Goal: Task Accomplishment & Management: Manage account settings

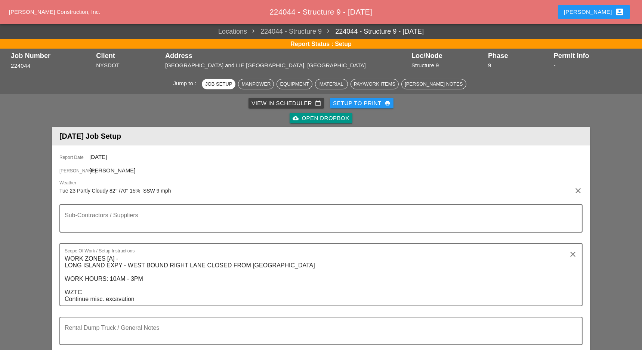
click at [602, 15] on div "Luca account_box" at bounding box center [594, 11] width 60 height 9
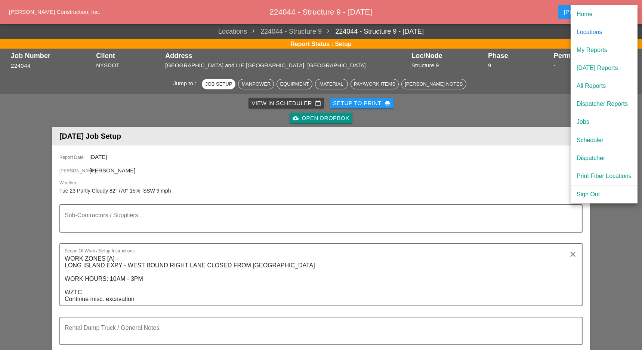
click at [286, 104] on div "View in Scheduler calendar_today" at bounding box center [285, 103] width 69 height 9
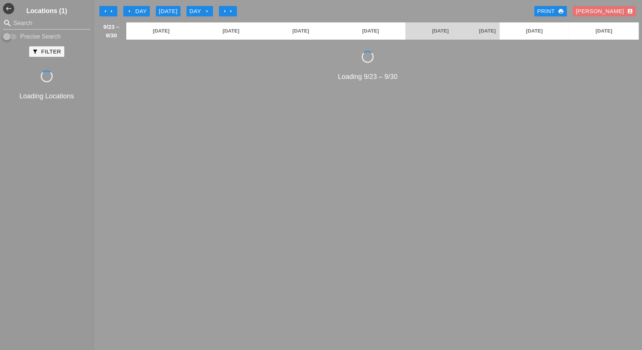
click at [169, 10] on div "[DATE]" at bounding box center [168, 11] width 19 height 9
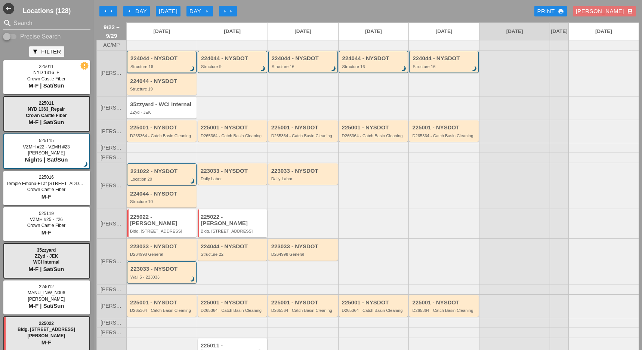
click at [176, 69] on div "Structure 16" at bounding box center [162, 66] width 64 height 4
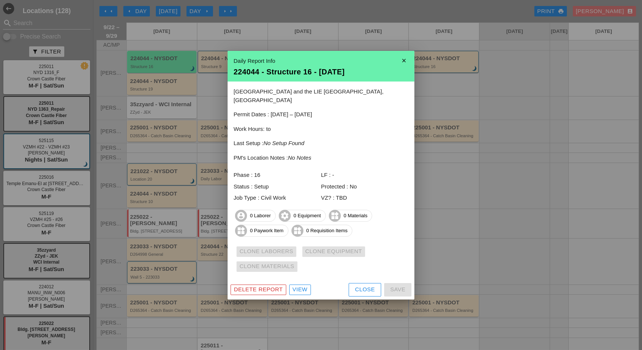
click at [362, 285] on div "Close" at bounding box center [365, 289] width 20 height 9
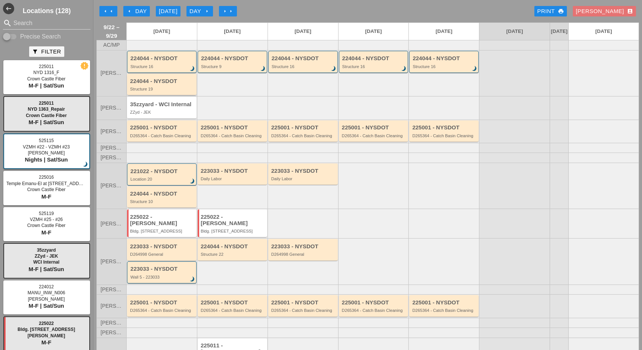
click at [162, 89] on div "224044 - NYSDOT Structure 19" at bounding box center [162, 84] width 65 height 13
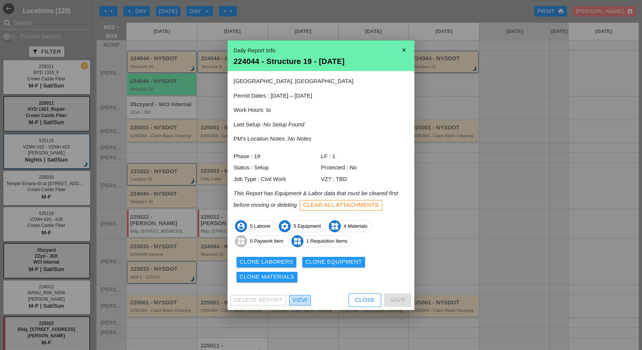
click at [301, 296] on div "View" at bounding box center [300, 299] width 15 height 9
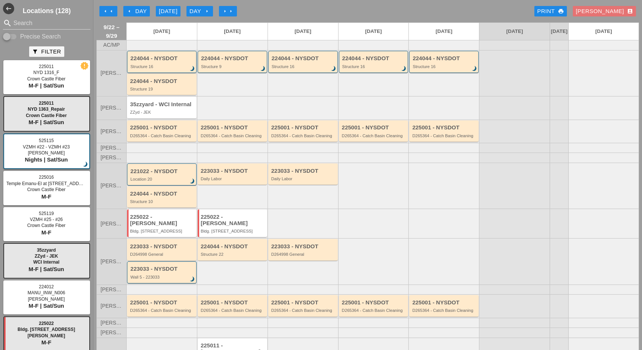
click at [153, 66] on div "224044 - NYSDOT Structure 16 brightness_3" at bounding box center [162, 61] width 64 height 13
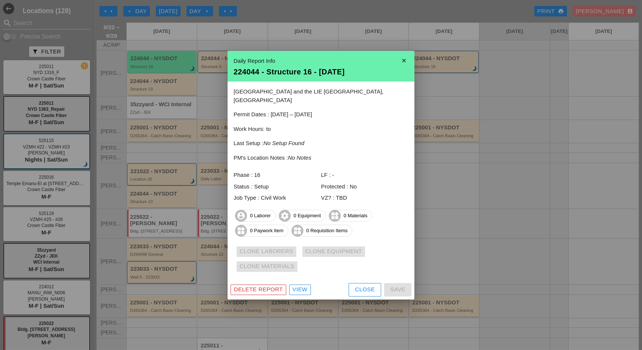
click at [163, 91] on div at bounding box center [321, 175] width 642 height 350
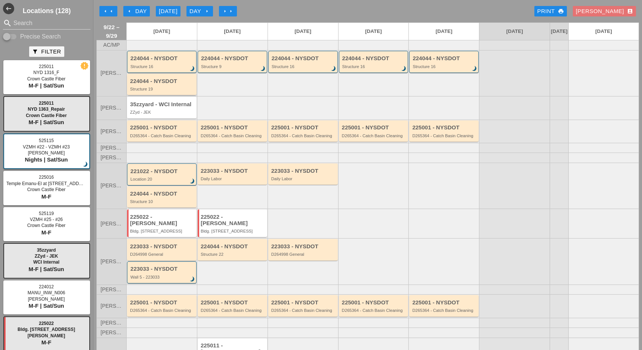
click at [163, 91] on div "Structure 19" at bounding box center [162, 89] width 65 height 4
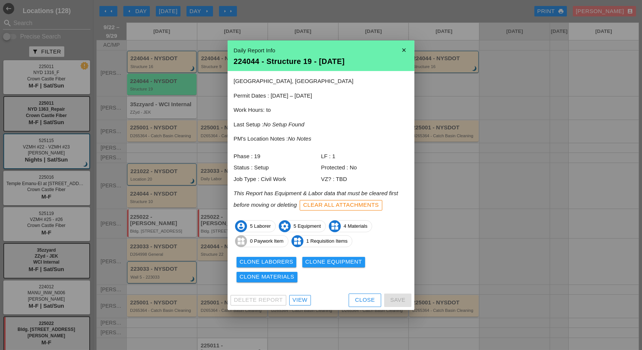
click at [432, 201] on div at bounding box center [321, 175] width 642 height 350
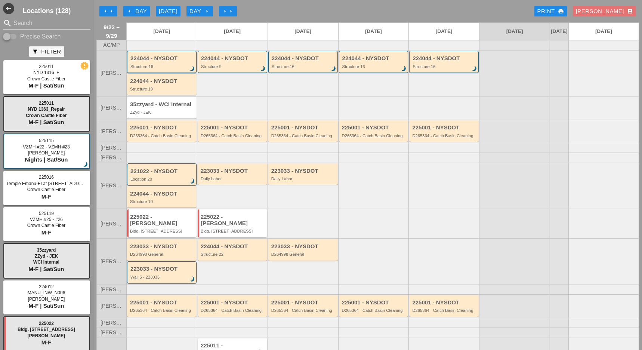
click at [171, 69] on div "Structure 16" at bounding box center [162, 66] width 64 height 4
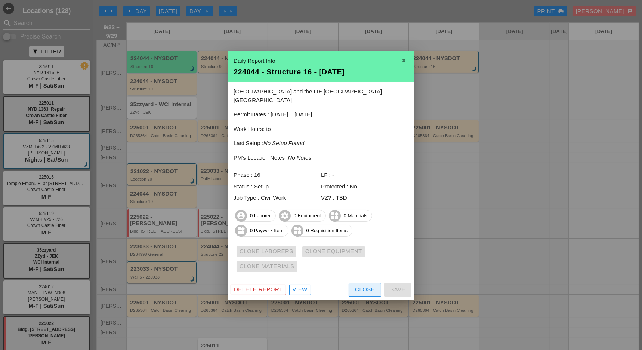
click at [358, 286] on div "Close" at bounding box center [365, 289] width 20 height 9
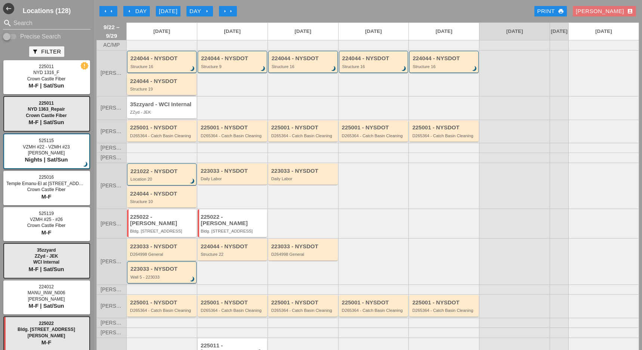
click at [181, 91] on div "Structure 19" at bounding box center [162, 89] width 65 height 4
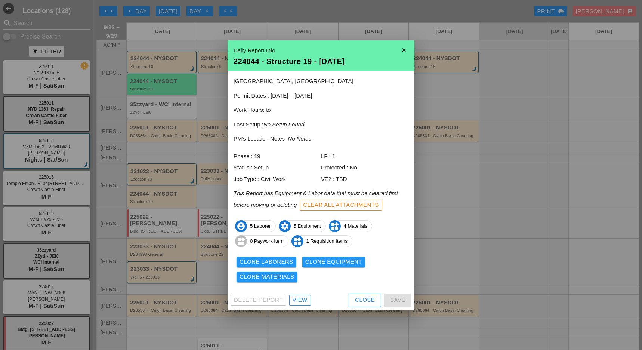
click at [282, 260] on div "Clone Laborers" at bounding box center [266, 261] width 54 height 9
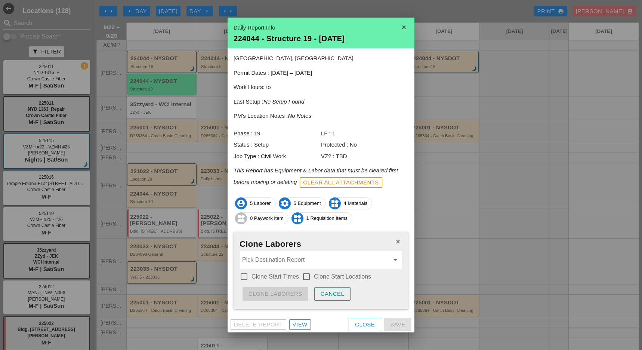
click at [245, 271] on div at bounding box center [244, 276] width 13 height 13
checkbox input "true"
click at [307, 274] on div at bounding box center [306, 276] width 13 height 13
checkbox input "false"
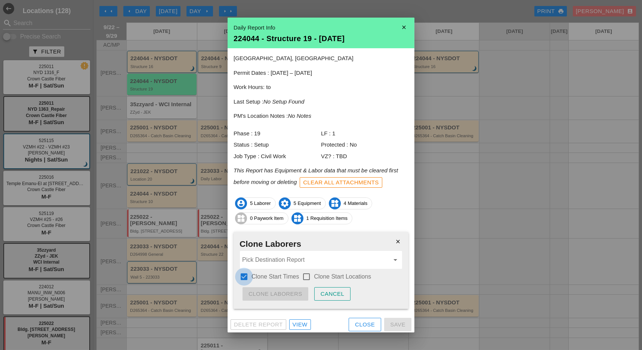
click at [244, 272] on div at bounding box center [244, 276] width 13 height 13
checkbox input "false"
click at [254, 261] on input "Pick Destination Report" at bounding box center [315, 260] width 147 height 12
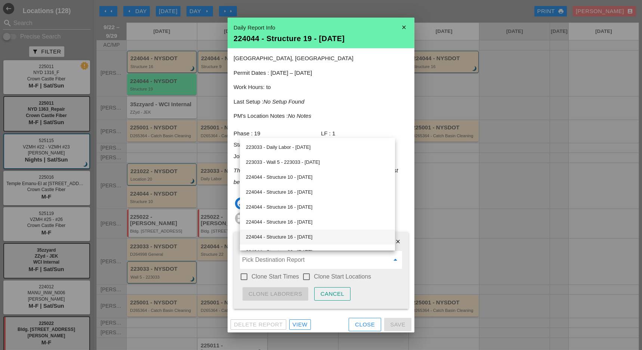
scroll to position [50, 0]
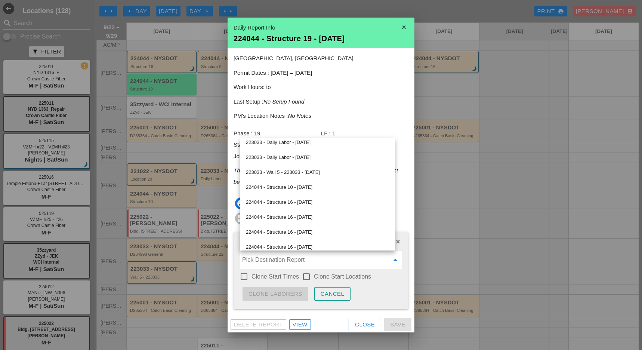
click at [304, 201] on div "224044 - Structure 16 - [DATE]" at bounding box center [317, 202] width 143 height 9
type input "224044 - Structure 16 - [DATE]"
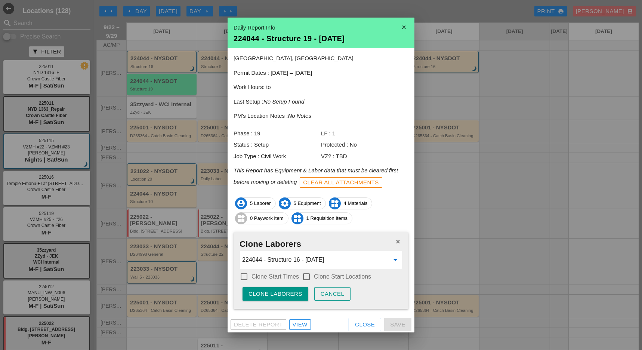
click at [271, 290] on div "Clone Laborers" at bounding box center [275, 294] width 54 height 9
click at [272, 290] on div "Are you sure?" at bounding box center [271, 294] width 47 height 9
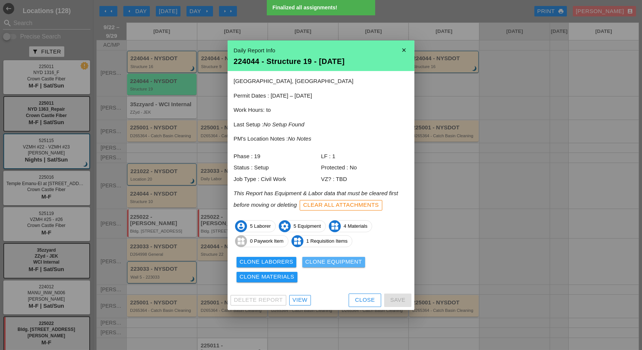
click at [329, 261] on div "Clone Equipment" at bounding box center [333, 261] width 57 height 9
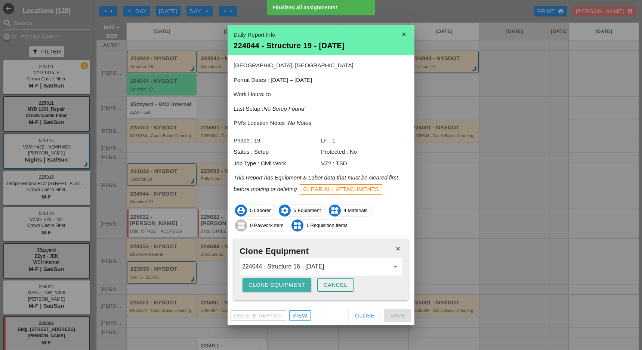
click at [285, 281] on div "Clone Equipment" at bounding box center [276, 285] width 57 height 9
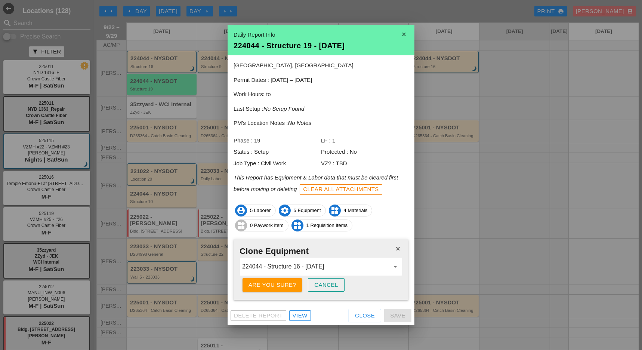
click at [285, 281] on div "Are you sure?" at bounding box center [271, 285] width 47 height 9
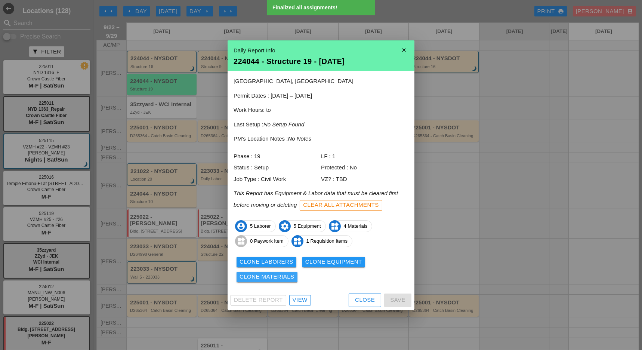
click at [285, 279] on div "Clone Materials" at bounding box center [266, 276] width 55 height 9
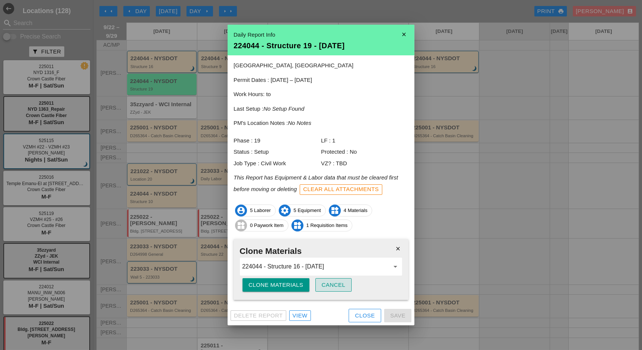
click at [332, 284] on div "Cancel" at bounding box center [334, 285] width 24 height 9
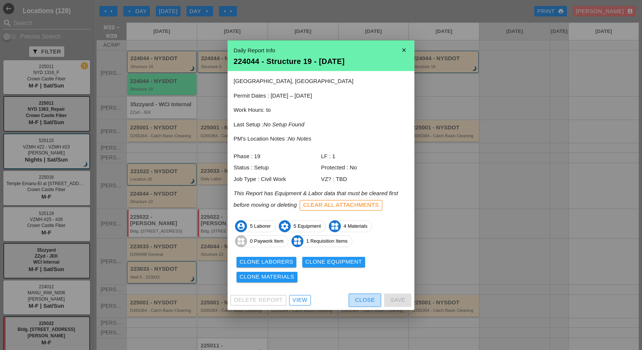
click at [363, 299] on div "Close" at bounding box center [365, 299] width 20 height 9
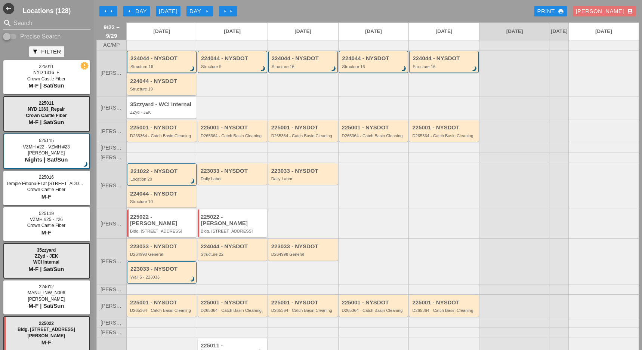
click at [155, 91] on div "224044 - NYSDOT Structure 19" at bounding box center [162, 84] width 65 height 13
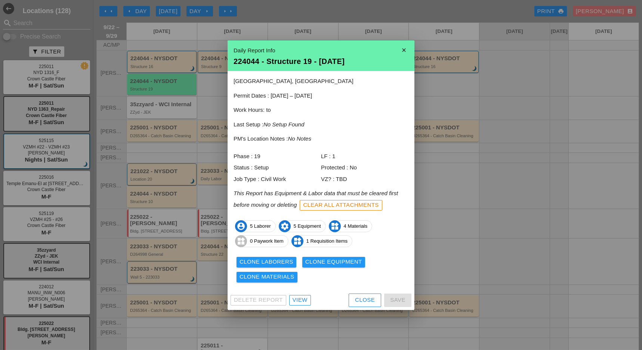
click at [299, 298] on div "View" at bounding box center [300, 299] width 15 height 9
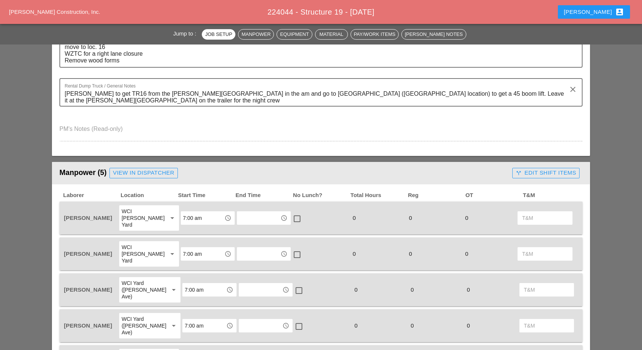
scroll to position [299, 0]
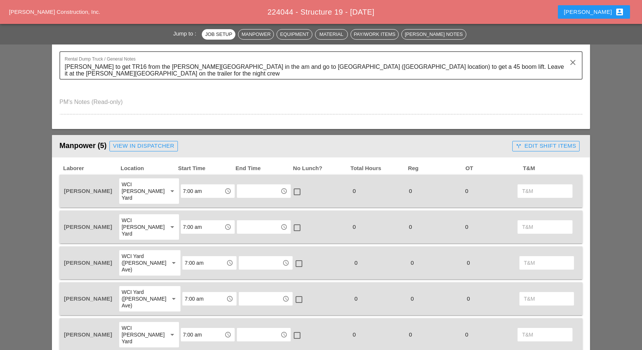
click at [539, 145] on div "call_split Edit Shift Items" at bounding box center [546, 146] width 61 height 9
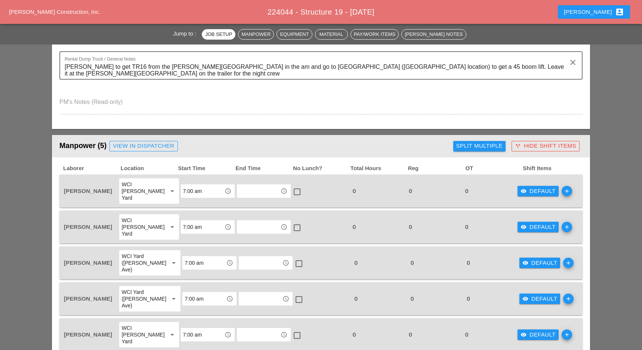
drag, startPoint x: 497, startPoint y: 145, endPoint x: 494, endPoint y: 148, distance: 4.2
click at [497, 146] on div "Split Multiple" at bounding box center [479, 146] width 46 height 9
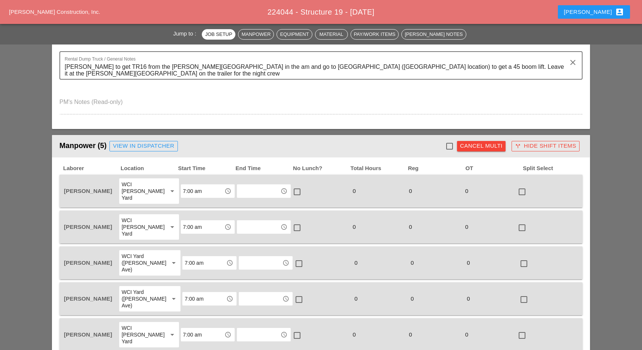
click at [449, 144] on div at bounding box center [449, 146] width 13 height 13
checkbox input "true"
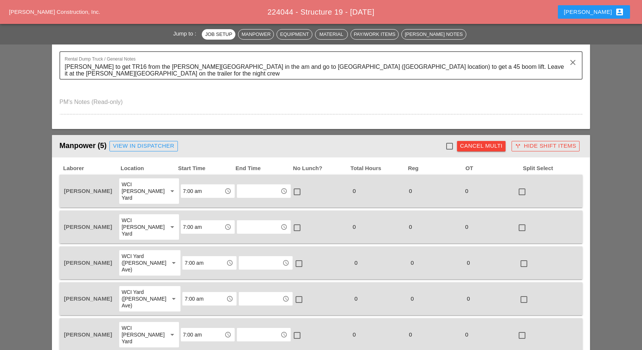
checkbox input "true"
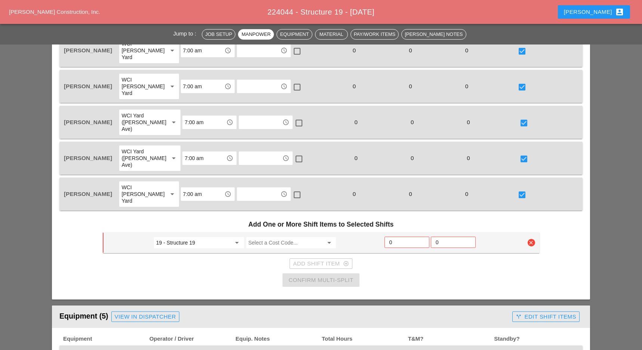
scroll to position [448, 0]
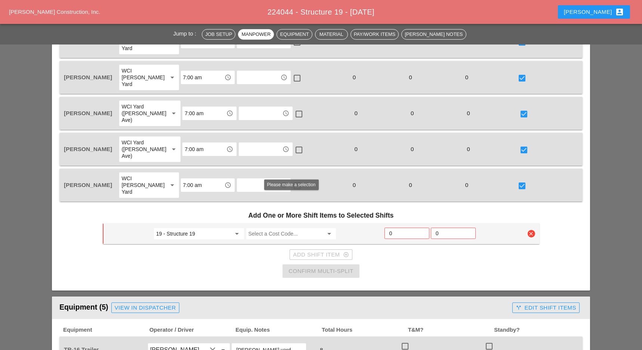
click at [266, 228] on input "Select a Cost Code..." at bounding box center [285, 234] width 75 height 12
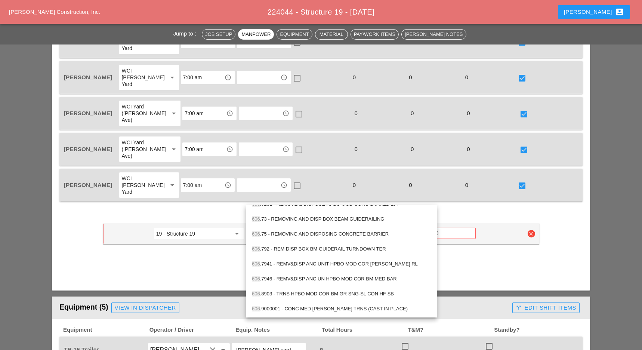
scroll to position [647, 0]
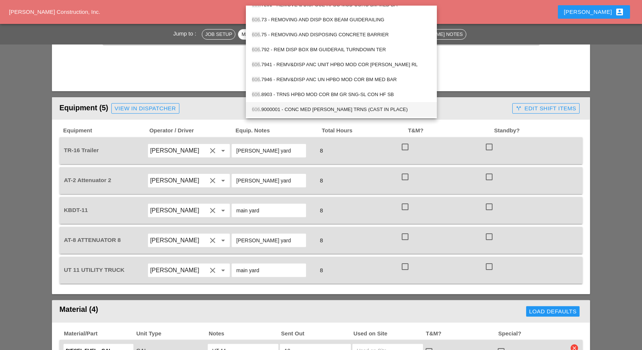
click at [334, 109] on div "606 .9000001 - CONC MED [PERSON_NAME] TRNS (CAST IN PLACE)" at bounding box center [341, 109] width 179 height 9
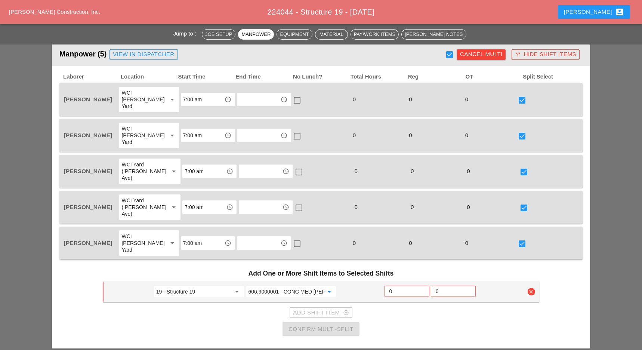
scroll to position [398, 0]
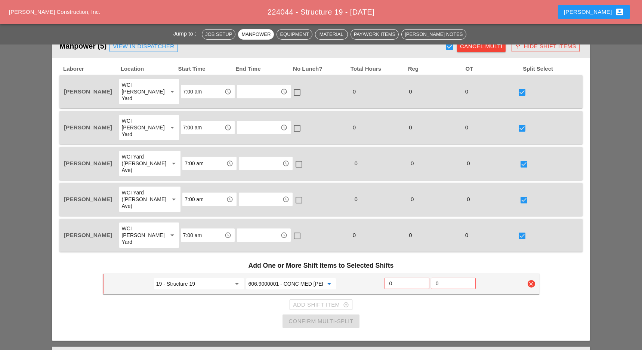
type input "606.9000001 - CONC MED [PERSON_NAME] TRNS (CAST IN PLACE)"
click at [249, 90] on input "text" at bounding box center [258, 92] width 39 height 12
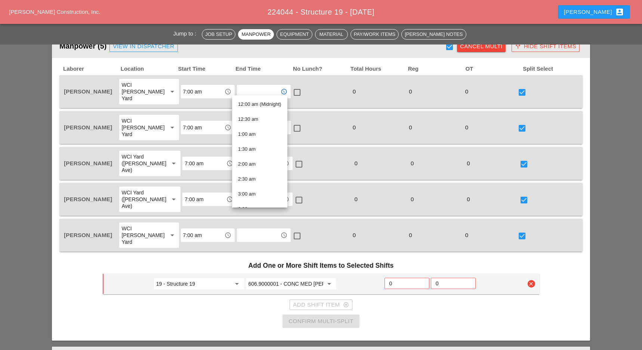
click at [374, 88] on div "0" at bounding box center [376, 92] width 55 height 10
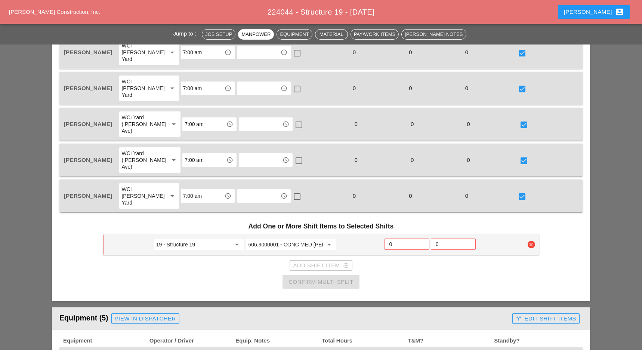
scroll to position [448, 0]
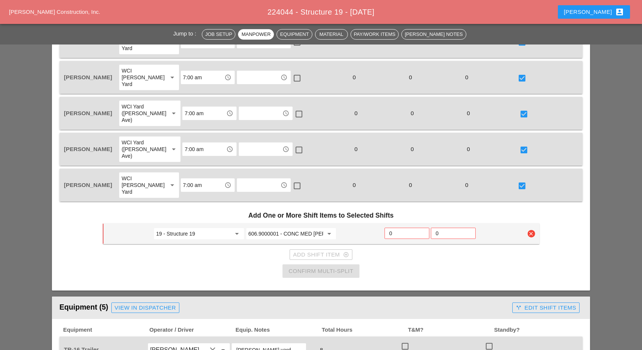
drag, startPoint x: 393, startPoint y: 198, endPoint x: 396, endPoint y: 200, distance: 4.0
click at [394, 227] on input "0" at bounding box center [406, 233] width 35 height 12
type input "3"
drag, startPoint x: 344, startPoint y: 235, endPoint x: 403, endPoint y: 220, distance: 60.5
click at [345, 267] on div "Confirm Multi-Split" at bounding box center [320, 271] width 65 height 9
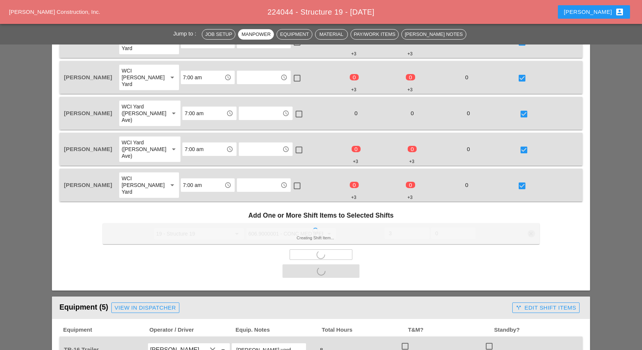
scroll to position [647, 0]
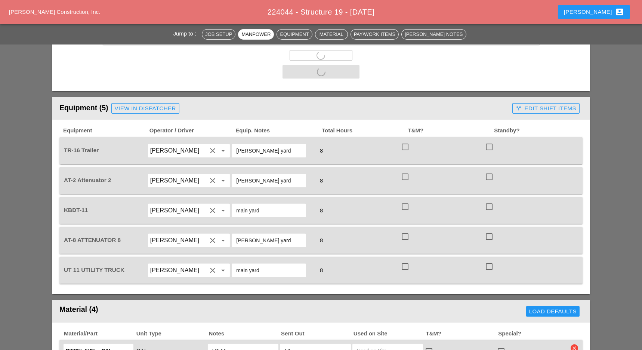
click at [405, 140] on div at bounding box center [405, 146] width 13 height 13
checkbox input "true"
drag, startPoint x: 408, startPoint y: 142, endPoint x: 407, endPoint y: 163, distance: 20.9
click at [408, 170] on div at bounding box center [405, 176] width 13 height 13
checkbox input "true"
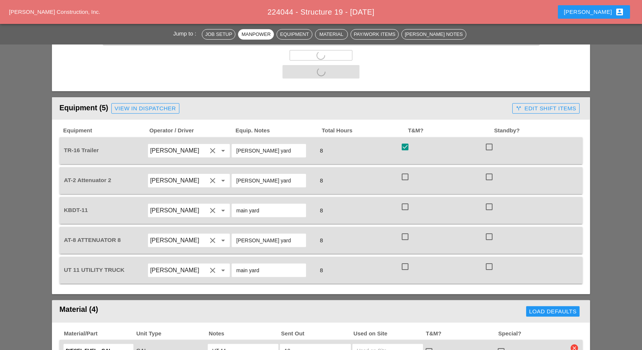
checkbox input "false"
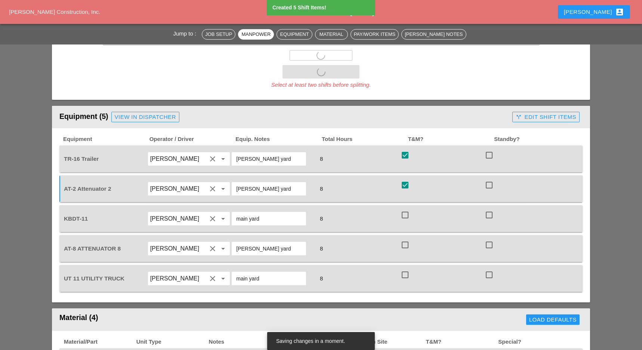
drag, startPoint x: 406, startPoint y: 180, endPoint x: 407, endPoint y: 204, distance: 24.3
click at [406, 208] on div at bounding box center [405, 214] width 13 height 13
checkbox input "true"
drag, startPoint x: 408, startPoint y: 209, endPoint x: 407, endPoint y: 220, distance: 11.6
click at [408, 238] on div at bounding box center [405, 244] width 13 height 13
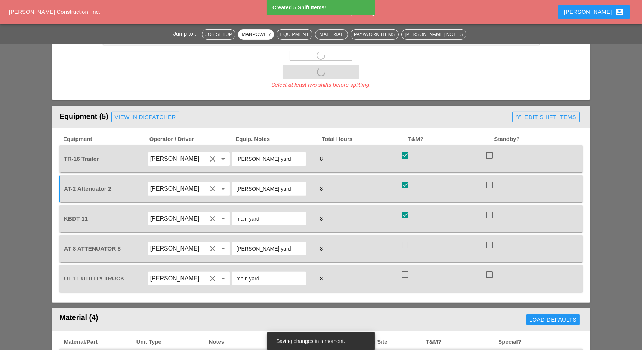
checkbox input "true"
click at [408, 265] on div "UT 11 UTILITY TRUCK [PERSON_NAME] clear arrow_drop_down main yard 8 check_box_o…" at bounding box center [320, 278] width 523 height 27
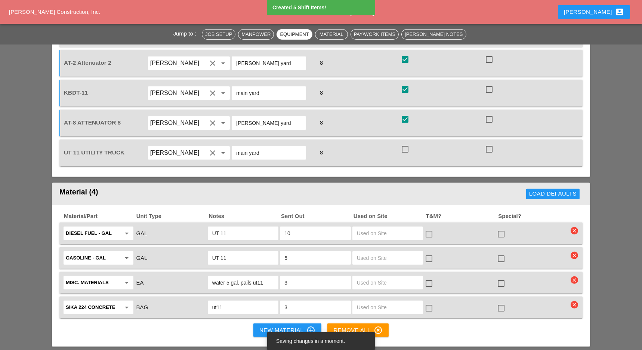
scroll to position [697, 0]
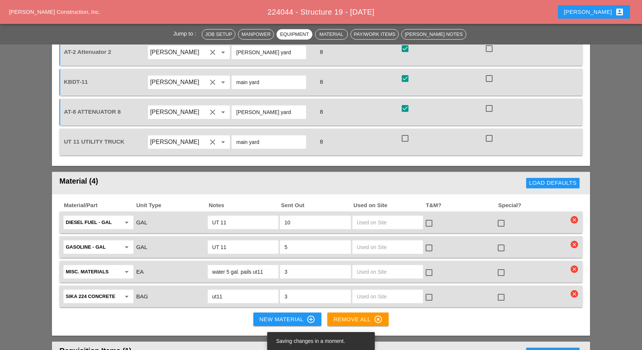
click at [403, 132] on div at bounding box center [405, 138] width 13 height 13
checkbox input "true"
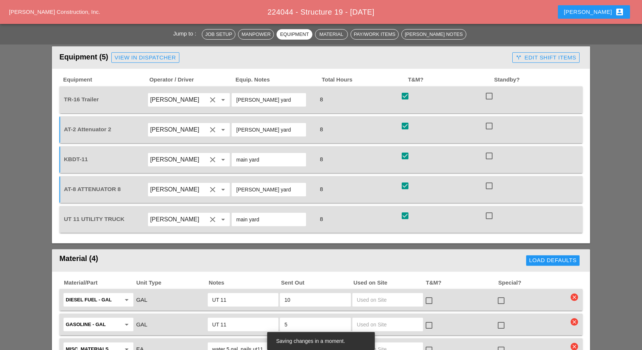
scroll to position [548, 0]
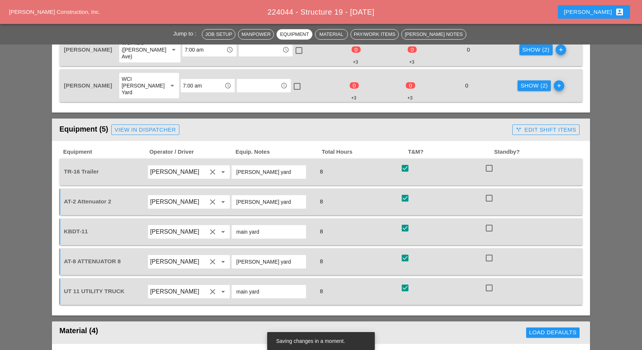
click at [541, 126] on div "call_split Edit Shift Items" at bounding box center [546, 130] width 61 height 9
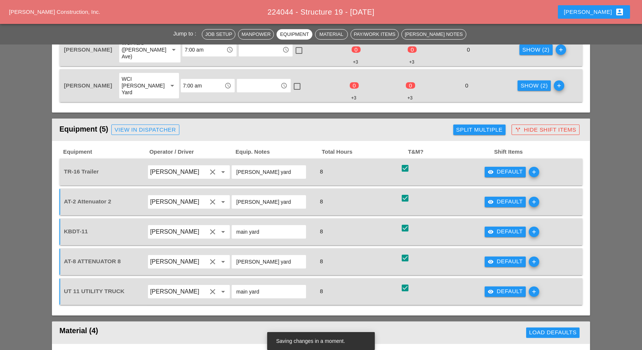
click at [474, 126] on div "Split Multiple" at bounding box center [479, 130] width 46 height 9
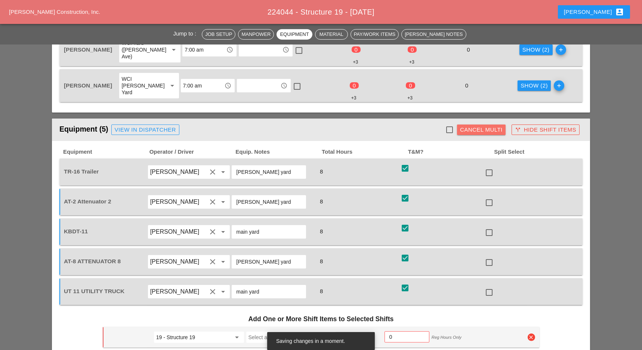
click at [475, 126] on div "Cancel Multi" at bounding box center [481, 130] width 43 height 9
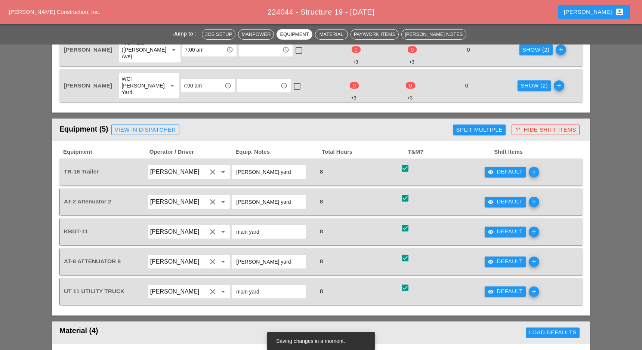
click at [507, 167] on div "visibility Default" at bounding box center [505, 171] width 35 height 9
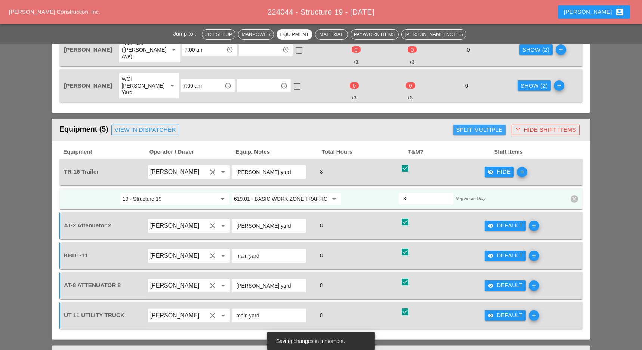
click at [473, 126] on div "Split Multiple" at bounding box center [479, 130] width 46 height 9
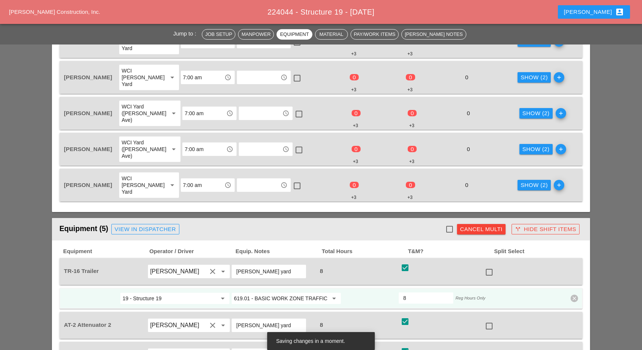
scroll to position [349, 0]
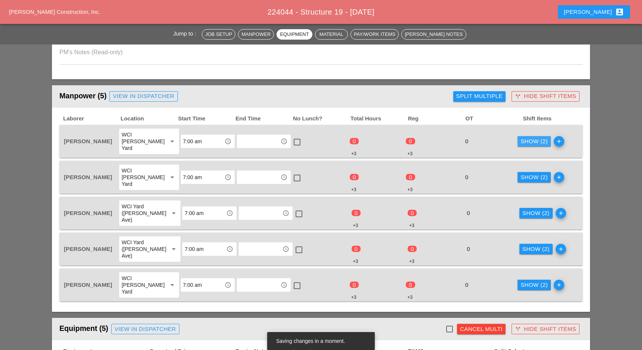
drag, startPoint x: 523, startPoint y: 136, endPoint x: 459, endPoint y: 148, distance: 65.1
click at [524, 137] on div "Show (2)" at bounding box center [533, 141] width 27 height 9
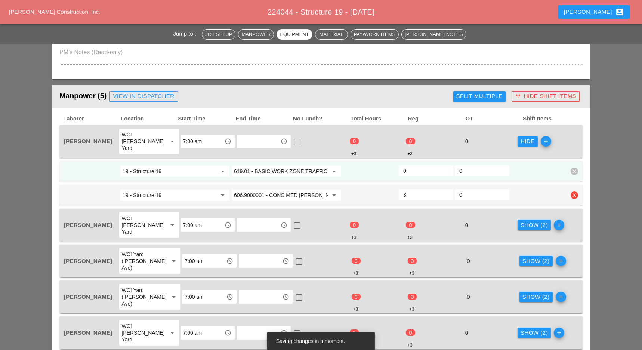
click at [284, 189] on input "606.9000001 - CONC MED [PERSON_NAME] TRNS (CAST IN PLACE)" at bounding box center [281, 195] width 94 height 12
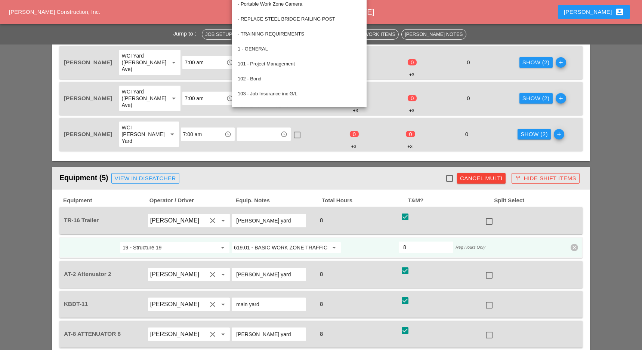
scroll to position [548, 0]
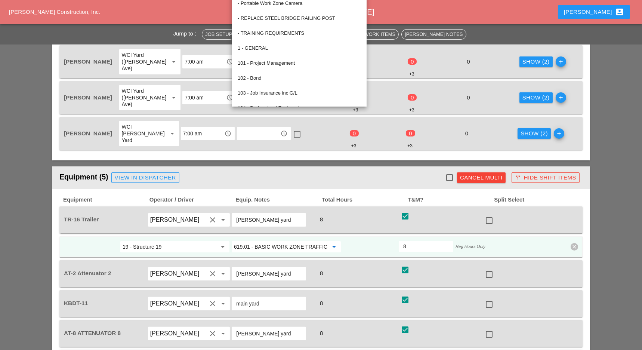
paste input "06.9000001 - CONC MED [PERSON_NAME] TRNS (CAST IN PLACE)"
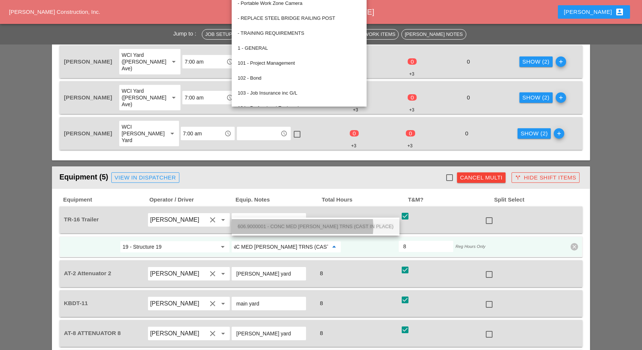
click at [274, 226] on span "606.9000001 - CONC MED [PERSON_NAME] TRNS (CAST IN PLACE)" at bounding box center [316, 226] width 156 height 6
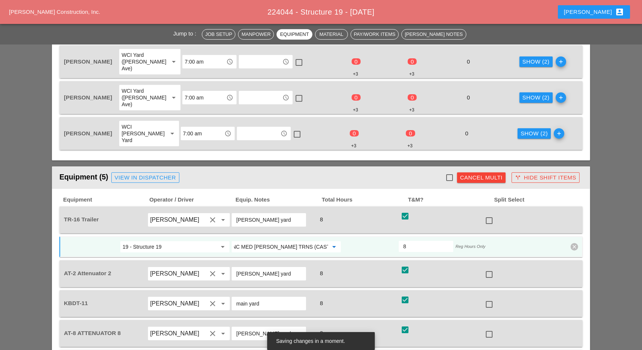
type input "606.9000001 - CONC MED [PERSON_NAME] TRNS (CAST IN PLACE)"
click at [260, 297] on input "main yard" at bounding box center [268, 303] width 65 height 12
paste input "606.9000001 - CONC MED [PERSON_NAME] TRNS (CAST IN PLACE)"
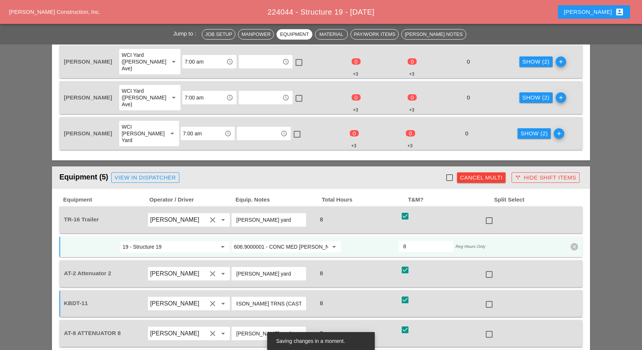
click at [265, 297] on input "main yard606.9000001 - CONC MED [PERSON_NAME] TRNS (CAST IN PLACE)" at bounding box center [268, 303] width 65 height 12
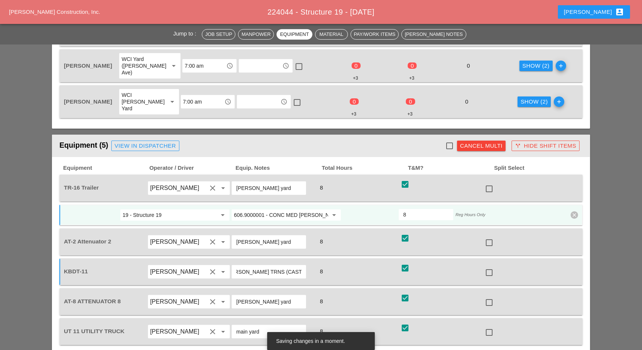
scroll to position [598, 0]
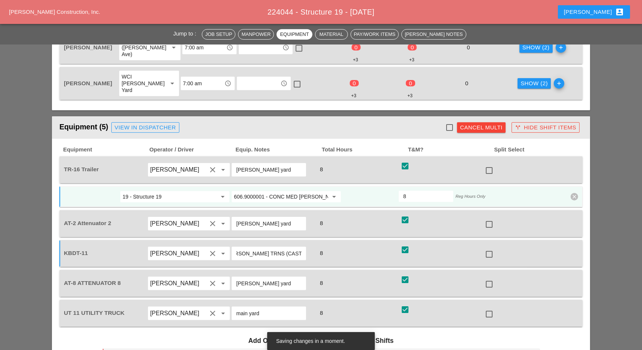
click at [276, 240] on div "KBDT-11 [PERSON_NAME] clear arrow_drop_down main yard606.9000001 - CONC MED [PE…" at bounding box center [320, 253] width 523 height 27
click at [270, 217] on input "[PERSON_NAME] yard" at bounding box center [268, 223] width 65 height 12
click at [267, 247] on input "main yard606.9000001 - CONC MED [PERSON_NAME] TRNS (CAST IN PLACE)" at bounding box center [268, 253] width 65 height 12
type input "main yard"
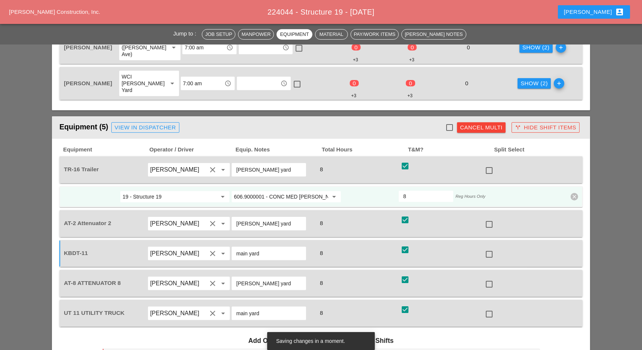
click at [487, 123] on div "Cancel Multi" at bounding box center [481, 127] width 43 height 9
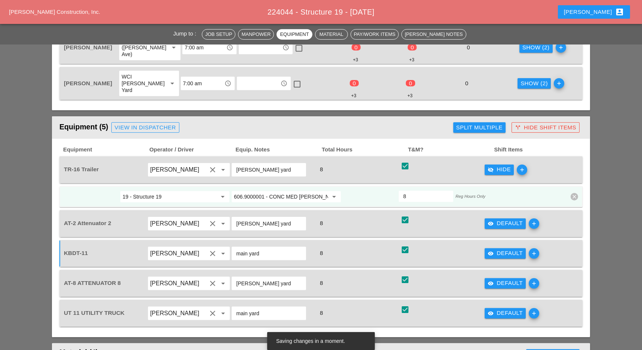
drag, startPoint x: 499, startPoint y: 187, endPoint x: 489, endPoint y: 188, distance: 10.9
click at [499, 219] on div "visibility Default" at bounding box center [505, 223] width 35 height 9
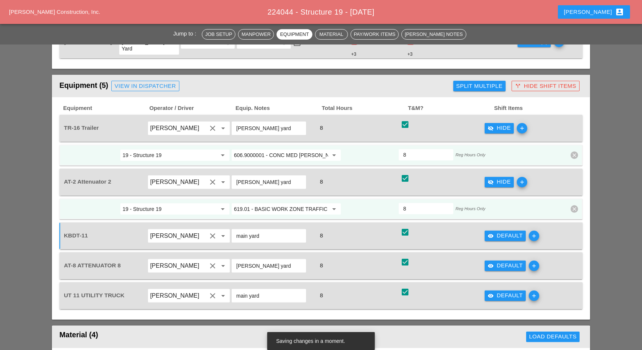
scroll to position [647, 0]
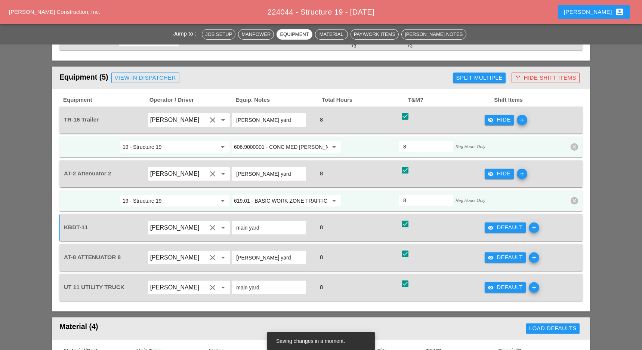
click at [498, 223] on div "visibility Default" at bounding box center [505, 227] width 35 height 9
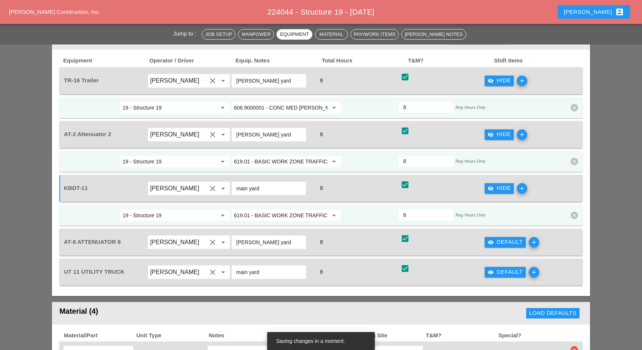
scroll to position [697, 0]
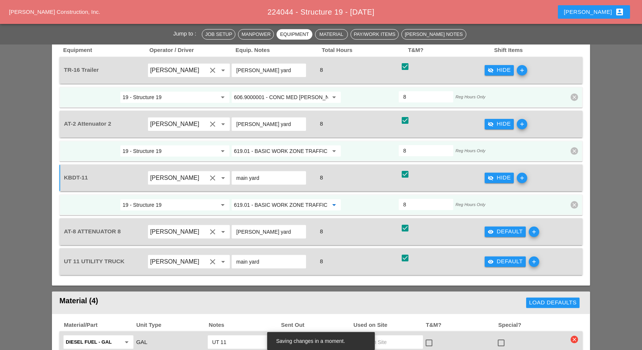
click at [289, 199] on input "619.01 - BASIC WORK ZONE TRAFFIC CONTROL" at bounding box center [281, 205] width 94 height 12
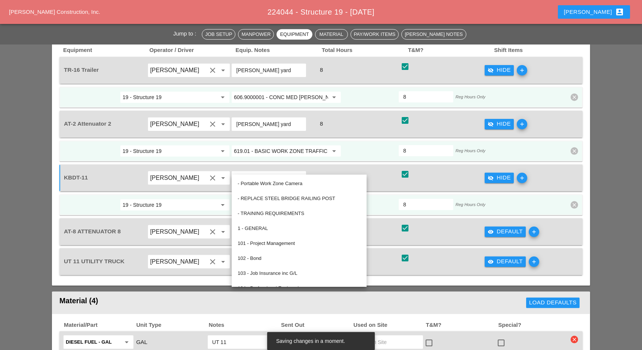
paste input "06.9000001 - CONC MED [PERSON_NAME] TRNS (CAST IN PLACE)"
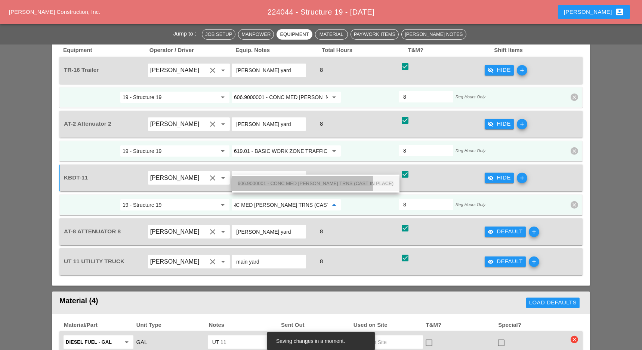
click at [300, 183] on span "606.9000001 - CONC MED [PERSON_NAME] TRNS (CAST IN PLACE)" at bounding box center [316, 183] width 156 height 6
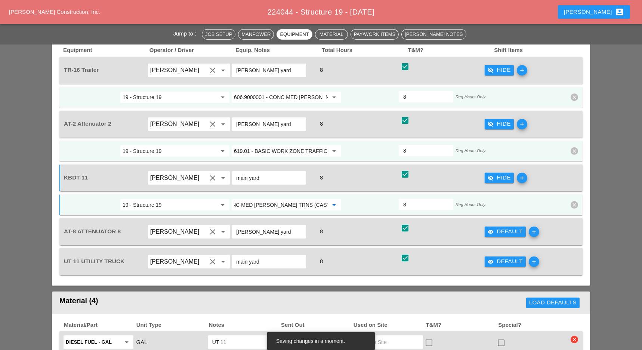
type input "606.9000001 - CONC MED [PERSON_NAME] TRNS (CAST IN PLACE)"
drag, startPoint x: 508, startPoint y: 225, endPoint x: 413, endPoint y: 225, distance: 95.3
click at [507, 257] on div "visibility Default" at bounding box center [505, 261] width 35 height 9
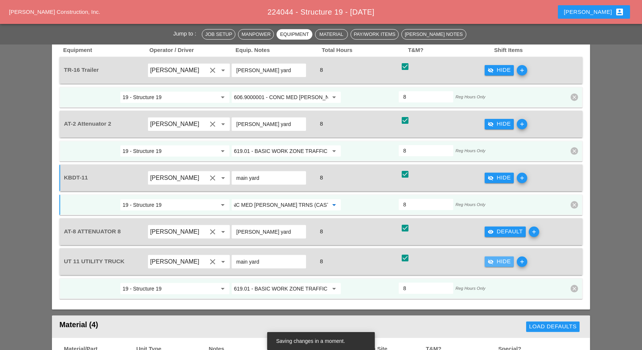
scroll to position [0, 0]
paste input "06.9000001 - CONC MED [PERSON_NAME] TRNS (CAST IN PLACE)"
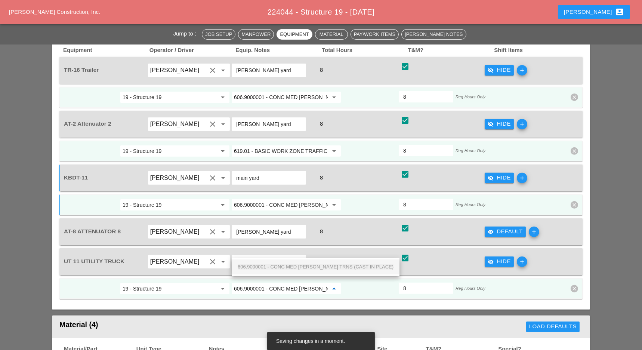
scroll to position [0, 45]
click at [296, 264] on span "606.9000001 - CONC MED [PERSON_NAME] TRNS (CAST IN PLACE)" at bounding box center [316, 267] width 156 height 6
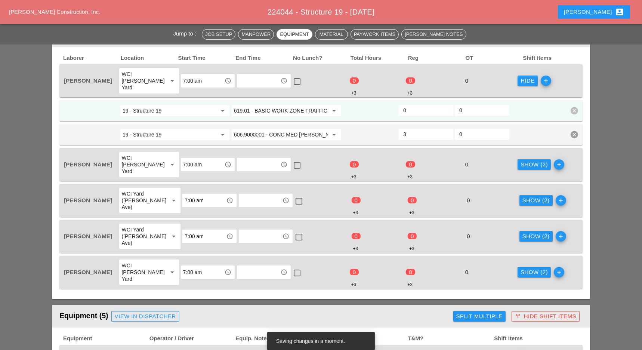
scroll to position [398, 0]
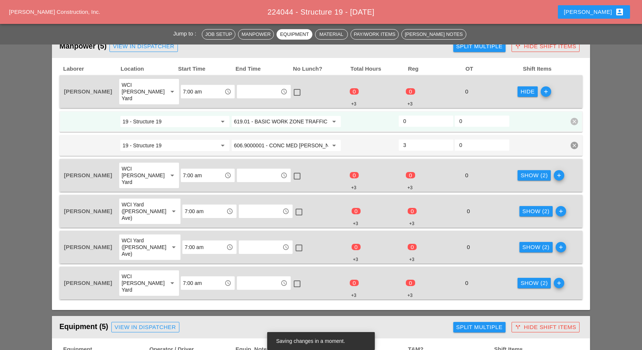
type input "606.9000001 - CONC MED [PERSON_NAME] TRNS (CAST IN PLACE)"
click at [409, 115] on input "0" at bounding box center [426, 121] width 46 height 12
type input "11"
click at [522, 170] on button "Show (2)" at bounding box center [533, 175] width 33 height 10
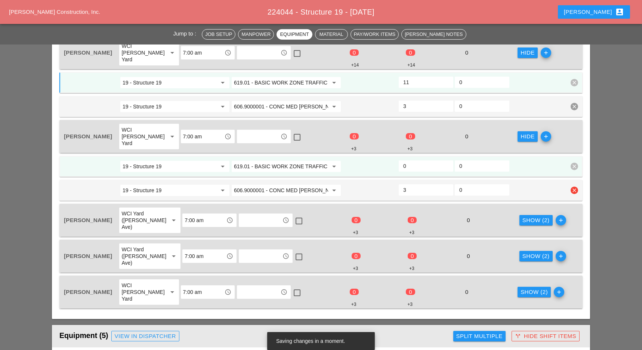
scroll to position [448, 0]
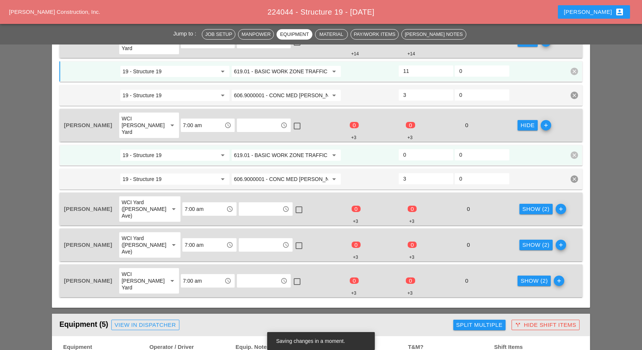
click at [418, 149] on input "0" at bounding box center [426, 155] width 46 height 12
type input "1"
click at [523, 205] on div "Show (2)" at bounding box center [535, 209] width 27 height 9
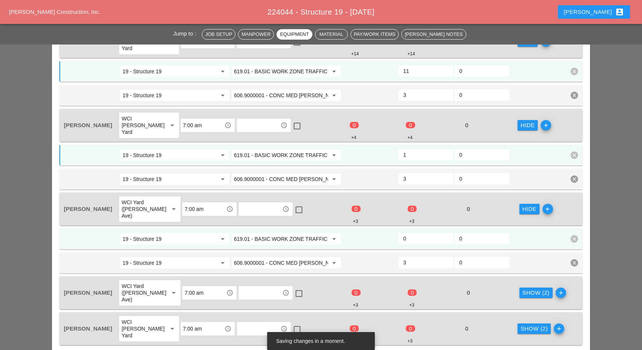
click at [425, 232] on input "0" at bounding box center [426, 238] width 46 height 12
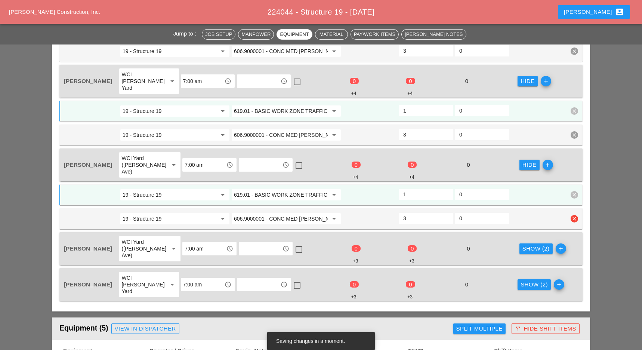
scroll to position [498, 0]
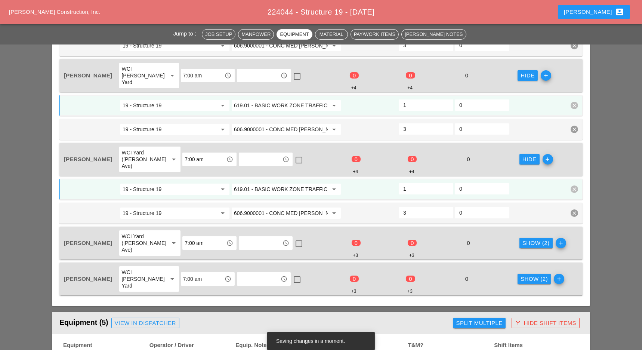
type input "1"
click at [522, 239] on div "Show (2)" at bounding box center [535, 243] width 27 height 9
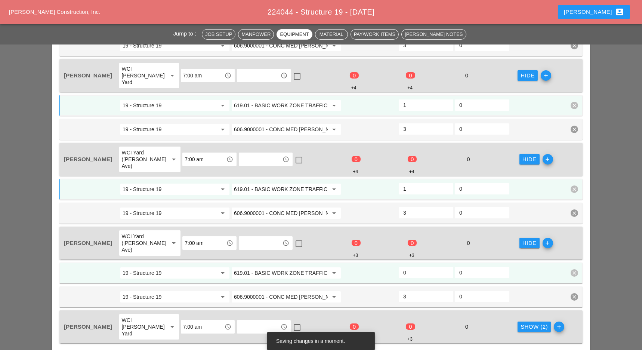
drag, startPoint x: 420, startPoint y: 243, endPoint x: 428, endPoint y: 246, distance: 9.2
click at [420, 266] on input "0" at bounding box center [426, 272] width 46 height 12
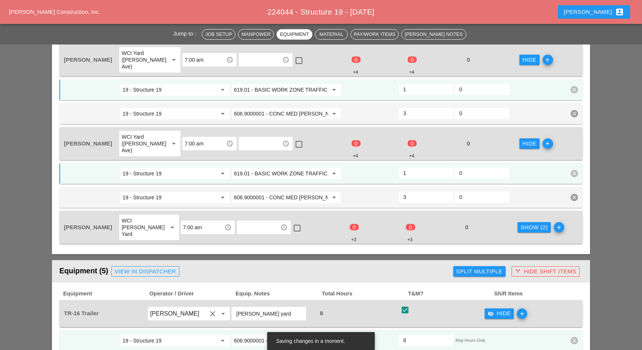
scroll to position [598, 0]
type input "1"
drag, startPoint x: 526, startPoint y: 197, endPoint x: 479, endPoint y: 198, distance: 47.4
click at [524, 222] on button "Show (2)" at bounding box center [533, 227] width 33 height 10
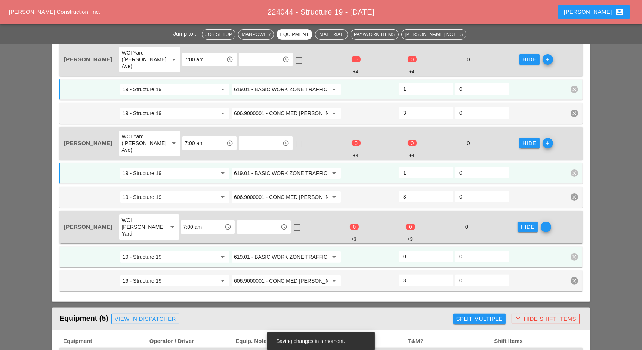
click at [411, 250] on input "0" at bounding box center [426, 256] width 46 height 12
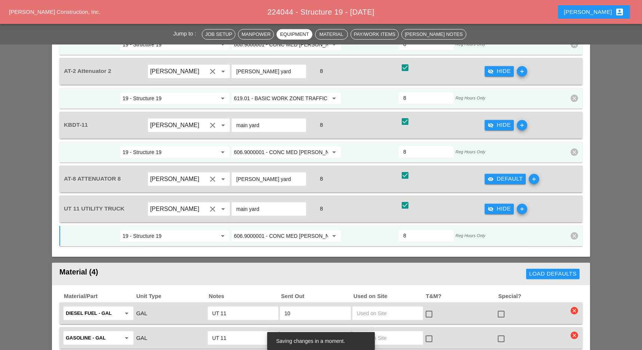
scroll to position [946, 0]
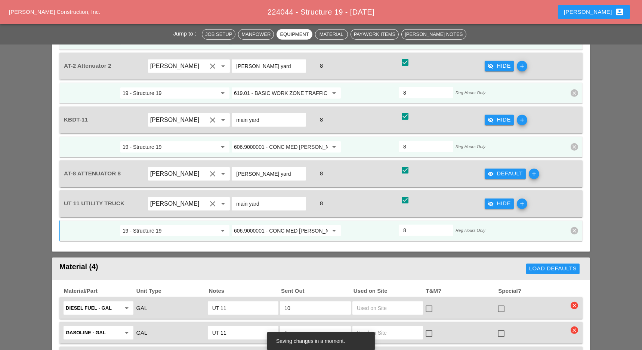
type input "1"
click at [499, 169] on div "visibility Default" at bounding box center [505, 173] width 35 height 9
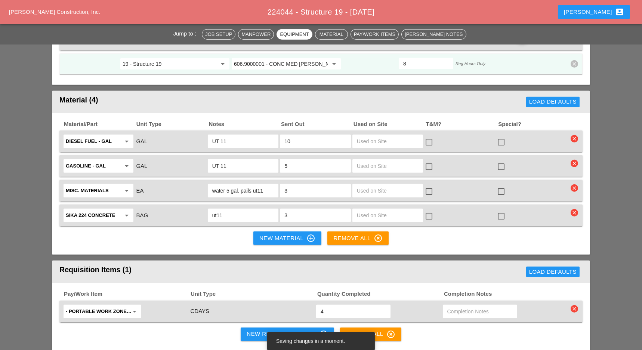
scroll to position [1145, 0]
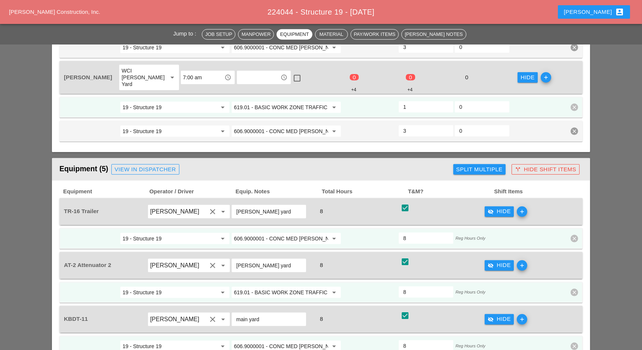
click at [443, 187] on span "T&M?" at bounding box center [450, 191] width 86 height 9
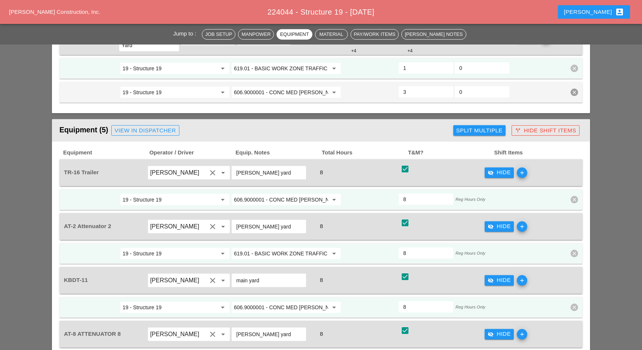
scroll to position [797, 0]
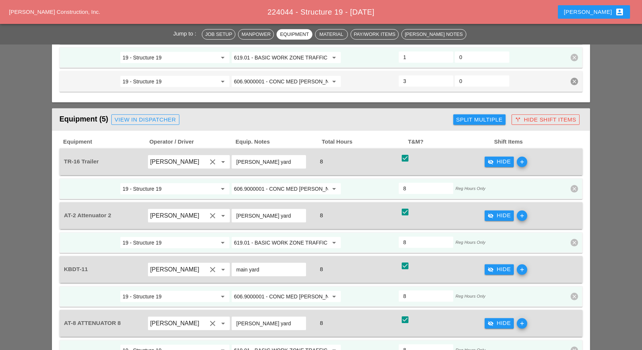
drag, startPoint x: 274, startPoint y: 122, endPoint x: 233, endPoint y: 123, distance: 40.4
click at [233, 155] on div "[PERSON_NAME] yard" at bounding box center [269, 161] width 74 height 13
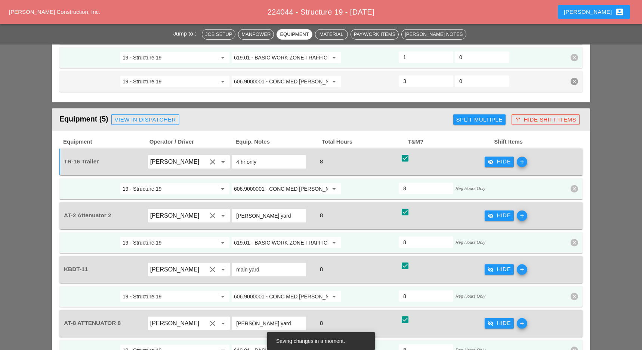
drag, startPoint x: 267, startPoint y: 175, endPoint x: 234, endPoint y: 176, distance: 33.3
click at [234, 209] on div "[PERSON_NAME] yard" at bounding box center [269, 215] width 74 height 13
drag, startPoint x: 258, startPoint y: 124, endPoint x: 230, endPoint y: 125, distance: 27.7
click at [231, 151] on div "4 hr only" at bounding box center [273, 161] width 84 height 21
paste input "606.9000001 - CONC MED [PERSON_NAME] TRNS (CAST IN PLACE)"
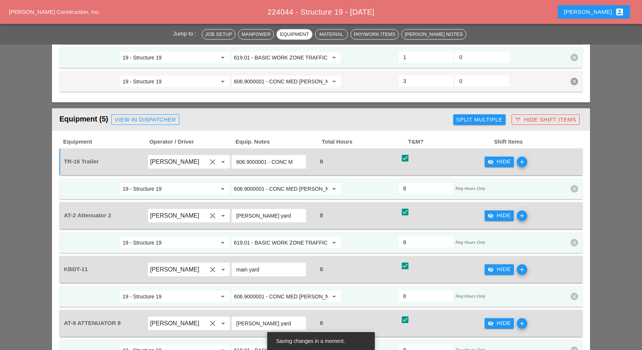
scroll to position [0, 0]
type input "6"
drag, startPoint x: 273, startPoint y: 174, endPoint x: 233, endPoint y: 176, distance: 39.7
click at [233, 209] on div "[PERSON_NAME] yard" at bounding box center [269, 215] width 74 height 13
click at [255, 156] on input "text" at bounding box center [268, 162] width 65 height 12
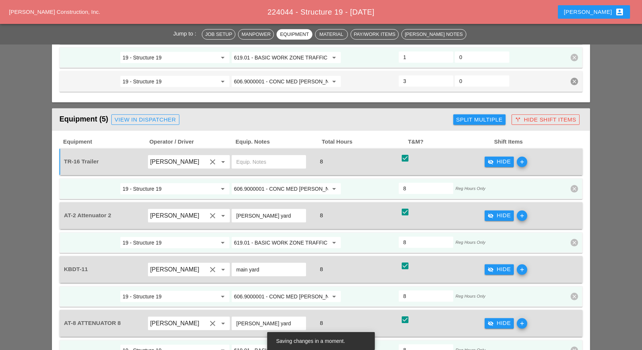
paste input "[PERSON_NAME] yard"
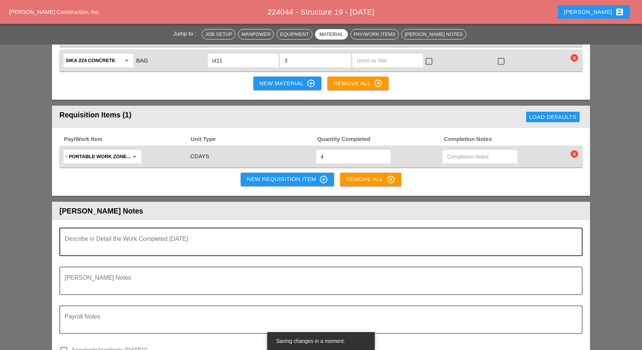
scroll to position [1295, 0]
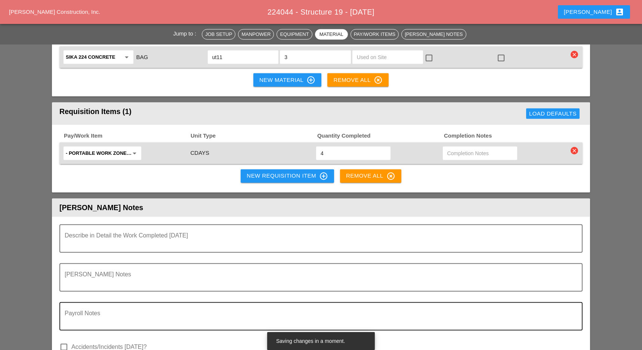
type input "[PERSON_NAME] yard"
click at [99, 312] on textarea "Payroll Notes" at bounding box center [318, 321] width 507 height 18
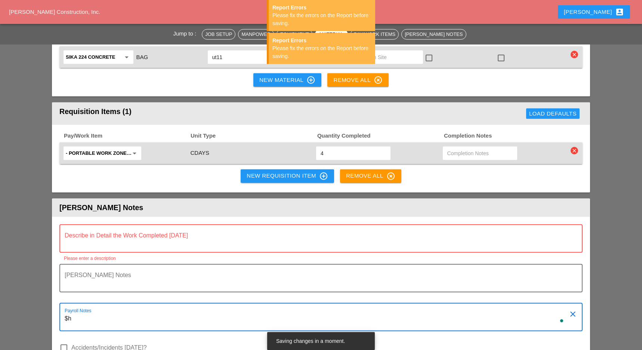
type textarea "$"
click at [86, 234] on textarea "Describe in Detail the Work Completed Today" at bounding box center [318, 243] width 507 height 18
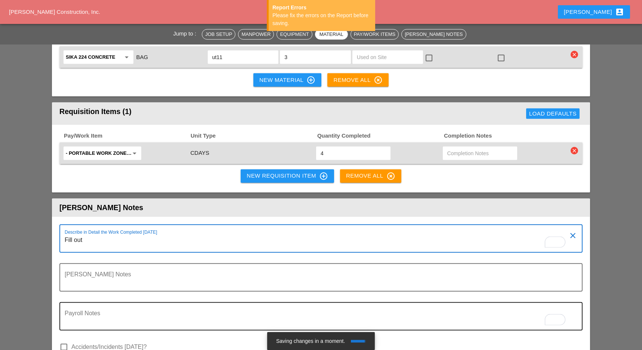
type textarea "Fill out"
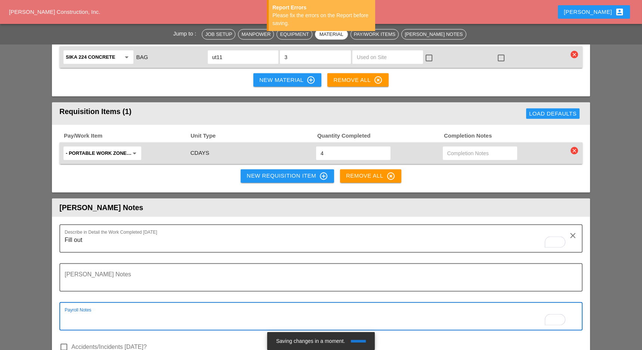
click at [108, 312] on textarea "To enrich screen reader interactions, please activate Accessibility in Grammarl…" at bounding box center [318, 321] width 507 height 18
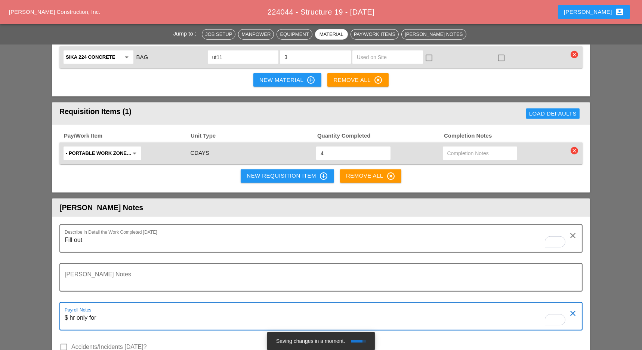
click at [65, 312] on textarea "$ hr only for" at bounding box center [318, 321] width 507 height 18
click at [109, 312] on textarea "4hr only for" at bounding box center [318, 321] width 507 height 18
click at [172, 312] on textarea "4 hours only for the lab and equipment" at bounding box center [318, 321] width 507 height 18
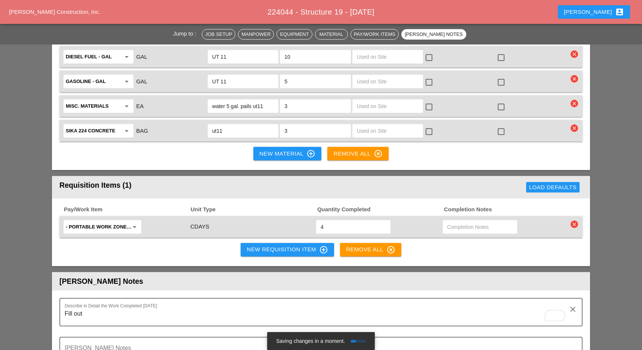
scroll to position [1195, 0]
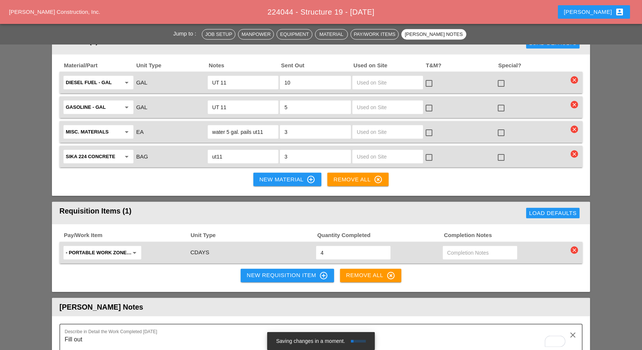
type textarea "4 hours only for the lab and equipment"
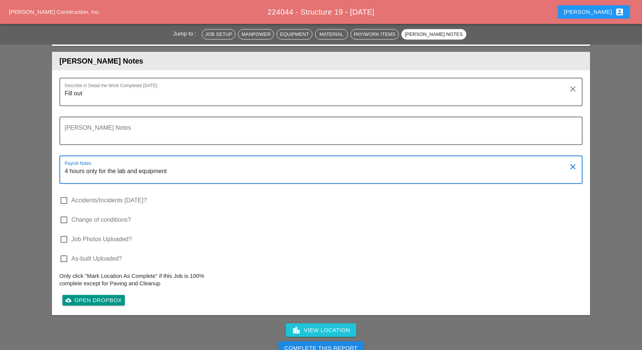
scroll to position [1444, 0]
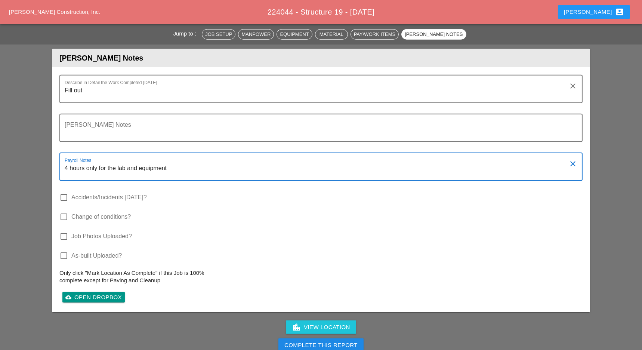
drag, startPoint x: 182, startPoint y: 129, endPoint x: 52, endPoint y: 128, distance: 129.6
click at [57, 126] on div "Describe in Detail the Work Completed Today Fill out clear Foreman's Notes Payr…" at bounding box center [321, 189] width 538 height 245
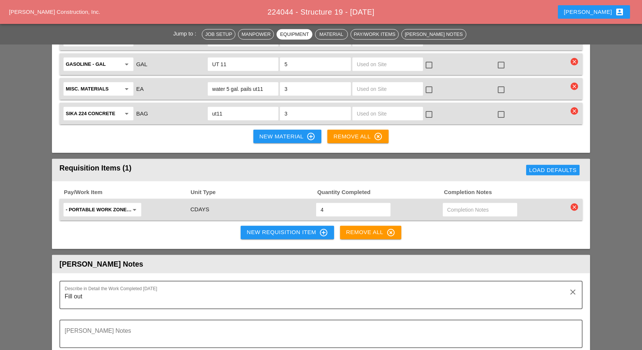
scroll to position [1245, 0]
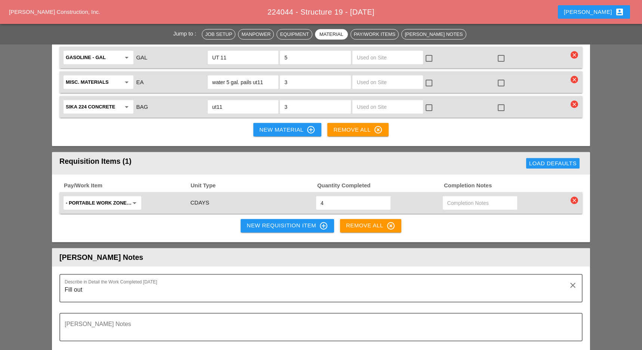
drag, startPoint x: 327, startPoint y: 159, endPoint x: 315, endPoint y: 160, distance: 12.4
click at [315, 195] on div "- Portable Work Zone Camera arrow_drop_down CDAYS 4" at bounding box center [315, 203] width 506 height 16
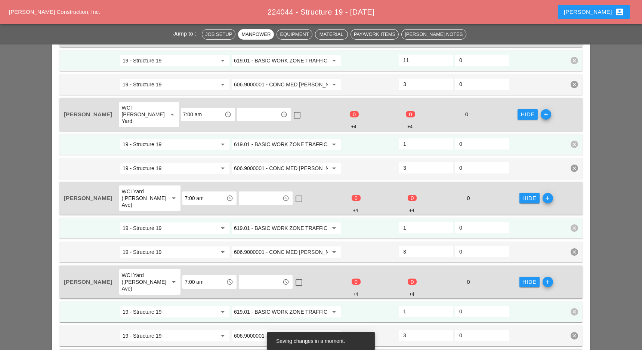
scroll to position [448, 0]
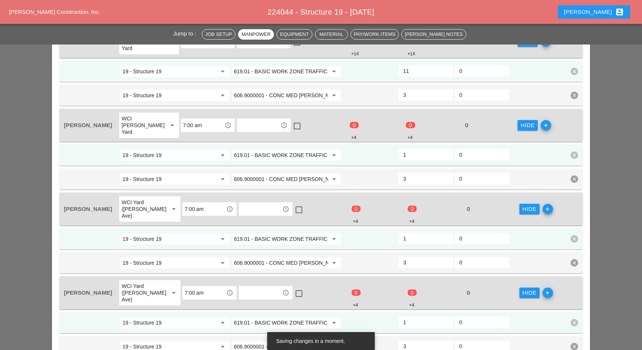
type input "2"
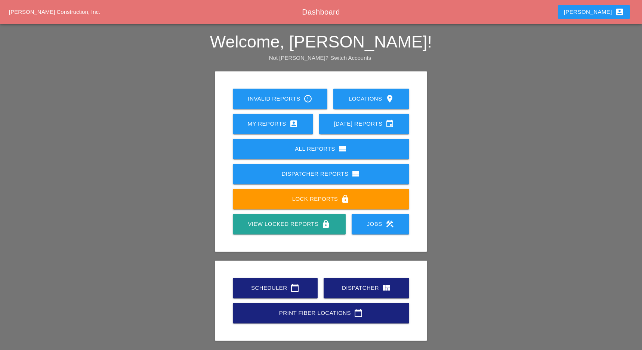
click at [265, 287] on div "Scheduler calendar_today" at bounding box center [275, 287] width 61 height 9
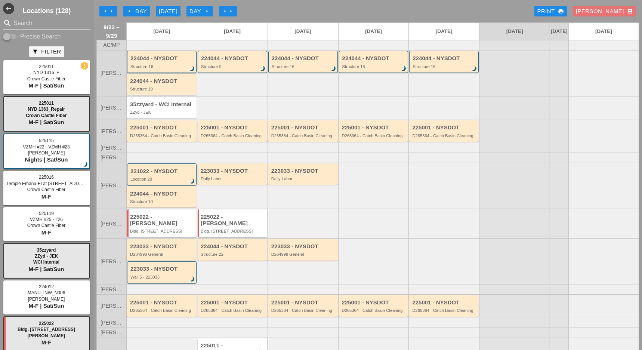
click at [161, 69] on div "Structure 16" at bounding box center [162, 66] width 64 height 4
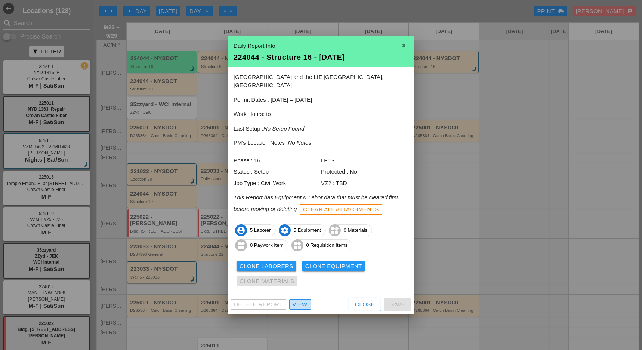
click at [303, 303] on div "View" at bounding box center [300, 304] width 15 height 9
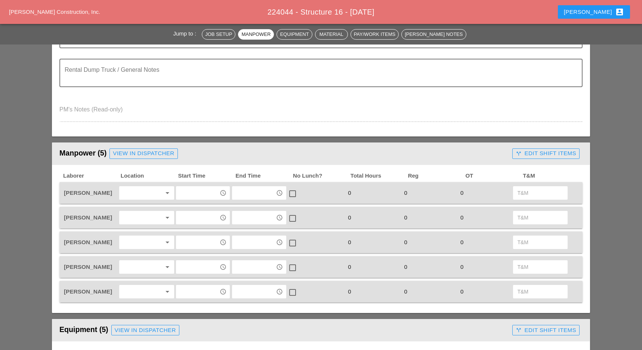
scroll to position [249, 0]
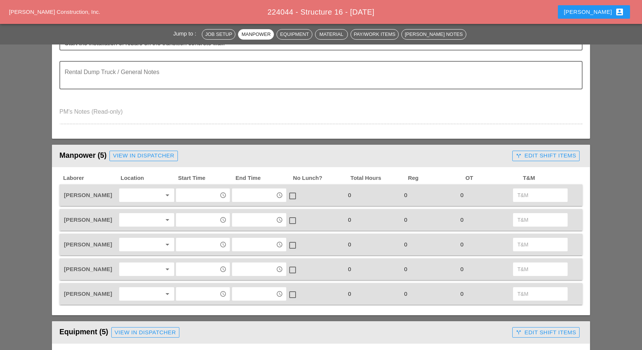
click at [139, 189] on div at bounding box center [141, 195] width 40 height 12
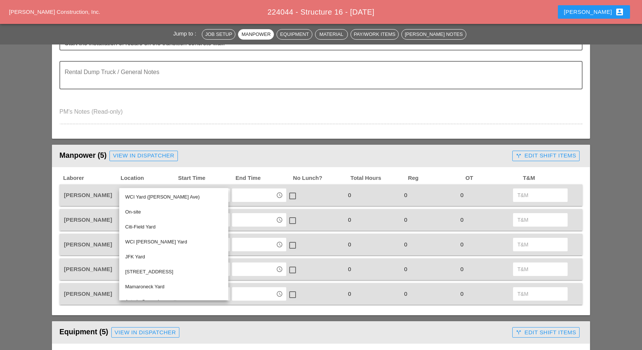
click at [139, 208] on div "On-site" at bounding box center [173, 211] width 97 height 9
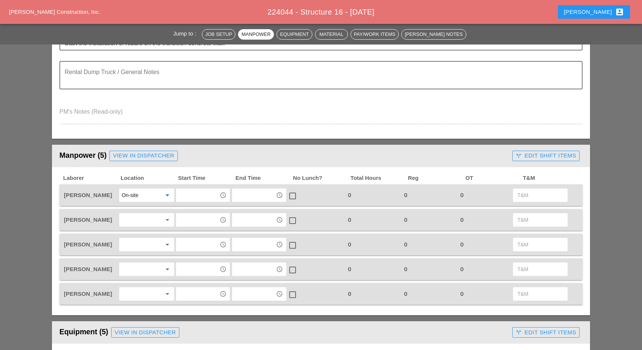
click at [137, 216] on div at bounding box center [141, 220] width 40 height 12
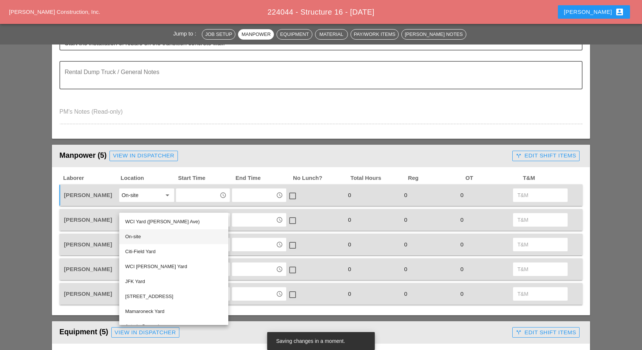
click at [137, 237] on div "On-site" at bounding box center [173, 236] width 97 height 9
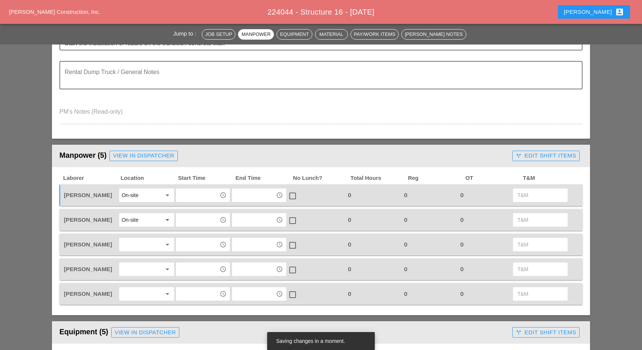
click at [137, 241] on div at bounding box center [141, 244] width 40 height 12
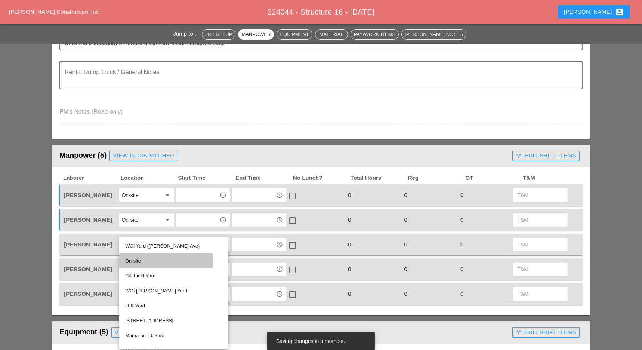
drag, startPoint x: 137, startPoint y: 259, endPoint x: 137, endPoint y: 263, distance: 4.1
click at [137, 261] on div "On-site" at bounding box center [173, 260] width 97 height 9
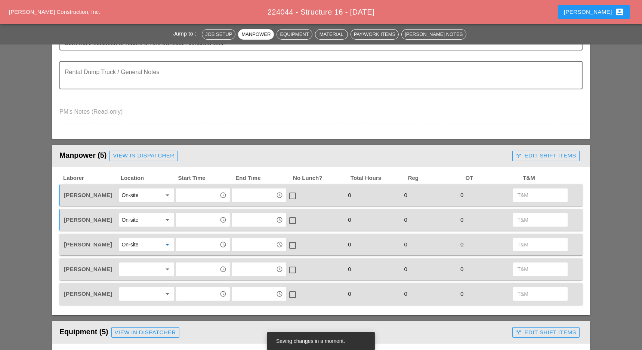
drag, startPoint x: 137, startPoint y: 267, endPoint x: 138, endPoint y: 272, distance: 4.7
click at [137, 269] on div at bounding box center [141, 269] width 40 height 12
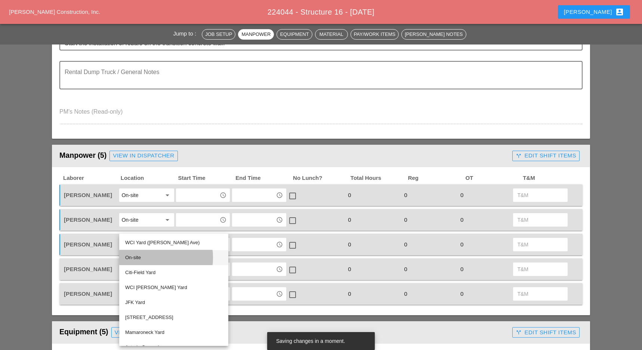
click at [141, 256] on div "On-site" at bounding box center [173, 257] width 97 height 9
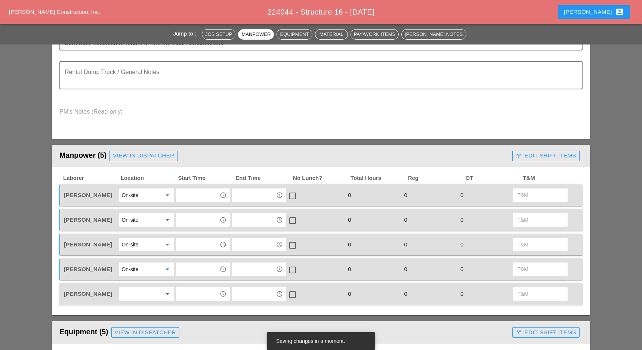
click at [137, 290] on div at bounding box center [141, 294] width 40 height 12
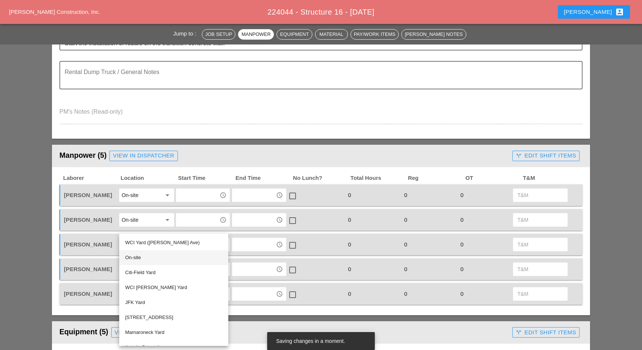
click at [143, 257] on div "On-site" at bounding box center [173, 257] width 97 height 9
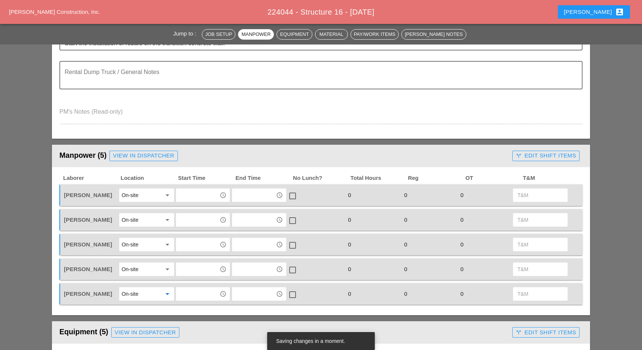
click at [536, 157] on div "call_split Edit Shift Items" at bounding box center [546, 155] width 61 height 9
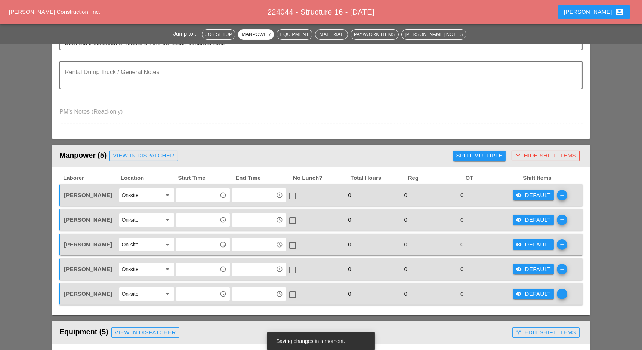
drag, startPoint x: 493, startPoint y: 152, endPoint x: 489, endPoint y: 158, distance: 7.1
click at [493, 152] on div "Split Multiple" at bounding box center [479, 155] width 46 height 9
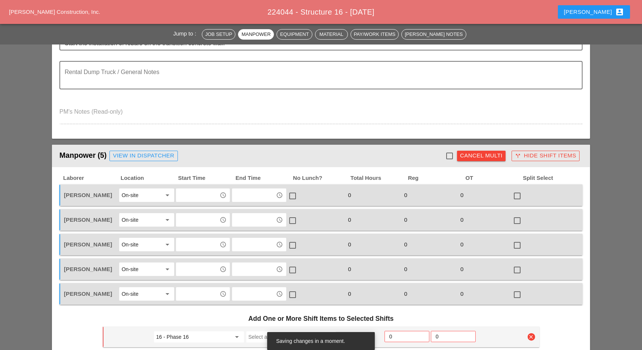
click at [450, 152] on div at bounding box center [449, 155] width 13 height 13
checkbox input "true"
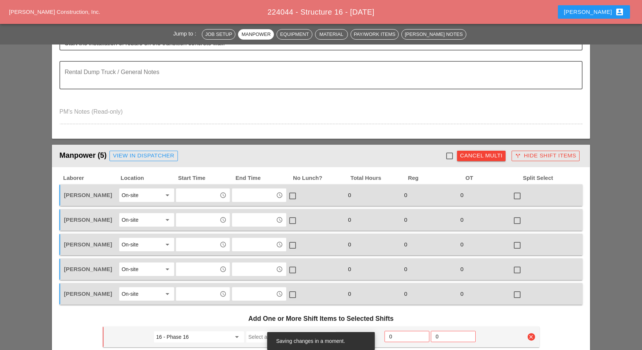
checkbox input "true"
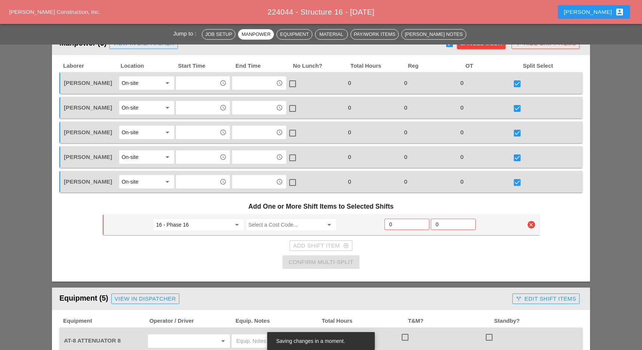
scroll to position [398, 0]
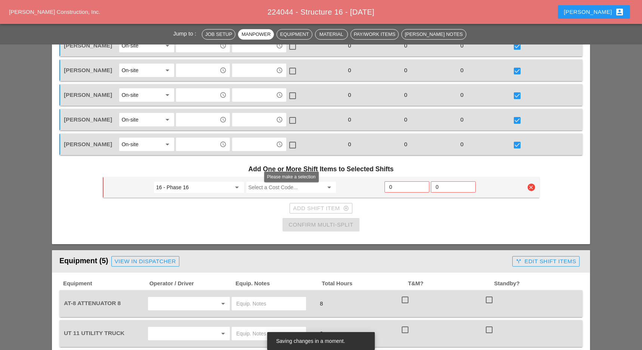
click at [260, 182] on input "Select a Cost Code..." at bounding box center [285, 187] width 75 height 12
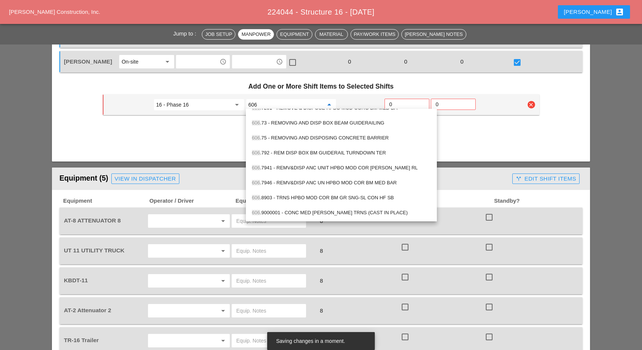
scroll to position [548, 0]
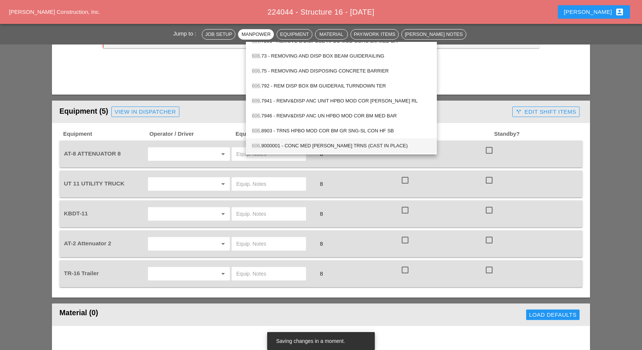
click at [328, 144] on div "606 .9000001 - CONC MED [PERSON_NAME] TRNS (CAST IN PLACE)" at bounding box center [341, 145] width 179 height 9
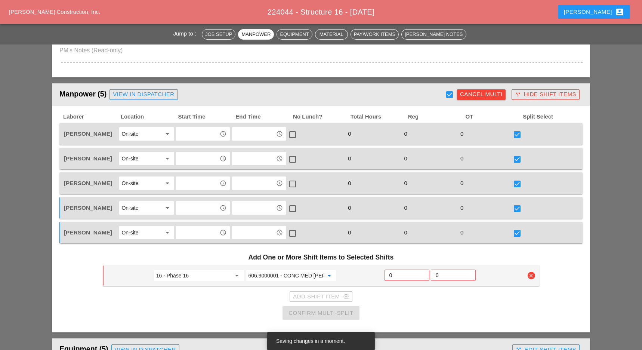
scroll to position [299, 0]
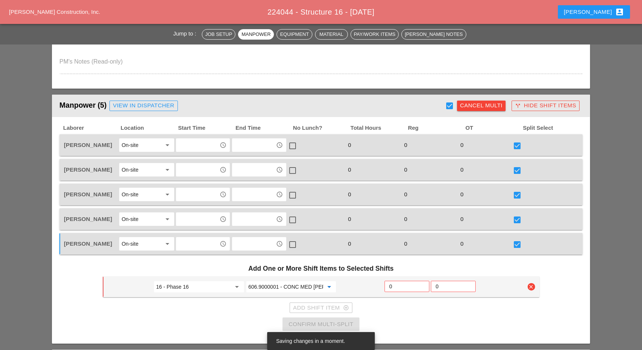
type input "606.9000001 - CONC MED [PERSON_NAME] TRNS (CAST IN PLACE)"
click at [394, 283] on input "0" at bounding box center [406, 286] width 35 height 12
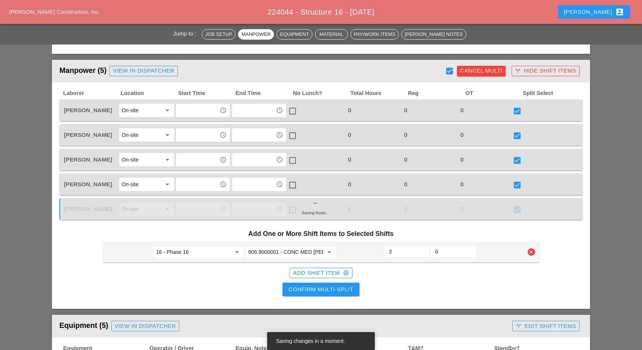
scroll to position [448, 0]
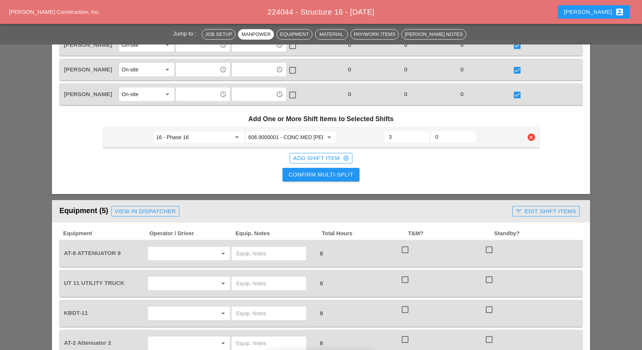
type input "3"
click at [330, 172] on div "Confirm Multi-Split" at bounding box center [320, 174] width 65 height 9
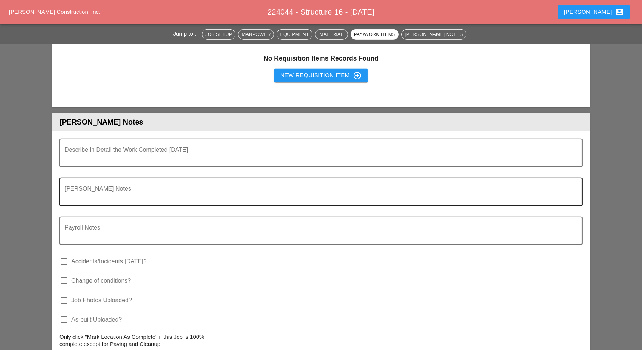
checkbox input "false"
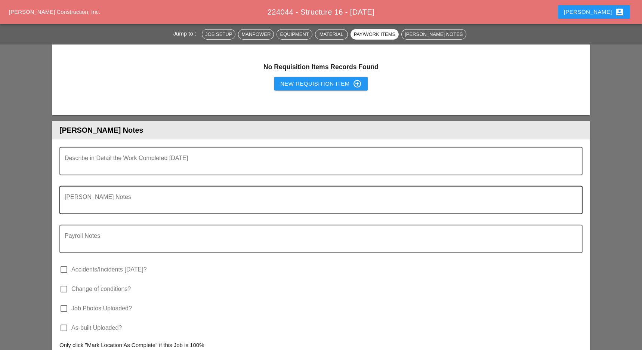
scroll to position [955, 0]
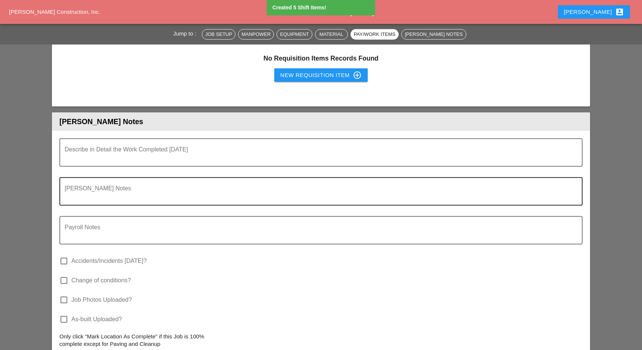
click at [75, 195] on textarea "Foreman's Notes" at bounding box center [318, 196] width 507 height 18
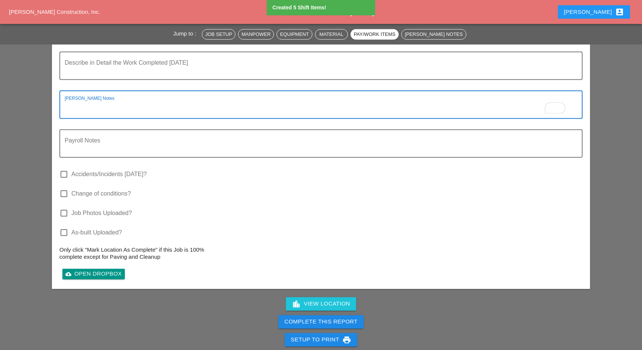
scroll to position [868, 0]
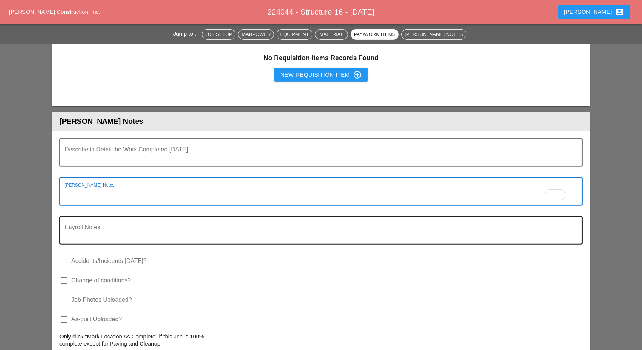
click at [81, 228] on textarea "Payroll Notes" at bounding box center [318, 235] width 507 height 18
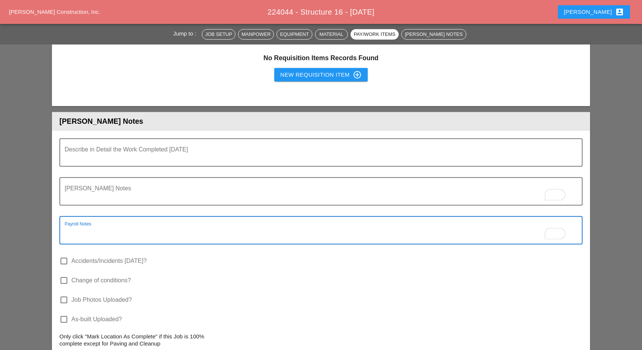
paste textarea "4 hours only for the lab and equipment"
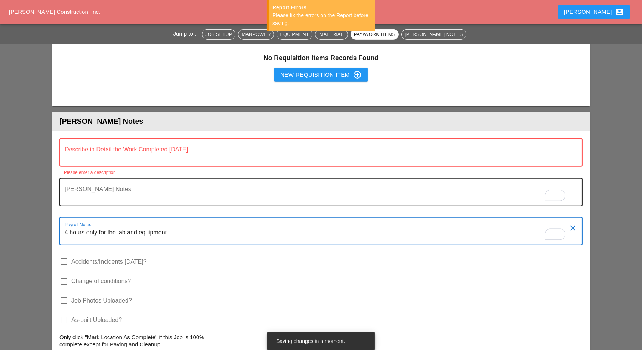
scroll to position [818, 0]
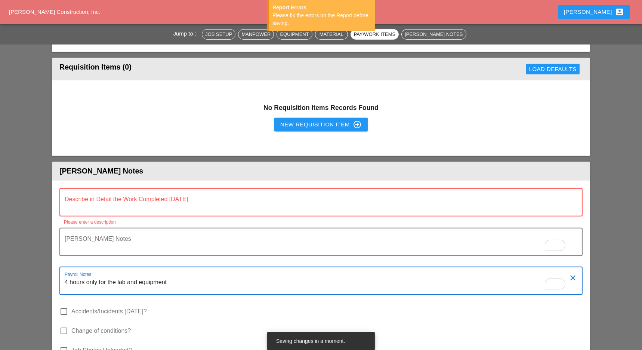
type textarea "4 hours only for the lab and equipment"
click at [128, 200] on textarea "Describe in Detail the Work Completed Today" at bounding box center [318, 207] width 507 height 18
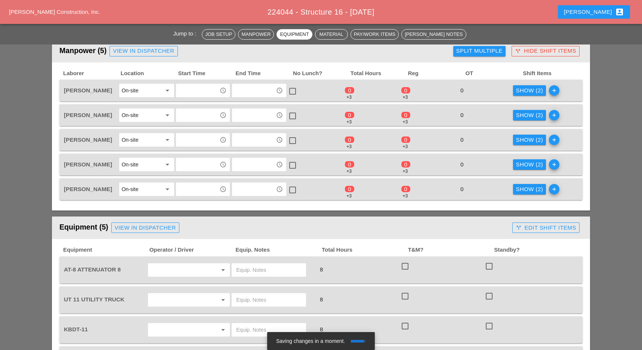
scroll to position [320, 0]
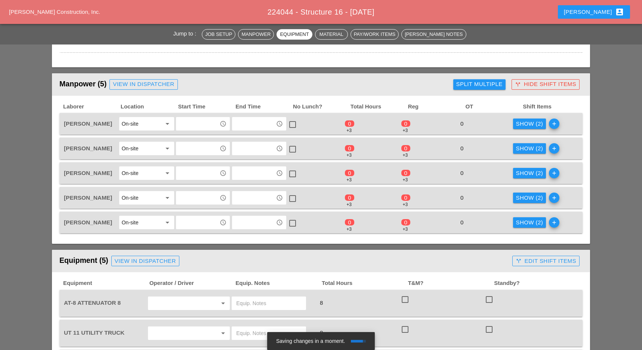
type textarea "fill out"
click at [525, 123] on div "Show (2)" at bounding box center [529, 124] width 27 height 9
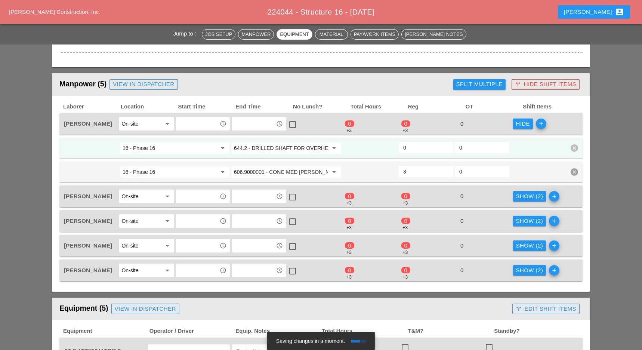
click at [281, 146] on input "644.2 - DRILLED SHAFT FOR OVERHEAD SIGN STRUCTUR" at bounding box center [281, 148] width 94 height 12
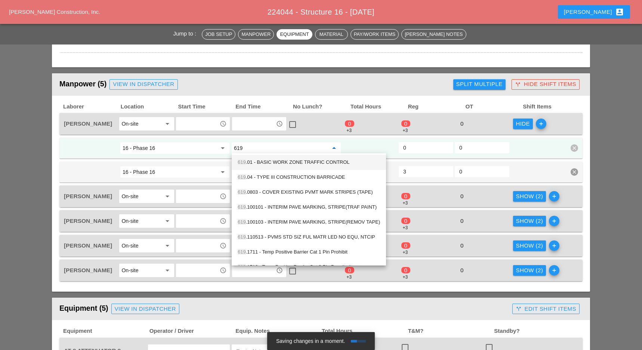
click at [281, 159] on div "619 .01 - BASIC WORK ZONE TRAFFIC CONTROL" at bounding box center [309, 162] width 142 height 9
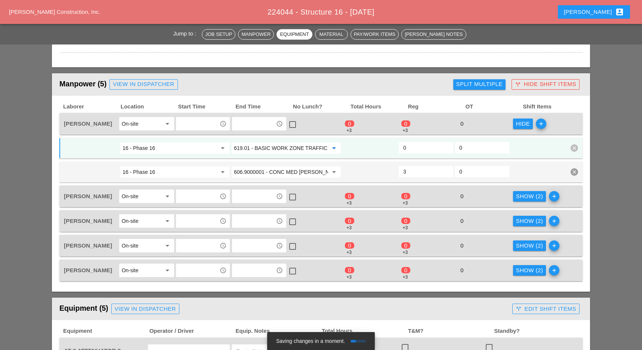
type input "619.01 - BASIC WORK ZONE TRAFFIC CONTROL"
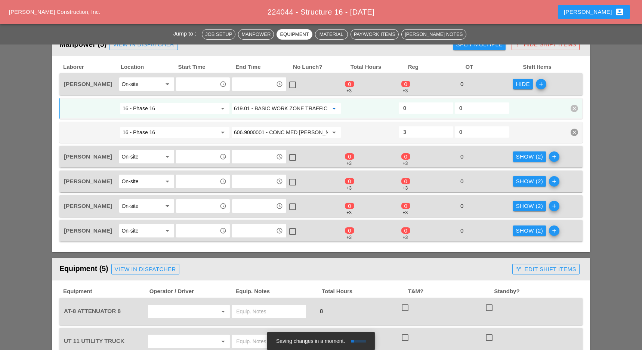
scroll to position [370, 0]
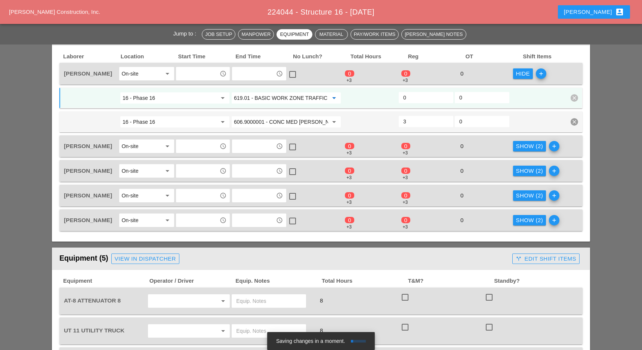
click at [294, 102] on input "619.01 - BASIC WORK ZONE TRAFFIC CONTROL" at bounding box center [281, 98] width 94 height 12
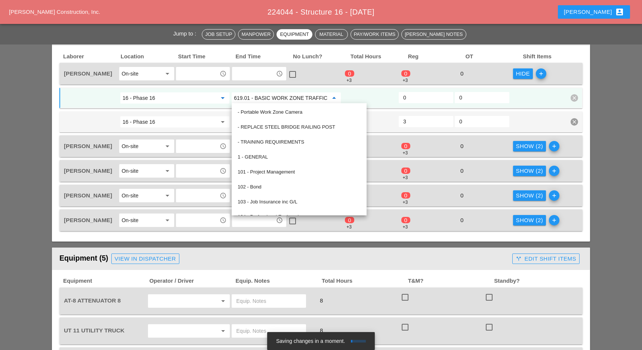
click at [205, 94] on input "16 - Phase 16" at bounding box center [170, 98] width 94 height 12
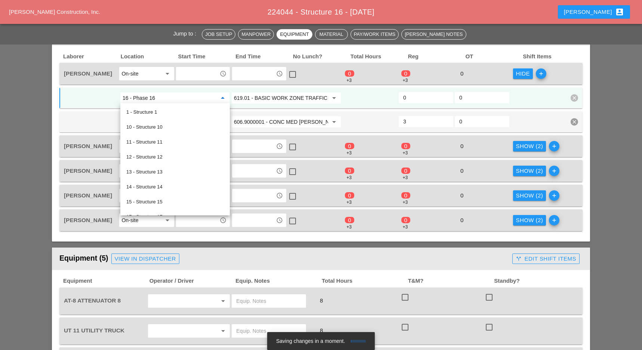
click at [237, 96] on input "619.01 - BASIC WORK ZONE TRAFFIC CONTROL" at bounding box center [281, 98] width 94 height 12
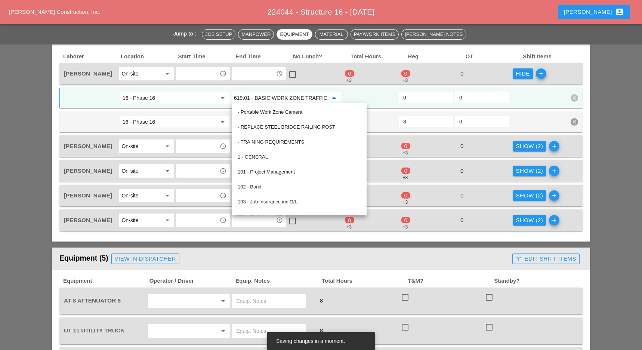
click at [237, 96] on input "619.01 - BASIC WORK ZONE TRAFFIC CONTROL" at bounding box center [281, 98] width 94 height 12
click at [196, 119] on input "16 - Phase 16" at bounding box center [170, 122] width 94 height 12
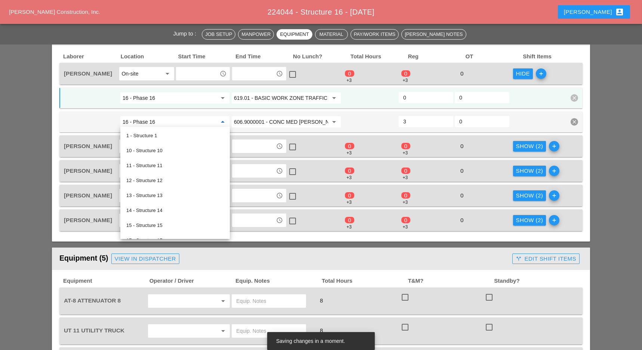
click at [531, 146] on div "Show (2)" at bounding box center [529, 146] width 27 height 9
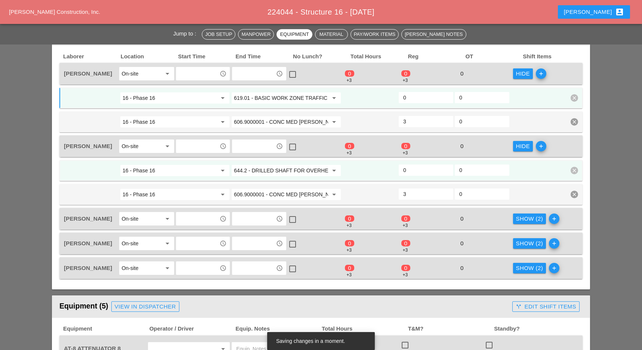
click at [289, 164] on div "644.2 - DRILLED SHAFT FOR OVERHEAD SIGN STRUCTUR arrow_drop_down" at bounding box center [285, 170] width 111 height 13
click at [284, 169] on input "644.2 - DRILLED SHAFT FOR OVERHEAD SIGN STRUCTUR" at bounding box center [281, 170] width 94 height 12
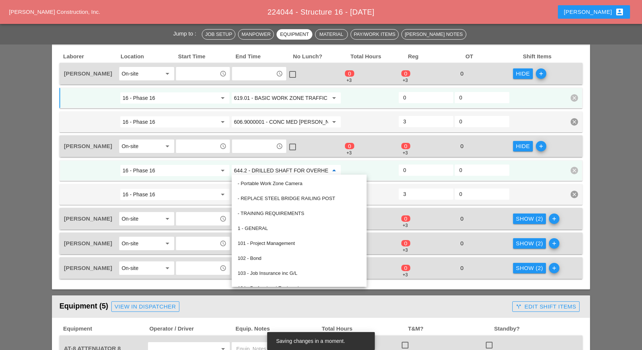
paste input "19.01 - BASIC WORK ZONE TRAFFIC CONTROL"
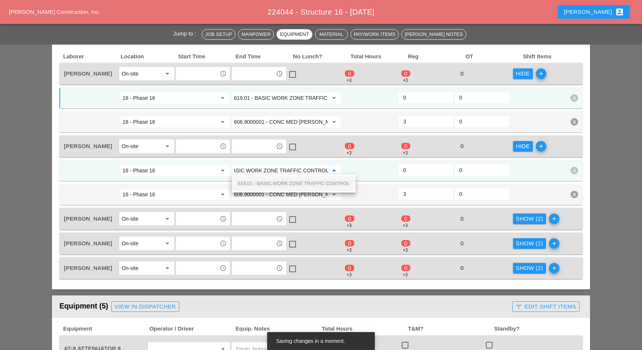
click at [279, 178] on div "619.01 - BASIC WORK ZONE TRAFFIC CONTROL" at bounding box center [294, 183] width 112 height 15
type input "619.01 - BASIC WORK ZONE TRAFFIC CONTROL"
click at [526, 217] on div "Show (2)" at bounding box center [529, 218] width 27 height 9
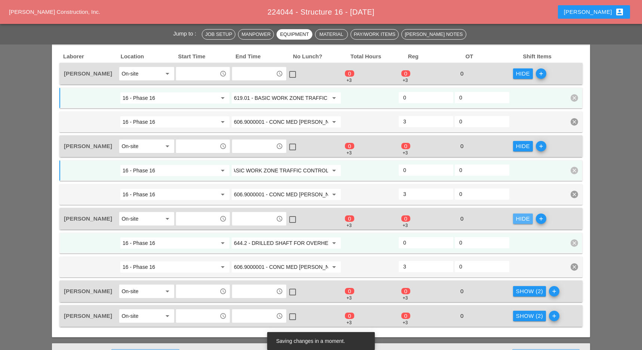
scroll to position [0, 0]
click at [292, 239] on input "644.2 - DRILLED SHAFT FOR OVERHEAD SIGN STRUCTUR" at bounding box center [281, 243] width 94 height 12
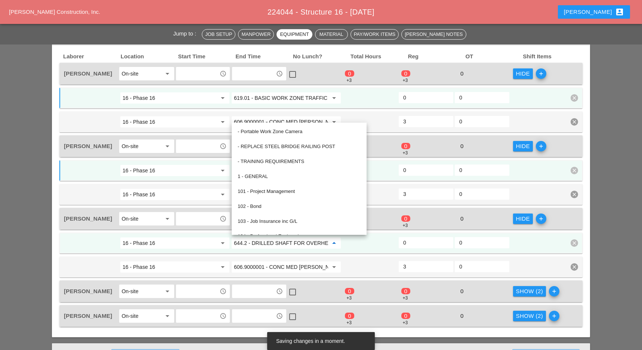
paste input "19.01 - BASIC WORK ZONE TRAFFIC CONTROL"
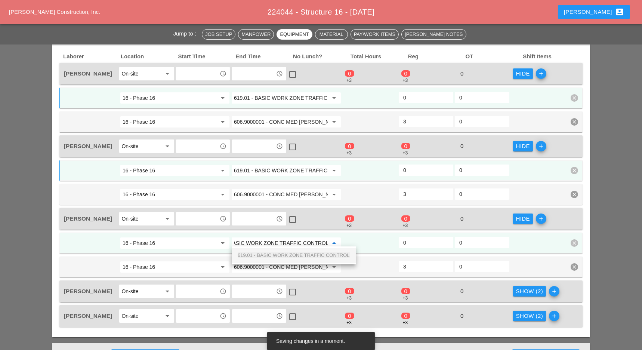
click at [296, 256] on span "619.01 - BASIC WORK ZONE TRAFFIC CONTROL" at bounding box center [294, 255] width 112 height 6
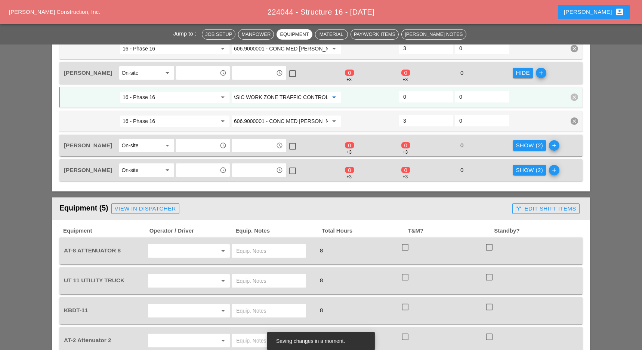
scroll to position [520, 0]
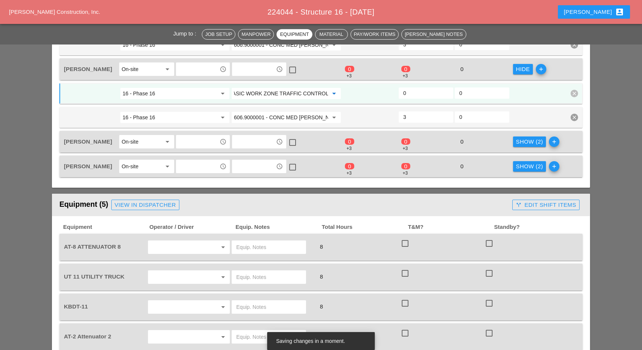
type input "619.01 - BASIC WORK ZONE TRAFFIC CONTROL"
drag, startPoint x: 525, startPoint y: 135, endPoint x: 506, endPoint y: 142, distance: 20.5
click at [525, 137] on div "Show (2)" at bounding box center [529, 141] width 27 height 9
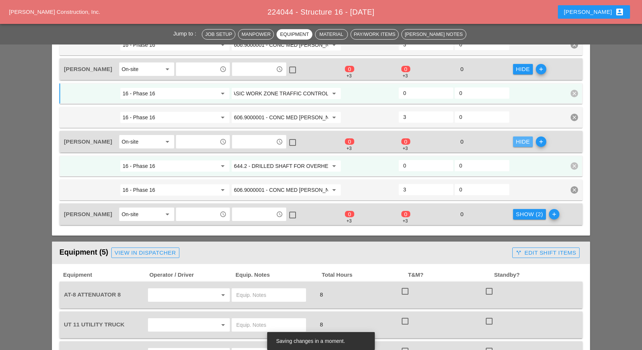
scroll to position [0, 0]
click at [292, 160] on input "644.2 - DRILLED SHAFT FOR OVERHEAD SIGN STRUCTUR" at bounding box center [281, 166] width 94 height 12
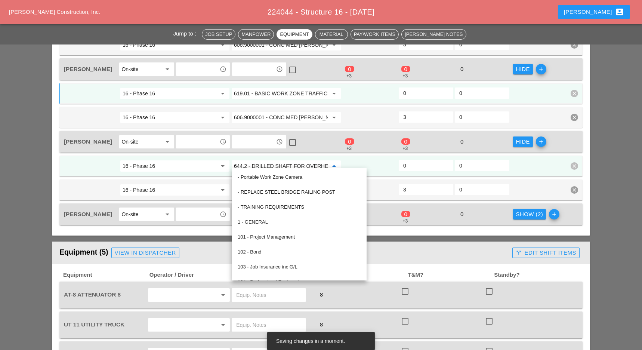
paste input "19.01 - BASIC WORK ZONE TRAFFIC CONTROL"
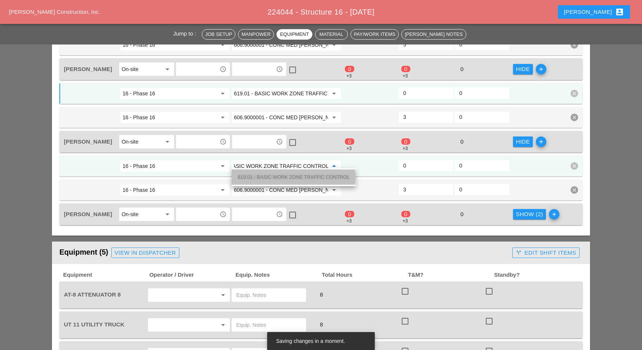
click at [296, 176] on span "619.01 - BASIC WORK ZONE TRAFFIC CONTROL" at bounding box center [294, 177] width 112 height 6
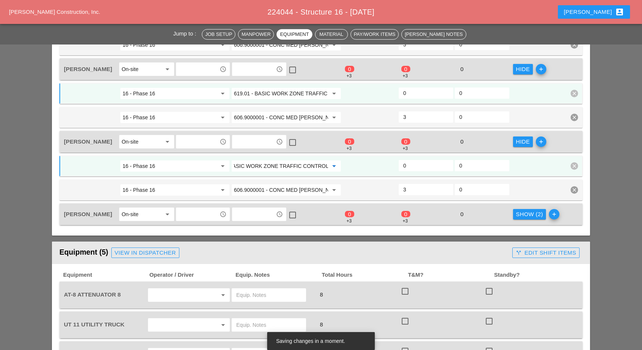
type input "619.01 - BASIC WORK ZONE TRAFFIC CONTROL"
click at [528, 210] on div "Show (2)" at bounding box center [529, 214] width 27 height 9
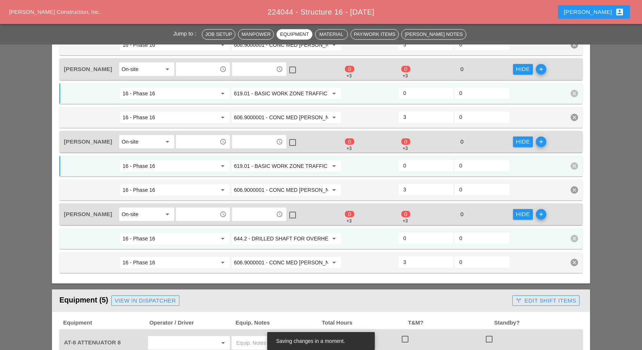
click at [304, 232] on input "644.2 - DRILLED SHAFT FOR OVERHEAD SIGN STRUCTUR" at bounding box center [281, 238] width 94 height 12
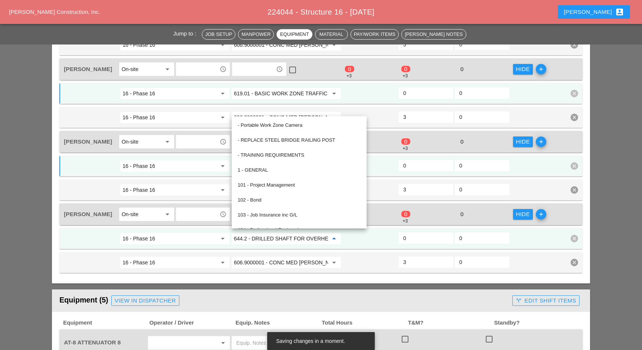
paste input "19.01 - BASIC WORK ZONE TRAFFIC CONTROL"
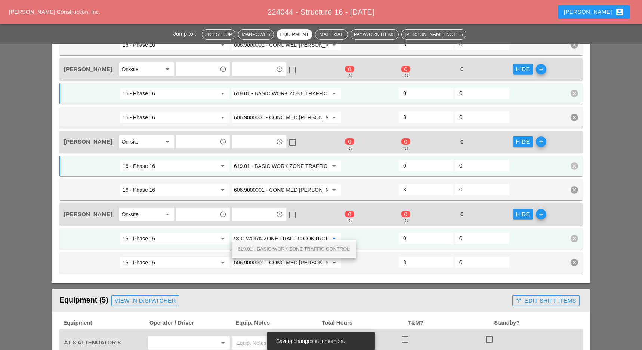
click at [307, 248] on span "619.01 - BASIC WORK ZONE TRAFFIC CONTROL" at bounding box center [294, 249] width 112 height 6
type input "619.01 - BASIC WORK ZONE TRAFFIC CONTROL"
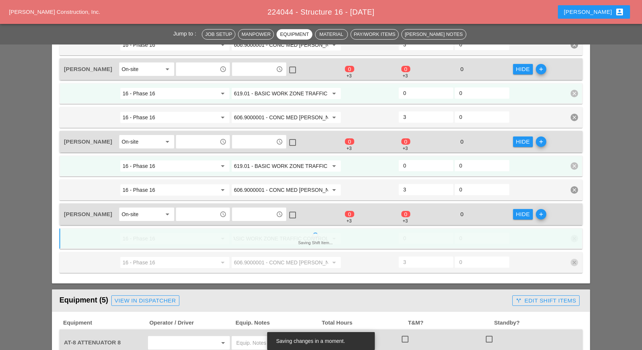
scroll to position [0, 0]
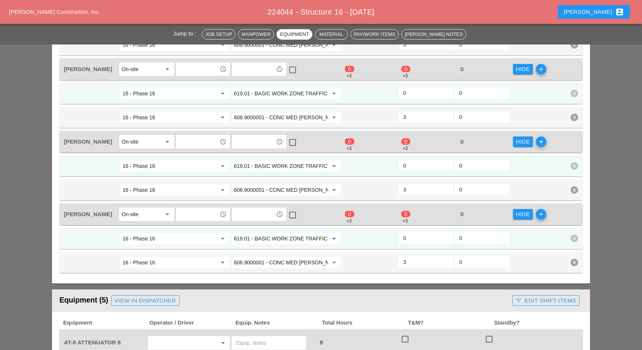
click at [405, 232] on input "0" at bounding box center [426, 238] width 46 height 12
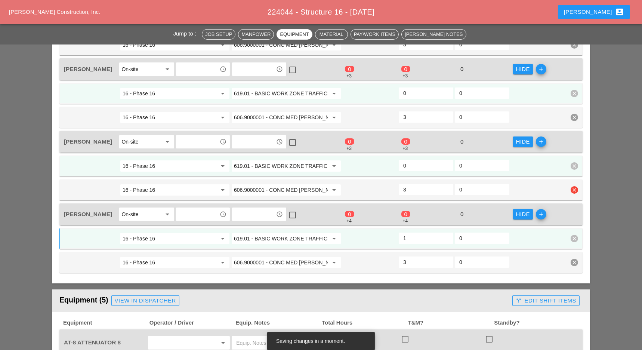
type input "1"
click at [412, 160] on input "0" at bounding box center [426, 166] width 46 height 12
type input "1"
click at [415, 93] on input "0" at bounding box center [426, 93] width 46 height 12
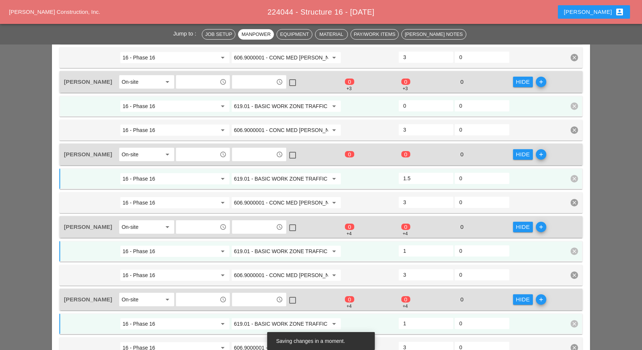
scroll to position [420, 0]
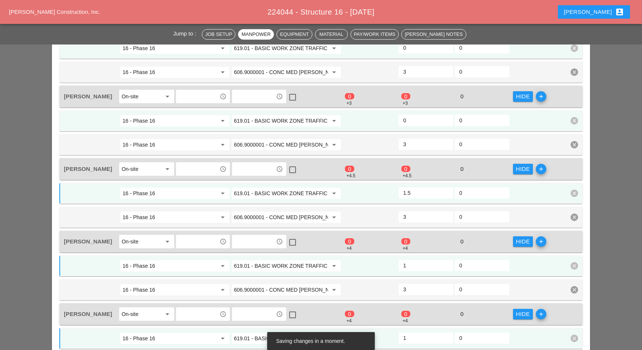
type input "1.5"
click at [412, 113] on div "16 - Phase 16 arrow_drop_down 619.01 - BASIC WORK ZONE TRAFFIC CONTROL arrow_dr…" at bounding box center [320, 120] width 523 height 21
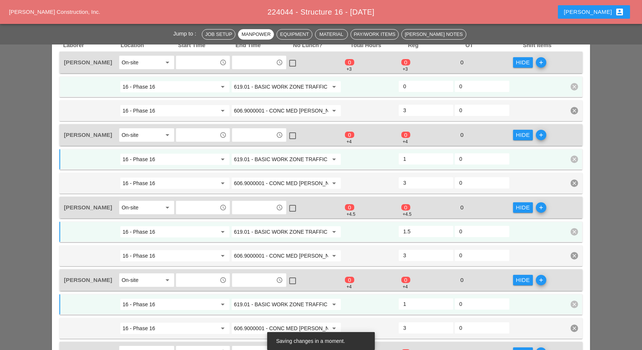
scroll to position [370, 0]
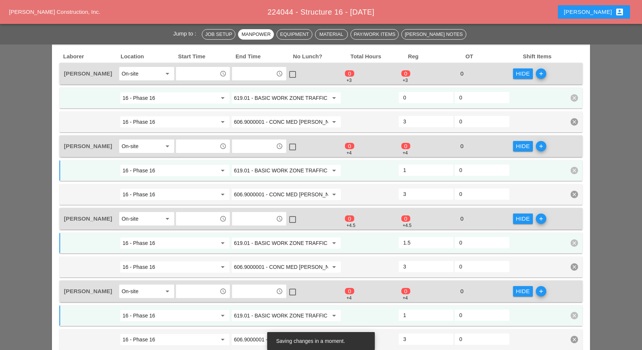
type input "1"
click at [418, 100] on input "0" at bounding box center [426, 98] width 46 height 12
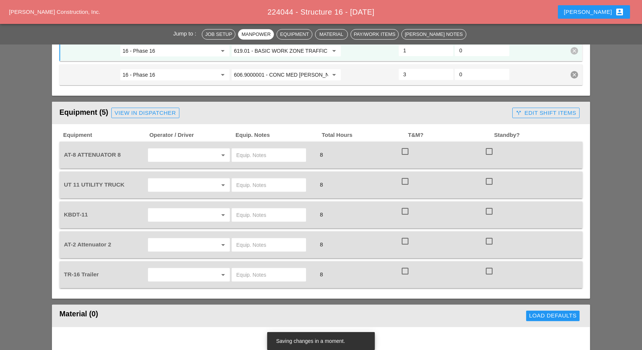
scroll to position [719, 0]
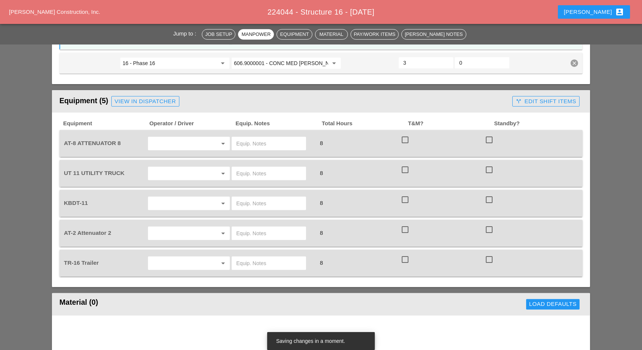
type input "1"
click at [406, 133] on div at bounding box center [405, 139] width 13 height 13
checkbox input "true"
click at [404, 163] on div at bounding box center [405, 169] width 13 height 13
checkbox input "true"
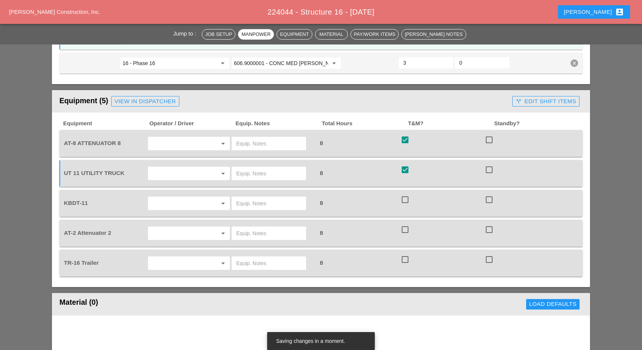
click at [405, 194] on div at bounding box center [405, 199] width 13 height 13
checkbox input "true"
click at [405, 226] on div at bounding box center [405, 229] width 13 height 13
checkbox input "true"
click at [406, 253] on div at bounding box center [405, 259] width 13 height 13
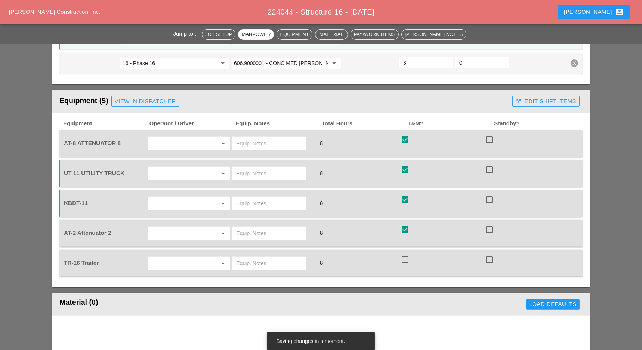
checkbox input "true"
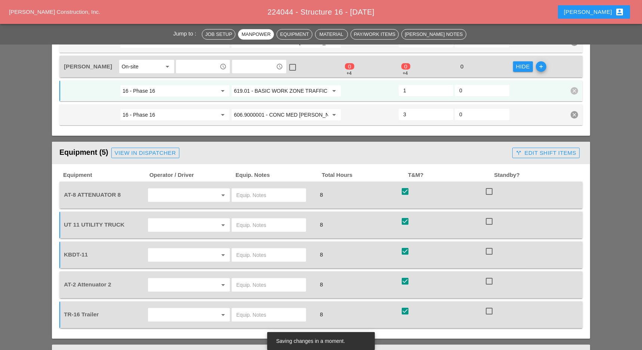
scroll to position [619, 0]
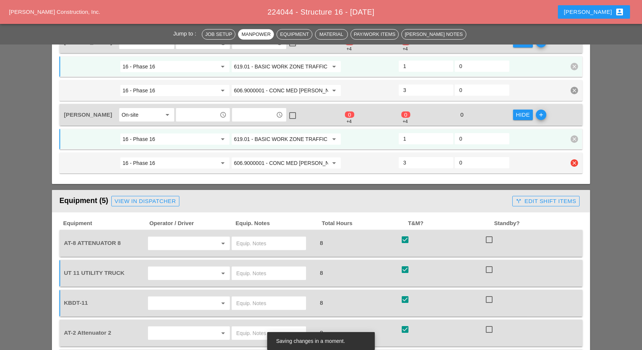
click at [296, 157] on input "606.9000001 - CONC MED [PERSON_NAME] TRNS (CAST IN PLACE)" at bounding box center [281, 163] width 94 height 12
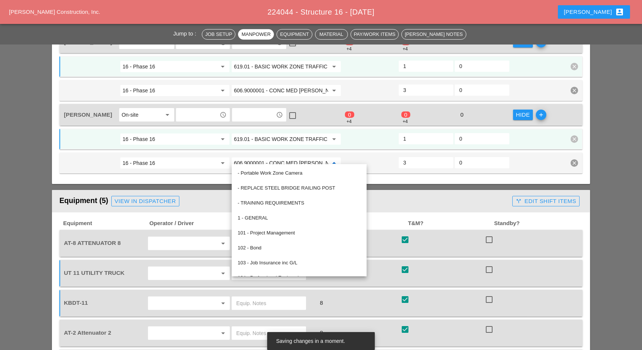
click at [449, 233] on div "check_box" at bounding box center [442, 243] width 84 height 21
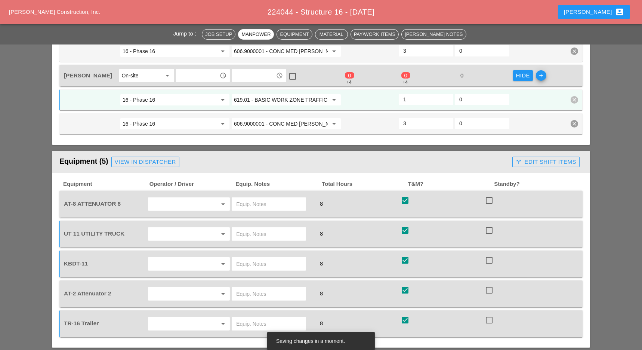
scroll to position [669, 0]
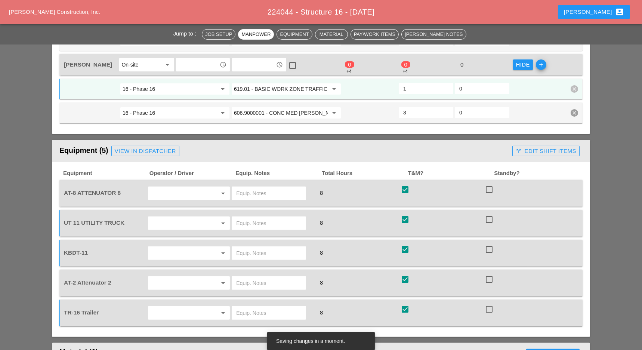
click at [546, 152] on div "call_split Edit Shift Items" at bounding box center [545, 150] width 73 height 15
click at [545, 147] on div "call_split Edit Shift Items" at bounding box center [546, 151] width 61 height 9
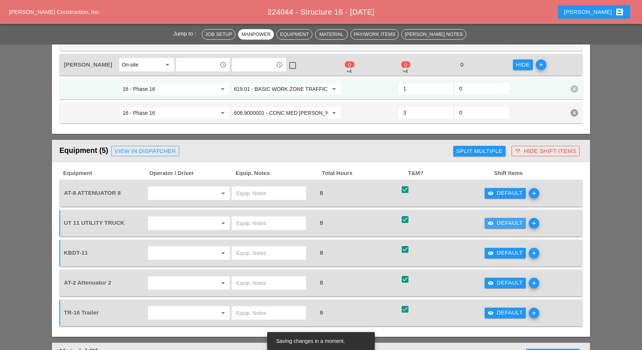
drag, startPoint x: 510, startPoint y: 219, endPoint x: 460, endPoint y: 223, distance: 49.9
click at [510, 219] on div "visibility Default" at bounding box center [505, 223] width 35 height 9
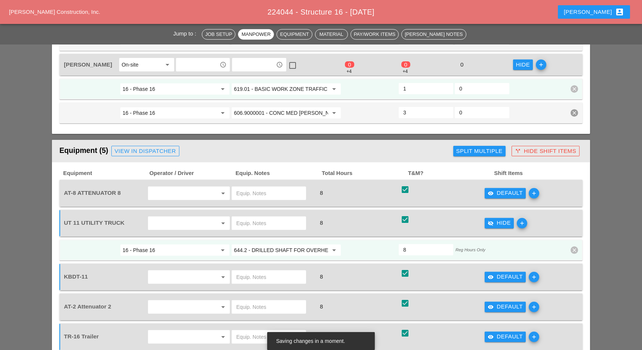
click at [308, 244] on input "644.2 - DRILLED SHAFT FOR OVERHEAD SIGN STRUCTUR" at bounding box center [281, 250] width 94 height 12
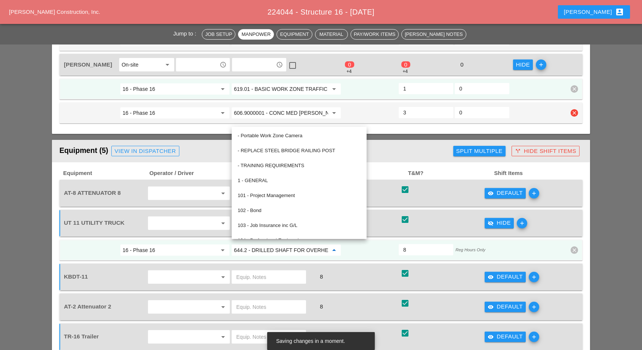
click at [275, 109] on input "606.9000001 - CONC MED [PERSON_NAME] TRNS (CAST IN PLACE)" at bounding box center [281, 113] width 94 height 12
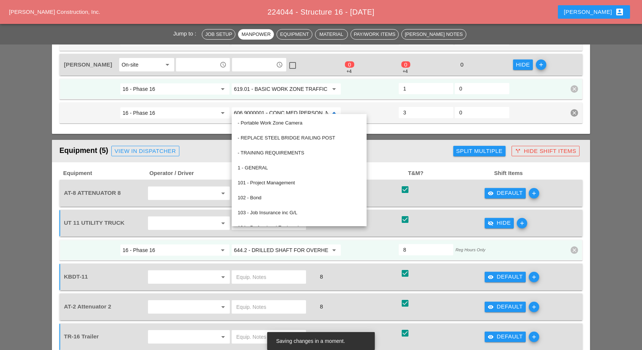
click at [261, 244] on input "644.2 - DRILLED SHAFT FOR OVERHEAD SIGN STRUCTUR" at bounding box center [281, 250] width 94 height 12
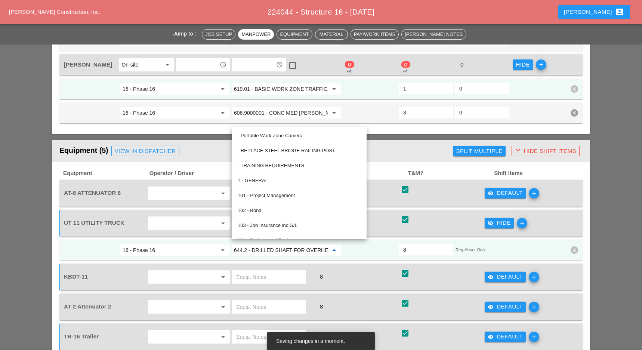
paste input "06.9000001 - CONC MED [PERSON_NAME] TRNS (CAST IN PLACE)"
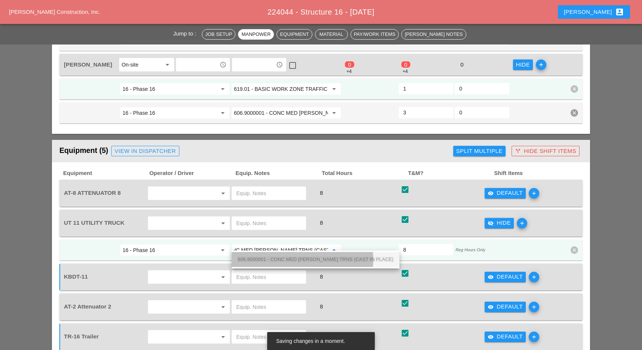
click at [302, 258] on span "606.9000001 - CONC MED [PERSON_NAME] TRNS (CAST IN PLACE)" at bounding box center [316, 259] width 156 height 6
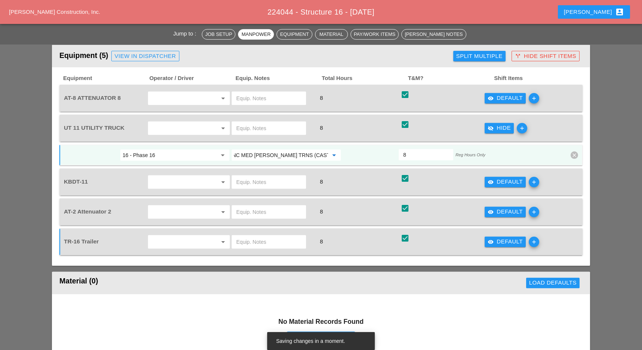
scroll to position [768, 0]
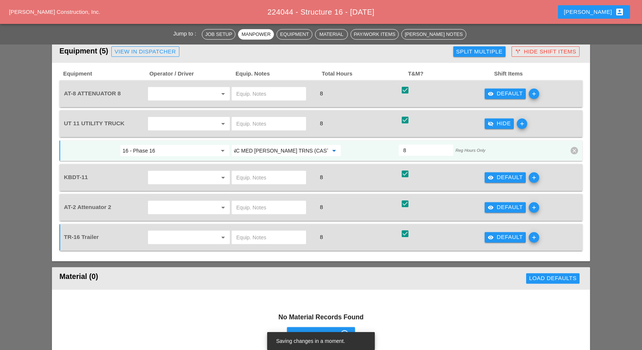
type input "606.9000001 - CONC MED [PERSON_NAME] TRNS (CAST IN PLACE)"
click at [505, 173] on div "visibility Default" at bounding box center [505, 177] width 35 height 9
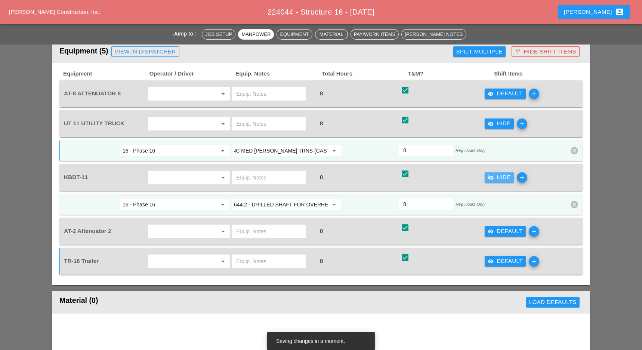
scroll to position [0, 0]
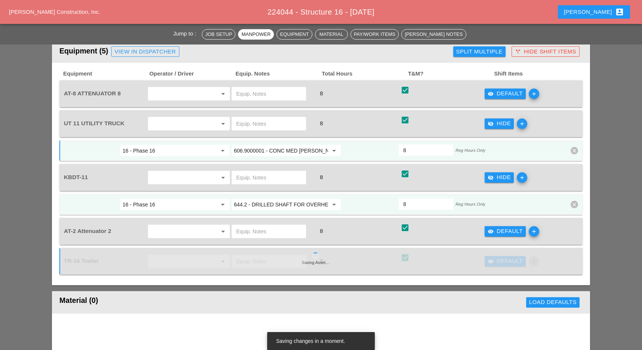
click at [276, 198] on input "644.2 - DRILLED SHAFT FOR OVERHEAD SIGN STRUCTUR" at bounding box center [281, 204] width 94 height 12
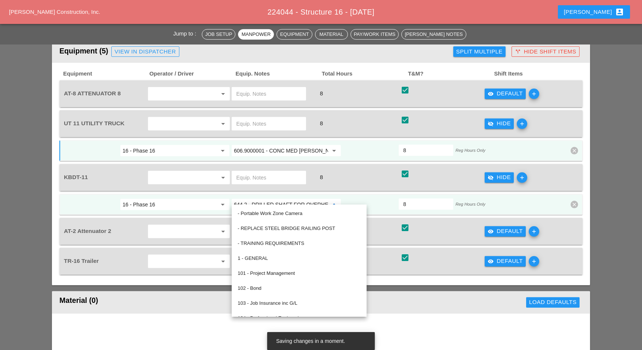
paste input "06.9000001 - CONC MED [PERSON_NAME] TRNS (CAST IN PLACE)"
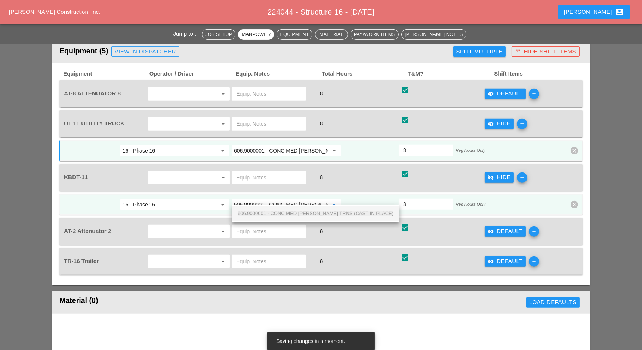
scroll to position [0, 45]
drag, startPoint x: 282, startPoint y: 212, endPoint x: 309, endPoint y: 226, distance: 30.4
click at [283, 212] on span "606.9000001 - CONC MED [PERSON_NAME] TRNS (CAST IN PLACE)" at bounding box center [316, 213] width 156 height 6
type input "606.9000001 - CONC MED [PERSON_NAME] TRNS (CAST IN PLACE)"
click at [500, 227] on div "visibility Default" at bounding box center [505, 231] width 35 height 9
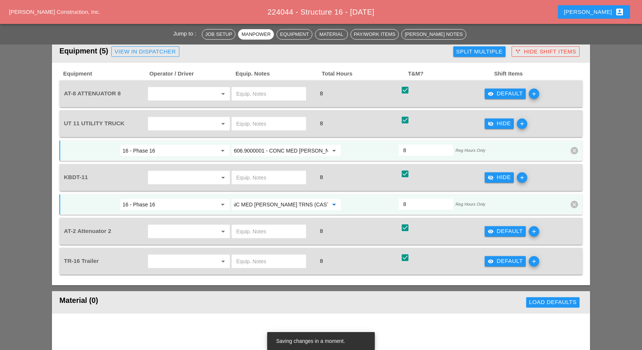
scroll to position [0, 0]
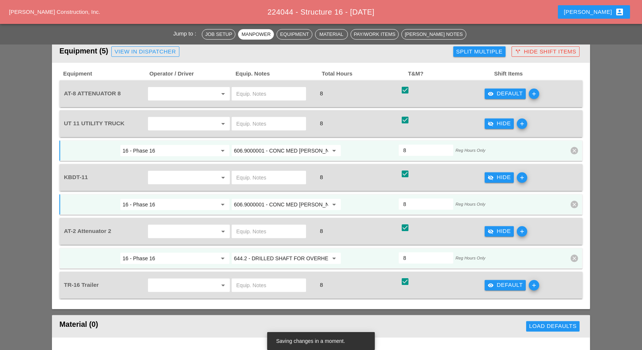
click at [496, 281] on div "visibility Default" at bounding box center [505, 285] width 35 height 9
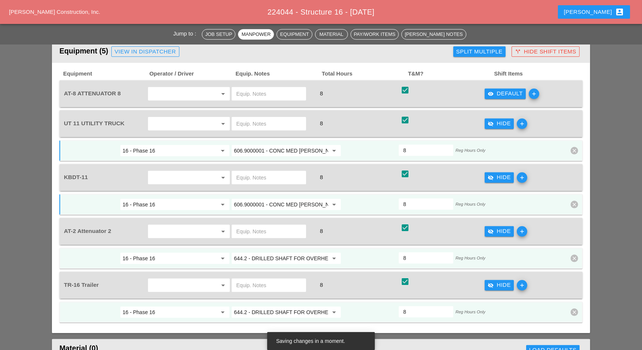
click at [275, 306] on input "644.2 - DRILLED SHAFT FOR OVERHEAD SIGN STRUCTUR" at bounding box center [281, 312] width 94 height 12
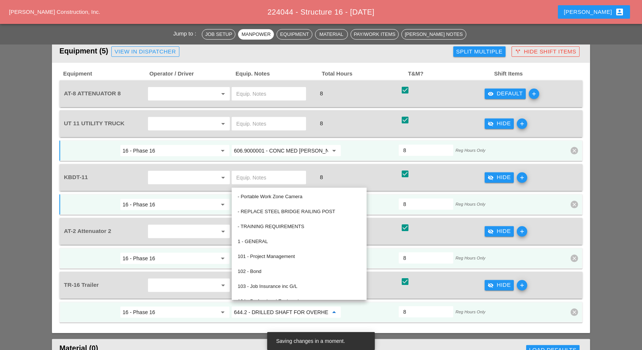
paste input "06.9000001 - CONC MED [PERSON_NAME] TRNS (CAST IN PLACE)"
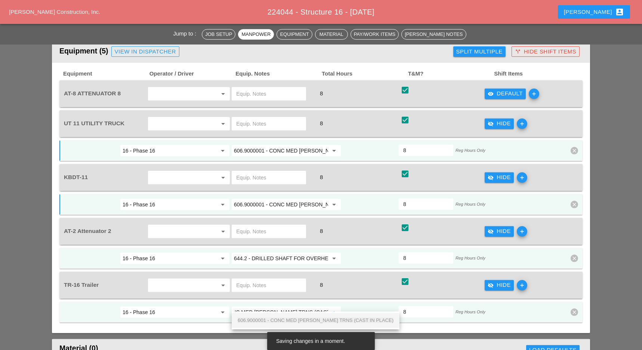
drag, startPoint x: 275, startPoint y: 317, endPoint x: 263, endPoint y: 295, distance: 25.3
click at [275, 317] on span "606.9000001 - CONC MED [PERSON_NAME] TRNS (CAST IN PLACE)" at bounding box center [316, 320] width 156 height 6
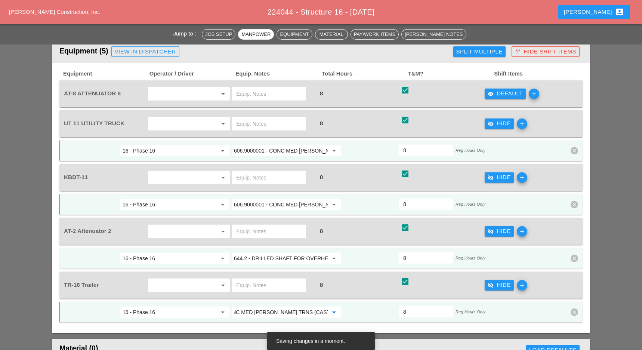
type input "606.9000001 - CONC MED [PERSON_NAME] TRNS (CAST IN PLACE)"
click at [201, 279] on input "text" at bounding box center [178, 285] width 57 height 12
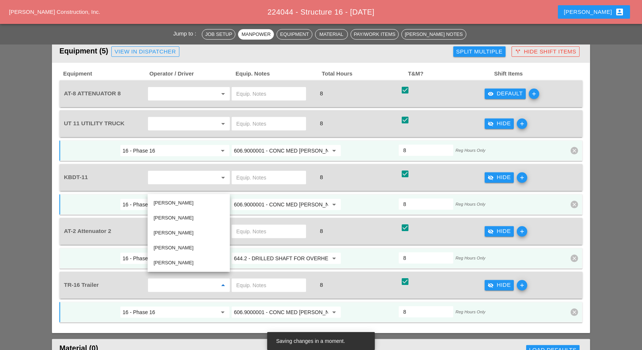
click at [170, 229] on div "[PERSON_NAME]" at bounding box center [189, 232] width 70 height 9
type input "[PERSON_NAME]"
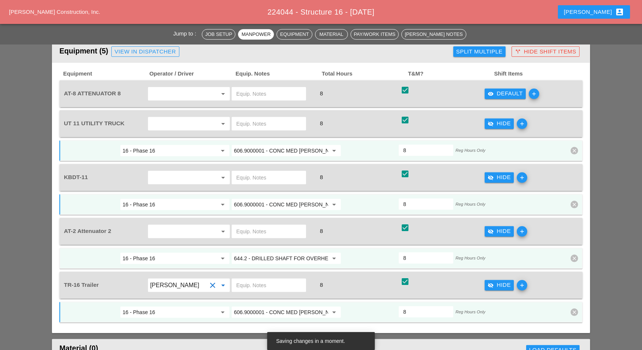
click at [170, 225] on input "text" at bounding box center [178, 231] width 57 height 12
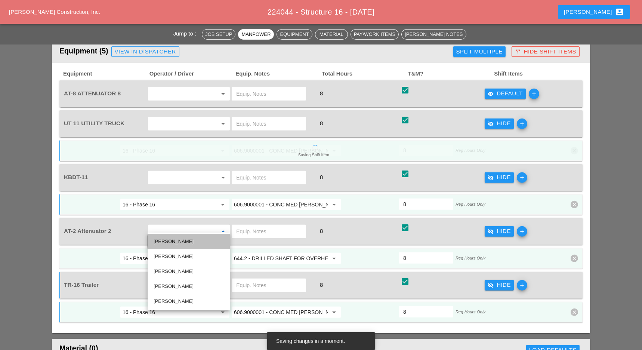
click at [178, 240] on div "[PERSON_NAME]" at bounding box center [189, 241] width 70 height 9
type input "[PERSON_NAME]"
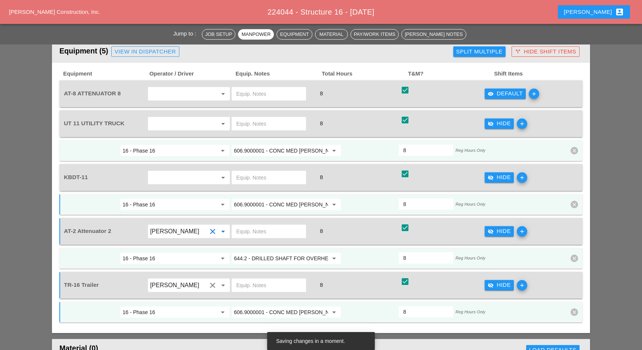
click at [177, 173] on input "text" at bounding box center [178, 177] width 57 height 12
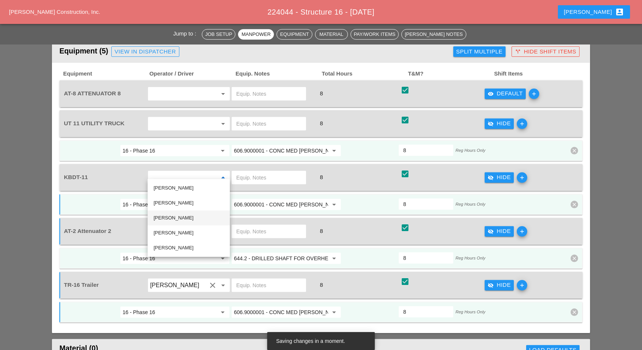
click at [171, 216] on div "[PERSON_NAME]" at bounding box center [189, 217] width 70 height 9
type input "[PERSON_NAME]"
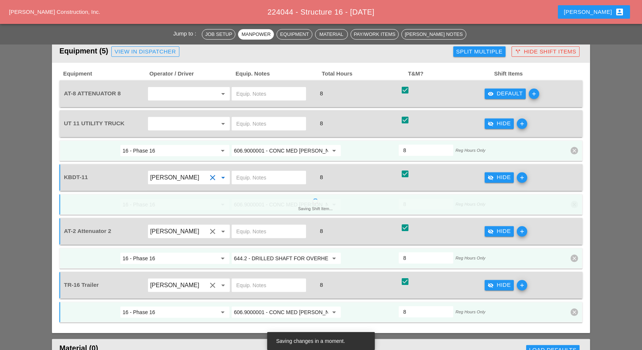
click at [172, 118] on input "text" at bounding box center [178, 124] width 57 height 12
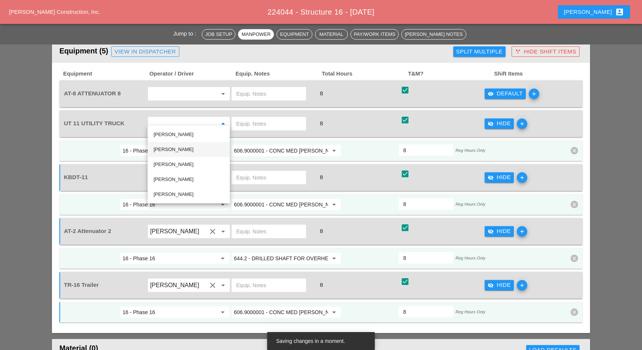
click at [170, 150] on div "[PERSON_NAME]" at bounding box center [189, 149] width 70 height 9
type input "[PERSON_NAME]"
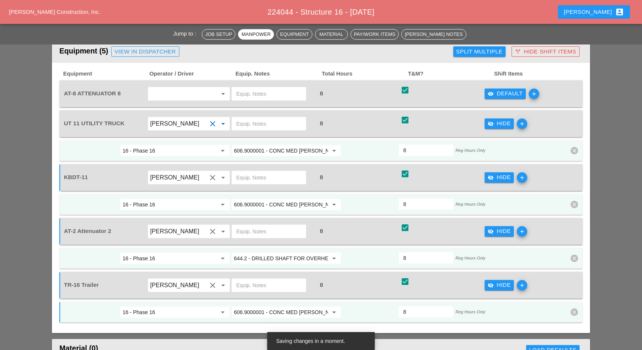
click at [164, 88] on input "text" at bounding box center [178, 94] width 57 height 12
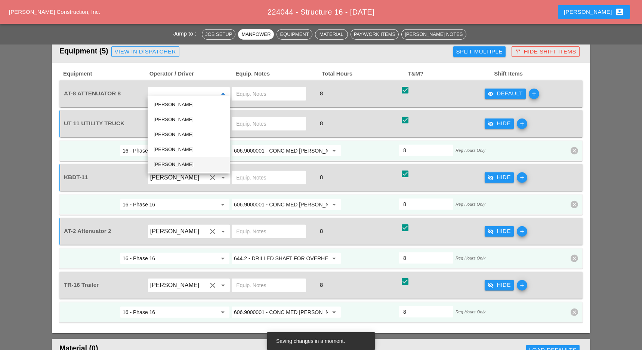
click at [171, 162] on div "[PERSON_NAME]" at bounding box center [189, 164] width 70 height 9
type input "[PERSON_NAME]"
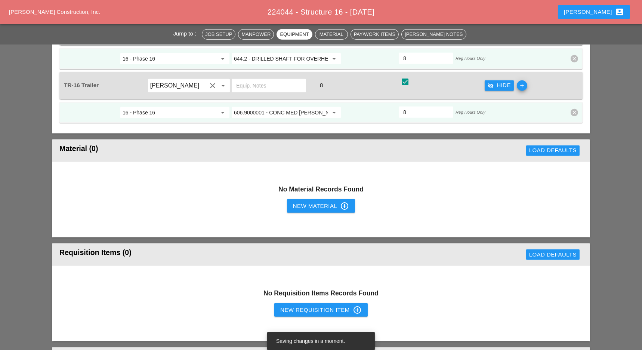
scroll to position [1067, 0]
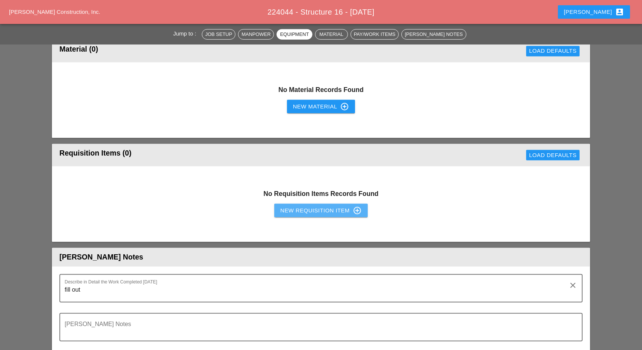
click at [307, 206] on div "New Requisition Item control_point" at bounding box center [320, 210] width 81 height 9
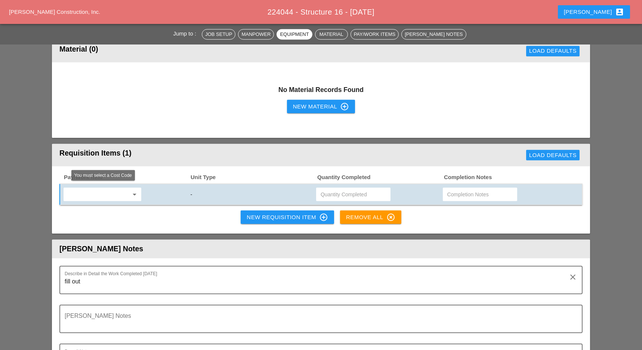
click at [119, 189] on input "text" at bounding box center [97, 194] width 63 height 12
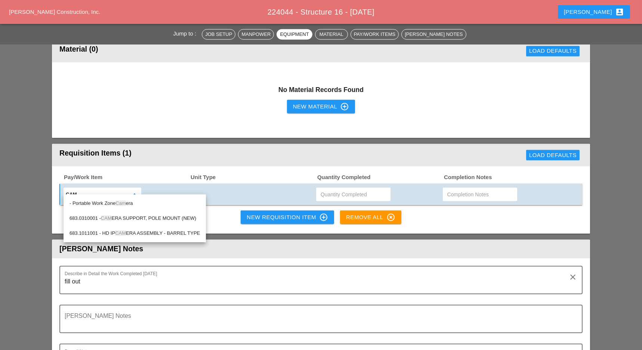
drag, startPoint x: 121, startPoint y: 204, endPoint x: 152, endPoint y: 204, distance: 31.0
click at [122, 204] on span "Cam" at bounding box center [120, 203] width 10 height 6
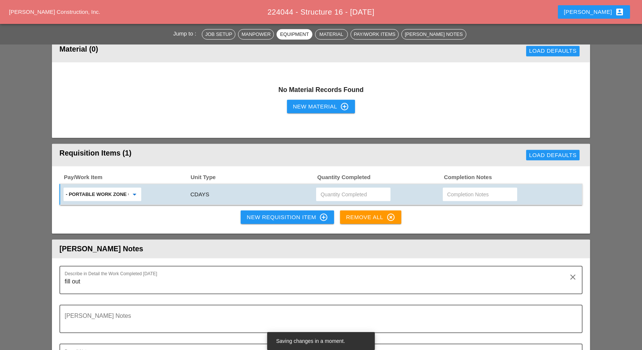
type input "- Portable Work Zone Camera"
click at [325, 188] on input "text" at bounding box center [353, 194] width 65 height 12
type input "2"
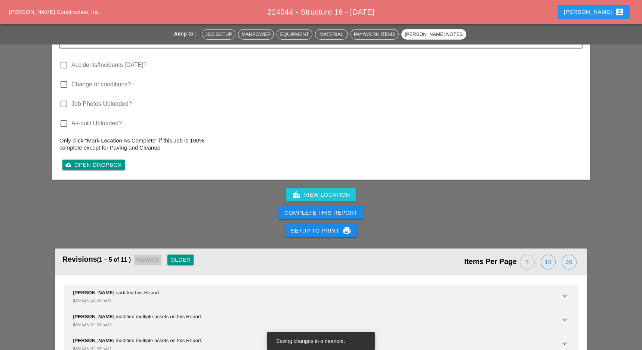
scroll to position [1312, 0]
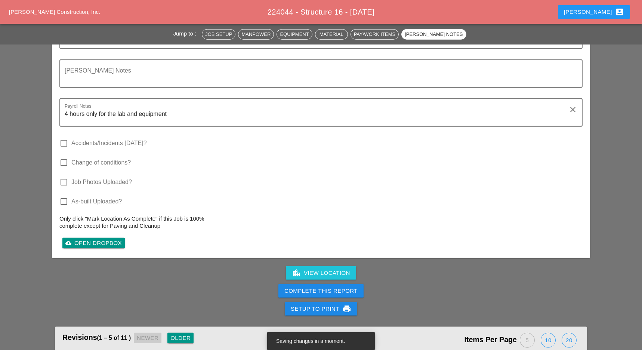
click at [65, 137] on div at bounding box center [64, 143] width 13 height 13
checkbox input "true"
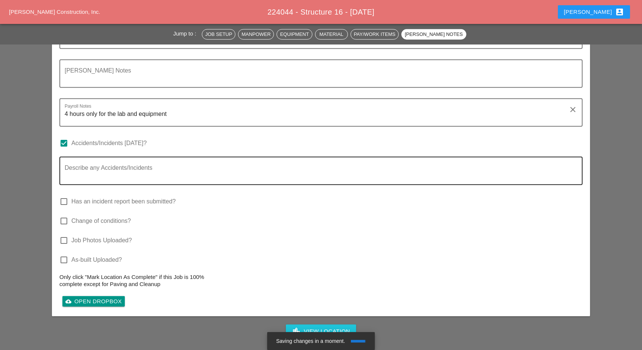
click at [87, 166] on textarea "Describe any Accidents/Incidents" at bounding box center [323, 175] width 517 height 18
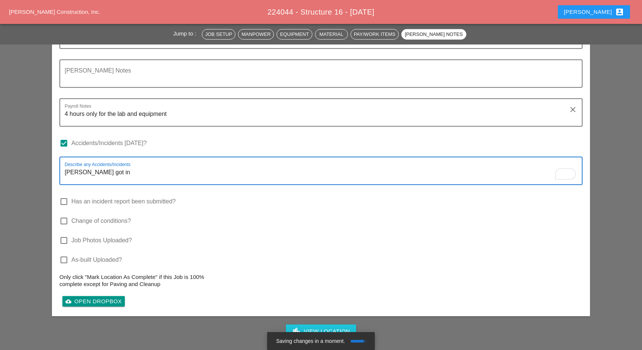
click at [98, 167] on textarea "Simon got in" at bounding box center [323, 175] width 517 height 18
type textarea "Simon got into an accident on the way back to the yard. Theresa has all the det…"
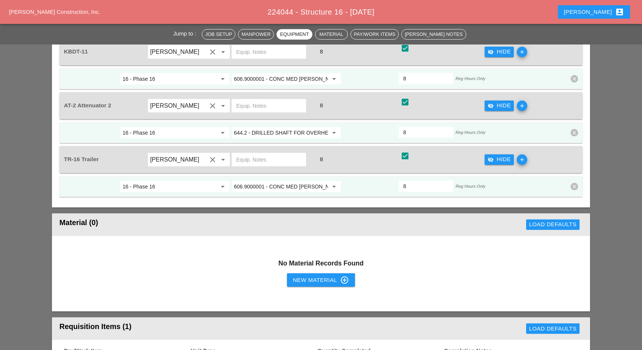
scroll to position [914, 0]
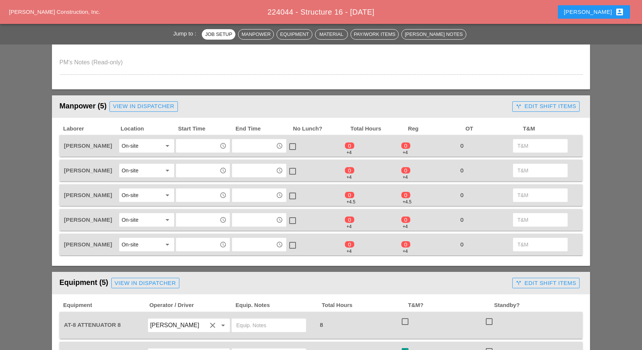
scroll to position [299, 0]
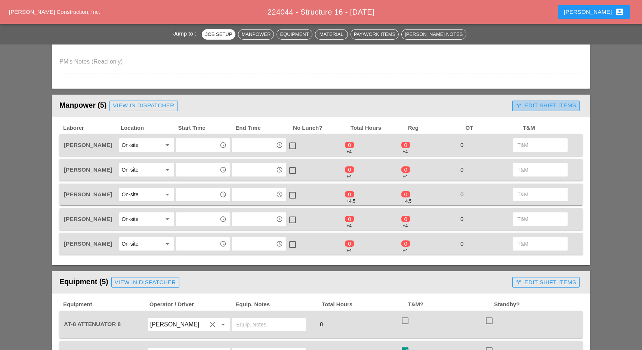
click at [562, 105] on div "call_split Edit Shift Items" at bounding box center [546, 105] width 61 height 9
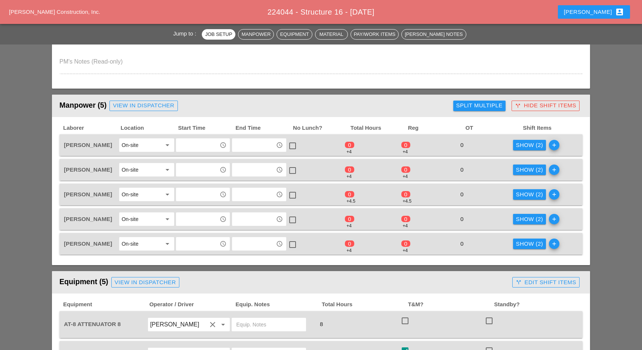
click at [517, 190] on div "Show (2)" at bounding box center [529, 194] width 27 height 9
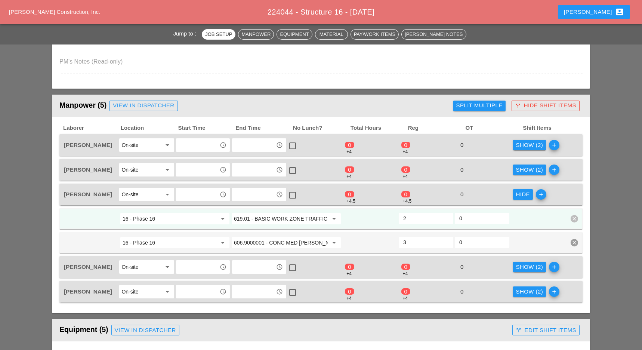
click at [447, 214] on input "2" at bounding box center [426, 218] width 46 height 12
click at [521, 263] on div "Show (2)" at bounding box center [529, 267] width 27 height 9
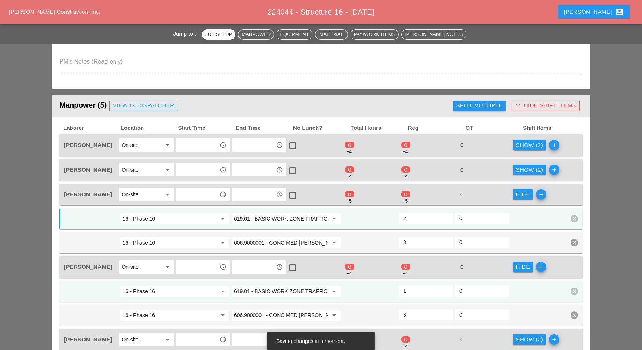
scroll to position [398, 0]
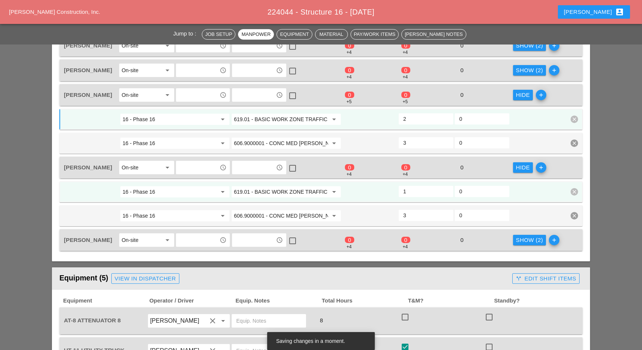
click at [524, 236] on div "Show (2)" at bounding box center [529, 240] width 27 height 9
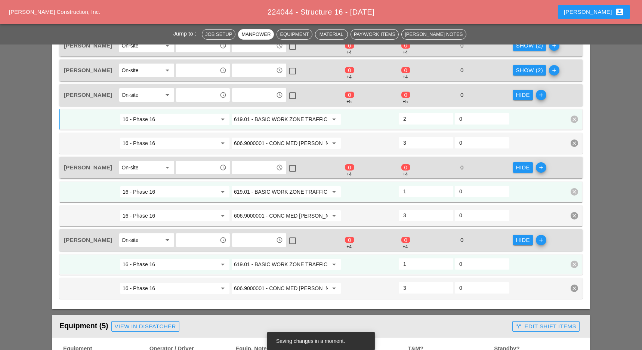
click at [446, 120] on input "1.5" at bounding box center [426, 119] width 46 height 12
type input "1"
click at [446, 120] on input "1" at bounding box center [426, 119] width 46 height 12
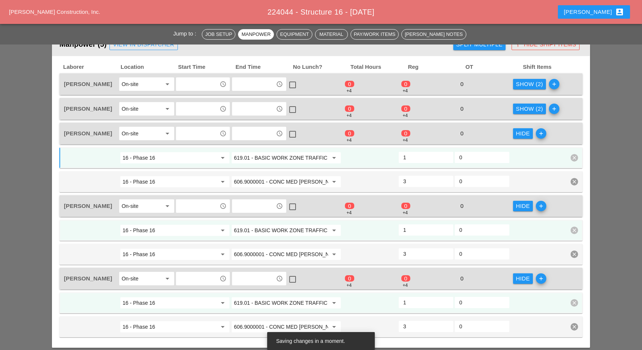
scroll to position [349, 0]
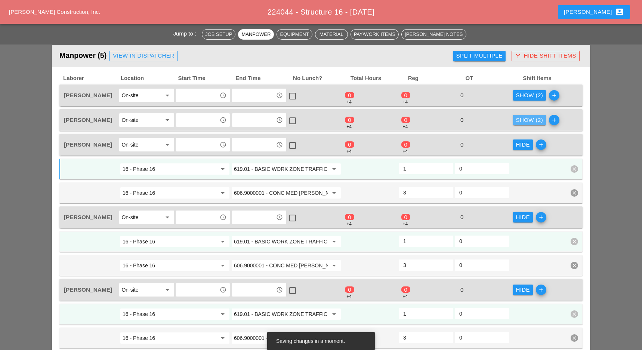
click at [527, 120] on div "Show (2)" at bounding box center [529, 120] width 27 height 9
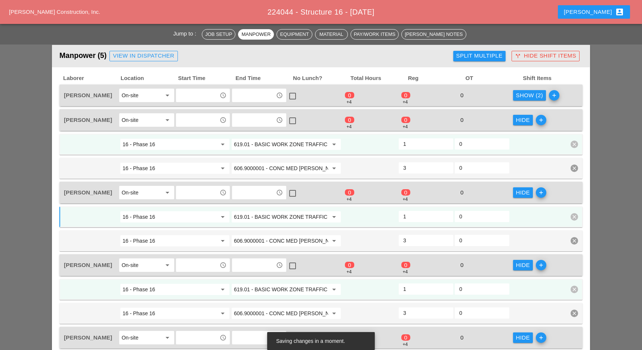
click at [527, 92] on div "Show (2)" at bounding box center [529, 95] width 27 height 9
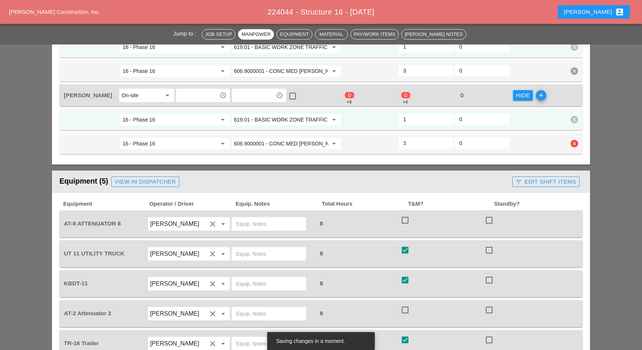
scroll to position [697, 0]
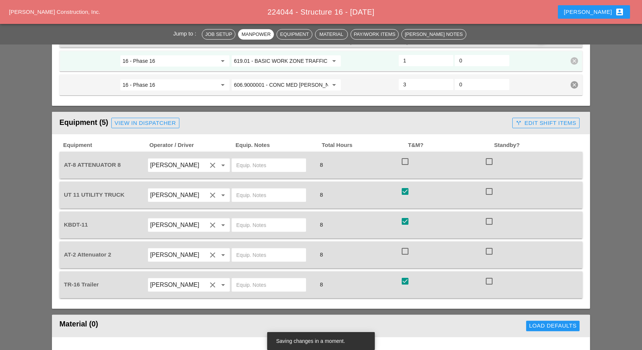
drag, startPoint x: 402, startPoint y: 154, endPoint x: 402, endPoint y: 161, distance: 7.5
click at [403, 155] on div at bounding box center [405, 161] width 13 height 13
checkbox input "true"
drag, startPoint x: 405, startPoint y: 244, endPoint x: 421, endPoint y: 239, distance: 16.9
click at [405, 245] on div at bounding box center [405, 251] width 13 height 13
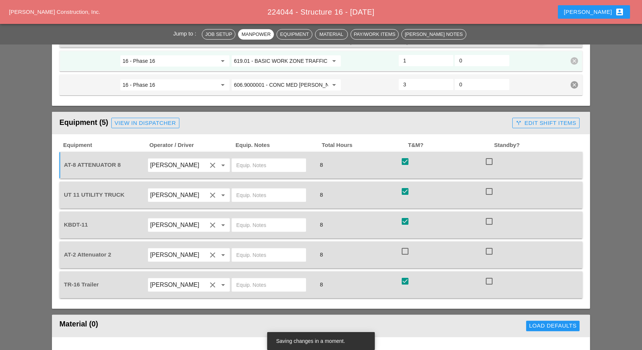
checkbox input "true"
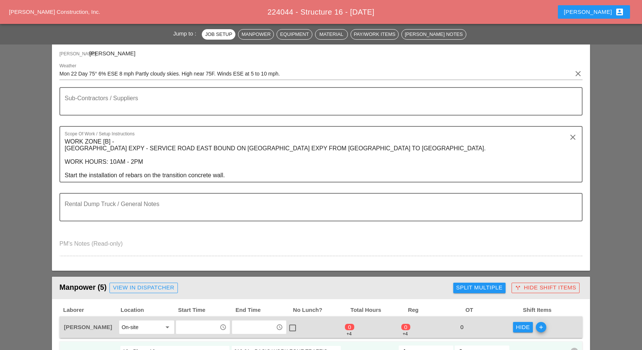
scroll to position [0, 0]
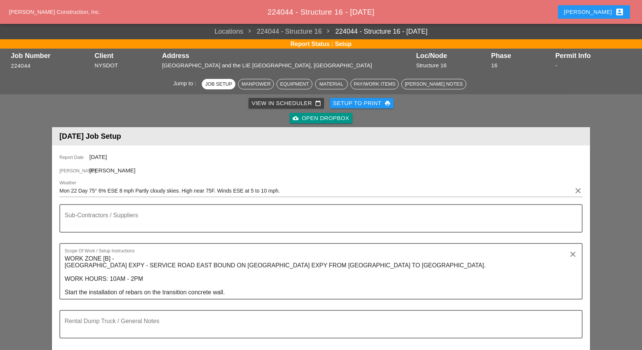
click at [272, 101] on div "View in Scheduler calendar_today" at bounding box center [285, 103] width 69 height 9
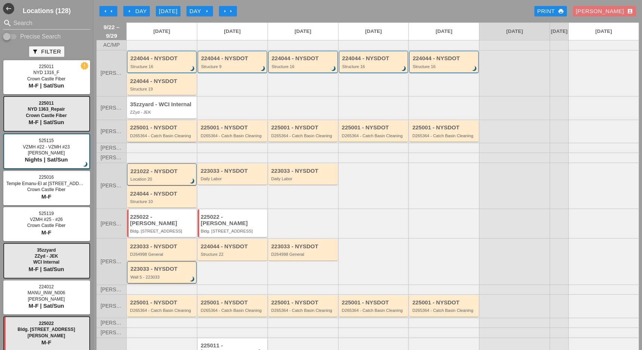
click at [156, 131] on div "225001 - NYSDOT" at bounding box center [162, 127] width 65 height 6
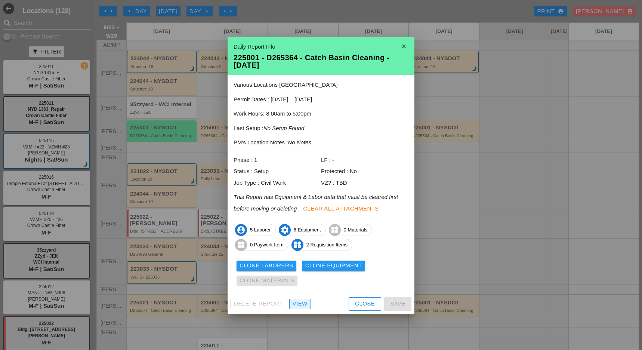
drag, startPoint x: 304, startPoint y: 301, endPoint x: 311, endPoint y: 296, distance: 8.9
click at [304, 301] on div "View" at bounding box center [300, 303] width 15 height 9
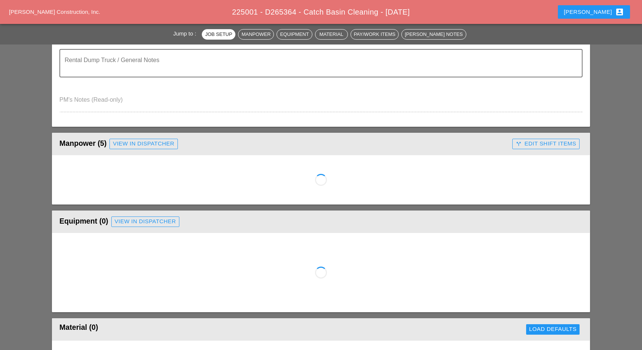
scroll to position [249, 0]
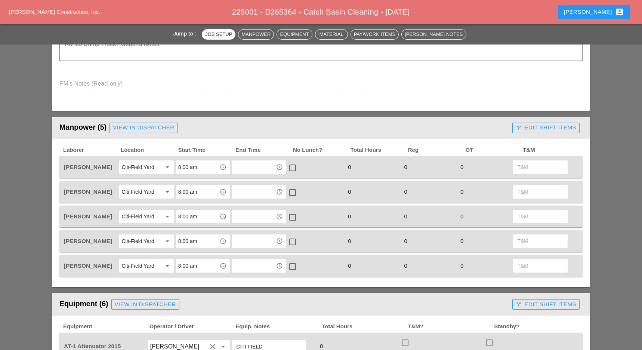
click at [535, 123] on div "call_split Edit Shift Items" at bounding box center [546, 127] width 61 height 9
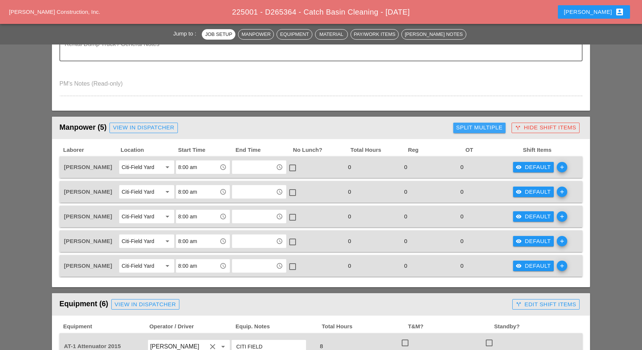
drag, startPoint x: 498, startPoint y: 129, endPoint x: 492, endPoint y: 136, distance: 9.6
click at [498, 129] on div "Split Multiple" at bounding box center [479, 127] width 46 height 9
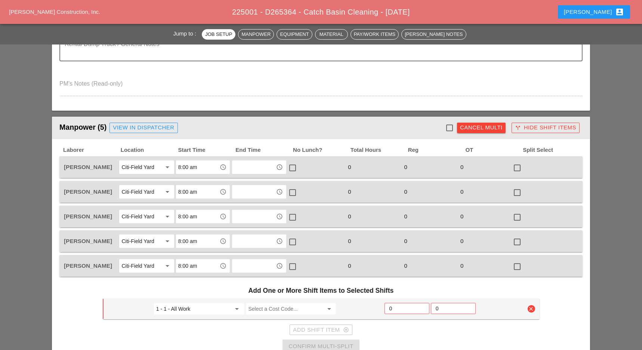
click at [449, 127] on div at bounding box center [449, 127] width 13 height 13
checkbox input "true"
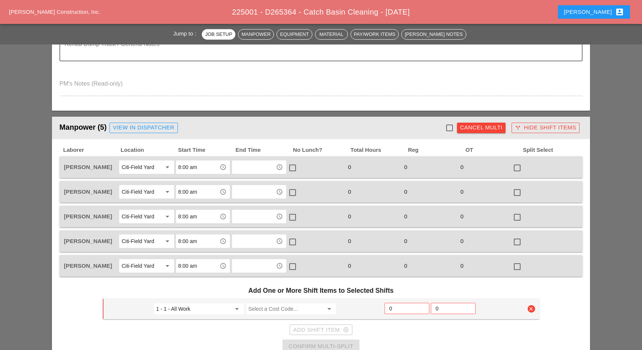
checkbox input "true"
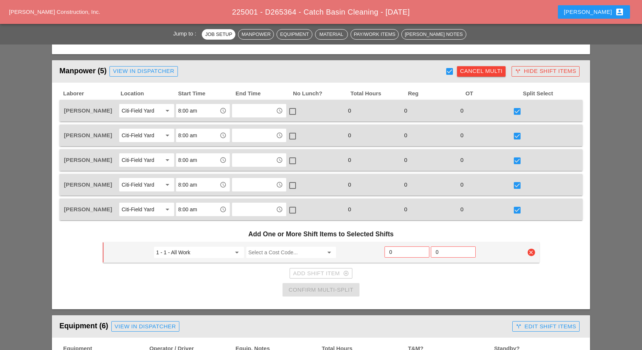
scroll to position [349, 0]
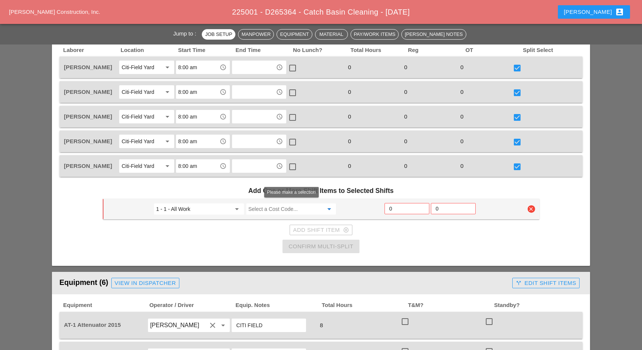
click at [273, 208] on input "Select a Cost Code..." at bounding box center [285, 209] width 75 height 12
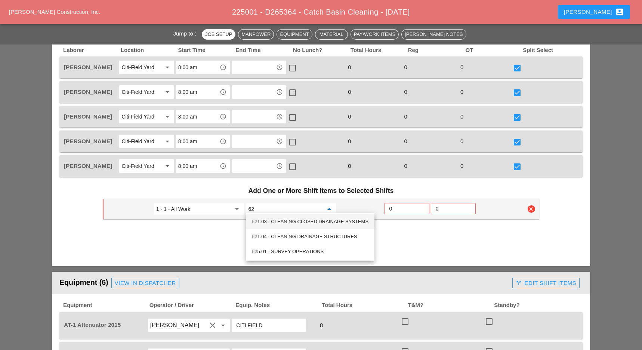
type input "6"
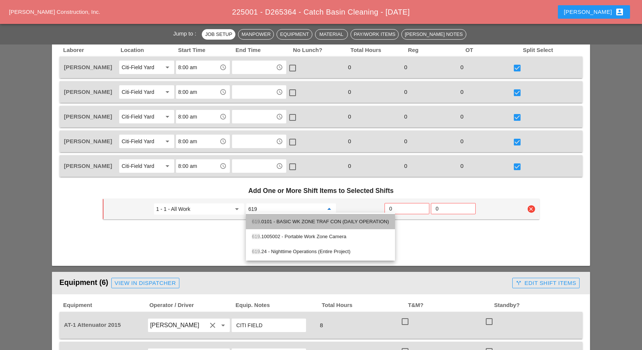
click at [288, 220] on div "619 .0101 - BASIC WK ZONE TRAF CON (DAILY OPERATION)" at bounding box center [320, 221] width 137 height 9
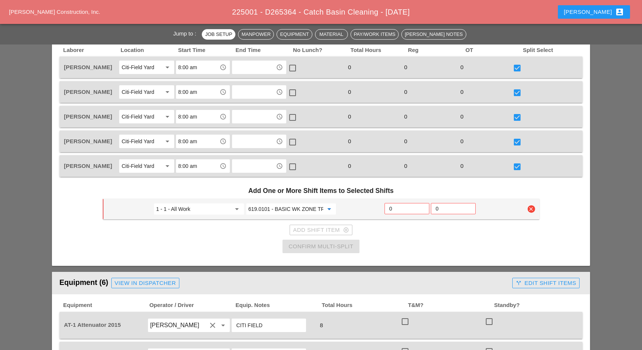
type input "619.0101 - BASIC WK ZONE TRAF CON (DAILY OPERATION)"
click at [394, 205] on input "0" at bounding box center [406, 208] width 35 height 12
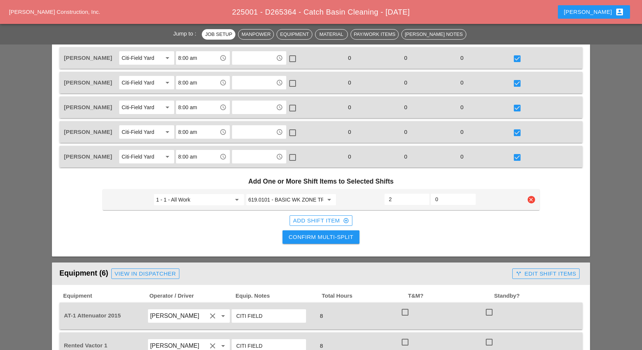
scroll to position [398, 0]
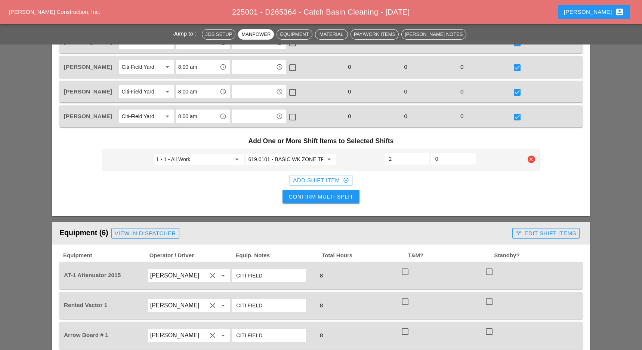
type input "2"
click at [341, 195] on div "Confirm Multi-Split" at bounding box center [320, 196] width 65 height 9
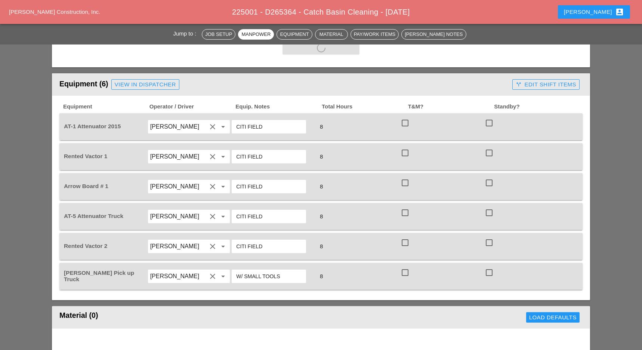
scroll to position [548, 0]
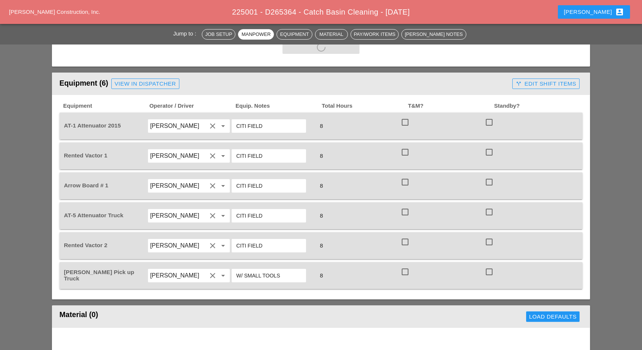
click at [402, 116] on div at bounding box center [405, 122] width 13 height 13
checkbox input "true"
click at [405, 147] on div at bounding box center [405, 152] width 13 height 13
checkbox input "true"
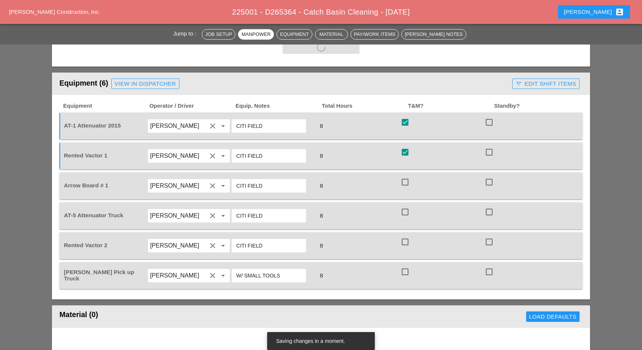
click at [405, 179] on div at bounding box center [405, 182] width 13 height 13
checkbox input "true"
click at [405, 205] on div at bounding box center [405, 211] width 13 height 13
checkbox input "true"
checkbox input "false"
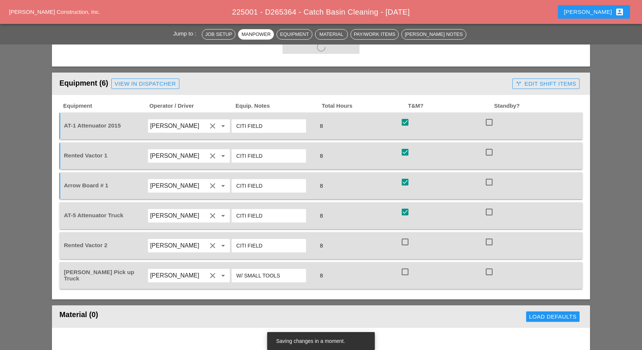
checkbox input "false"
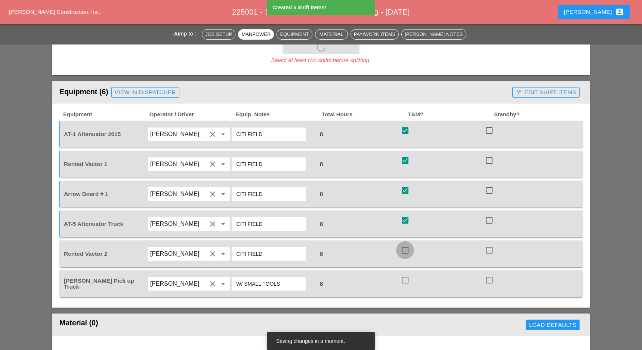
click at [408, 244] on div at bounding box center [405, 250] width 13 height 13
checkbox input "true"
drag, startPoint x: 408, startPoint y: 273, endPoint x: 436, endPoint y: 252, distance: 36.0
click at [408, 273] on div at bounding box center [405, 279] width 13 height 13
checkbox input "true"
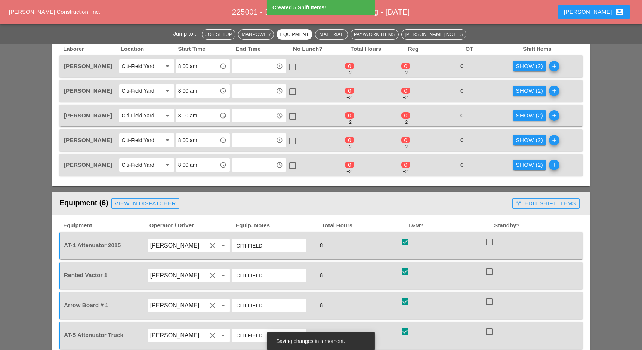
scroll to position [349, 0]
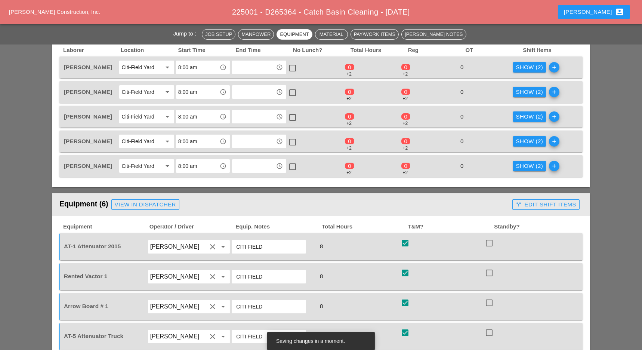
click at [532, 65] on div "Show (2)" at bounding box center [529, 67] width 27 height 9
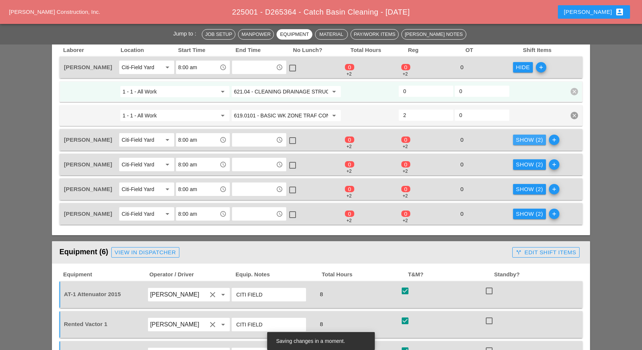
click at [524, 139] on div "Show (2)" at bounding box center [529, 140] width 27 height 9
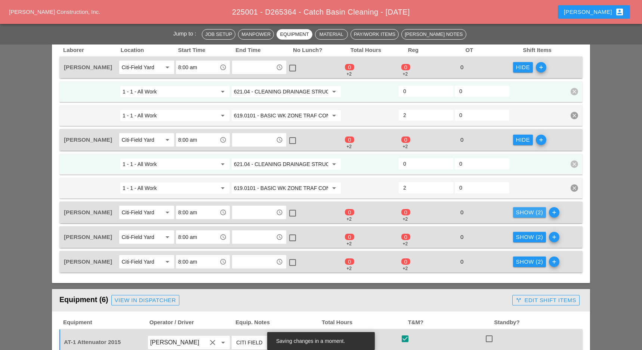
drag, startPoint x: 526, startPoint y: 210, endPoint x: 526, endPoint y: 217, distance: 7.1
click at [526, 210] on div "Show (2)" at bounding box center [529, 212] width 27 height 9
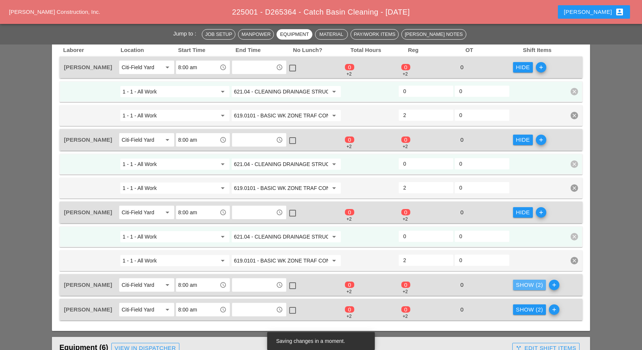
drag, startPoint x: 526, startPoint y: 280, endPoint x: 527, endPoint y: 285, distance: 5.3
click at [526, 281] on div "Show (2)" at bounding box center [529, 285] width 27 height 9
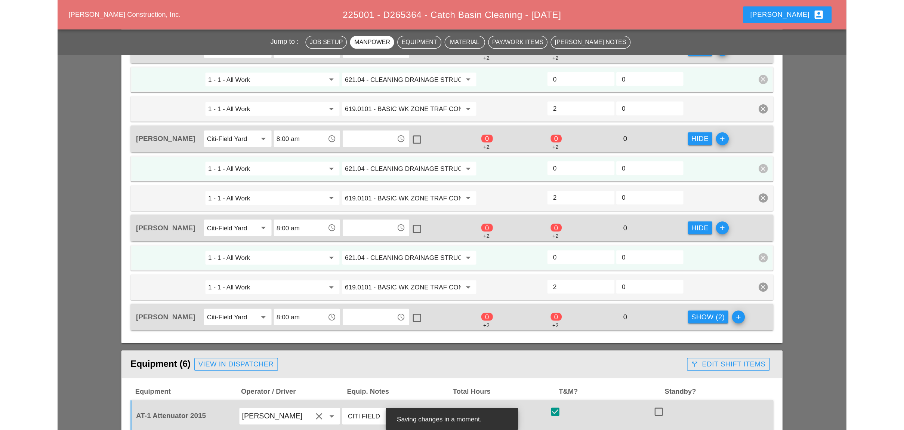
scroll to position [448, 0]
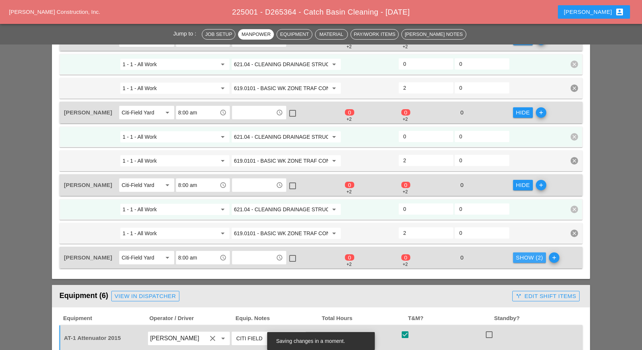
click at [533, 253] on div "Show (2)" at bounding box center [529, 257] width 27 height 9
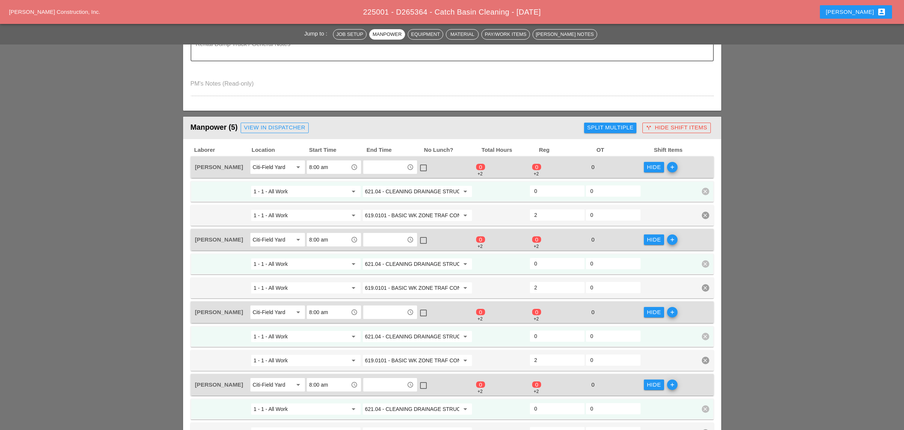
scroll to position [299, 0]
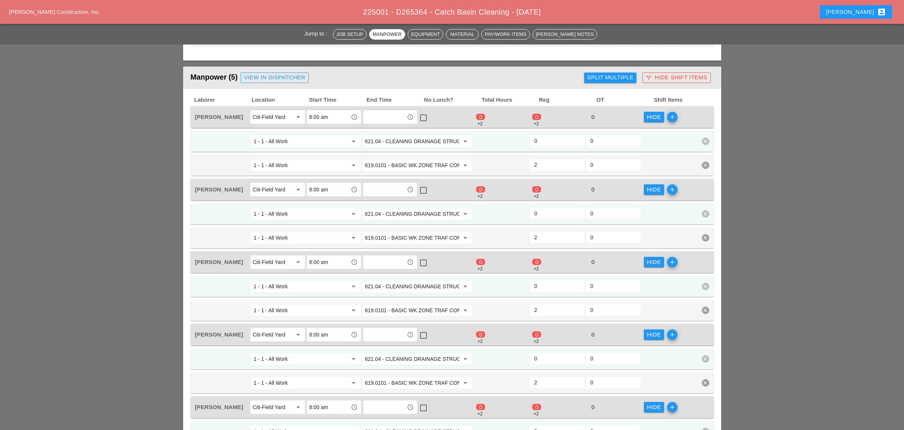
click at [538, 138] on input "0" at bounding box center [557, 141] width 46 height 12
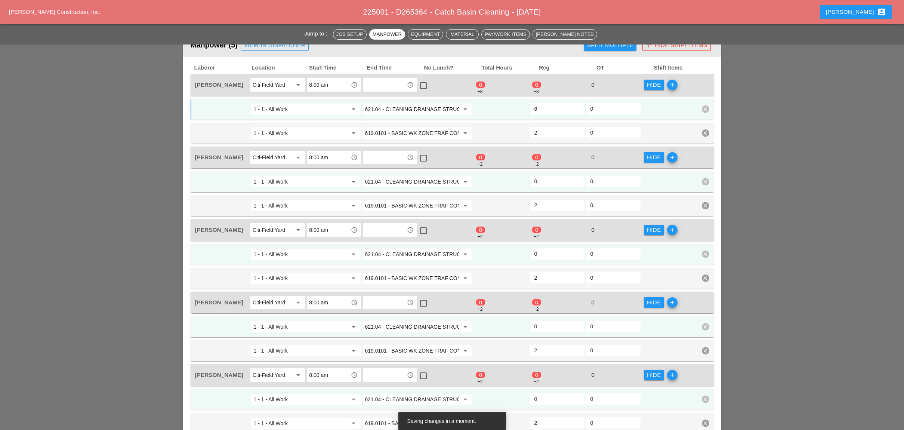
scroll to position [349, 0]
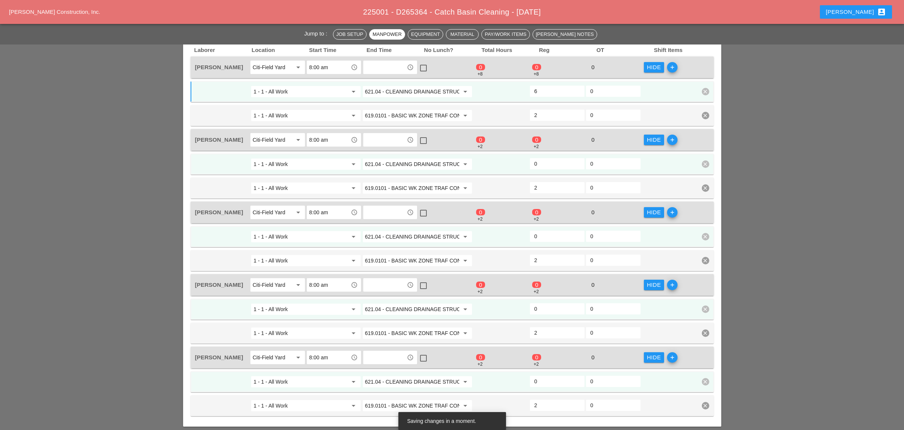
type input "6"
click at [535, 143] on div "+2" at bounding box center [535, 146] width 5 height 7
drag, startPoint x: 539, startPoint y: 154, endPoint x: 544, endPoint y: 169, distance: 16.1
click at [539, 158] on input "0" at bounding box center [557, 164] width 46 height 12
type input "6"
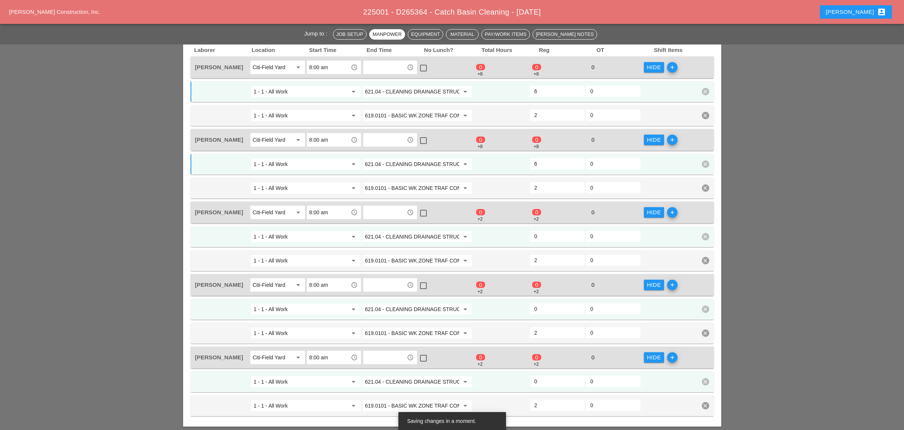
click at [544, 230] on input "0" at bounding box center [557, 236] width 46 height 12
type input "6"
click at [542, 303] on input "0" at bounding box center [557, 309] width 46 height 12
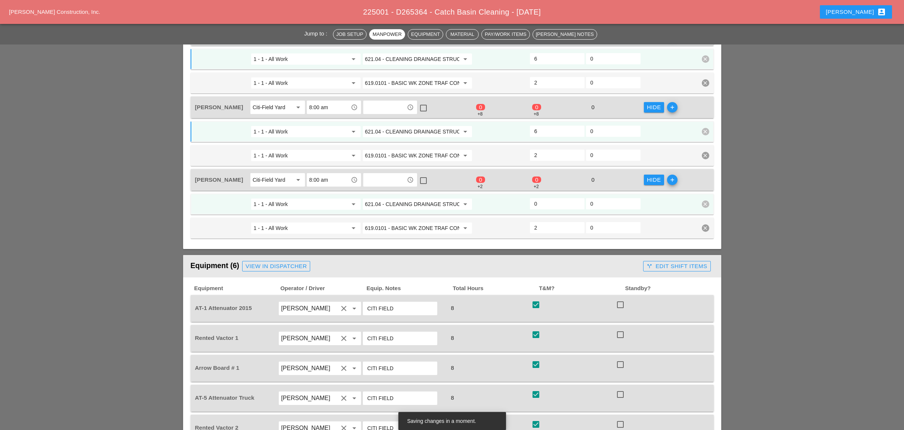
scroll to position [548, 0]
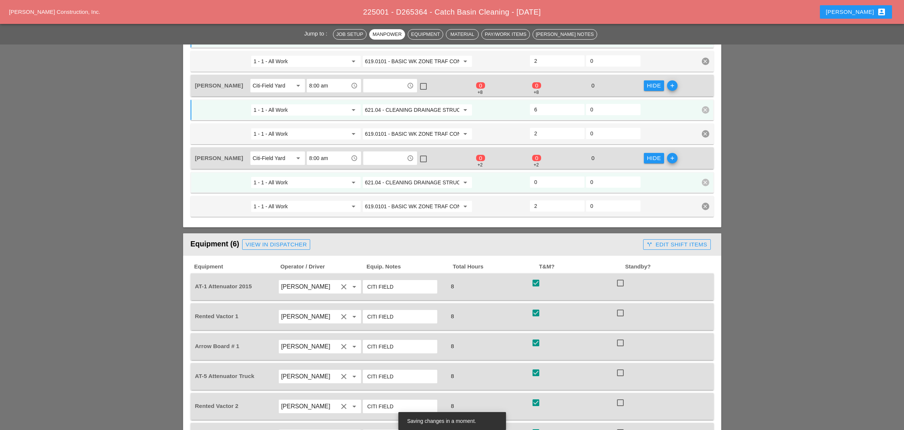
type input "6"
click at [542, 176] on input "0" at bounding box center [557, 182] width 46 height 12
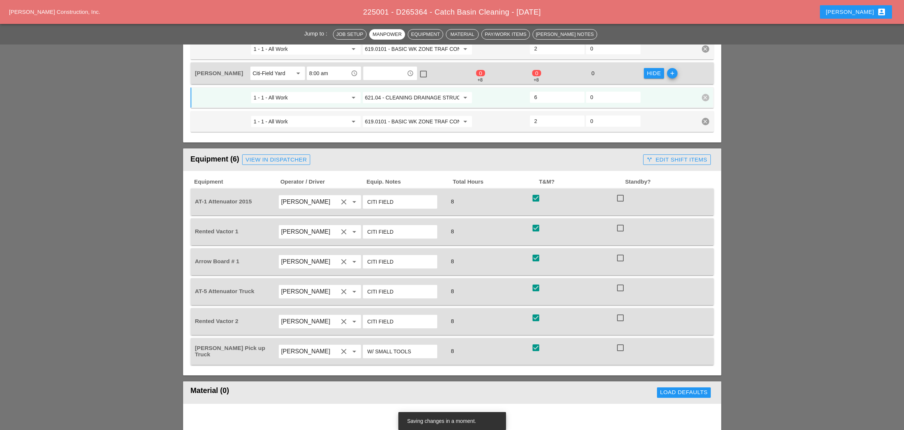
scroll to position [647, 0]
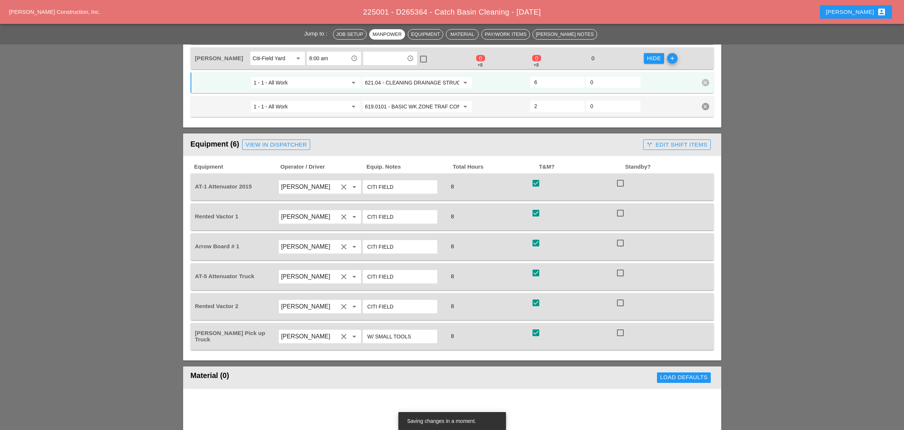
type input "6"
click at [641, 137] on div "call_split Edit Shift Items" at bounding box center [676, 144] width 73 height 15
click at [641, 140] on div "call_split Edit Shift Items" at bounding box center [676, 144] width 61 height 9
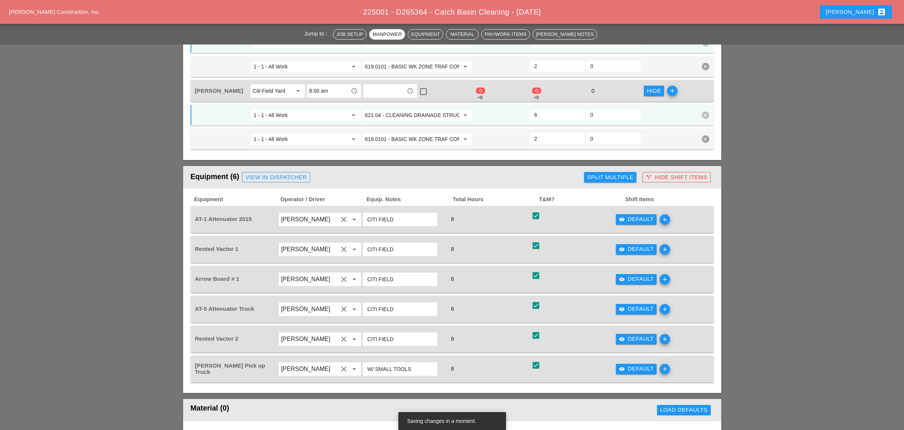
scroll to position [598, 0]
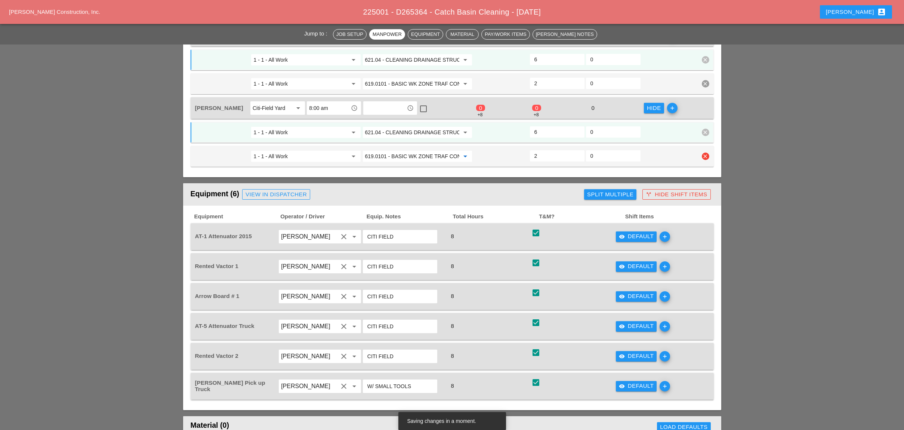
click at [414, 150] on input "619.0101 - BASIC WK ZONE TRAF CON (DAILY OPERATION)" at bounding box center [412, 156] width 94 height 12
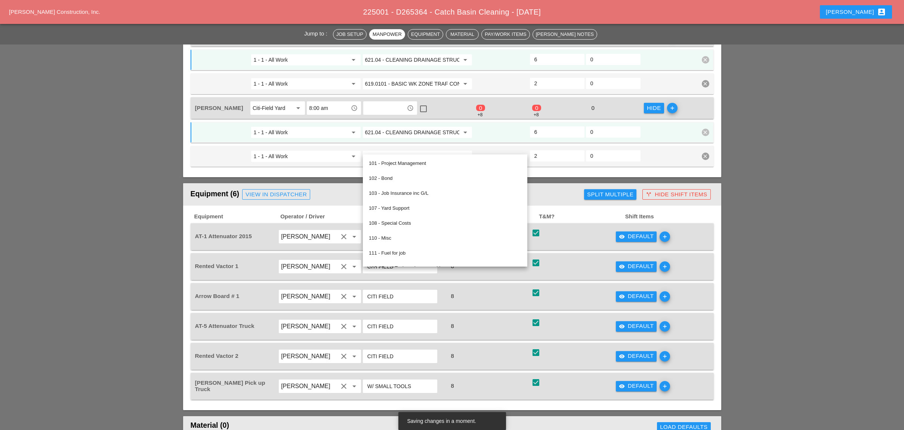
drag, startPoint x: 573, startPoint y: 225, endPoint x: 577, endPoint y: 227, distance: 4.9
click at [573, 226] on div "check_box check" at bounding box center [572, 236] width 84 height 21
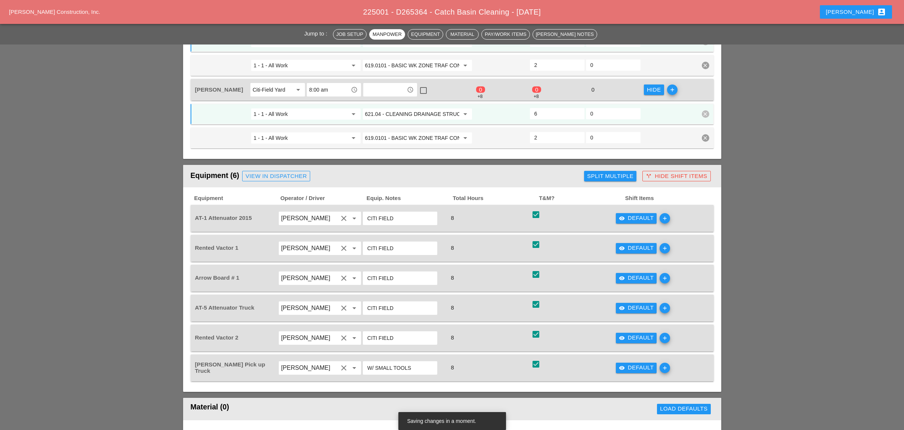
scroll to position [647, 0]
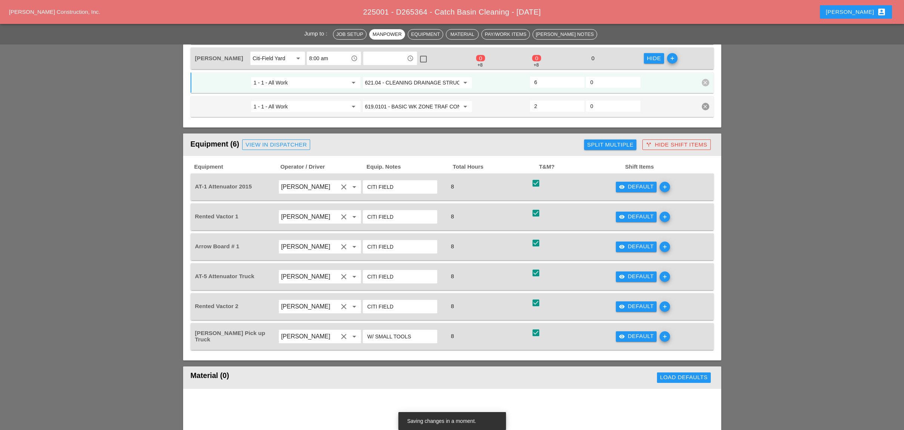
click at [640, 212] on div "visibility Default add" at bounding box center [657, 216] width 84 height 21
click at [636, 212] on div "visibility Default" at bounding box center [636, 216] width 35 height 9
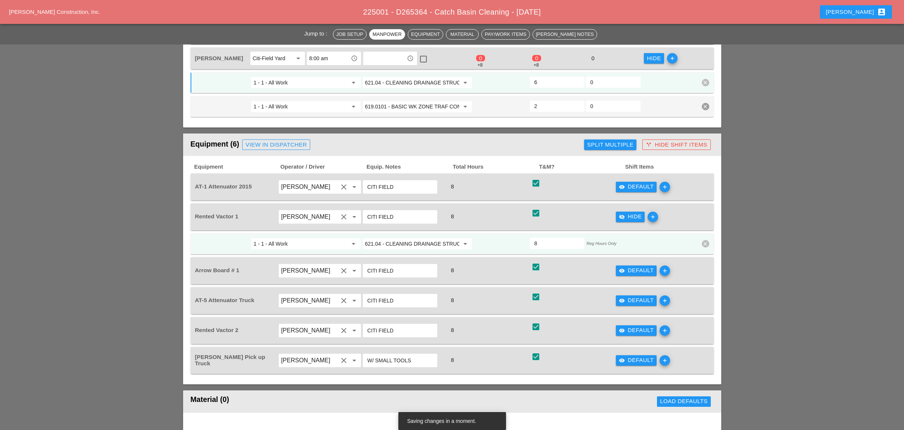
click at [438, 238] on input "621.04 - CLEANING DRAINAGE STRUCTURES" at bounding box center [412, 244] width 94 height 12
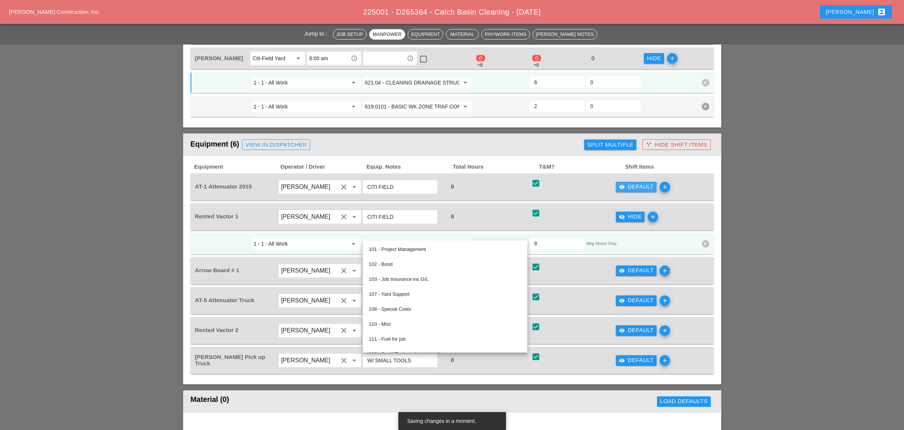
click at [621, 184] on icon "visibility" at bounding box center [622, 187] width 6 height 6
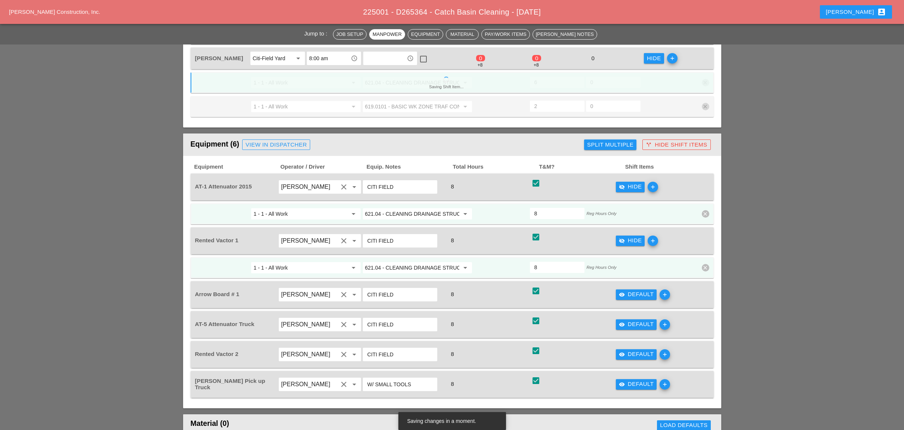
click at [421, 208] on input "621.04 - CLEANING DRAINAGE STRUCTURES" at bounding box center [412, 214] width 94 height 12
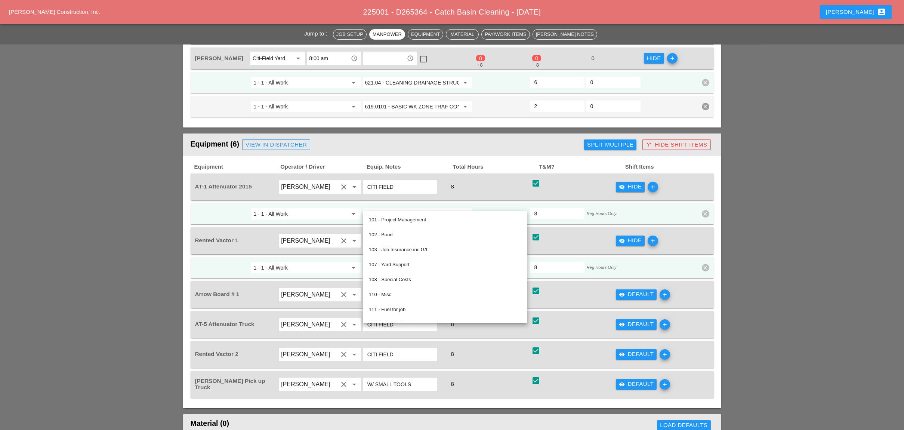
paste input "19.0101 - BASIC WK ZONE TRAF CON (DAILY OPERATION)"
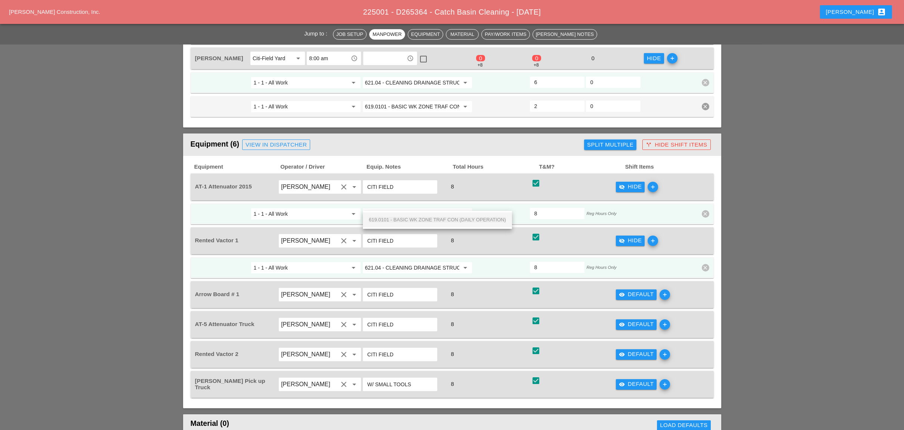
scroll to position [0, 53]
click at [420, 218] on span "619.0101 - BASIC WK ZONE TRAF CON (DAILY OPERATION)" at bounding box center [437, 220] width 137 height 6
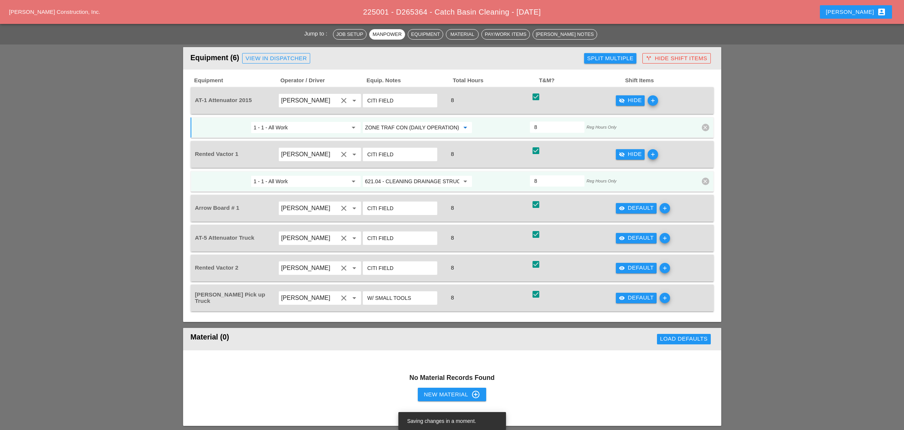
scroll to position [747, 0]
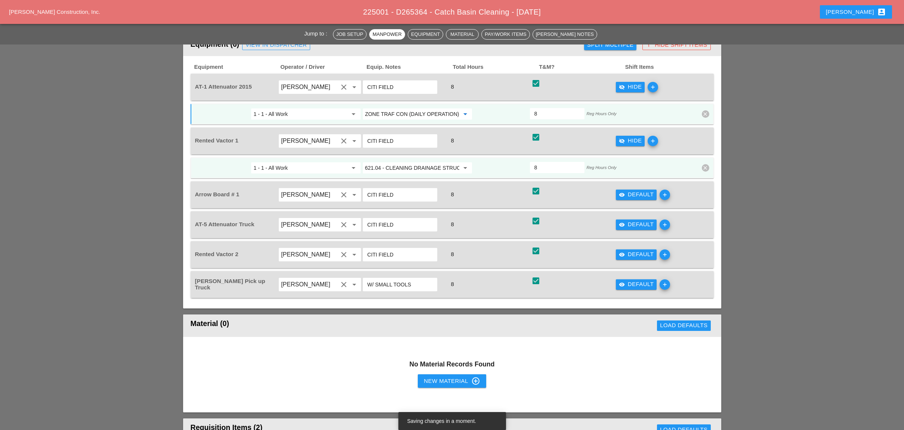
type input "619.0101 - BASIC WK ZONE TRAF CON (DAILY OPERATION)"
click at [641, 190] on div "visibility Default" at bounding box center [636, 194] width 35 height 9
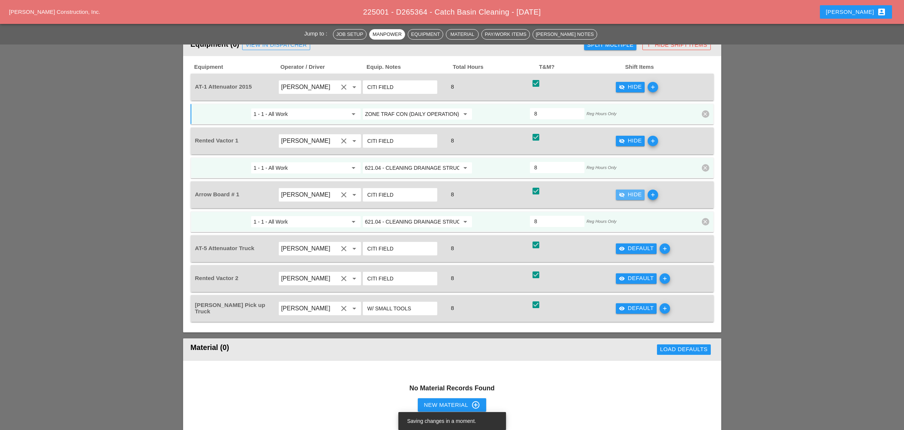
scroll to position [0, 0]
click at [421, 216] on input "621.04 - CLEANING DRAINAGE STRUCTURES" at bounding box center [412, 222] width 94 height 12
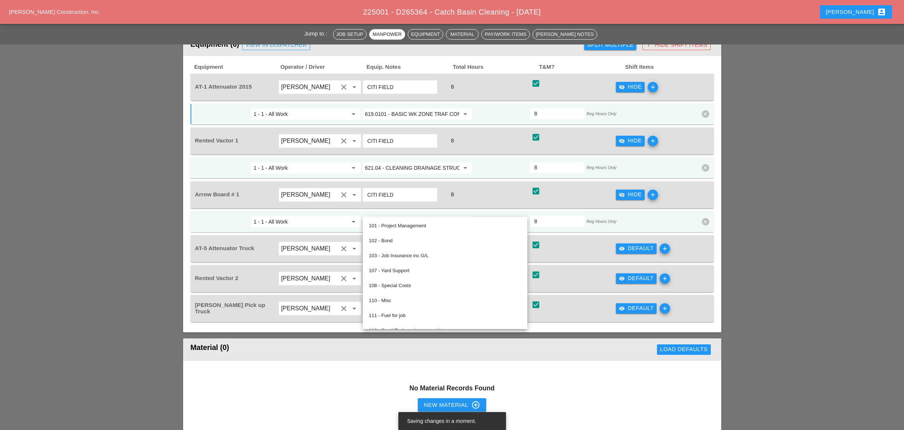
paste input "19.0101 - BASIC WK ZONE TRAF CON (DAILY OPERATION)"
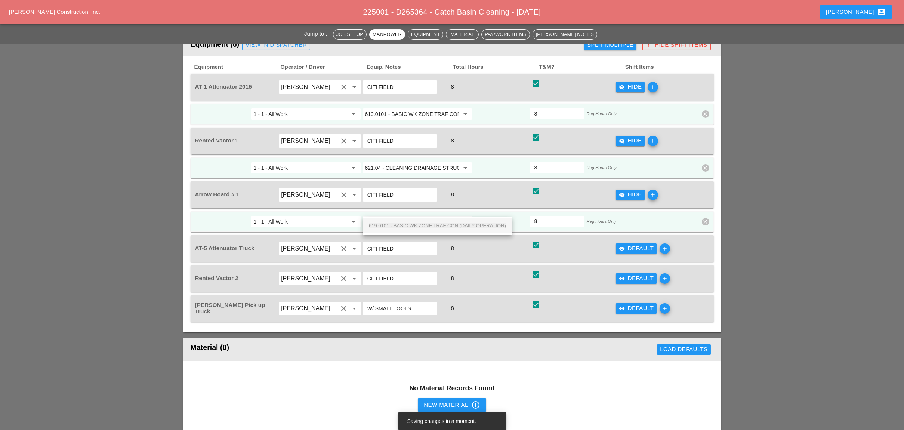
scroll to position [0, 53]
drag, startPoint x: 420, startPoint y: 225, endPoint x: 428, endPoint y: 230, distance: 9.4
click at [420, 225] on span "619.0101 - BASIC WK ZONE TRAF CON (DAILY OPERATION)" at bounding box center [437, 226] width 137 height 6
type input "619.0101 - BASIC WK ZONE TRAF CON (DAILY OPERATION)"
drag, startPoint x: 640, startPoint y: 236, endPoint x: 610, endPoint y: 240, distance: 30.5
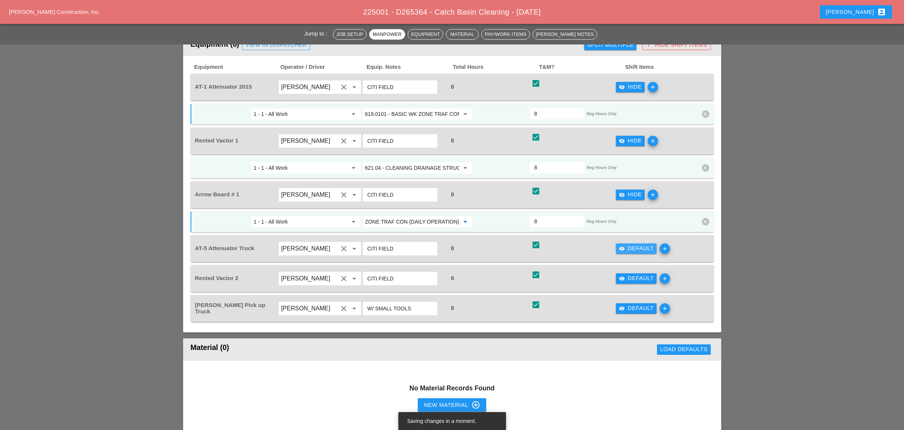
click at [639, 244] on div "visibility Default" at bounding box center [636, 248] width 35 height 9
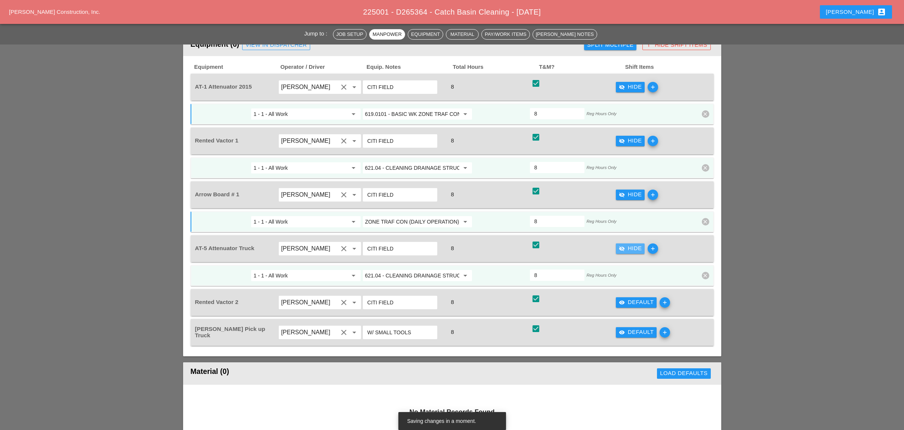
scroll to position [0, 0]
click at [412, 269] on input "621.04 - CLEANING DRAINAGE STRUCTURES" at bounding box center [412, 275] width 94 height 12
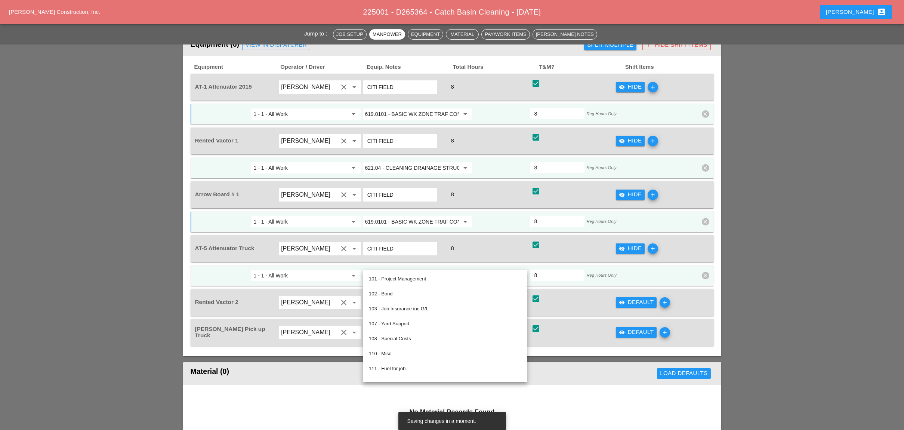
paste input "19.0101 - BASIC WK ZONE TRAF CON (DAILY OPERATION)"
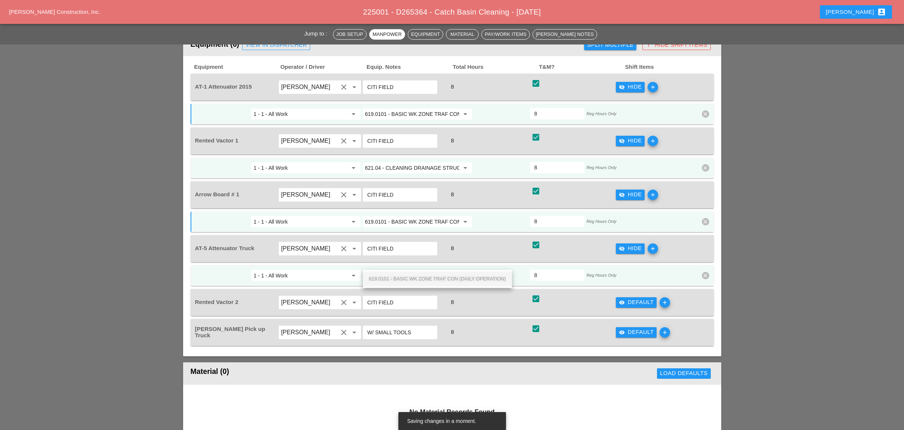
scroll to position [0, 53]
click at [414, 276] on span "619.0101 - BASIC WK ZONE TRAF CON (DAILY OPERATION)" at bounding box center [437, 279] width 137 height 6
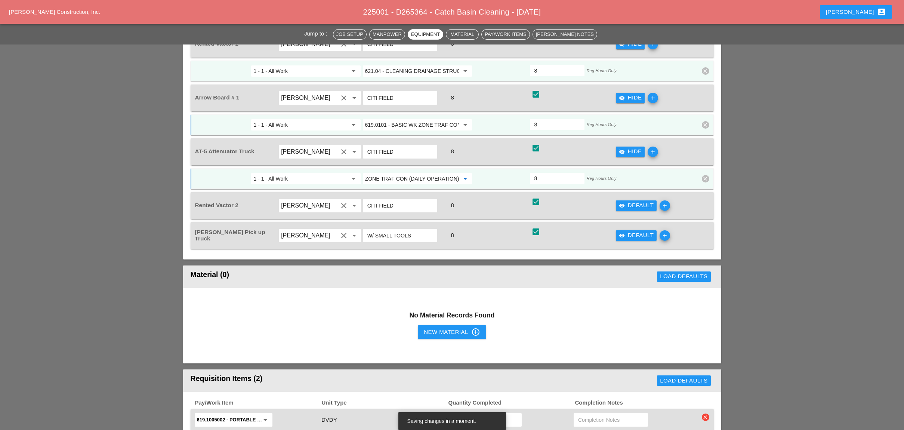
scroll to position [847, 0]
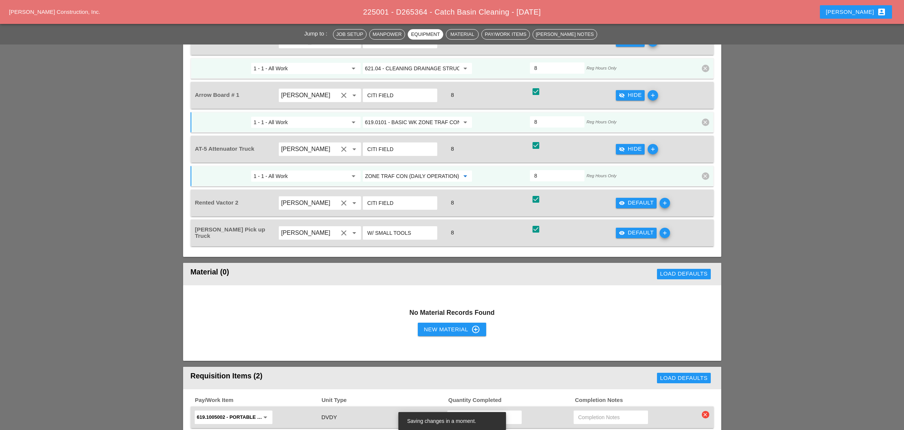
type input "619.0101 - BASIC WK ZONE TRAF CON (DAILY OPERATION)"
click at [624, 230] on icon "visibility" at bounding box center [622, 233] width 6 height 6
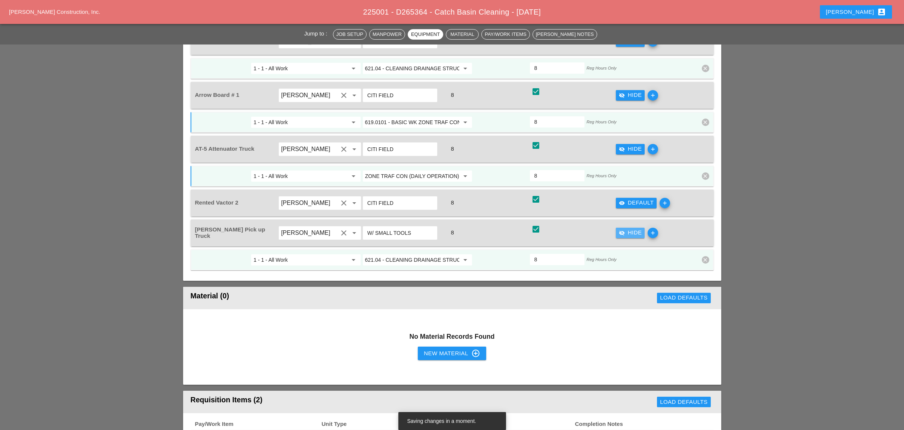
scroll to position [0, 0]
click at [393, 254] on input "621.04 - CLEANING DRAINAGE STRUCTURES" at bounding box center [412, 260] width 94 height 12
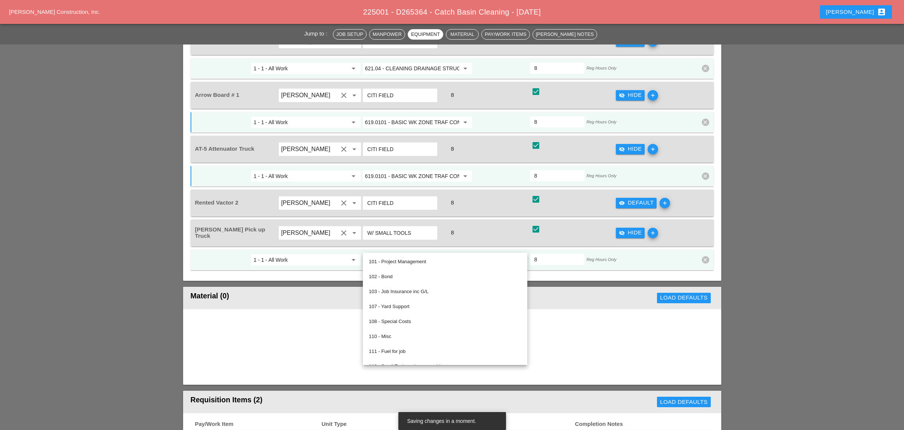
paste input "19.0101 - BASIC WK ZONE TRAF CON (DAILY OPERATION)"
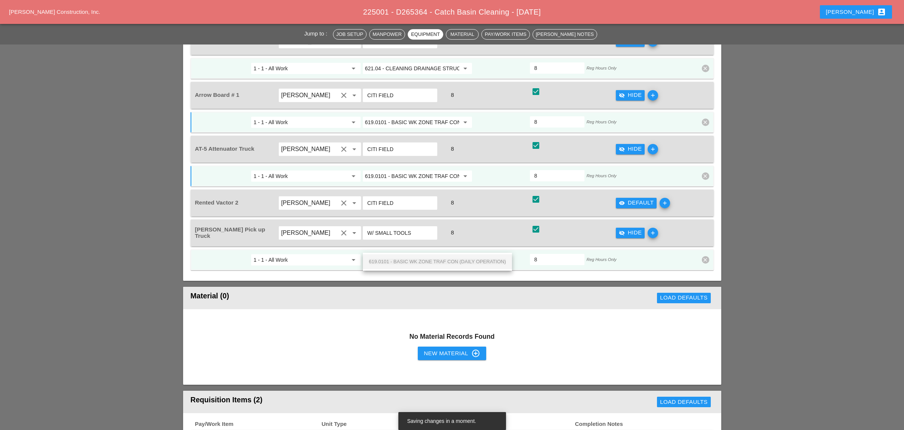
scroll to position [0, 53]
click at [405, 261] on span "619.0101 - BASIC WK ZONE TRAF CON (DAILY OPERATION)" at bounding box center [437, 262] width 137 height 6
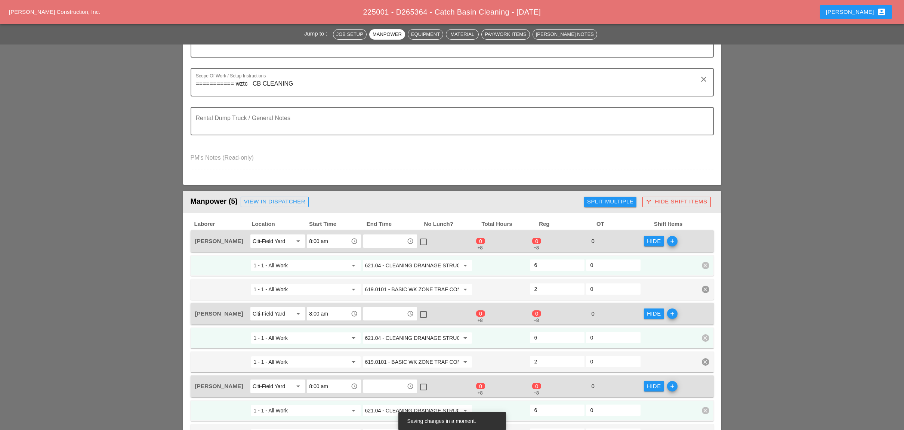
scroll to position [149, 0]
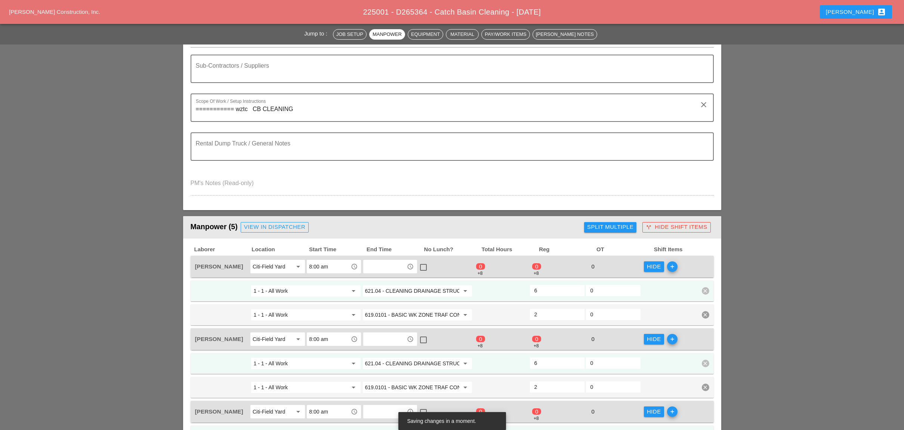
type input "619.0101 - BASIC WK ZONE TRAF CON (DAILY OPERATION)"
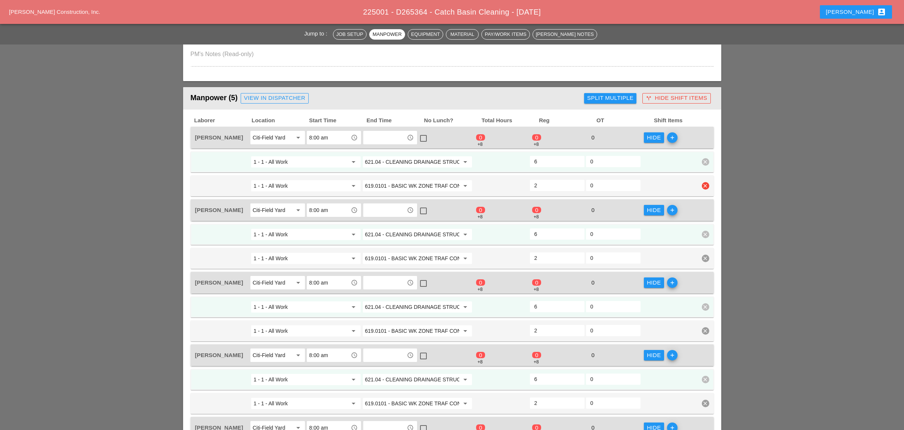
scroll to position [299, 0]
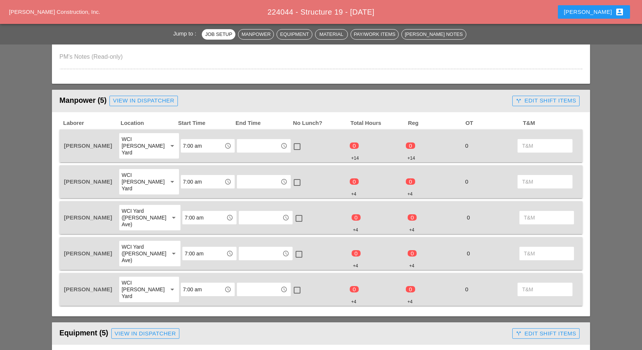
scroll to position [349, 0]
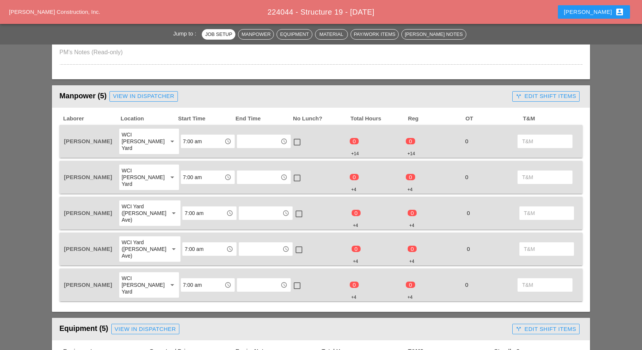
click at [538, 95] on div "call_split Edit Shift Items" at bounding box center [546, 96] width 61 height 9
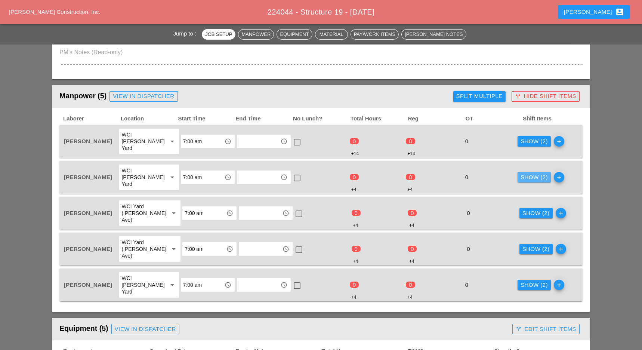
click at [529, 173] on div "Show (2)" at bounding box center [533, 177] width 27 height 9
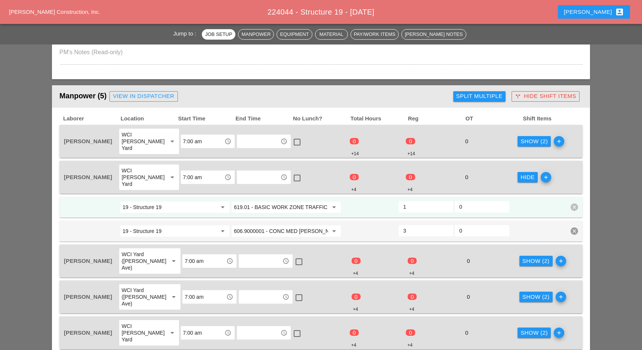
click at [525, 137] on div "Show (2)" at bounding box center [533, 141] width 27 height 9
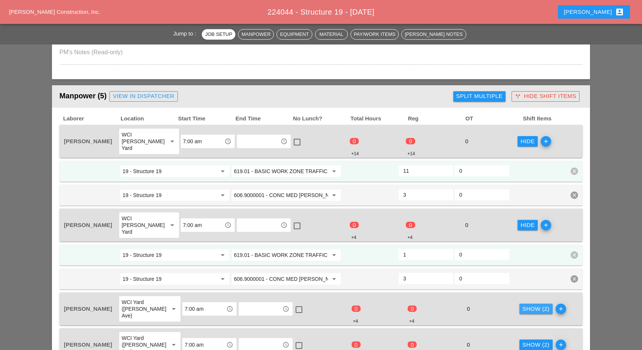
drag, startPoint x: 523, startPoint y: 293, endPoint x: 520, endPoint y: 277, distance: 16.3
click at [524, 304] on div "Show (2)" at bounding box center [535, 308] width 27 height 9
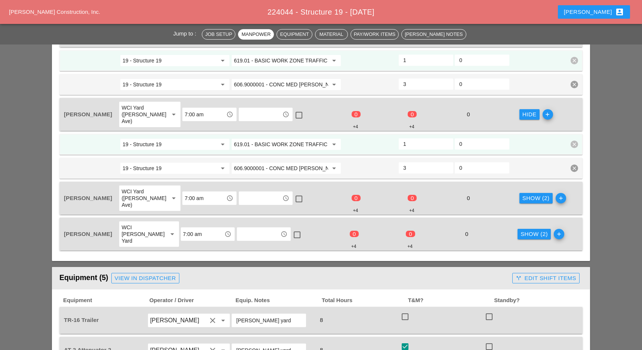
scroll to position [548, 0]
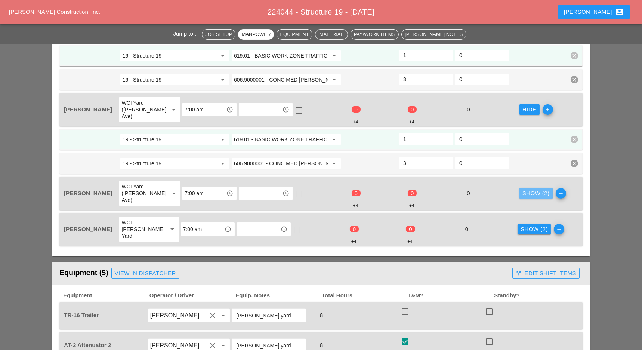
drag, startPoint x: 533, startPoint y: 169, endPoint x: 525, endPoint y: 174, distance: 9.7
click at [533, 189] on div "Show (2)" at bounding box center [535, 193] width 27 height 9
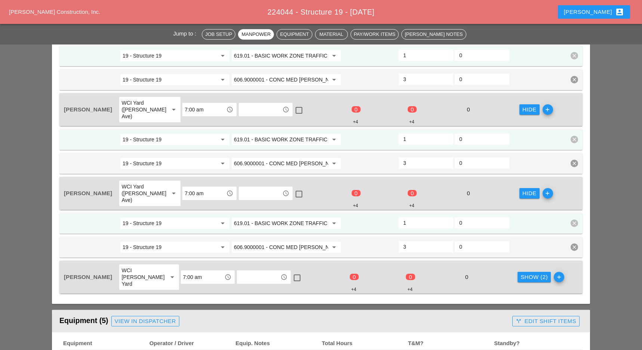
click at [524, 273] on div "Show (2)" at bounding box center [533, 277] width 27 height 9
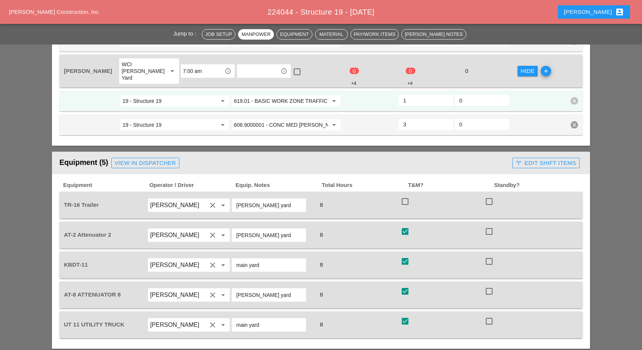
scroll to position [797, 0]
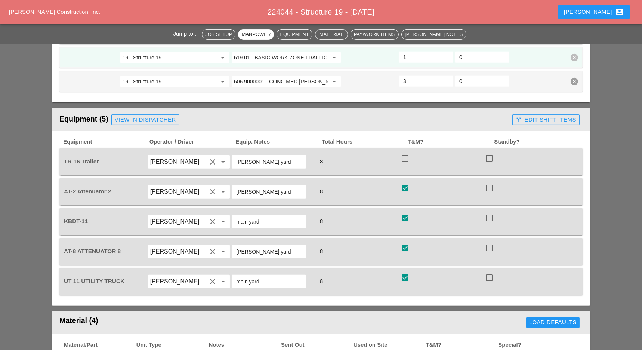
click at [408, 152] on div at bounding box center [405, 158] width 13 height 13
checkbox input "true"
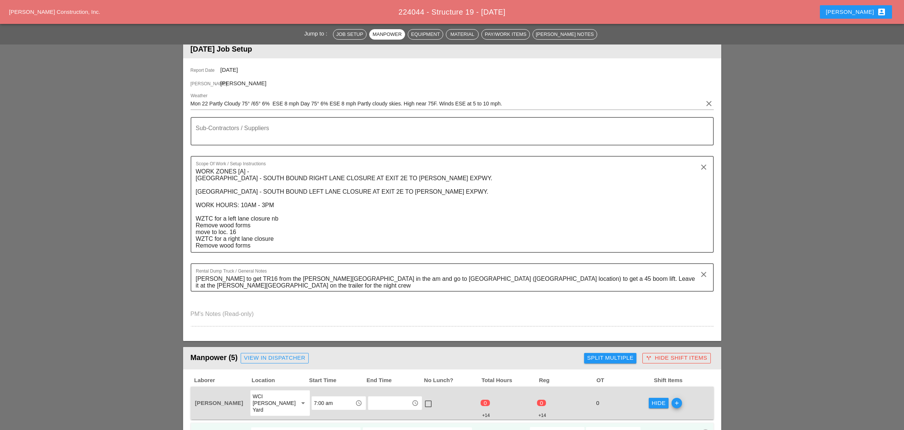
scroll to position [0, 0]
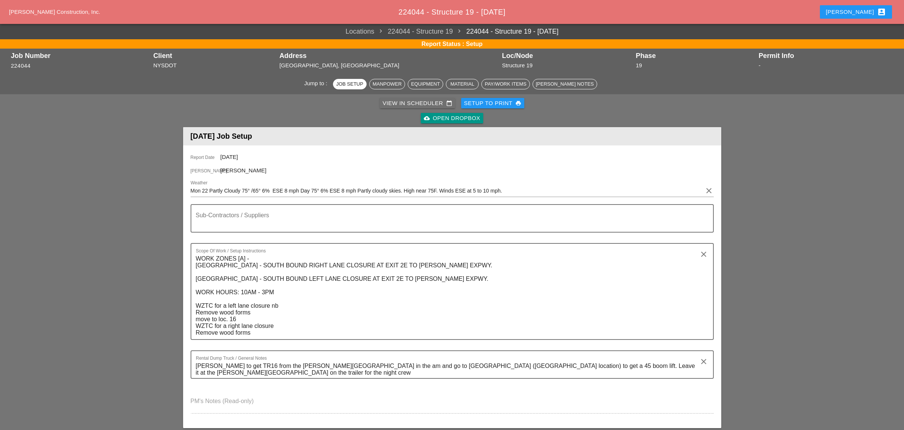
click at [390, 104] on div "View in Scheduler calendar_today" at bounding box center [417, 103] width 69 height 9
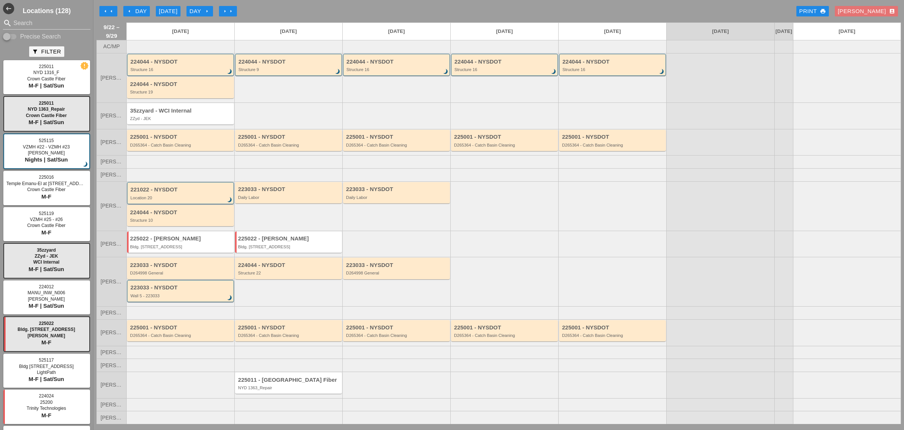
click at [178, 200] on div "Location 20" at bounding box center [180, 197] width 101 height 4
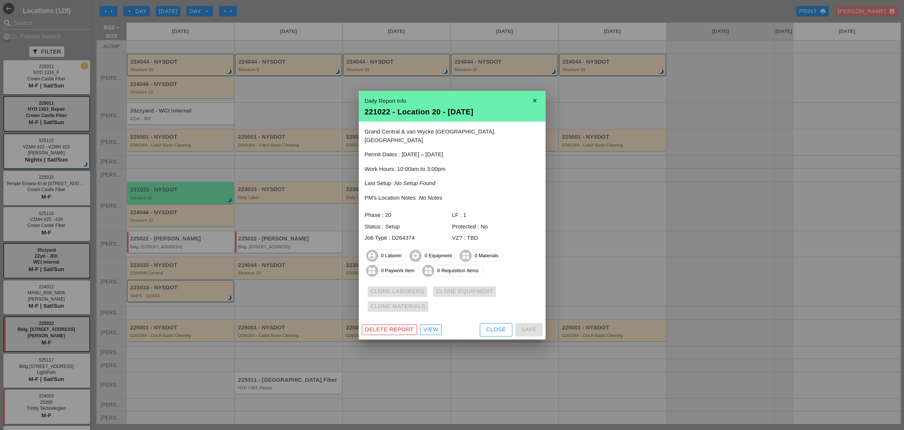
click at [401, 325] on div "Delete Report" at bounding box center [389, 329] width 49 height 9
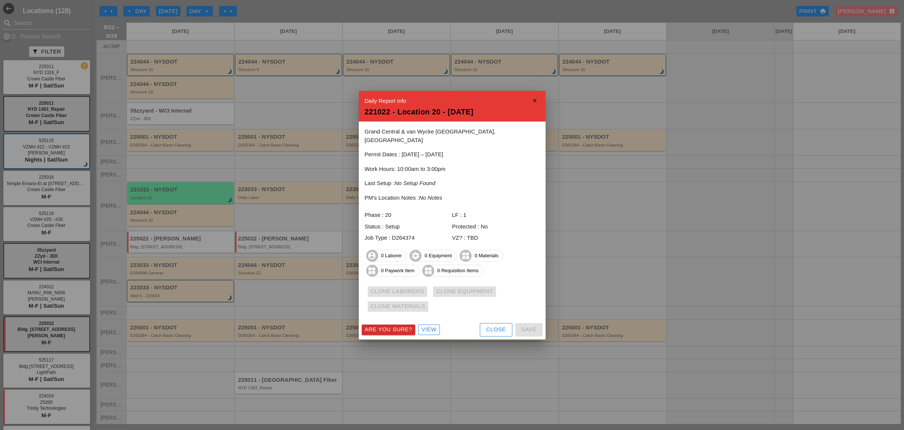
click at [401, 325] on div "Are you sure?" at bounding box center [388, 329] width 47 height 9
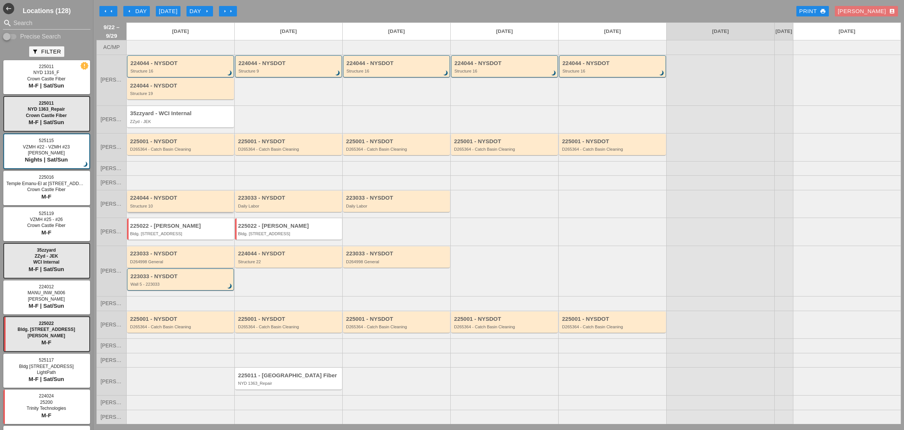
click at [192, 207] on div "Structure 10" at bounding box center [181, 206] width 102 height 4
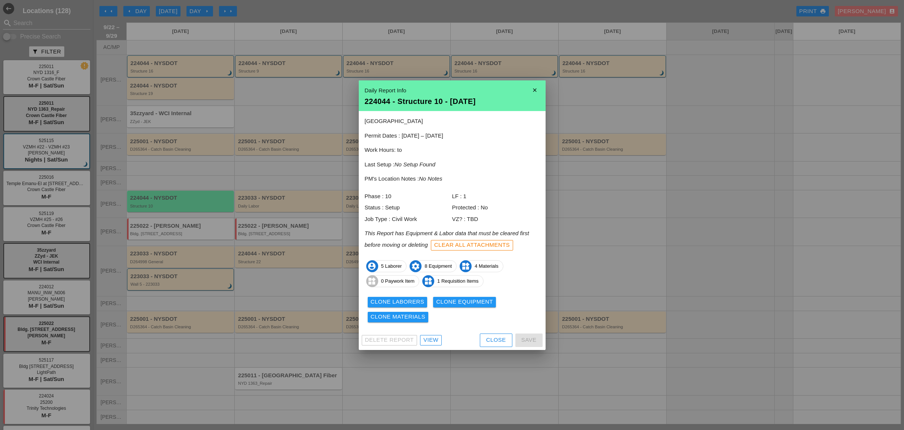
click at [435, 338] on div "View" at bounding box center [430, 339] width 15 height 9
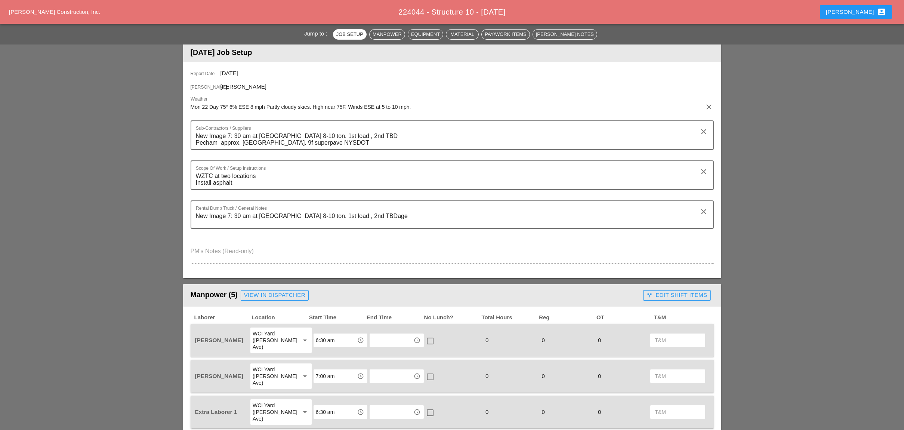
scroll to position [99, 0]
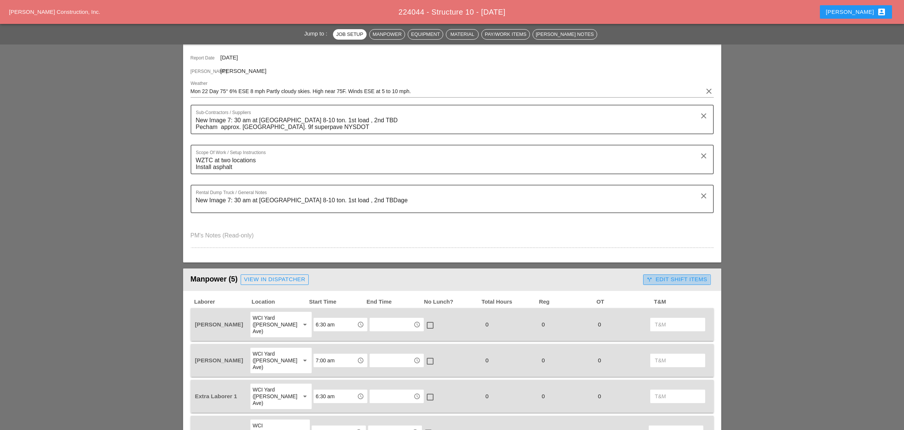
click at [641, 278] on div "call_split Edit Shift Items" at bounding box center [676, 279] width 61 height 9
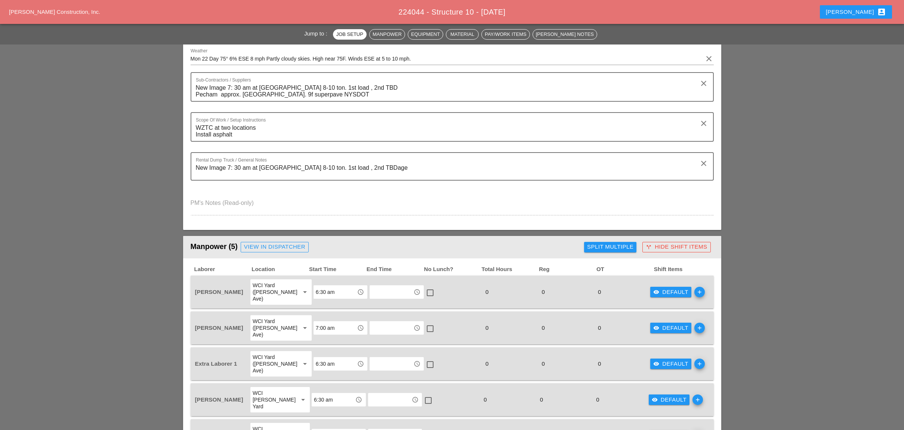
scroll to position [199, 0]
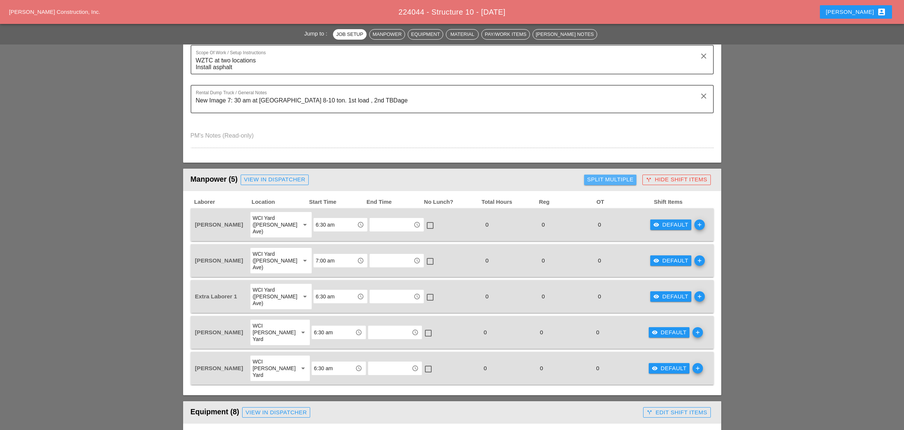
click at [610, 177] on div "Split Multiple" at bounding box center [610, 179] width 46 height 9
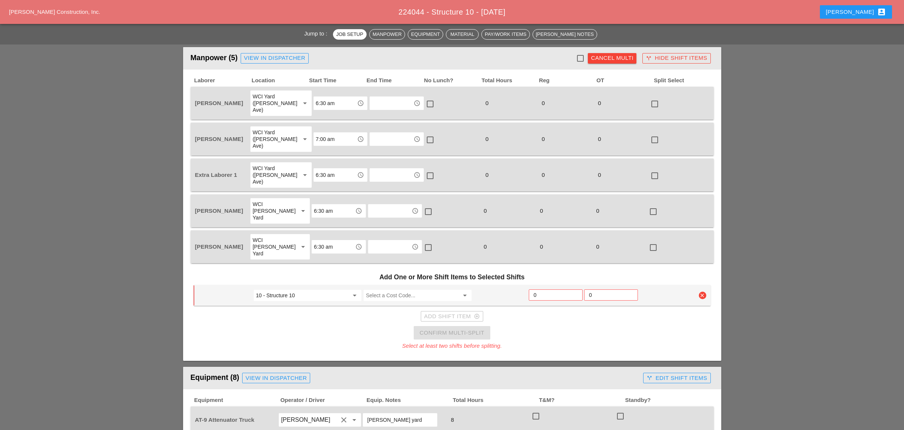
scroll to position [349, 0]
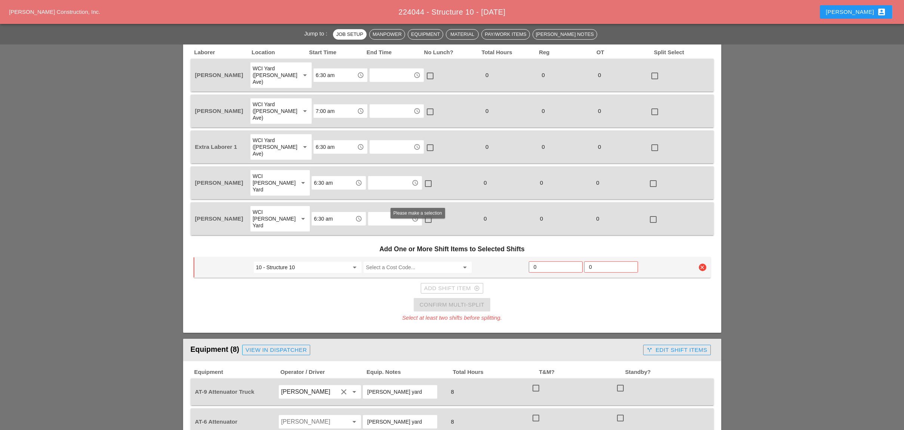
click at [388, 261] on input "Select a Cost Code..." at bounding box center [412, 267] width 93 height 12
click at [447, 239] on div "606.2701 - HPBO MOD CORRUGATED BEAM GUIDE RAILING" at bounding box center [438, 242] width 138 height 9
type input "606.2701 - HPBO MOD CORRUGATED BEAM GUIDE RAILING"
click at [542, 261] on input "0" at bounding box center [555, 267] width 44 height 12
type input "3"
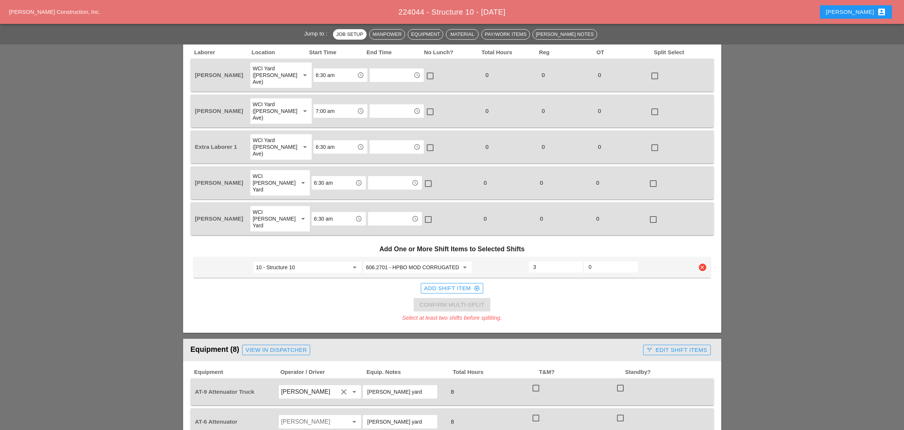
click at [449, 284] on div "Add Shift Item add_circle_outline" at bounding box center [452, 288] width 56 height 9
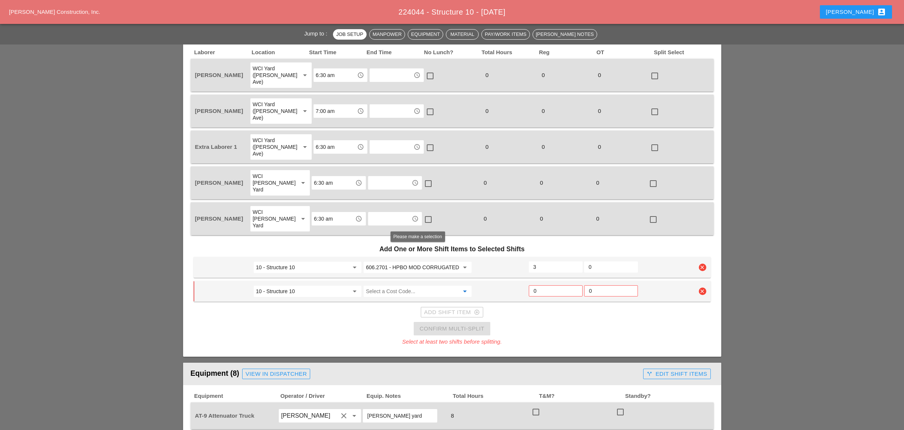
click at [394, 285] on input "Select a Cost Code..." at bounding box center [412, 291] width 93 height 12
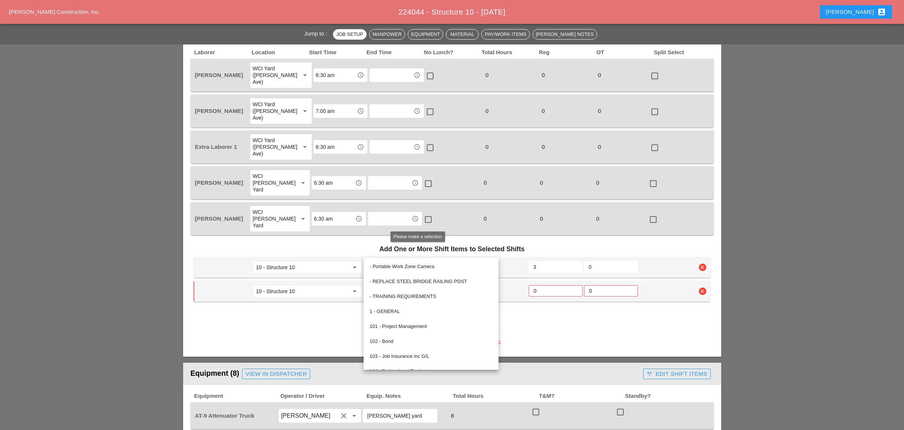
click at [378, 285] on input "Select a Cost Code..." at bounding box center [412, 291] width 93 height 12
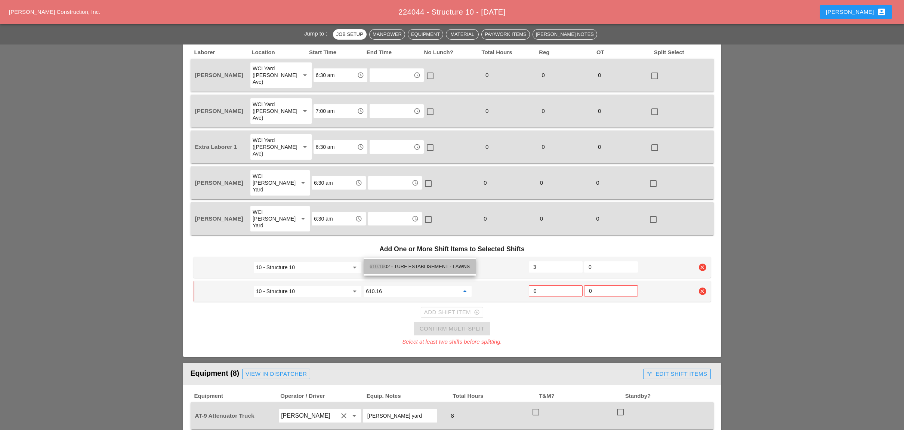
click at [408, 264] on div "610.16 02 - TURF ESTABLISHMENT - LAWNS" at bounding box center [419, 266] width 100 height 9
type input "610.1602 - TURF ESTABLISHMENT - LAWNS"
click at [540, 285] on input "0" at bounding box center [555, 291] width 44 height 12
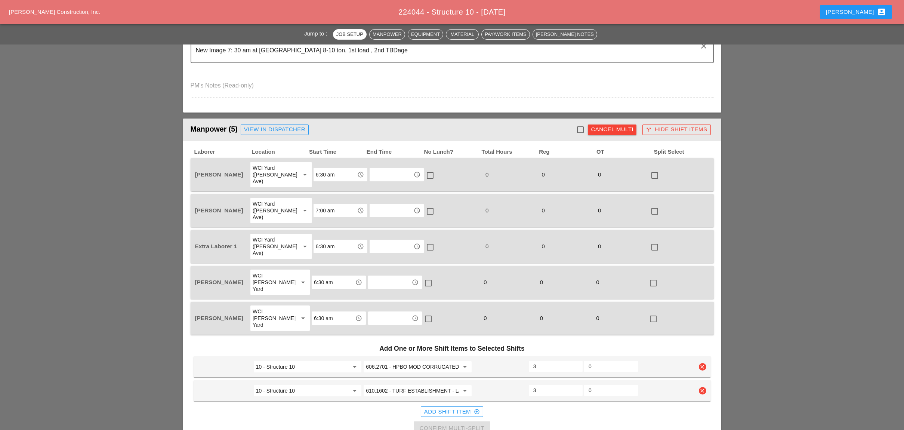
scroll to position [249, 0]
type input "3"
click at [579, 124] on div at bounding box center [580, 130] width 13 height 13
checkbox input "true"
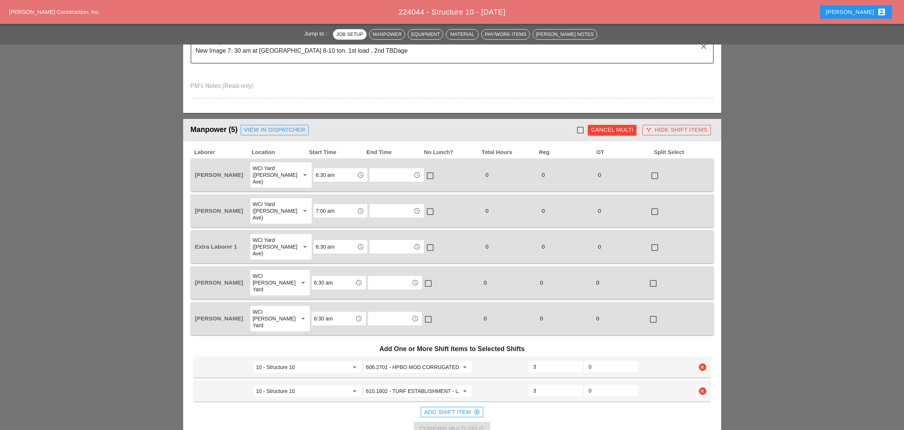
checkbox input "true"
click at [473, 349] on div "Confirm Multi-Split" at bounding box center [452, 428] width 65 height 9
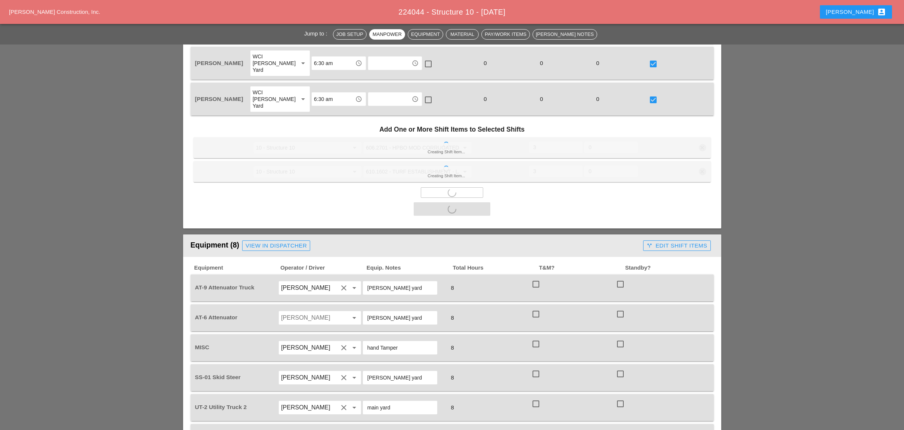
scroll to position [498, 0]
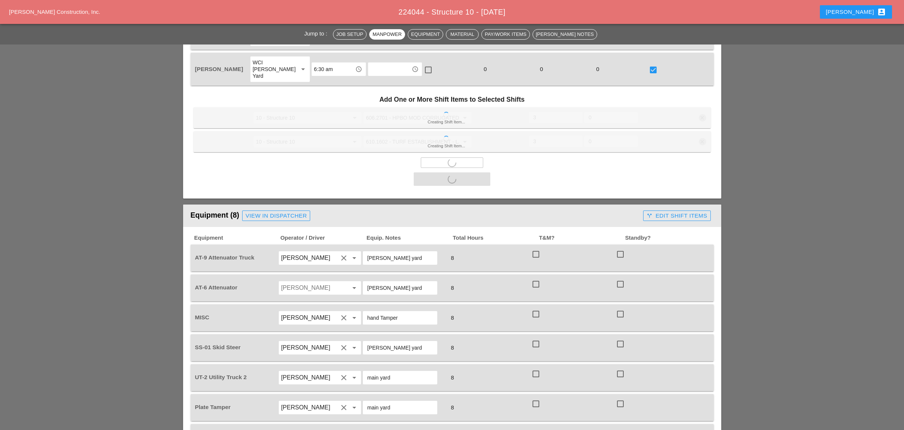
click at [539, 248] on div at bounding box center [535, 254] width 13 height 13
checkbox input "true"
click at [536, 278] on div at bounding box center [535, 284] width 13 height 13
click at [535, 307] on div at bounding box center [535, 313] width 13 height 13
checkbox input "true"
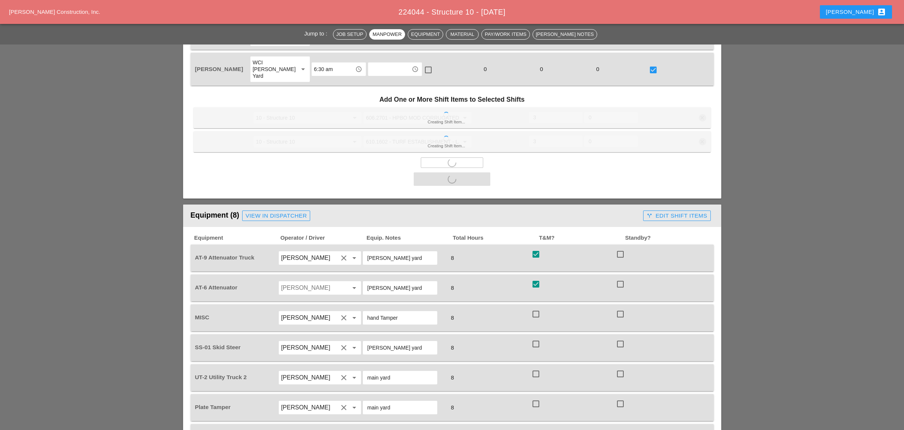
checkbox input "true"
click at [537, 337] on div at bounding box center [535, 343] width 13 height 13
checkbox input "true"
click at [538, 349] on div at bounding box center [535, 373] width 13 height 13
checkbox input "true"
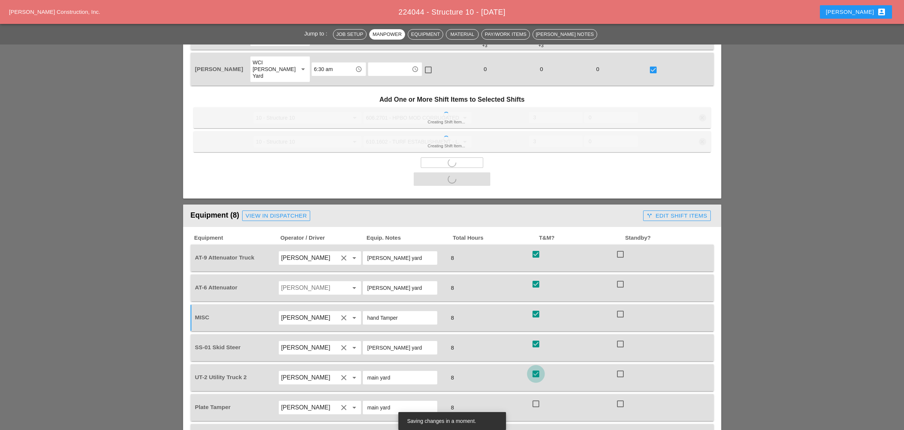
click at [538, 349] on div at bounding box center [535, 403] width 13 height 13
checkbox input "true"
click at [539, 349] on div at bounding box center [535, 433] width 13 height 13
checkbox input "true"
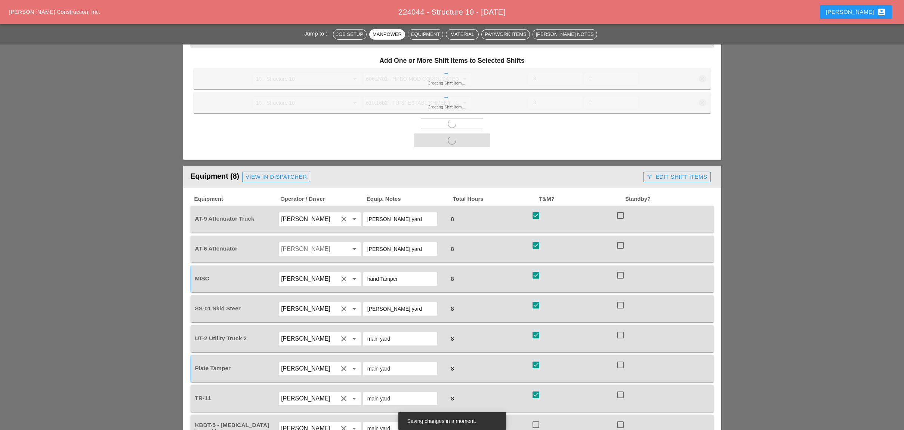
scroll to position [548, 0]
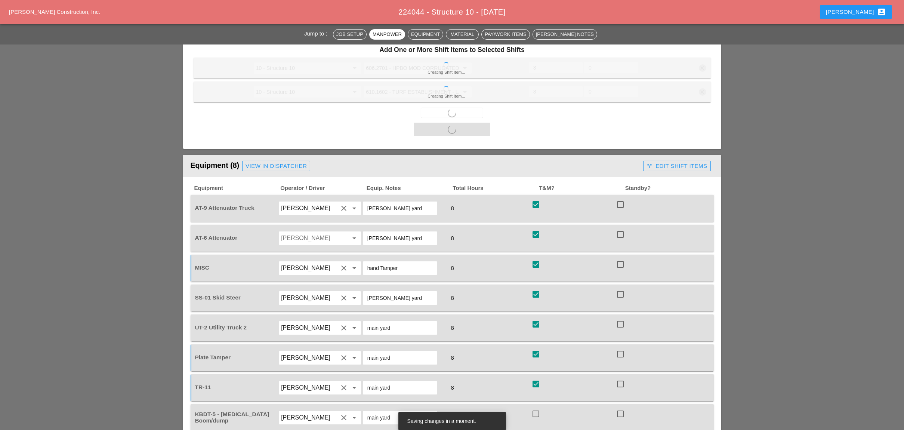
click at [534, 349] on div at bounding box center [535, 413] width 13 height 13
checkbox input "true"
click at [641, 161] on button "call_split Edit Shift Items" at bounding box center [676, 166] width 67 height 10
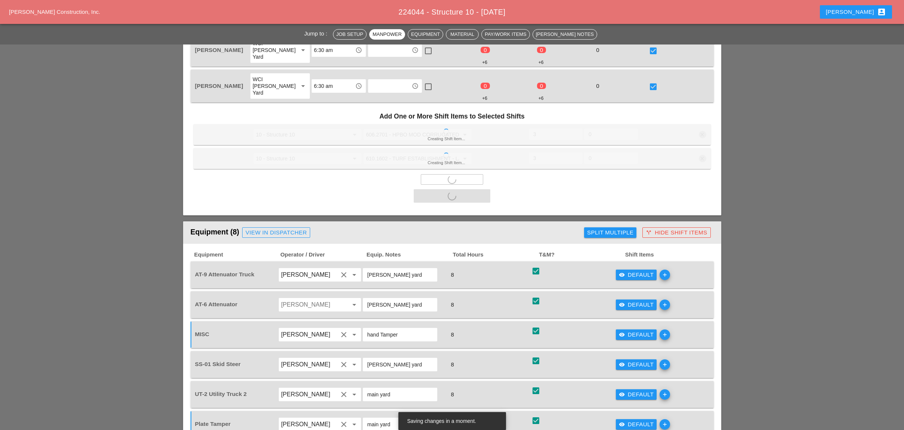
scroll to position [498, 0]
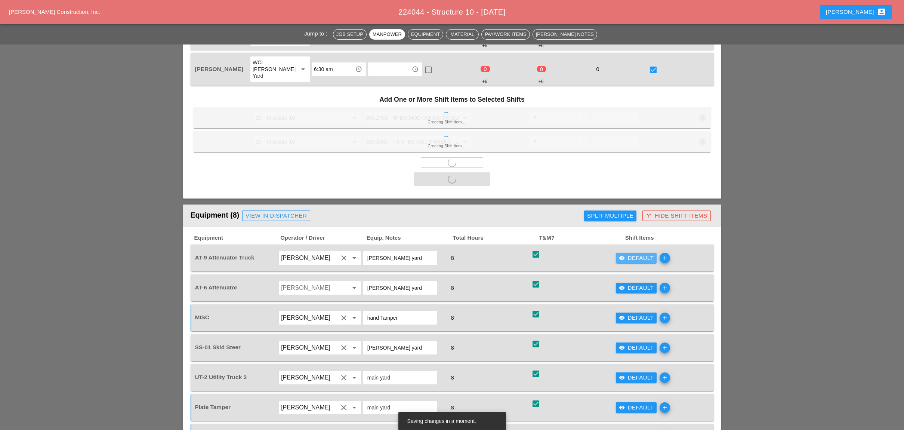
click at [630, 254] on div "visibility Default" at bounding box center [636, 258] width 35 height 9
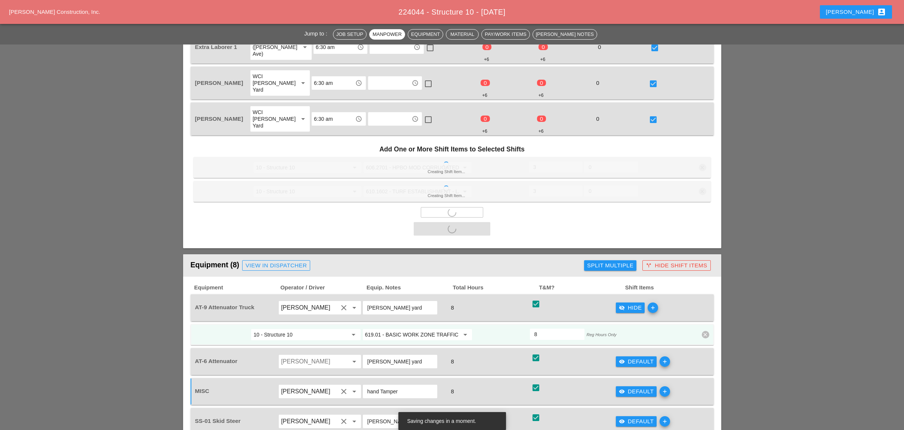
checkbox input "false"
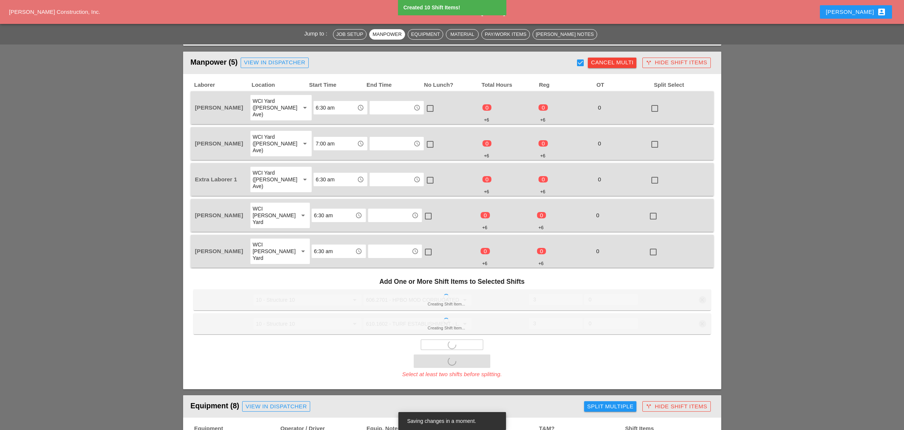
scroll to position [299, 0]
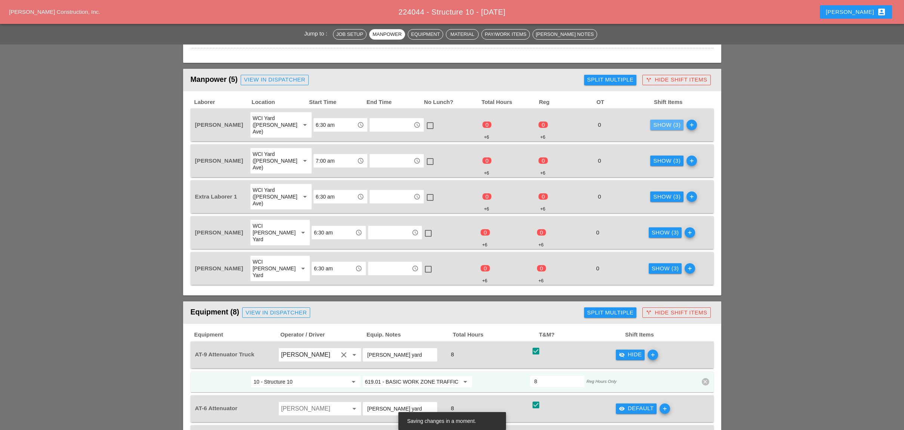
click at [641, 121] on div "Show (3)" at bounding box center [666, 125] width 27 height 9
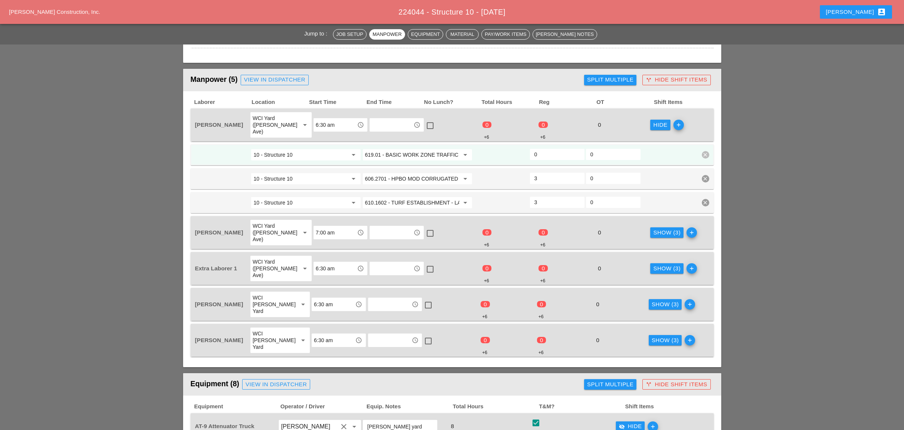
click at [539, 148] on input "0" at bounding box center [557, 154] width 46 height 12
type input "2"
drag, startPoint x: 646, startPoint y: 214, endPoint x: 646, endPoint y: 240, distance: 26.2
click at [641, 227] on button "Show (3)" at bounding box center [666, 232] width 33 height 10
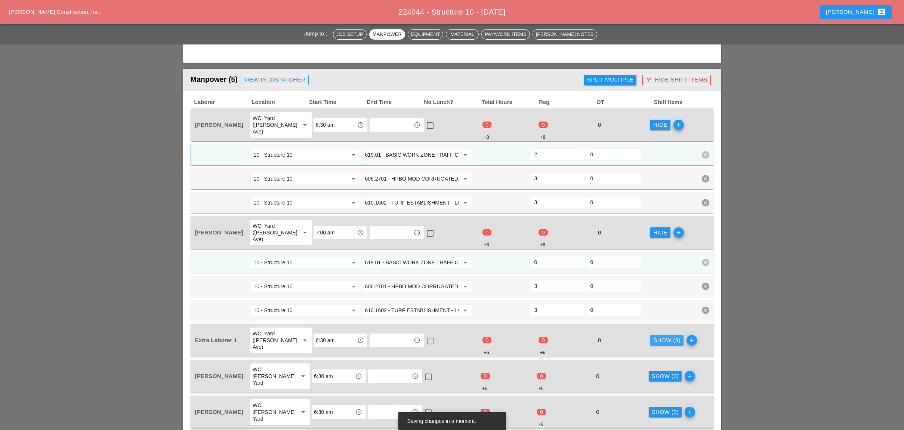
drag, startPoint x: 658, startPoint y: 318, endPoint x: 657, endPoint y: 344, distance: 25.4
click at [641, 336] on div "Show (3)" at bounding box center [666, 340] width 27 height 9
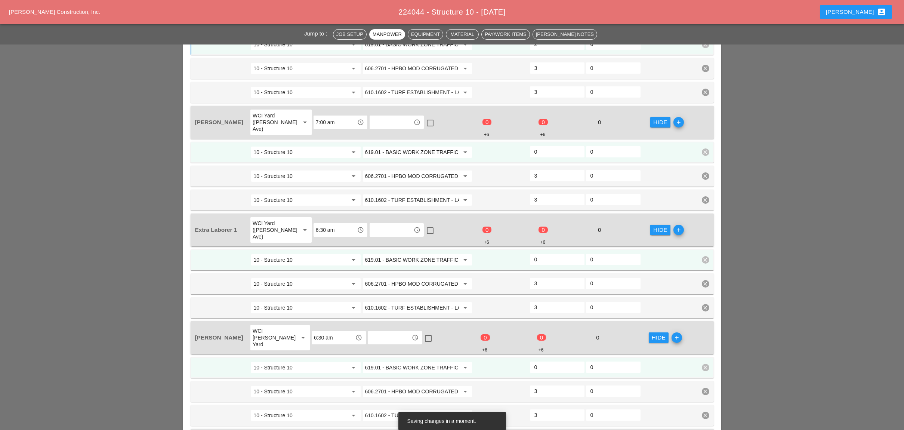
scroll to position [448, 0]
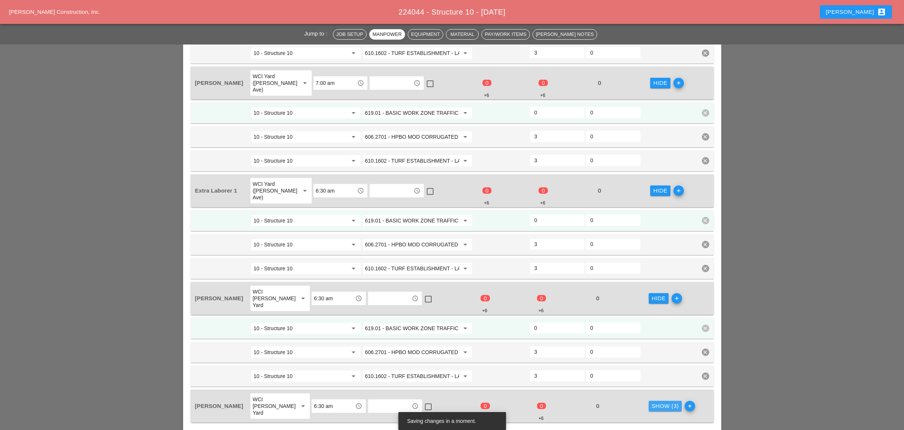
click at [641, 349] on div "Show (3)" at bounding box center [665, 406] width 27 height 9
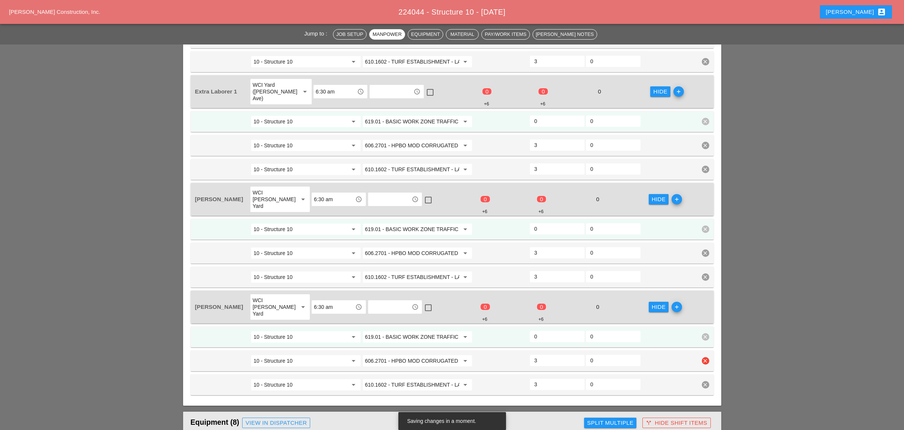
scroll to position [548, 0]
click at [542, 330] on input "0" at bounding box center [557, 336] width 46 height 12
type input "2"
click at [548, 222] on input "0" at bounding box center [557, 228] width 46 height 12
type input "2"
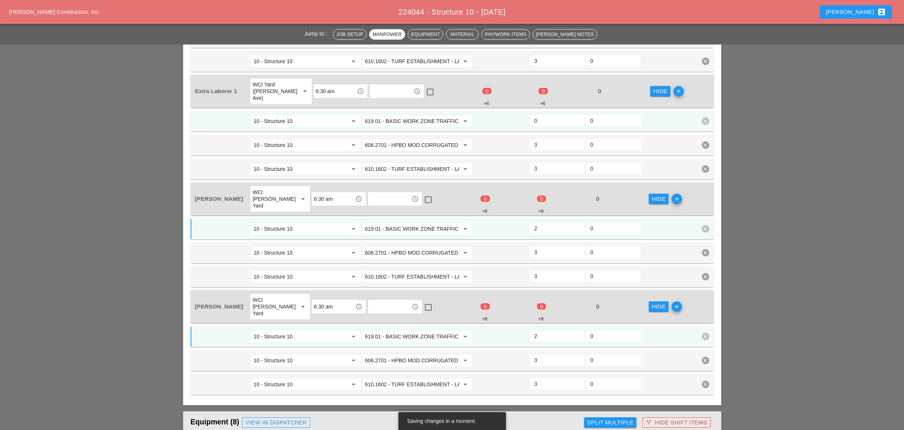
click at [550, 115] on input "0" at bounding box center [557, 121] width 46 height 12
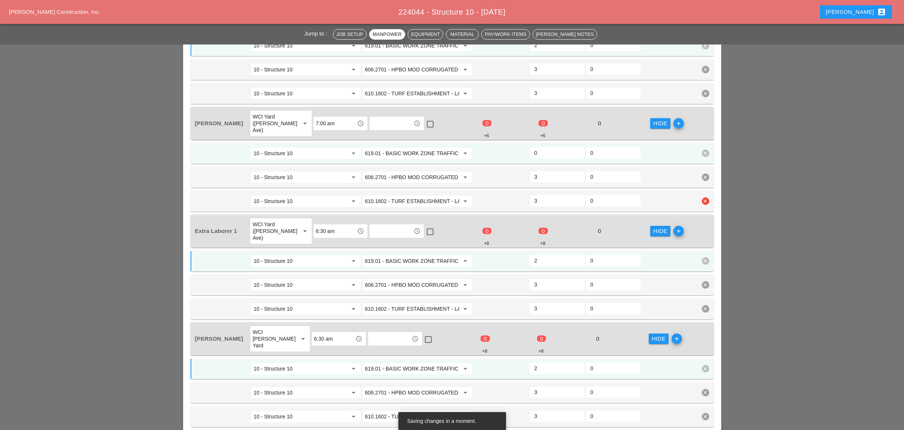
scroll to position [398, 0]
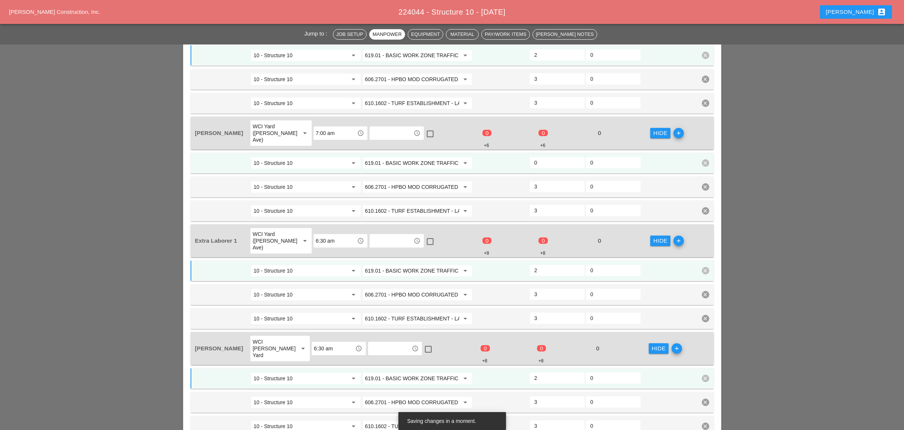
type input "2"
click at [557, 157] on input "0" at bounding box center [557, 163] width 46 height 12
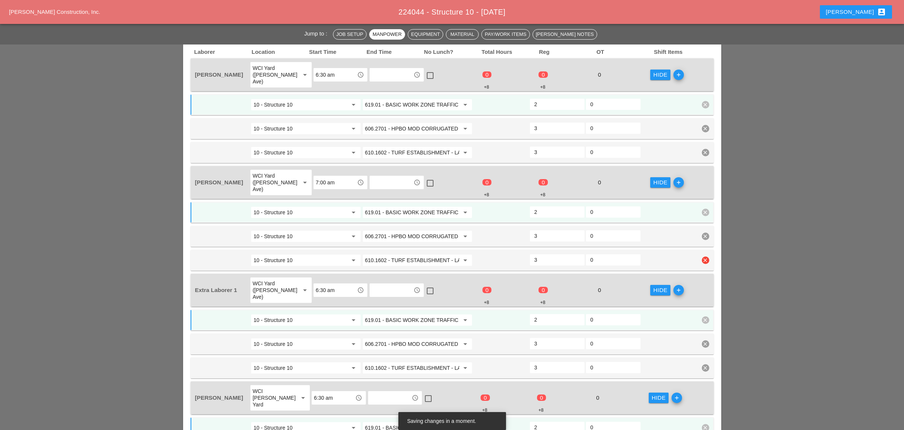
scroll to position [349, 0]
type input "2"
click at [400, 230] on input "606.2701 - HPBO MOD CORRUGATED BEAM GUIDE RAILING" at bounding box center [412, 236] width 94 height 12
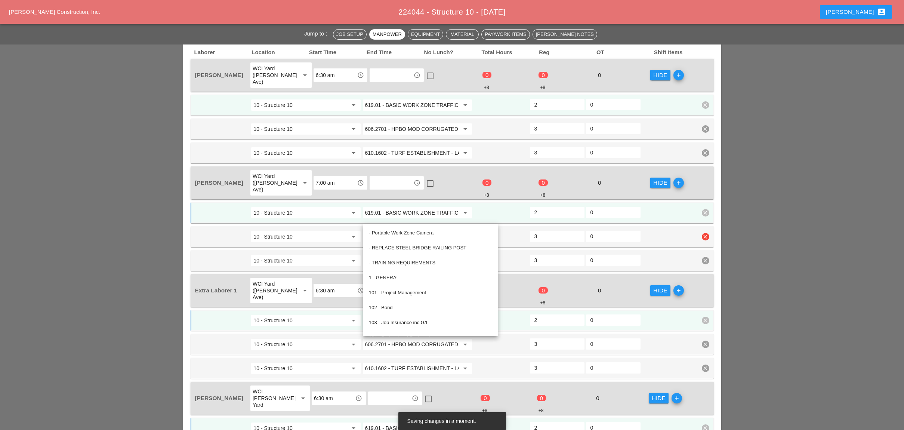
click at [485, 230] on div at bounding box center [501, 236] width 56 height 13
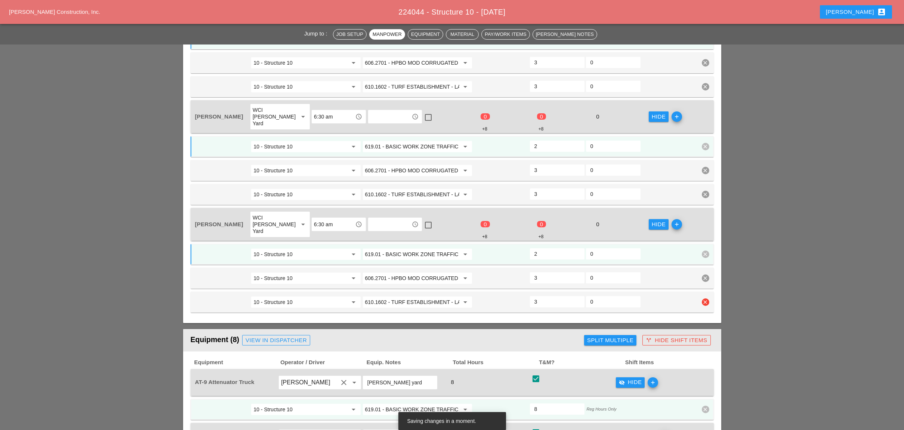
scroll to position [647, 0]
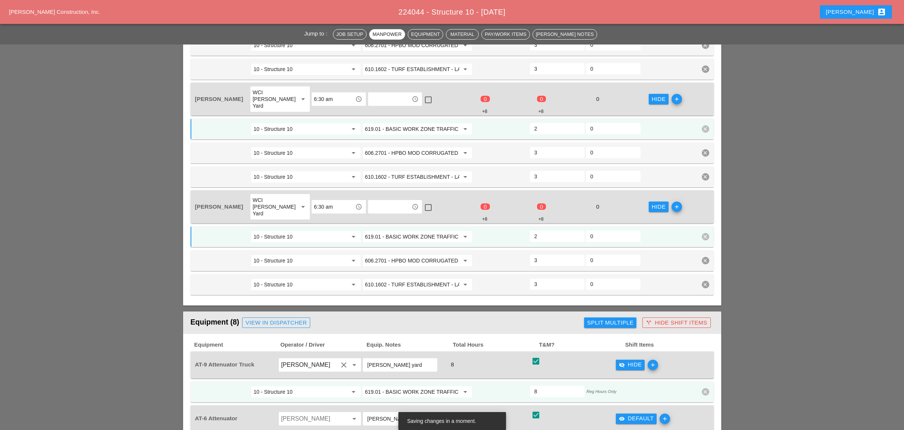
click at [614, 318] on div "Split Multiple" at bounding box center [610, 322] width 46 height 9
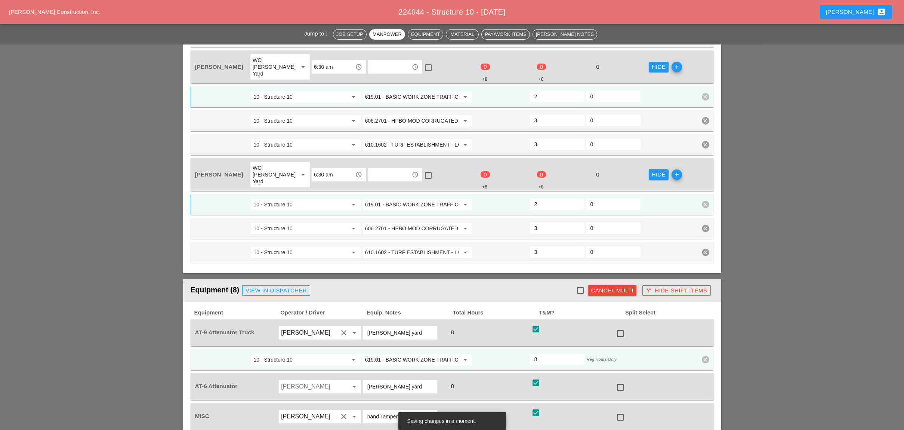
scroll to position [697, 0]
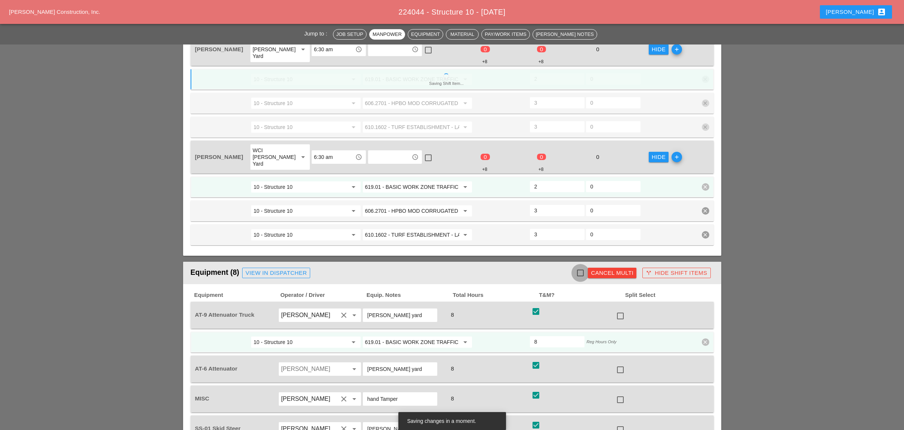
click at [581, 266] on div at bounding box center [580, 272] width 13 height 13
checkbox input "true"
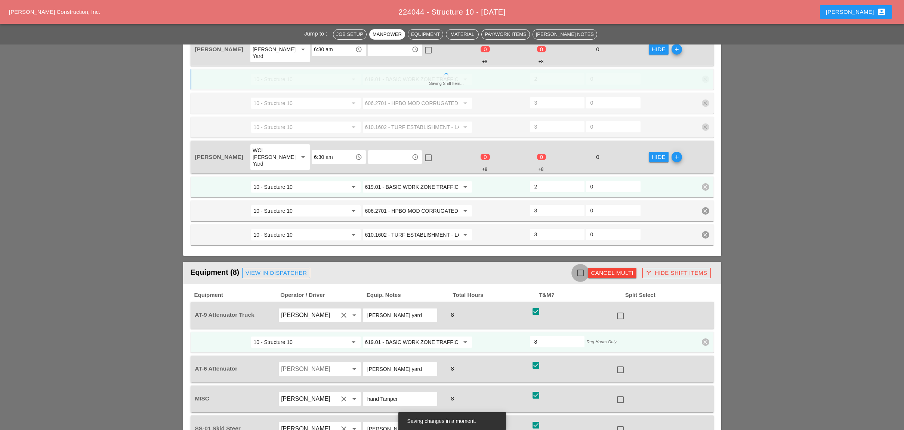
checkbox input "true"
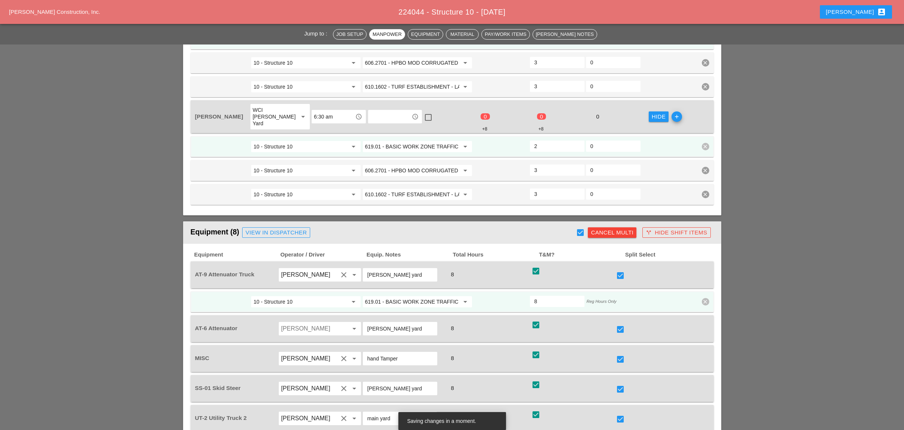
scroll to position [747, 0]
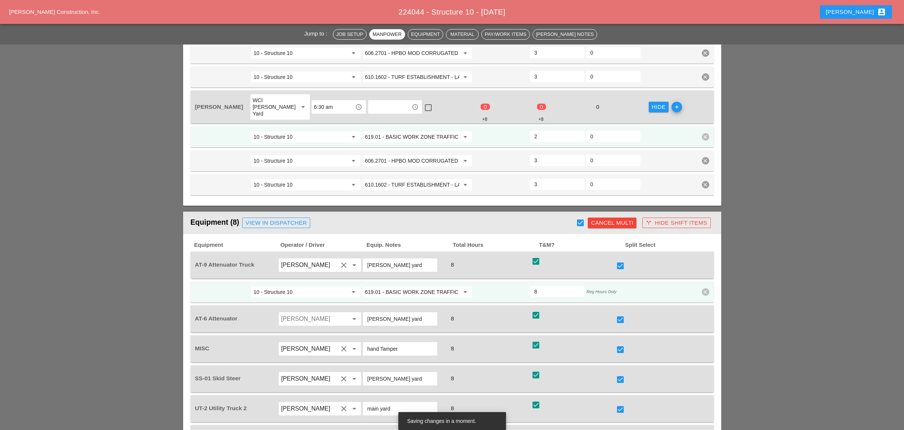
click at [622, 259] on div at bounding box center [620, 265] width 13 height 13
checkbox input "false"
click at [621, 313] on div at bounding box center [620, 319] width 13 height 13
checkbox input "false"
click at [405, 179] on input "610.1602 - TURF ESTABLISHMENT - LAWNS" at bounding box center [412, 185] width 94 height 12
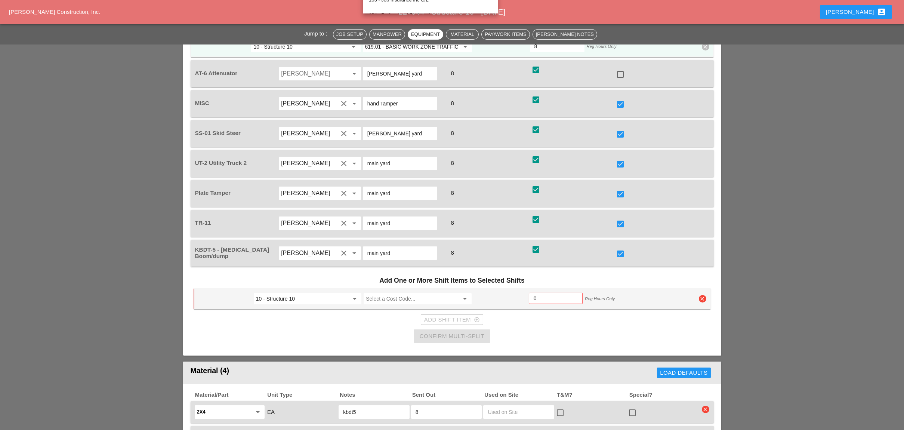
scroll to position [996, 0]
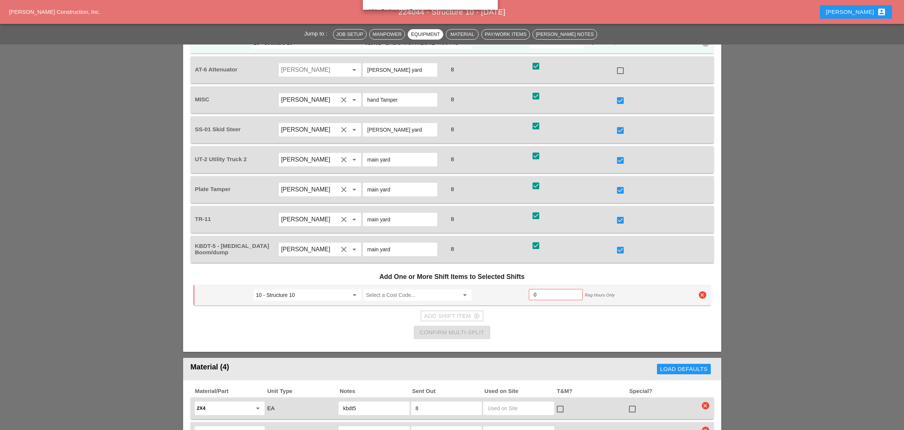
click at [440, 272] on div "Add One or More Shift Items to Selected Shifts 10 - Structure 10 arrow_drop_dow…" at bounding box center [452, 305] width 523 height 78
click at [418, 289] on input "Select a Cost Code..." at bounding box center [412, 295] width 93 height 12
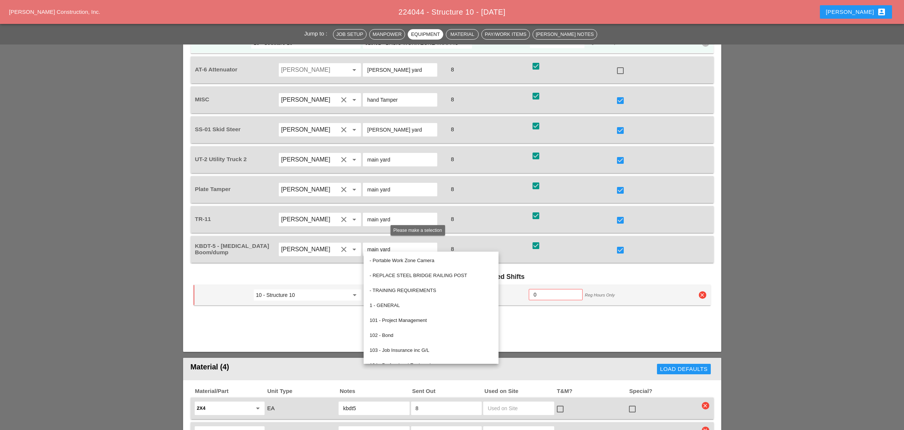
paste input "610.1602 - TURF ESTABLISHMENT - LAWNS"
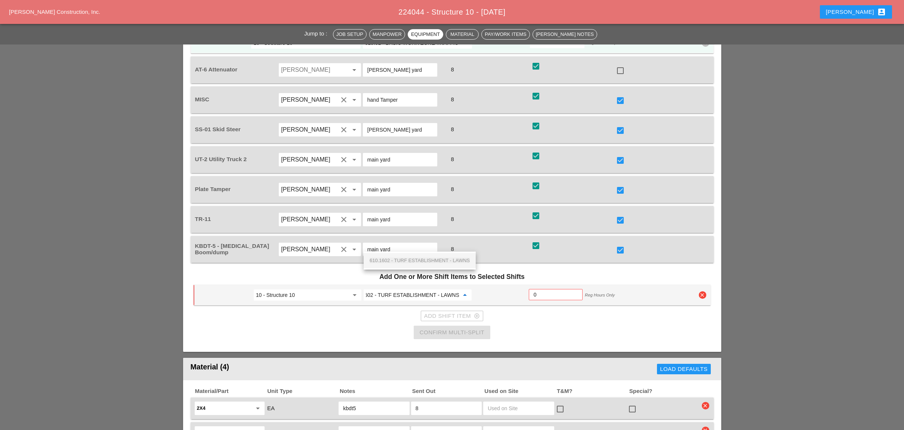
click at [419, 257] on span "610.1602 - TURF ESTABLISHMENT - LAWNS" at bounding box center [419, 260] width 100 height 6
type input "610.1602 - TURF ESTABLISHMENT - LAWNS"
click at [540, 288] on input "0" at bounding box center [555, 294] width 44 height 12
type input "4"
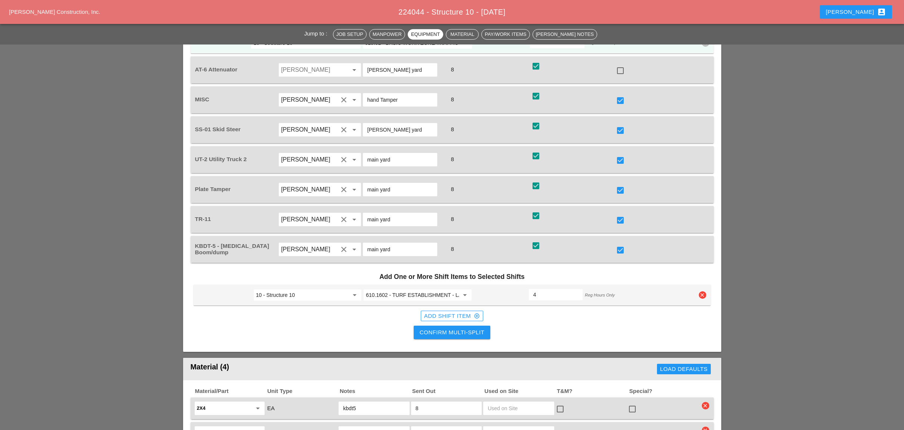
click at [453, 328] on div "Confirm Multi-Split" at bounding box center [452, 332] width 65 height 9
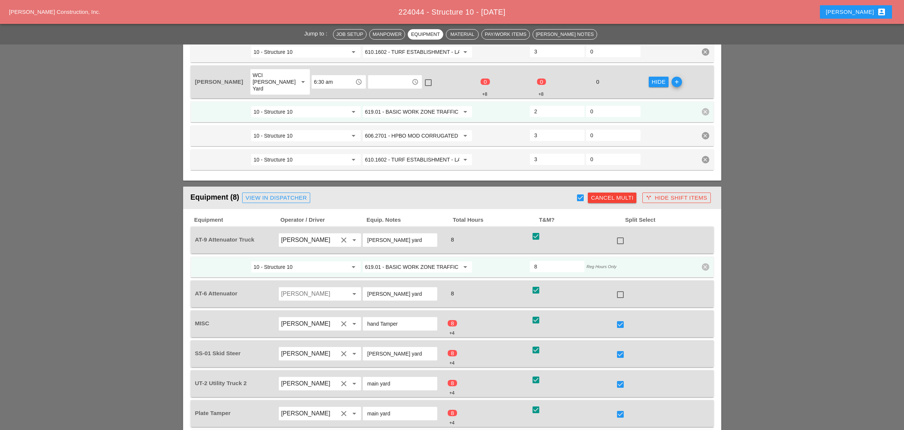
scroll to position [797, 0]
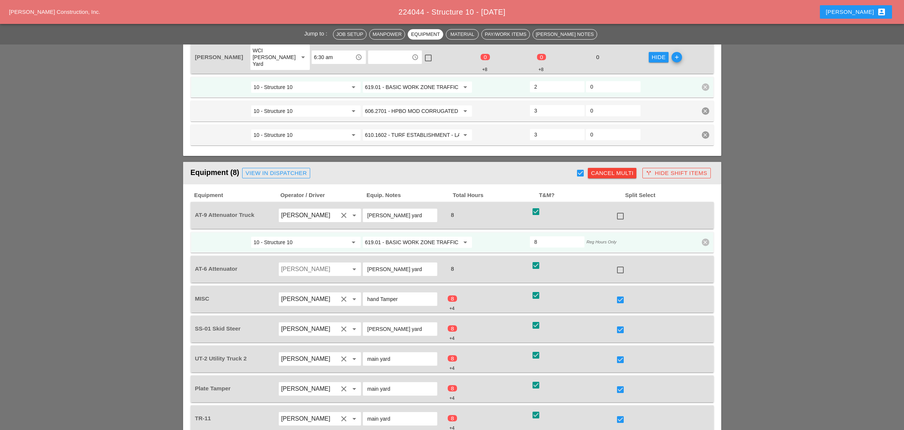
checkbox input "false"
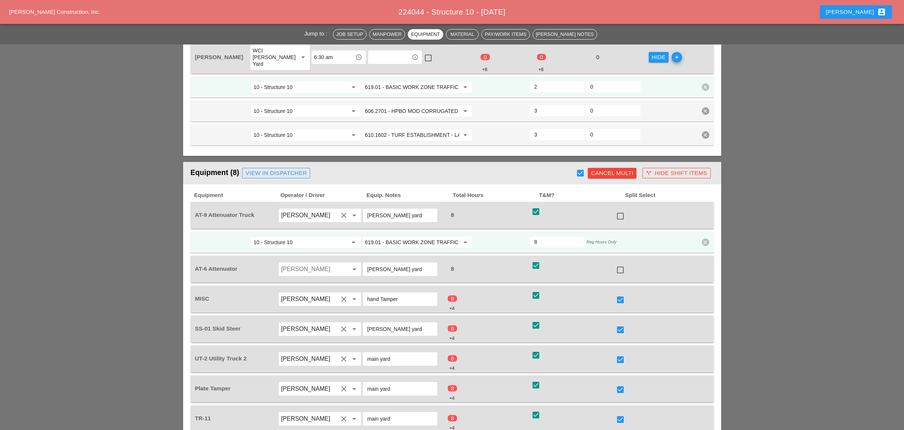
checkbox input "false"
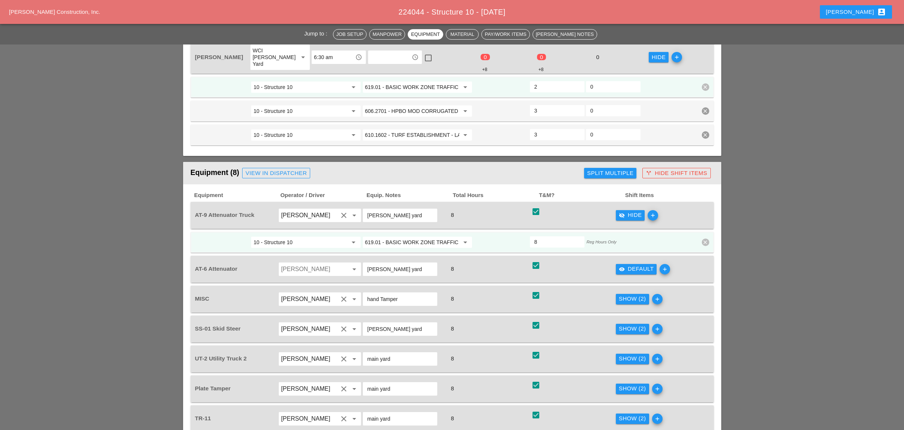
click at [637, 294] on div "Show (2)" at bounding box center [632, 298] width 27 height 9
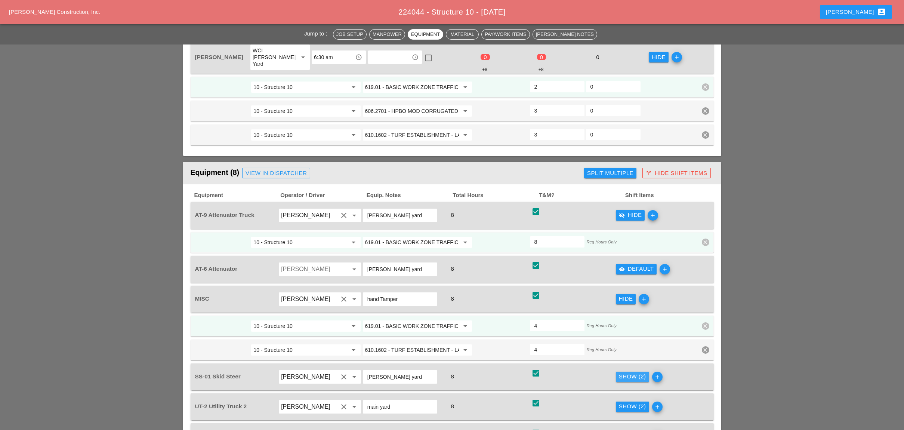
click at [628, 349] on div "Show (2) add" at bounding box center [657, 376] width 84 height 21
click at [629, 349] on button "Show (2)" at bounding box center [632, 406] width 33 height 10
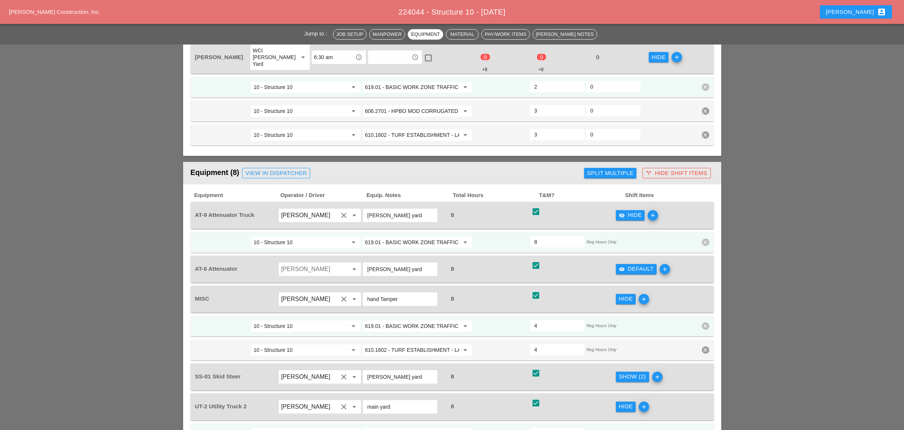
click at [625, 349] on div "Show (2)" at bounding box center [632, 376] width 27 height 9
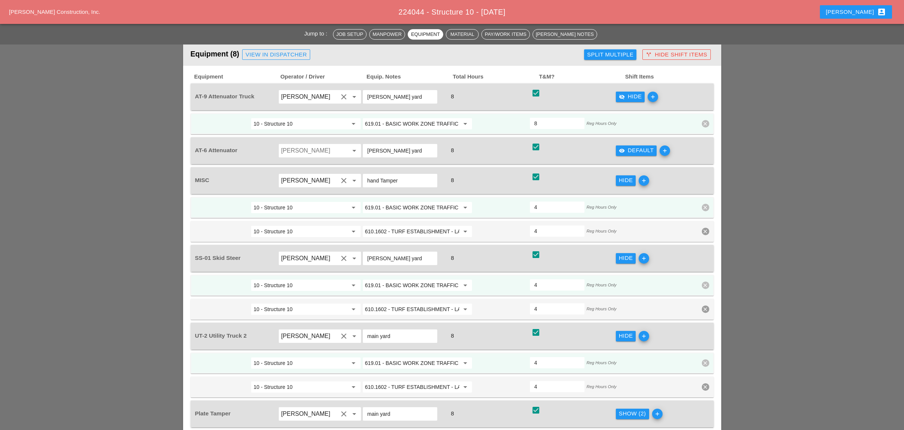
scroll to position [996, 0]
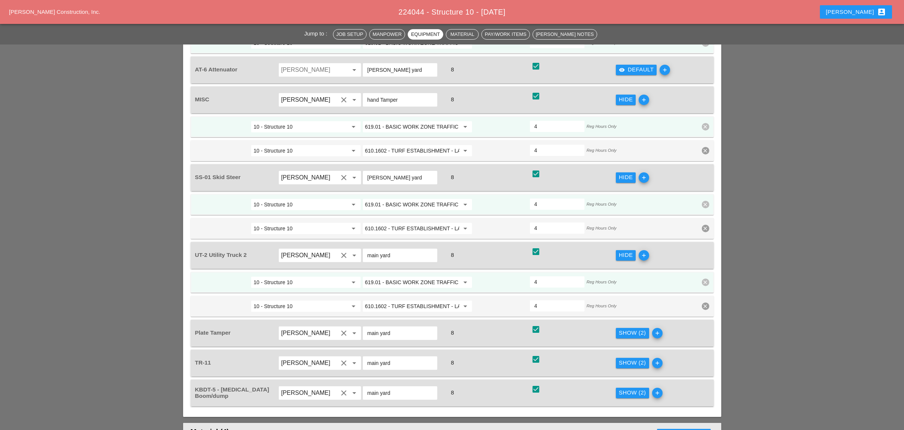
click at [632, 328] on div "Show (2)" at bounding box center [632, 332] width 27 height 9
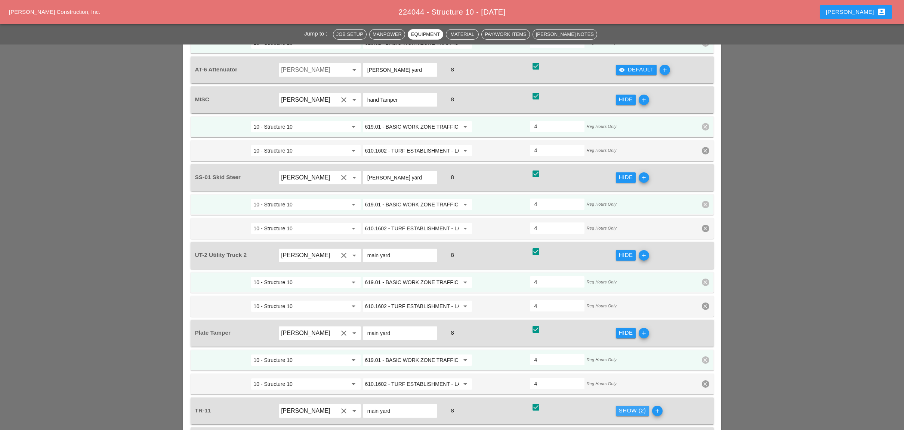
click at [629, 349] on div "Show (2)" at bounding box center [632, 410] width 27 height 9
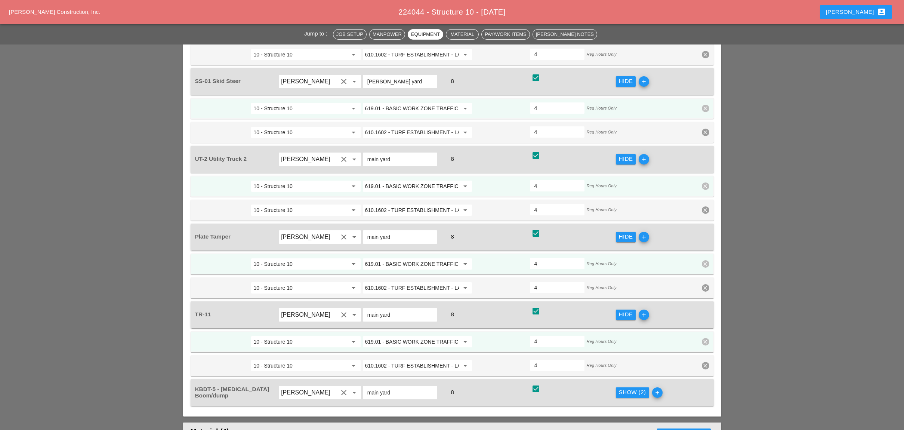
scroll to position [1096, 0]
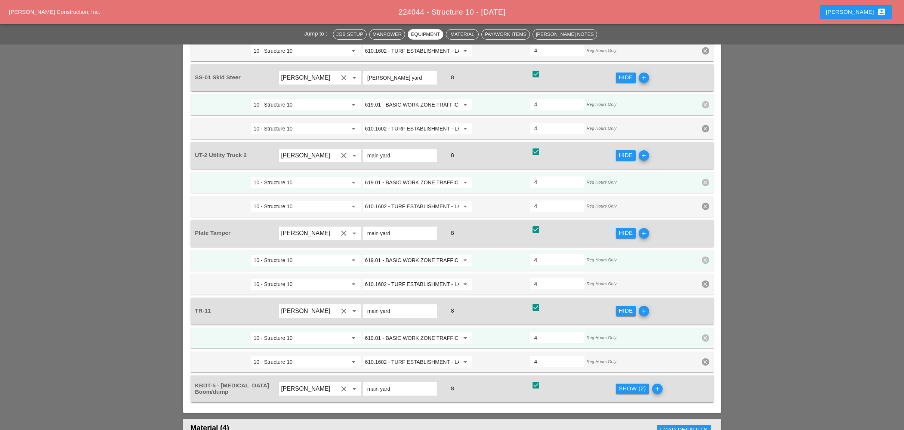
click at [632, 349] on div "Show (2)" at bounding box center [632, 388] width 27 height 9
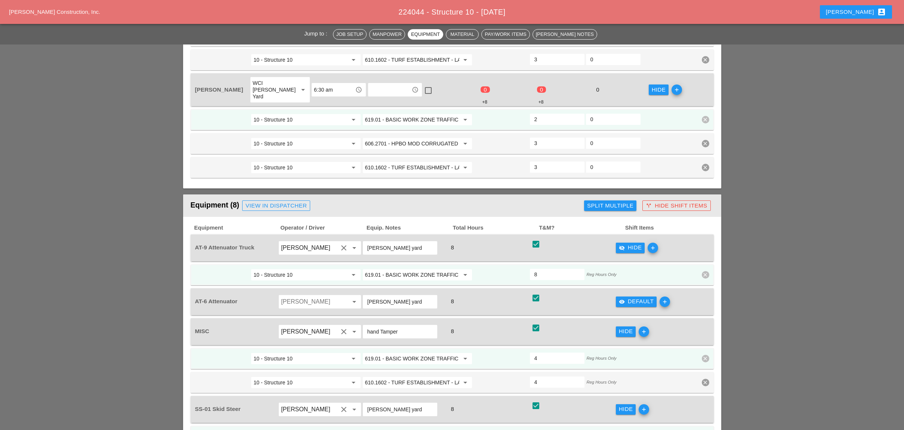
scroll to position [747, 0]
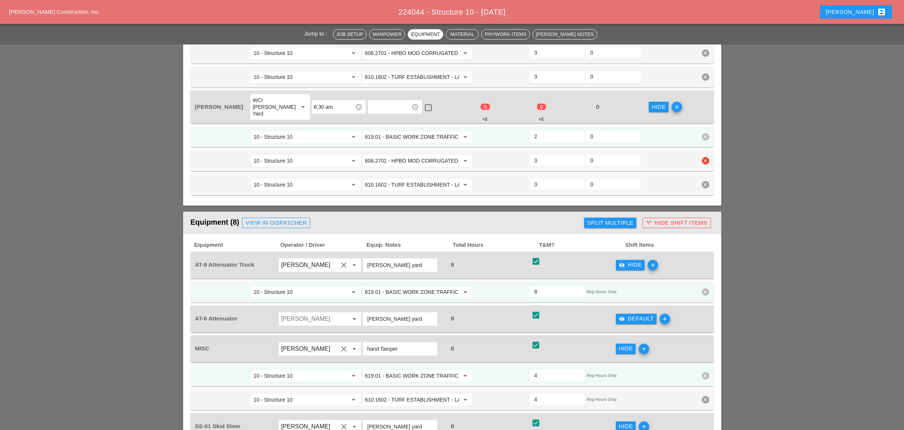
click at [412, 155] on input "606.2701 - HPBO MOD CORRUGATED BEAM GUIDE RAILING" at bounding box center [412, 161] width 94 height 12
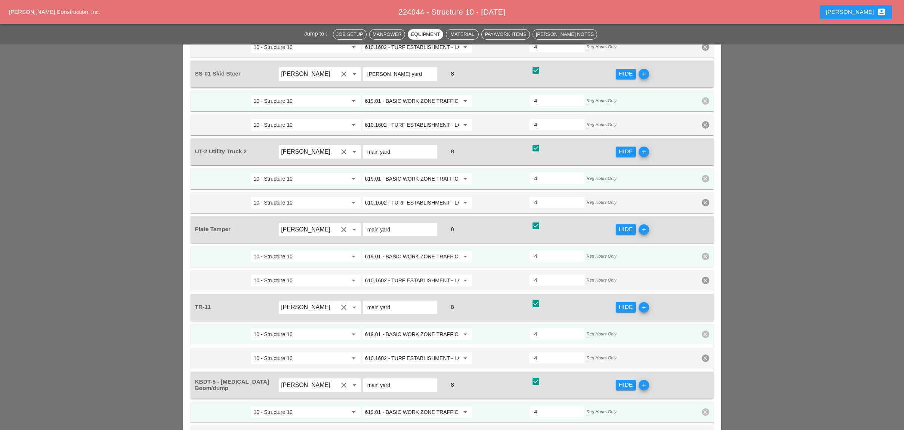
scroll to position [1145, 0]
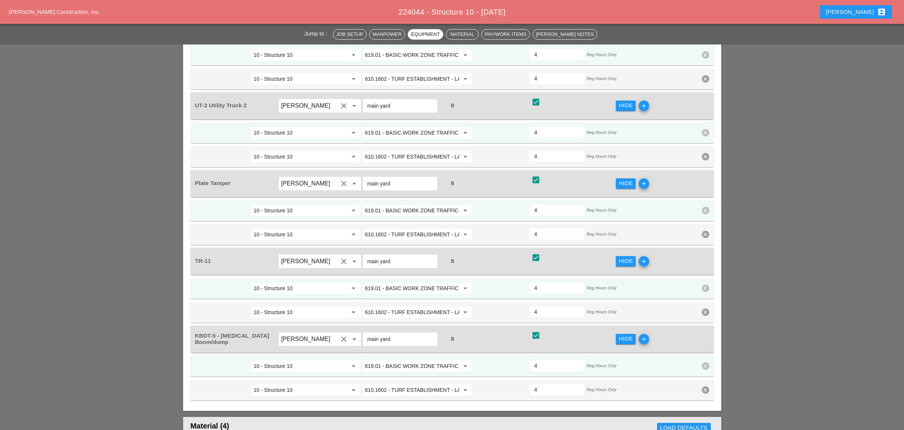
click at [419, 349] on input "619.01 - BASIC WORK ZONE TRAFFIC CONTROL" at bounding box center [412, 366] width 94 height 12
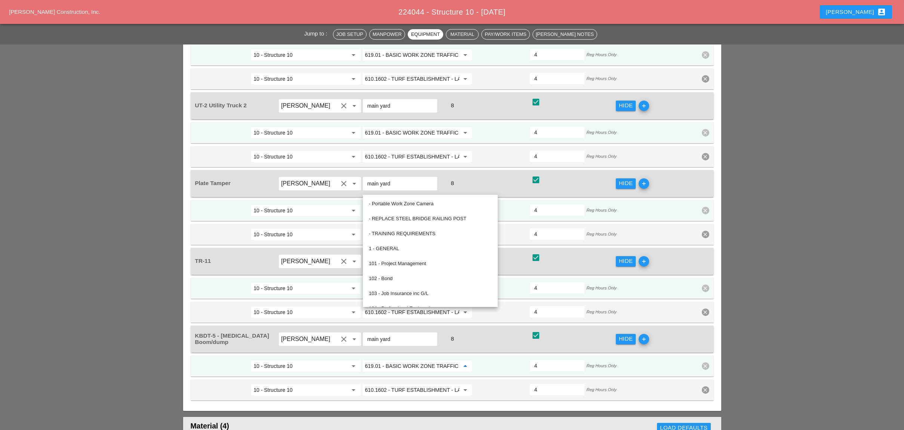
paste input "06.2701 - HPBO MOD CORRUGATED BEAM GUIDE RAILING"
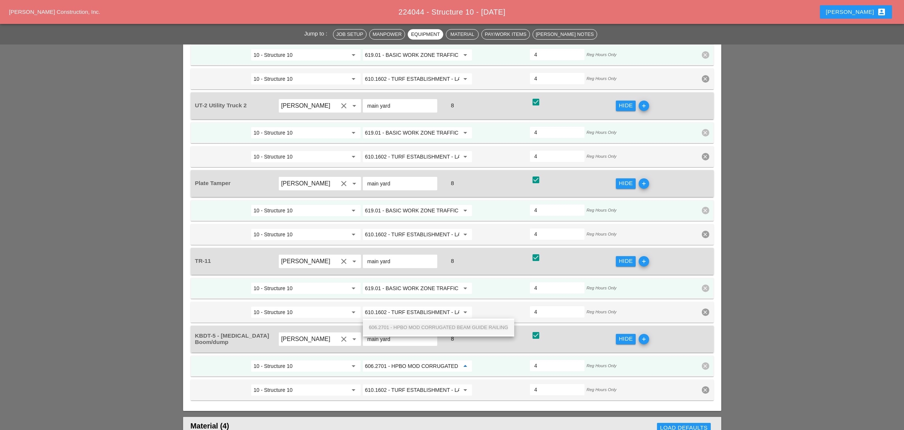
scroll to position [0, 56]
click at [419, 325] on span "606.2701 - HPBO MOD CORRUGATED BEAM GUIDE RAILING" at bounding box center [438, 327] width 139 height 6
type input "606.2701 - HPBO MOD CORRUGATED BEAM GUIDE RAILING"
click at [419, 282] on input "619.01 - BASIC WORK ZONE TRAFFIC CONTROL" at bounding box center [412, 288] width 94 height 12
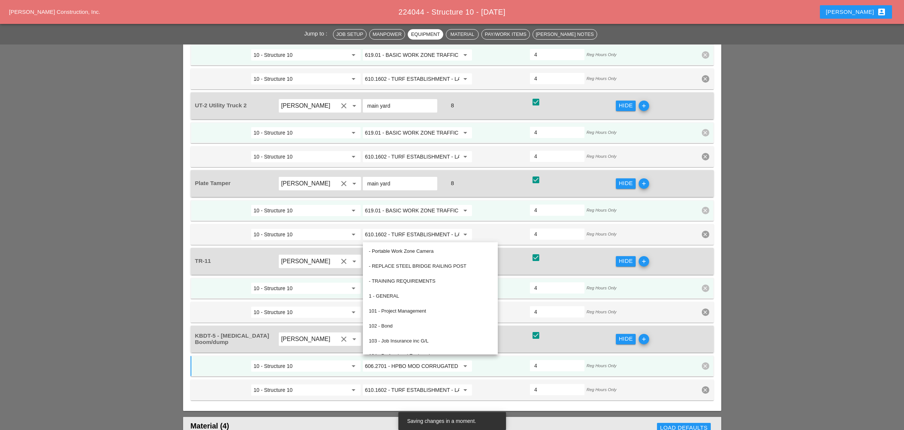
paste input "06.2701 - HPBO MOD CORRUGATED BEAM GUIDE RAILING"
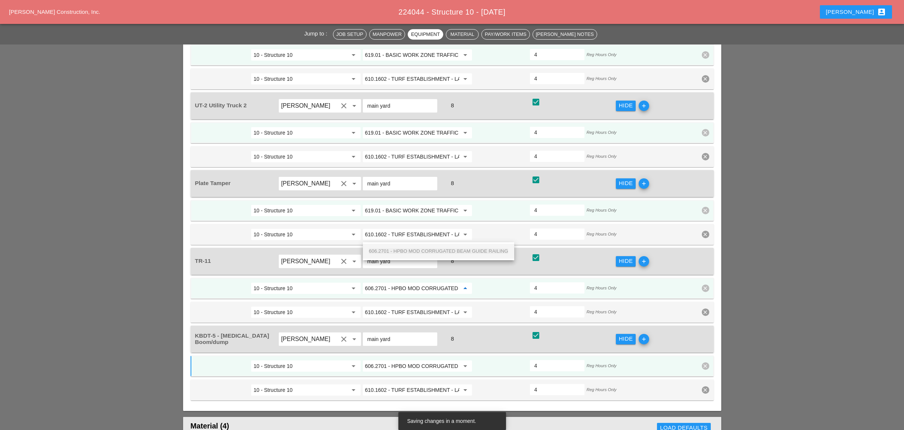
scroll to position [0, 56]
drag, startPoint x: 421, startPoint y: 251, endPoint x: 417, endPoint y: 167, distance: 83.8
click at [421, 251] on span "606.2701 - HPBO MOD CORRUGATED BEAM GUIDE RAILING" at bounding box center [438, 251] width 139 height 6
type input "606.2701 - HPBO MOD CORRUGATED BEAM GUIDE RAILING"
click at [418, 204] on input "619.01 - BASIC WORK ZONE TRAFFIC CONTROL" at bounding box center [412, 210] width 94 height 12
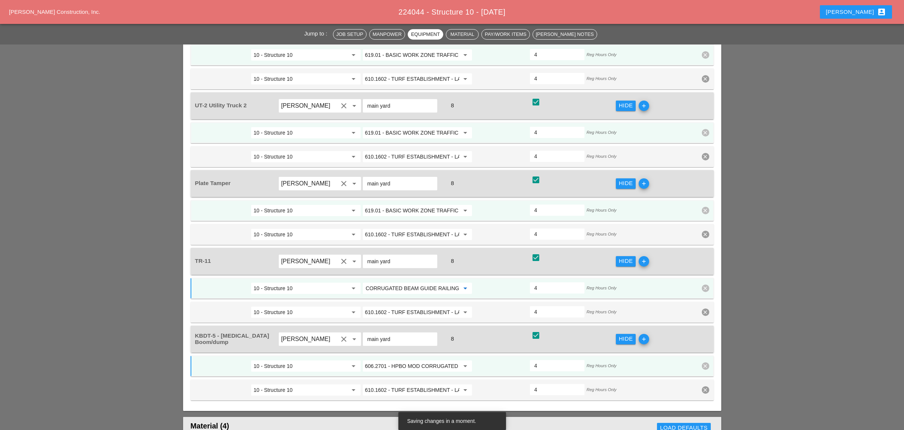
scroll to position [0, 0]
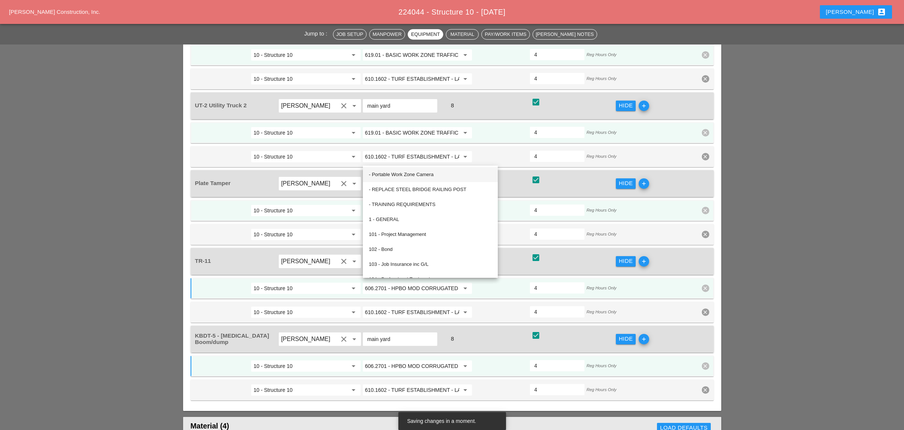
paste input "06.2701 - HPBO MOD CORRUGATED BEAM GUIDE RAILING"
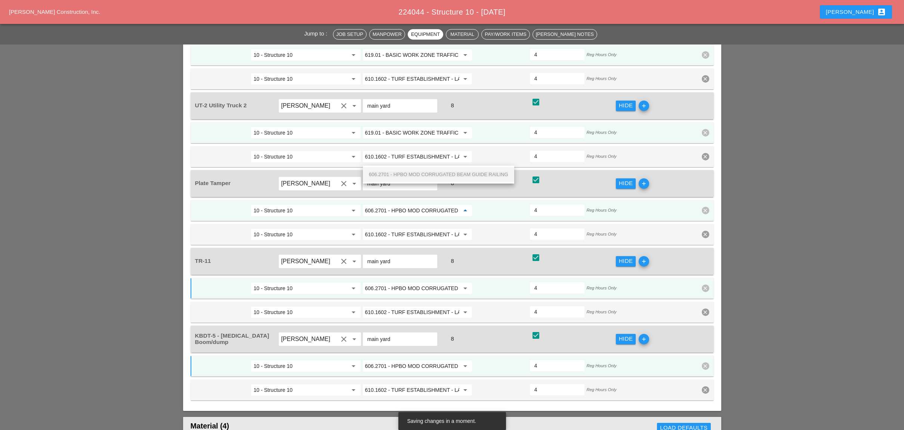
scroll to position [0, 56]
click at [419, 171] on span "606.2701 - HPBO MOD CORRUGATED BEAM GUIDE RAILING" at bounding box center [438, 174] width 139 height 6
type input "606.2701 - HPBO MOD CORRUGATED BEAM GUIDE RAILING"
click at [427, 127] on input "619.01 - BASIC WORK ZONE TRAFFIC CONTROL" at bounding box center [412, 133] width 94 height 12
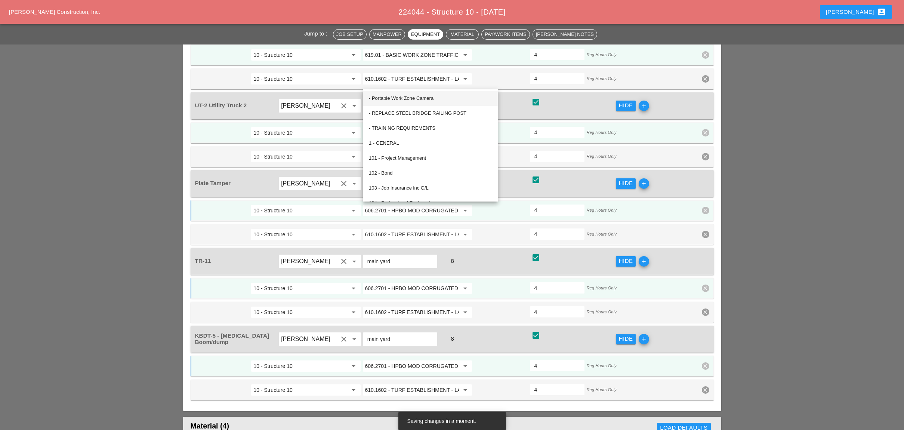
paste input "06.2701 - HPBO MOD CORRUGATED BEAM GUIDE RAILING"
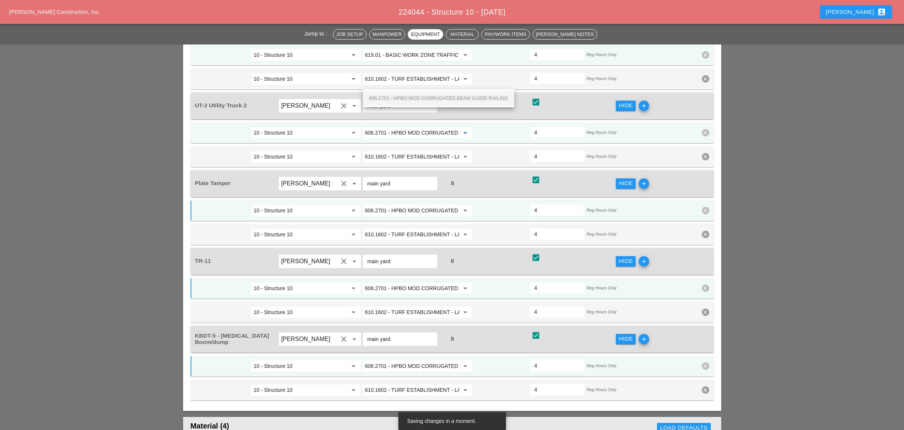
scroll to position [0, 56]
click at [426, 95] on span "606.2701 - HPBO MOD CORRUGATED BEAM GUIDE RAILING" at bounding box center [438, 98] width 139 height 6
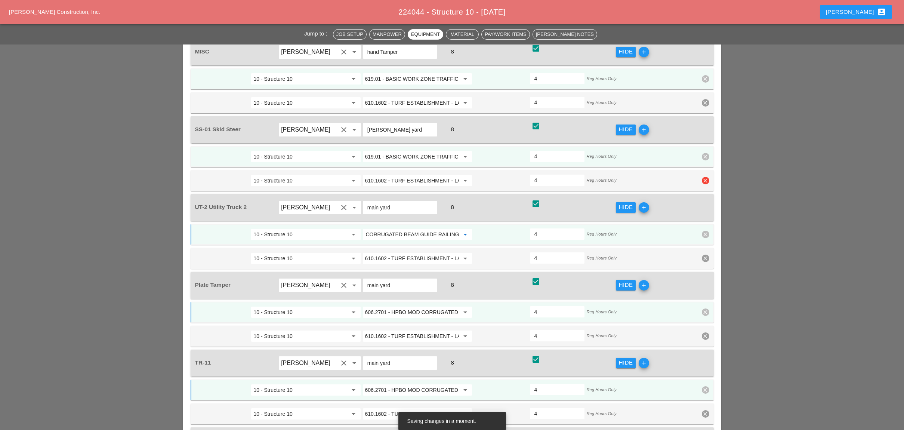
scroll to position [996, 0]
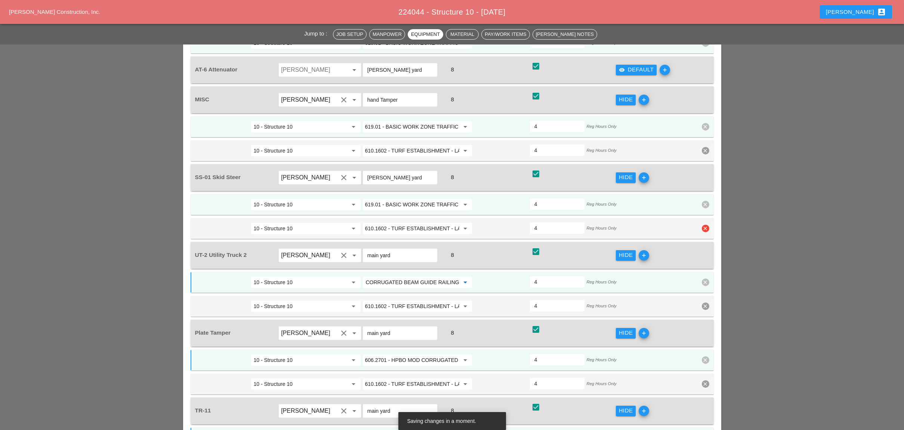
type input "606.2701 - HPBO MOD CORRUGATED BEAM GUIDE RAILING"
click at [428, 198] on input "619.01 - BASIC WORK ZONE TRAFFIC CONTROL" at bounding box center [412, 204] width 94 height 12
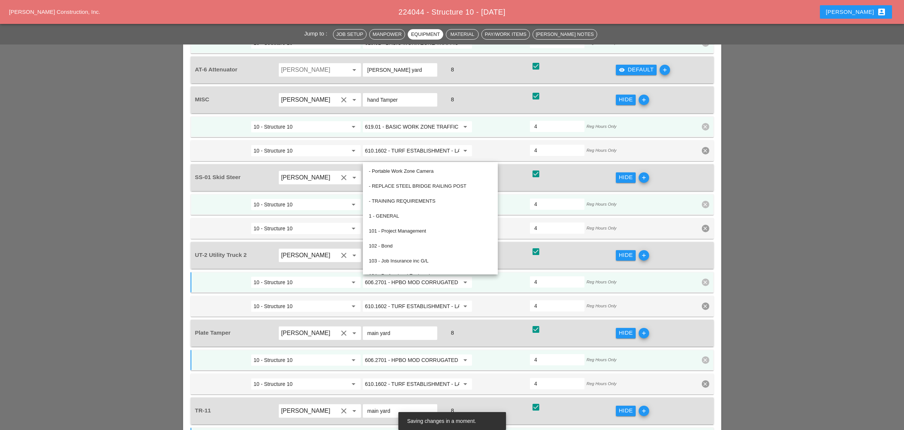
paste input "06.2701 - HPBO MOD CORRUGATED BEAM GUIDE RAILING"
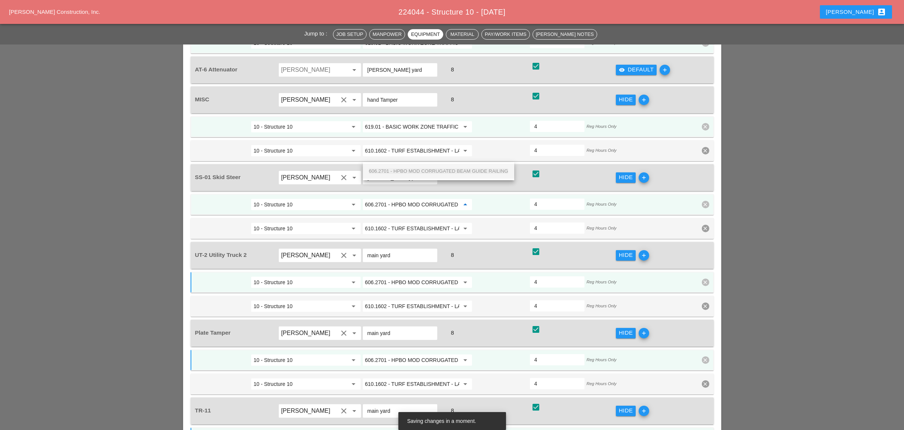
scroll to position [0, 56]
click at [428, 169] on span "606.2701 - HPBO MOD CORRUGATED BEAM GUIDE RAILING" at bounding box center [438, 171] width 139 height 6
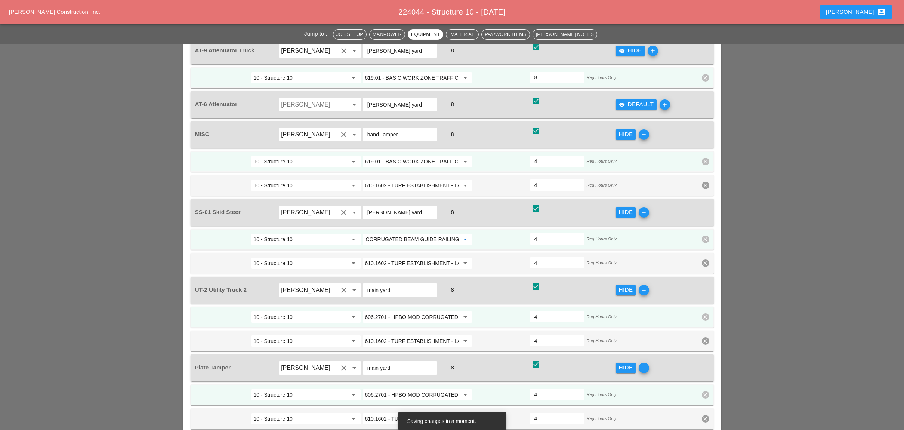
scroll to position [946, 0]
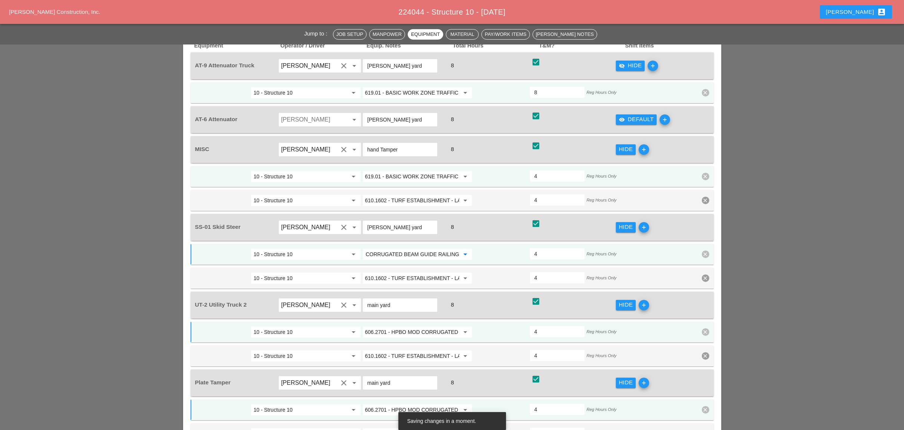
type input "606.2701 - HPBO MOD CORRUGATED BEAM GUIDE RAILING"
click at [412, 170] on input "619.01 - BASIC WORK ZONE TRAFFIC CONTROL" at bounding box center [412, 176] width 94 height 12
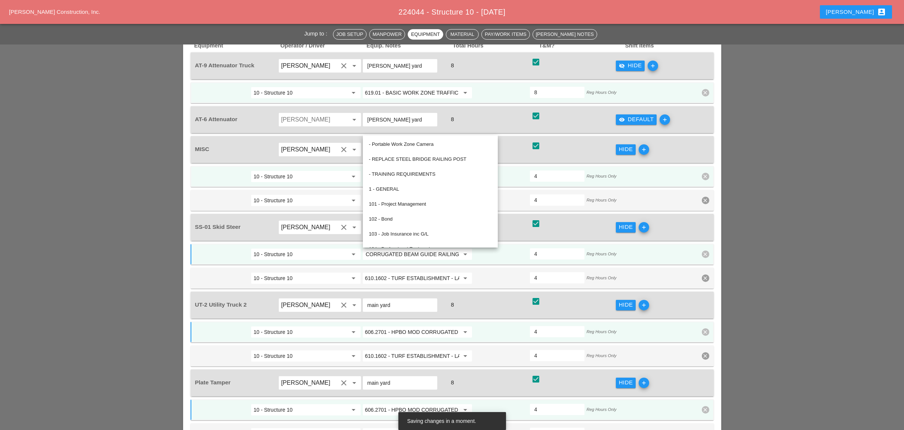
scroll to position [0, 0]
paste input "06.2701 - HPBO MOD CORRUGATED BEAM GUIDE RAILING"
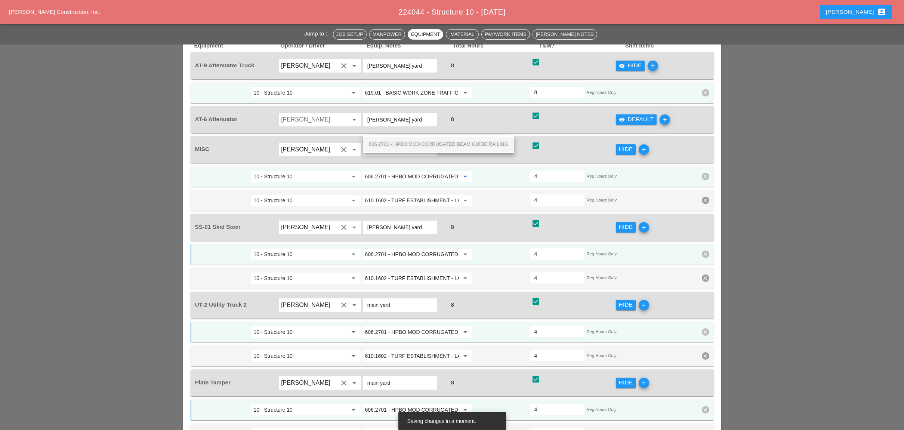
scroll to position [0, 56]
click at [417, 143] on span "606.2701 - HPBO MOD CORRUGATED BEAM GUIDE RAILING" at bounding box center [438, 144] width 139 height 6
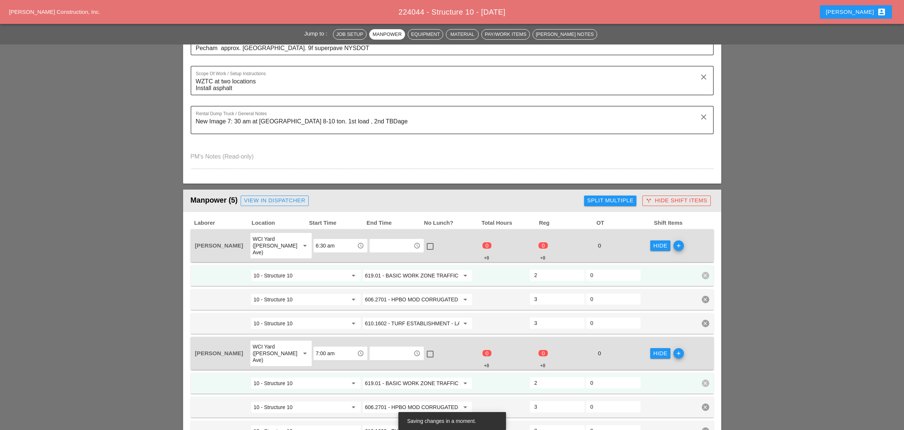
scroll to position [0, 0]
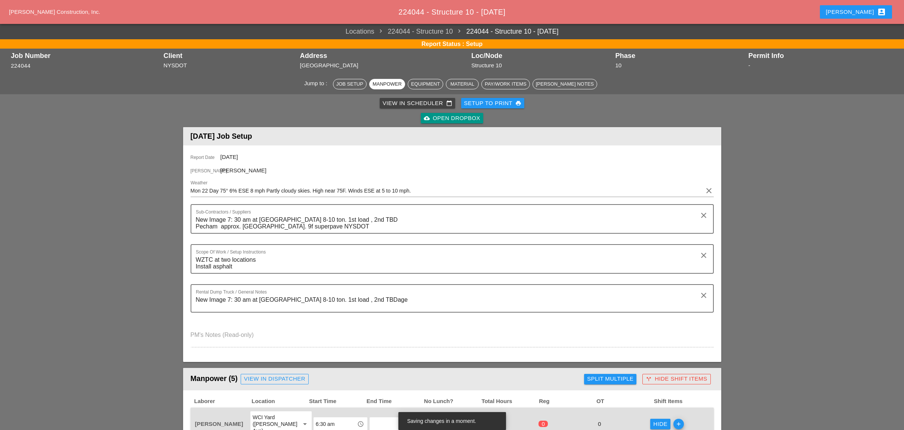
type input "606.2701 - HPBO MOD CORRUGATED BEAM GUIDE RAILING"
click at [395, 99] on div "View in Scheduler calendar_today" at bounding box center [417, 103] width 69 height 9
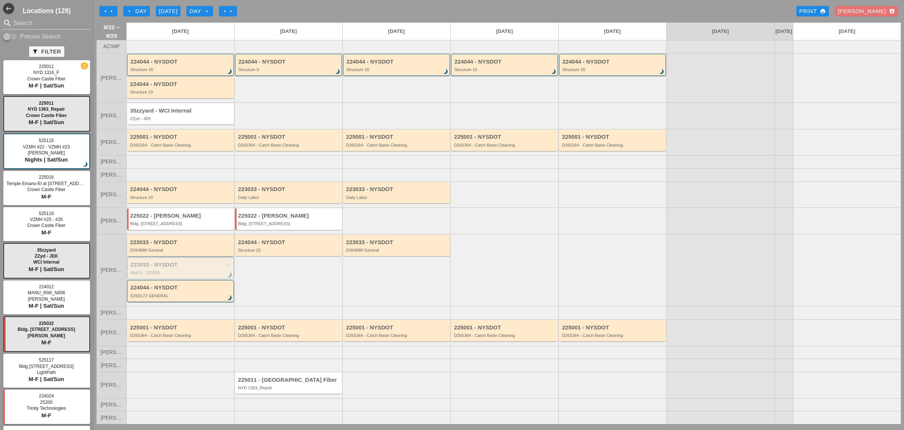
click at [176, 251] on div "D264998 General" at bounding box center [181, 250] width 102 height 4
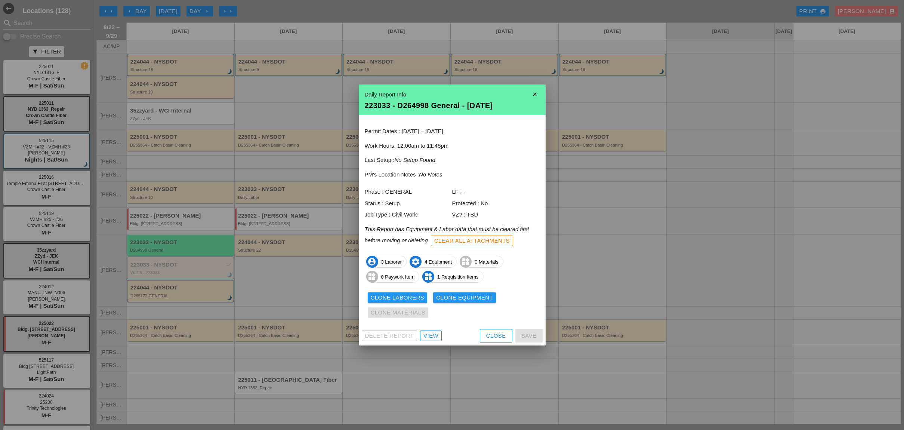
click at [493, 338] on div "Close" at bounding box center [496, 335] width 20 height 9
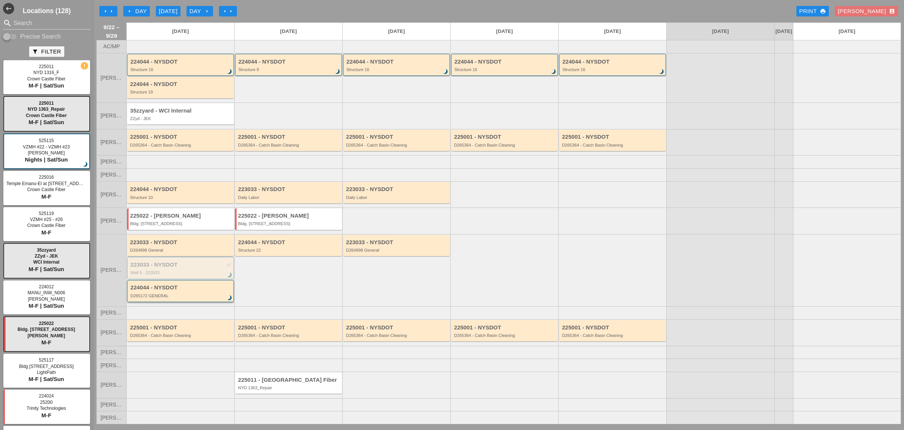
click at [169, 298] on div "D265172 GENERAL" at bounding box center [180, 295] width 101 height 4
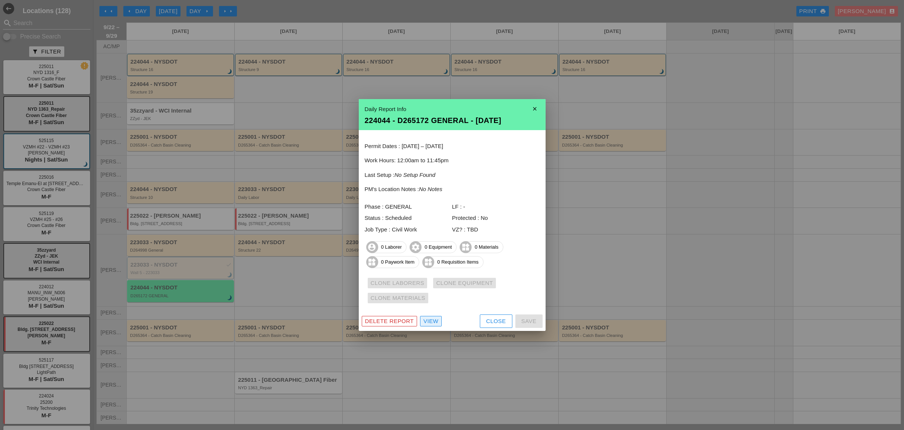
click at [439, 322] on link "View" at bounding box center [431, 321] width 22 height 10
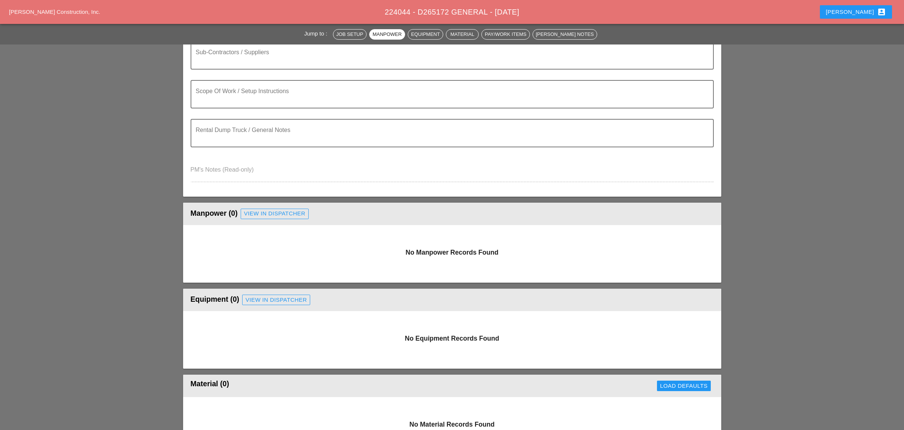
scroll to position [249, 0]
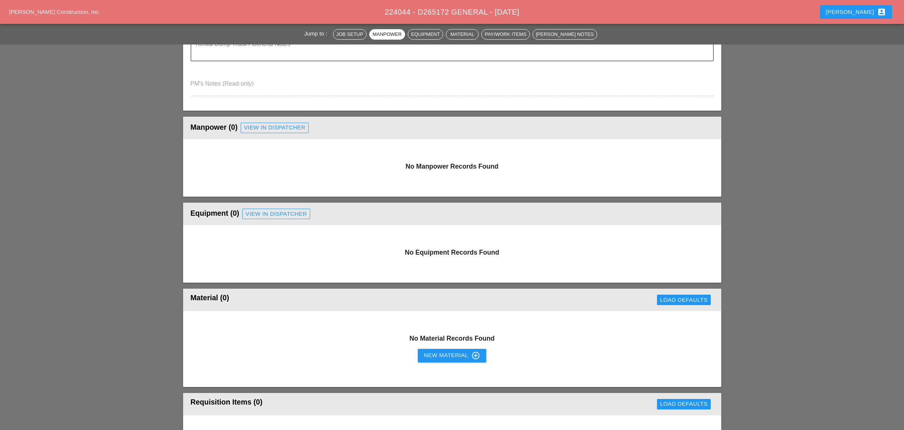
click at [270, 124] on div "View in Dispatcher" at bounding box center [274, 127] width 61 height 9
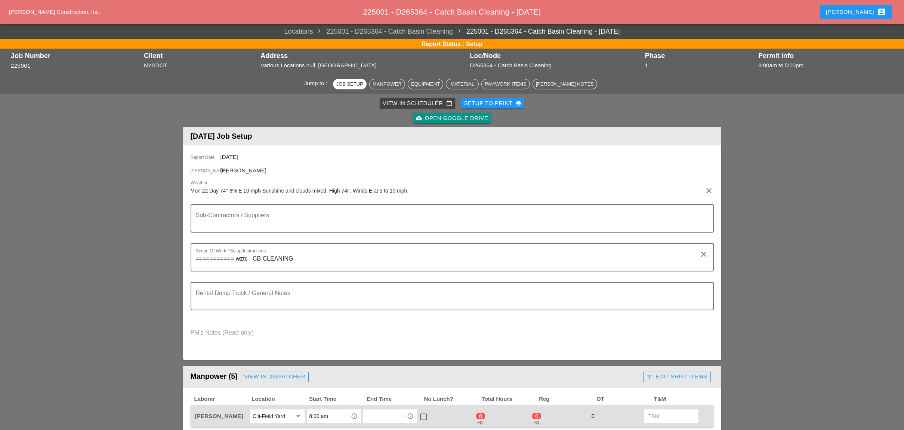
click at [400, 103] on div "View in Scheduler calendar_today" at bounding box center [417, 103] width 69 height 9
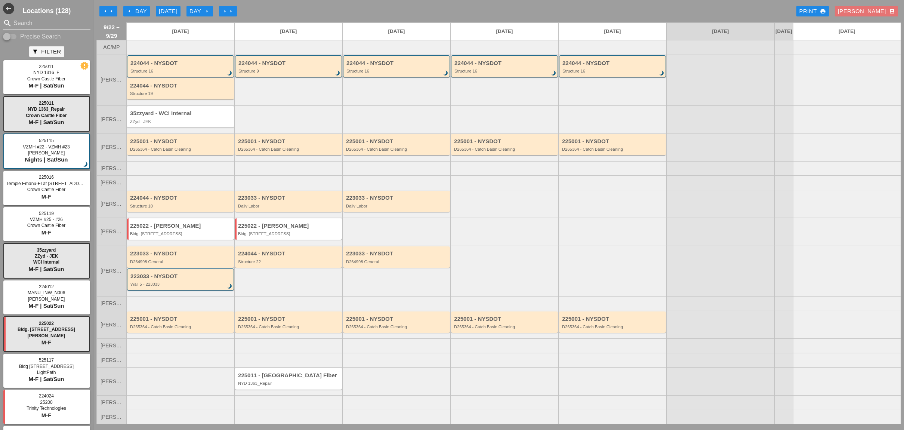
click at [14, 34] on input "Precise Search" at bounding box center [10, 36] width 14 height 9
checkbox input "true"
click at [16, 25] on input "Search" at bounding box center [46, 23] width 66 height 12
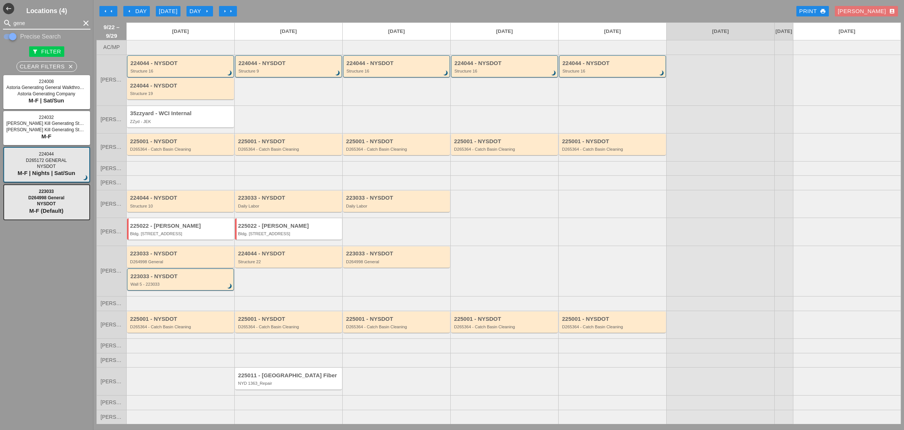
type input "gene"
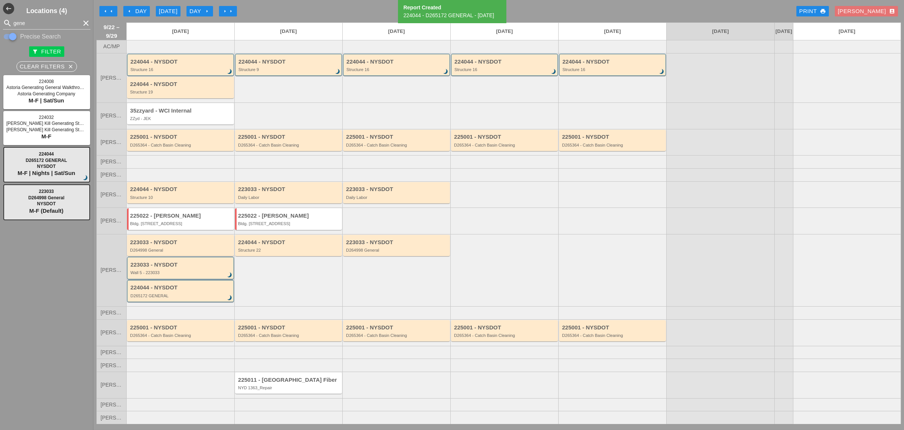
click at [151, 273] on div "Wall 5 - 223033" at bounding box center [180, 272] width 101 height 4
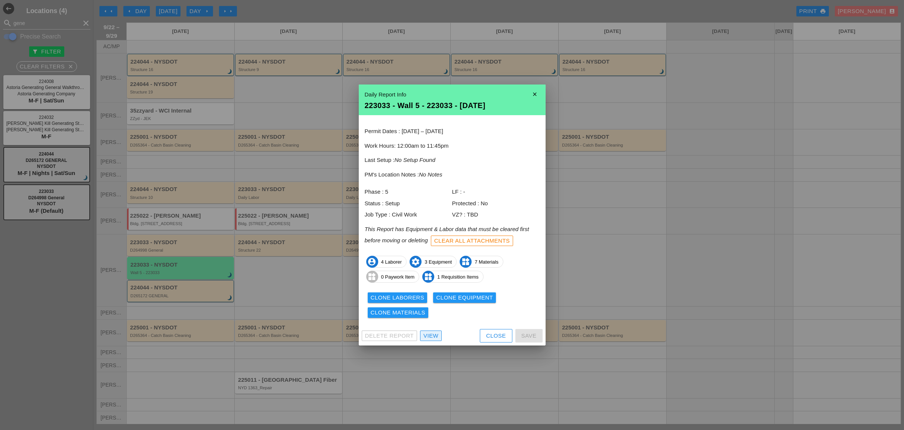
drag, startPoint x: 434, startPoint y: 335, endPoint x: 433, endPoint y: 319, distance: 16.1
click at [435, 335] on div "View" at bounding box center [430, 335] width 15 height 9
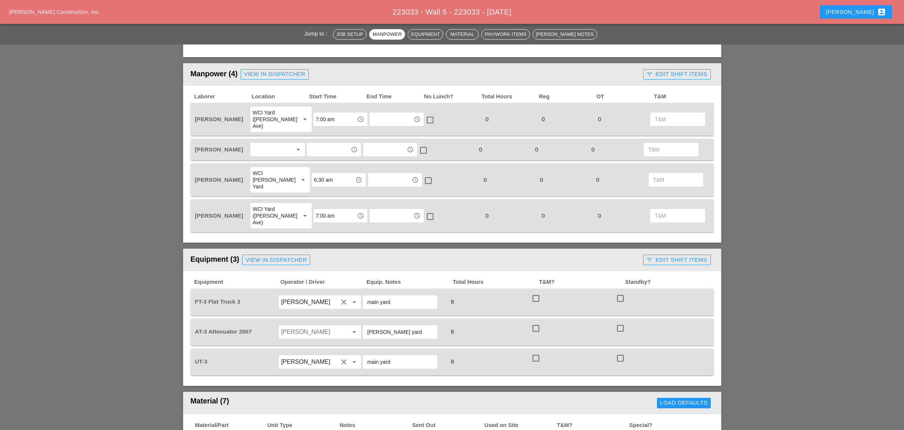
scroll to position [299, 0]
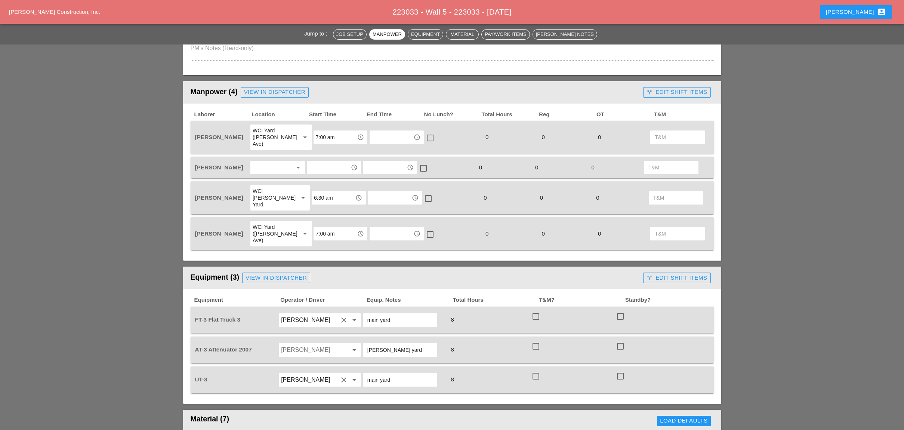
click at [268, 161] on div at bounding box center [273, 167] width 40 height 12
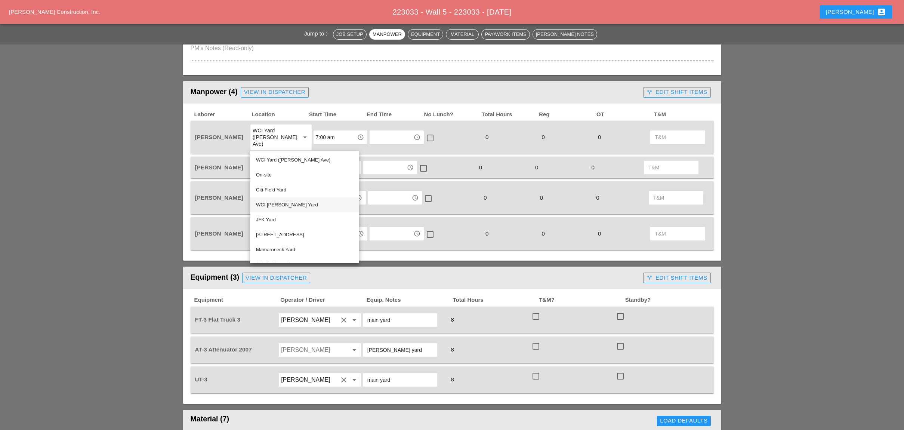
click at [272, 201] on div "WCI [PERSON_NAME] Yard" at bounding box center [304, 204] width 97 height 9
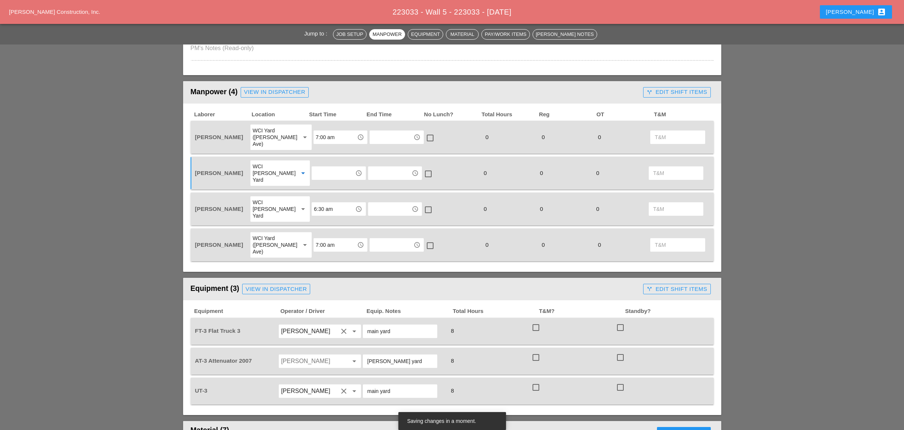
click at [314, 167] on input "text" at bounding box center [333, 173] width 39 height 12
click at [319, 175] on div "7 :00 am" at bounding box center [334, 175] width 42 height 9
type input "7:00 am"
click at [373, 131] on input "text" at bounding box center [391, 137] width 39 height 12
click at [383, 188] on div "3: 30 pm" at bounding box center [390, 192] width 42 height 9
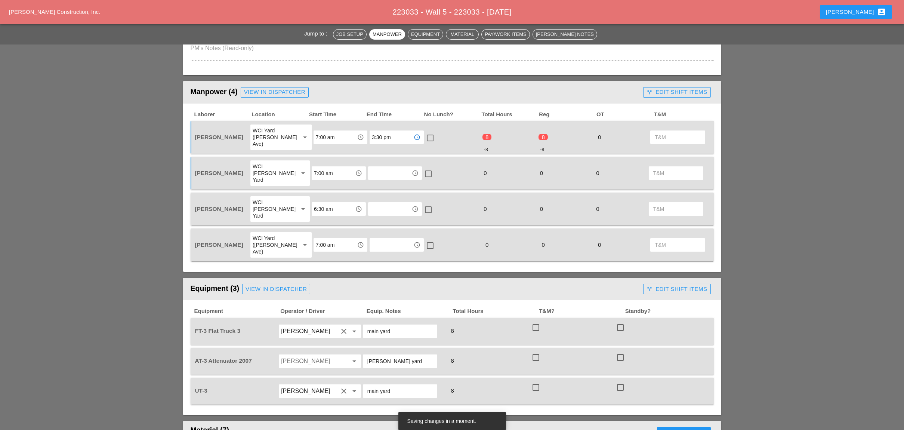
drag, startPoint x: 389, startPoint y: 131, endPoint x: 358, endPoint y: 131, distance: 31.0
click at [359, 131] on div "Iwan Belfor WCI Yard (Provost Ave) arrow_drop_down 7:00 am access_time 3:30 pm …" at bounding box center [447, 137] width 506 height 27
type input "3:30 pm"
click at [374, 167] on input "text" at bounding box center [389, 173] width 39 height 12
paste input "606.2701 - HPBO MOD CORRUGATED BEAM GUIDE RAILING"
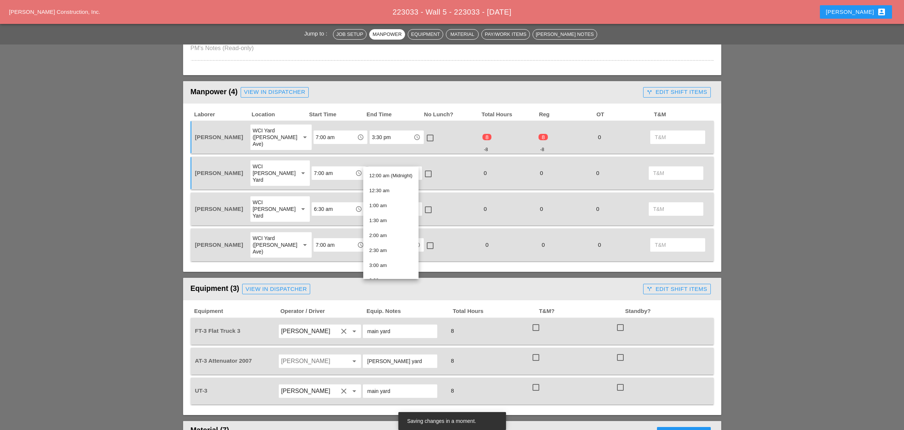
scroll to position [0, 111]
type input "606.2701 - HPBO MOD CORRUGATED BEAM GUIDE RAILING"
click at [383, 203] on input "text" at bounding box center [389, 209] width 39 height 12
click at [384, 167] on input "text" at bounding box center [389, 173] width 39 height 12
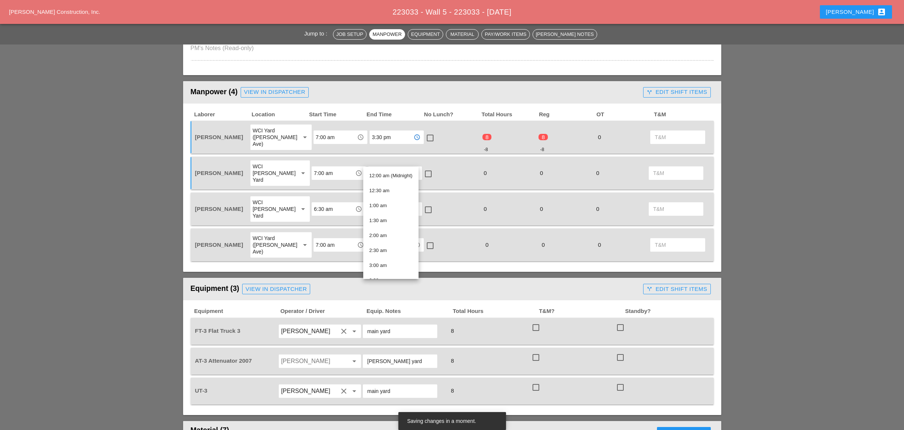
click at [379, 167] on input "text" at bounding box center [389, 173] width 39 height 12
paste input "3:30 pm"
click at [378, 173] on span "3:30 pm" at bounding box center [378, 176] width 18 height 6
type input "3:30 pm"
click at [377, 203] on input "text" at bounding box center [389, 209] width 39 height 12
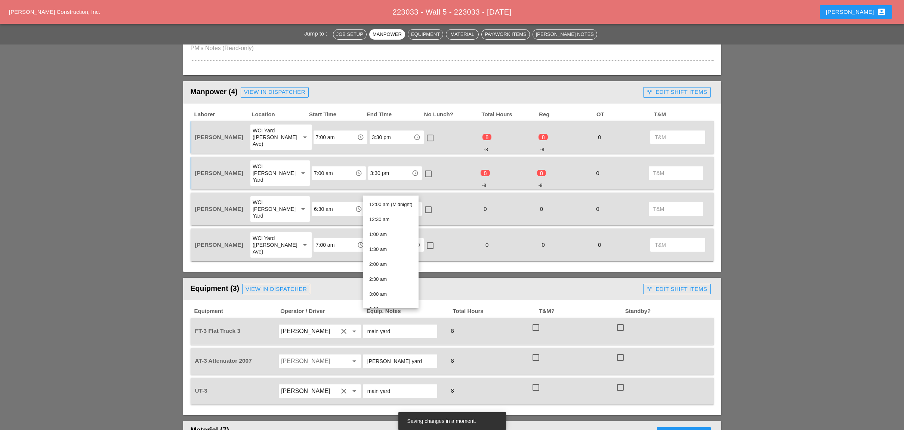
paste input "3:30 pm"
click at [376, 202] on span "3:30 pm" at bounding box center [378, 204] width 18 height 6
type input "3:30 pm"
click at [375, 239] on input "text" at bounding box center [391, 245] width 39 height 12
paste input "3:30 pm"
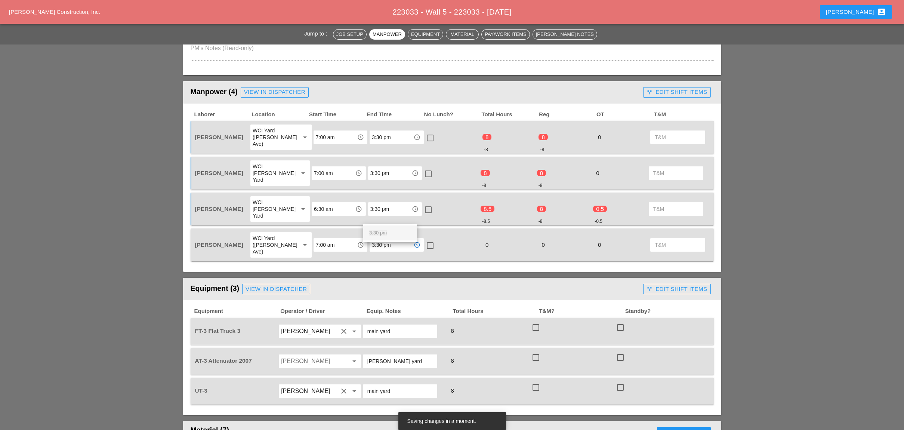
click at [375, 231] on span "3:30 pm" at bounding box center [378, 233] width 18 height 6
type input "3:30 pm"
click at [424, 239] on div at bounding box center [430, 245] width 13 height 13
checkbox input "true"
click at [424, 203] on div at bounding box center [428, 209] width 13 height 13
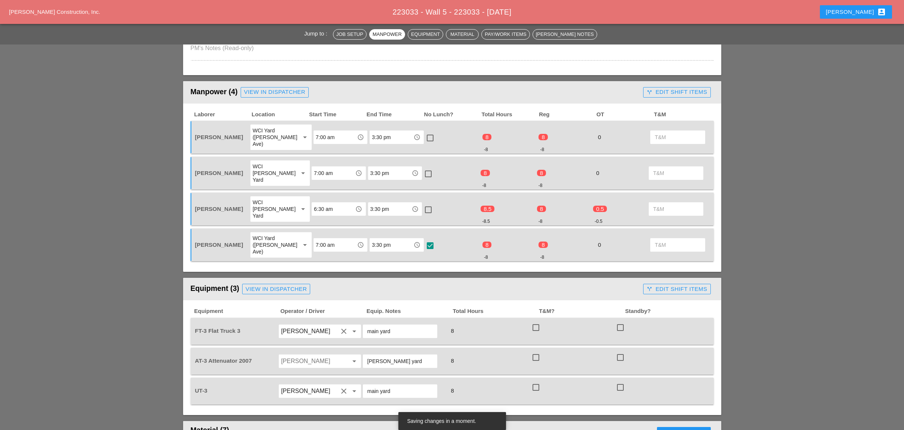
checkbox input "true"
click at [424, 239] on div at bounding box center [430, 245] width 13 height 13
checkbox input "false"
click at [424, 203] on div at bounding box center [428, 209] width 13 height 13
checkbox input "false"
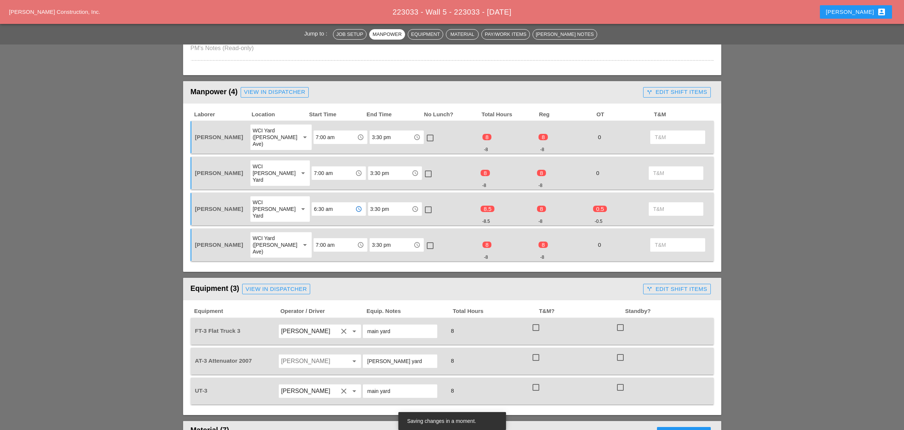
click at [314, 203] on input "6:30 am" at bounding box center [333, 209] width 39 height 12
click at [324, 202] on div "7 :00 am" at bounding box center [334, 204] width 42 height 9
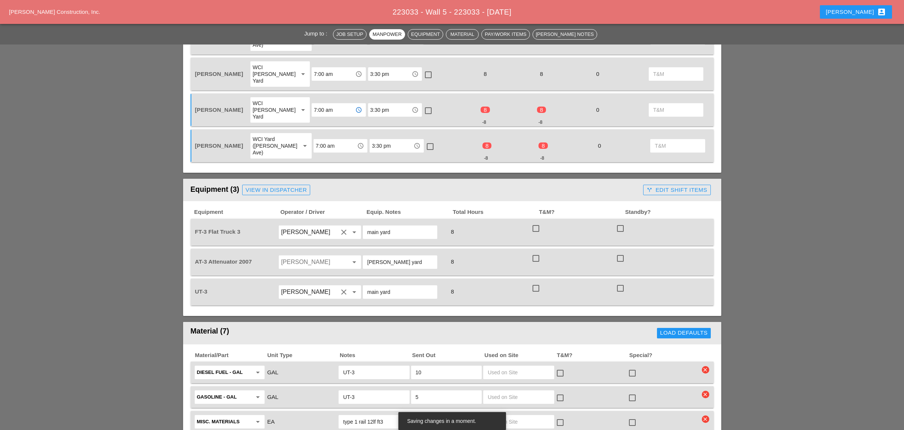
scroll to position [398, 0]
type input "7:00 am"
drag, startPoint x: 538, startPoint y: 194, endPoint x: 537, endPoint y: 198, distance: 4.4
click at [537, 222] on div at bounding box center [535, 228] width 13 height 13
checkbox input "true"
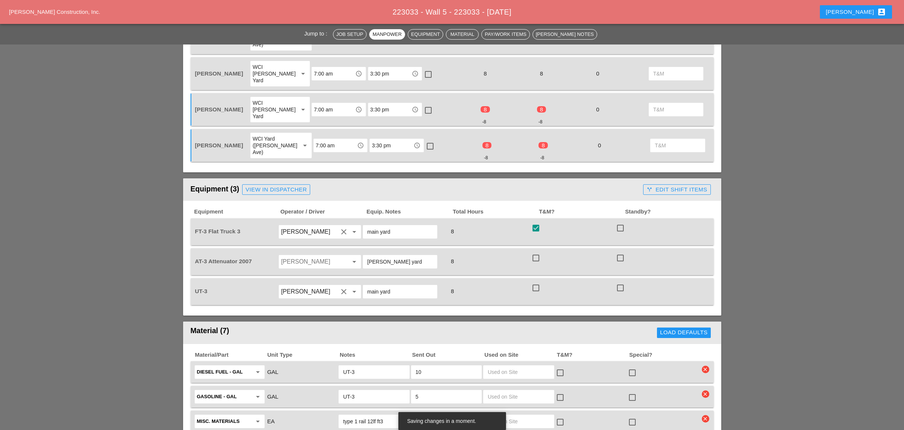
click at [537, 251] on div at bounding box center [535, 257] width 13 height 13
checkbox input "true"
click at [537, 281] on div at bounding box center [535, 287] width 13 height 13
checkbox input "true"
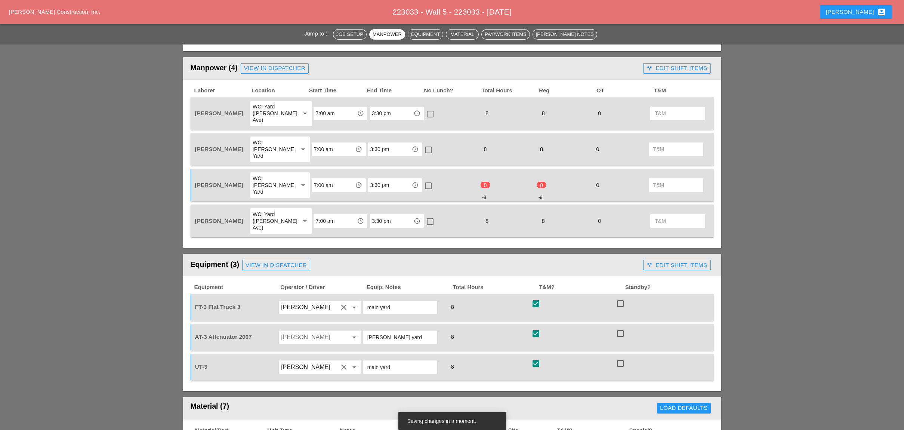
scroll to position [299, 0]
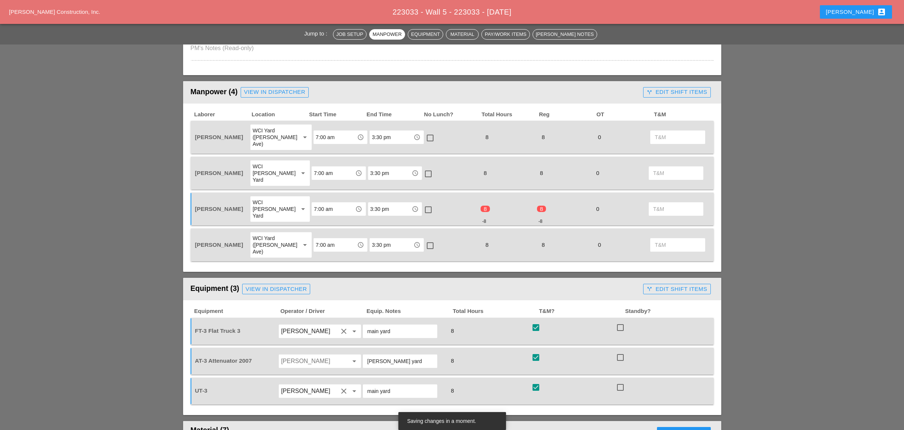
click at [650, 96] on div "call_split Edit Shift Items" at bounding box center [676, 92] width 73 height 15
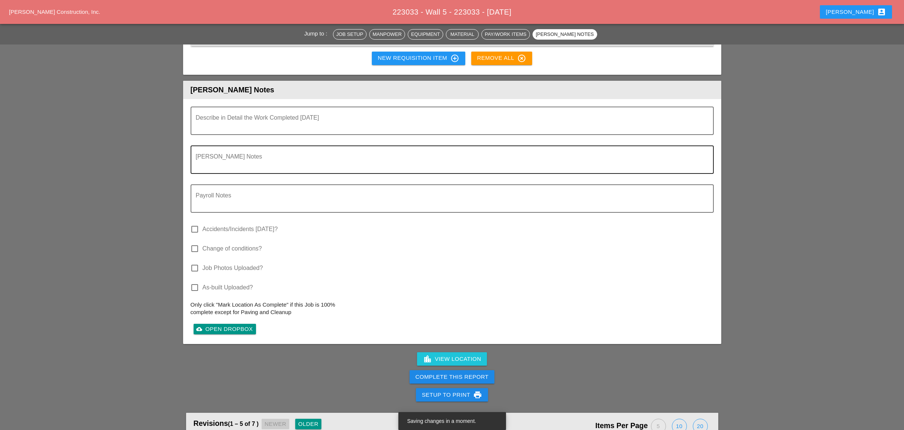
scroll to position [897, 0]
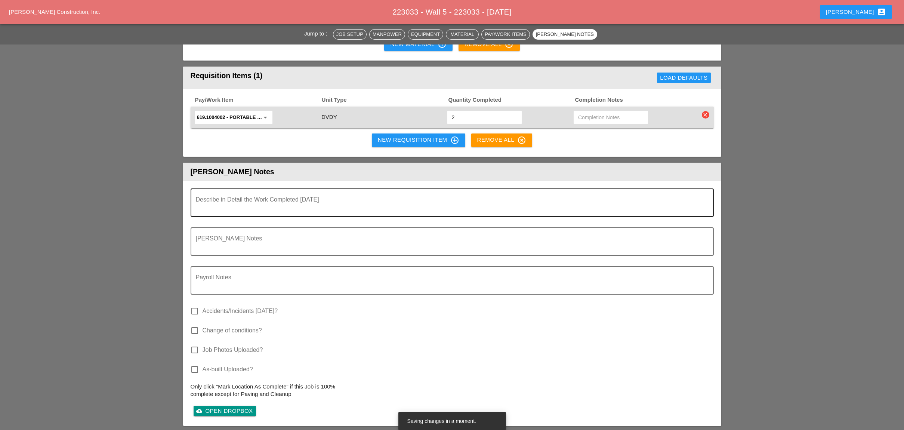
click at [214, 198] on textarea "Describe in Detail the Work Completed Today" at bounding box center [449, 207] width 507 height 18
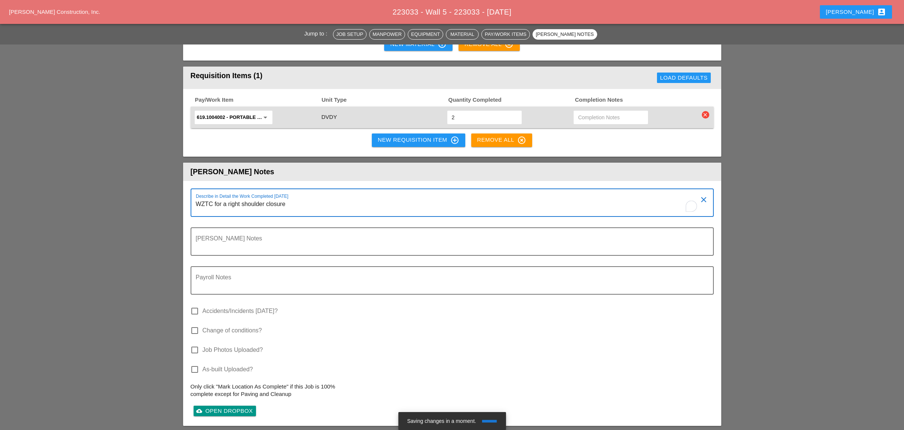
click at [302, 198] on textarea "WZTC for a right shoulder closure" at bounding box center [449, 207] width 507 height 18
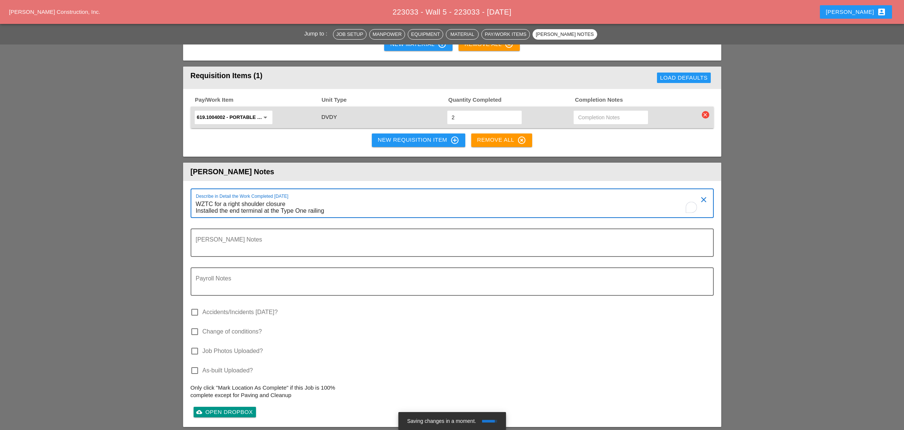
click at [329, 198] on textarea "WZTC for a right shoulder closure Installed the end terminal at the Type One ra…" at bounding box center [449, 207] width 507 height 19
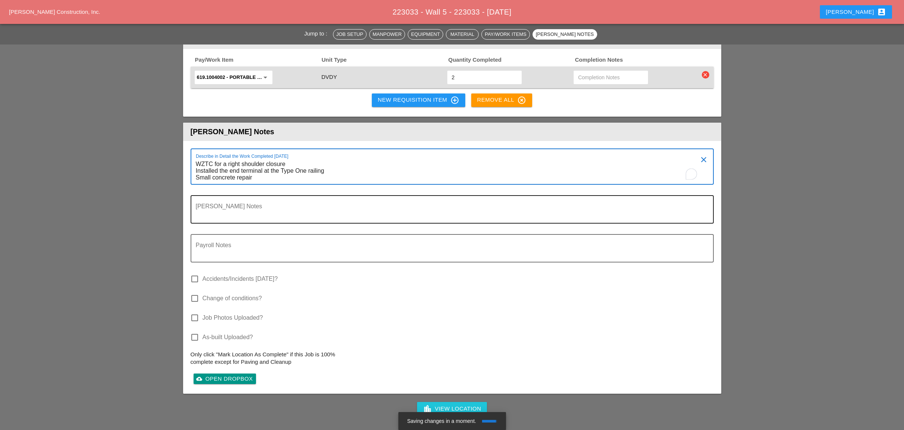
scroll to position [946, 0]
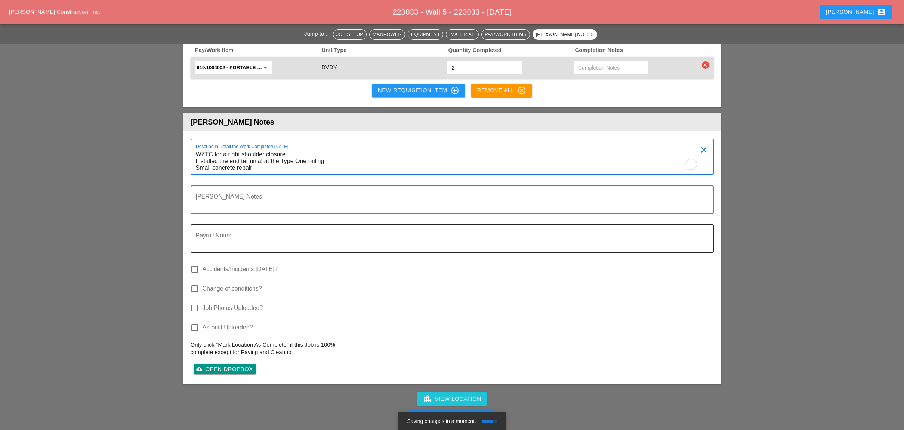
type textarea "WZTC for a right shoulder closure Installed the end terminal at the Type One ra…"
click at [219, 234] on textarea "Payroll Notes" at bounding box center [449, 243] width 507 height 18
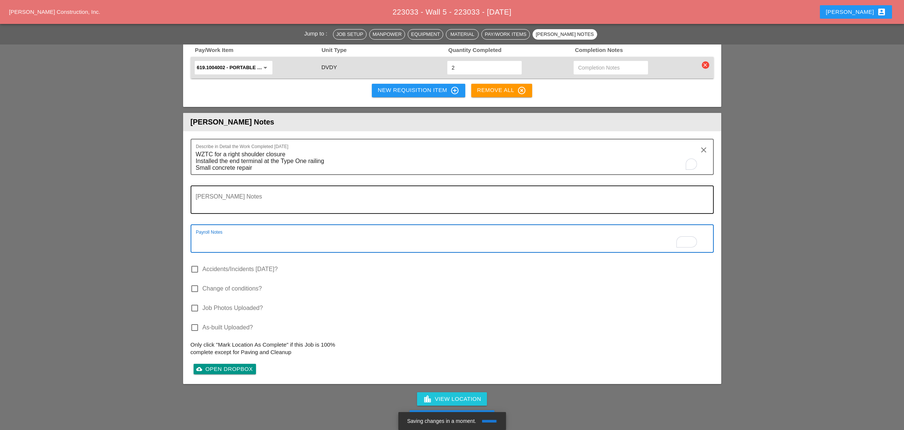
click at [216, 195] on textarea "Foreman's Notes" at bounding box center [449, 204] width 507 height 18
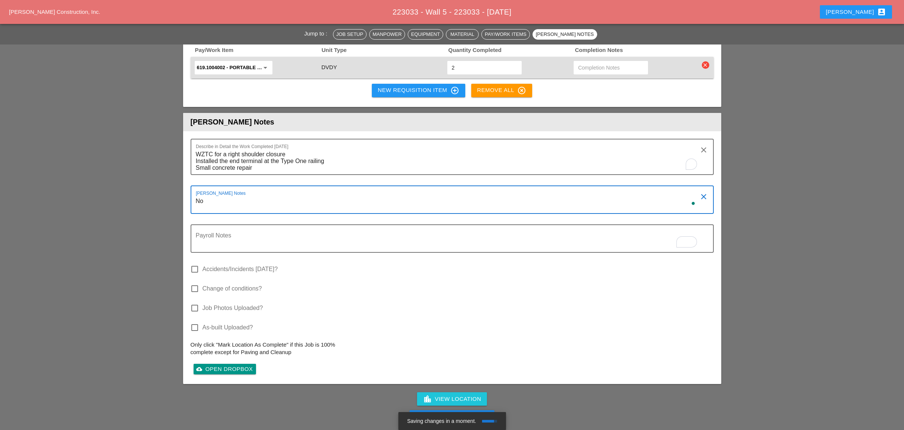
type textarea "N"
type textarea "This is a change order and the day was agreed"
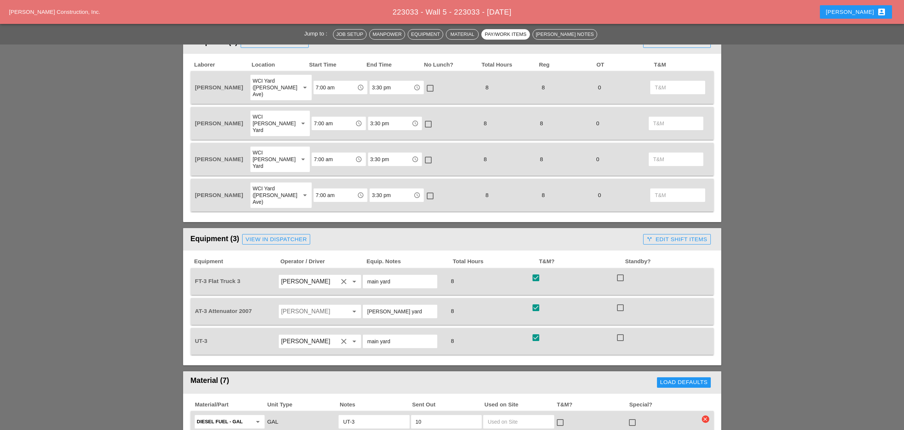
scroll to position [1112, 0]
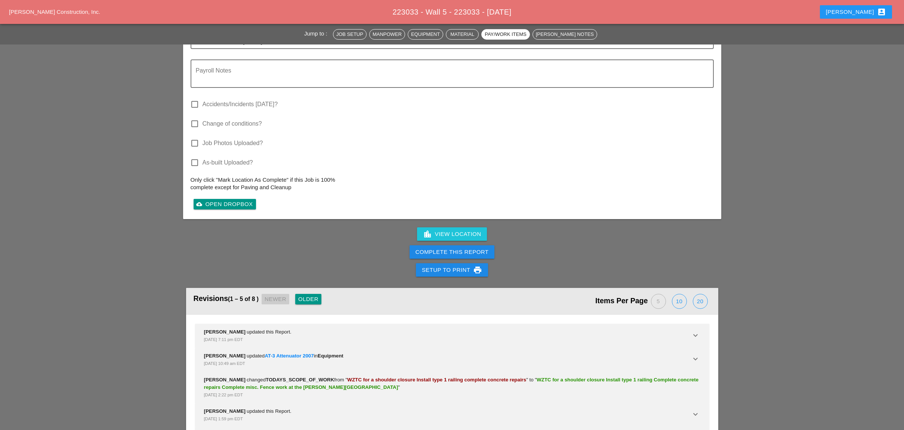
click at [465, 248] on div "Complete This Report" at bounding box center [451, 252] width 73 height 9
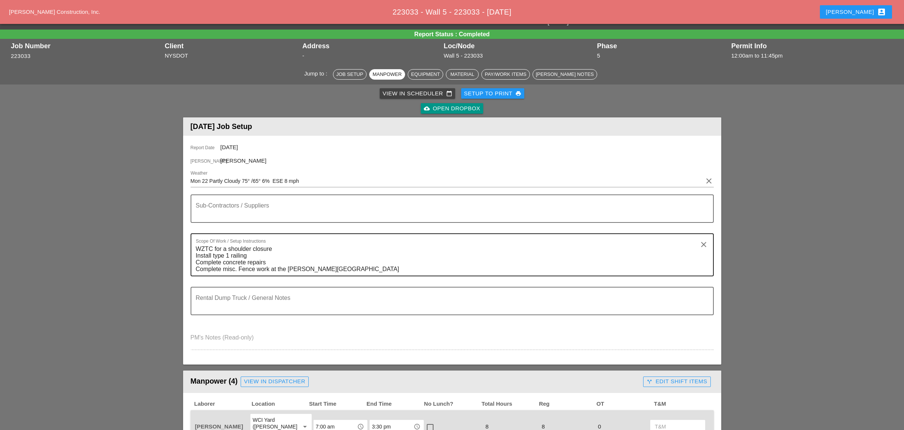
scroll to position [0, 0]
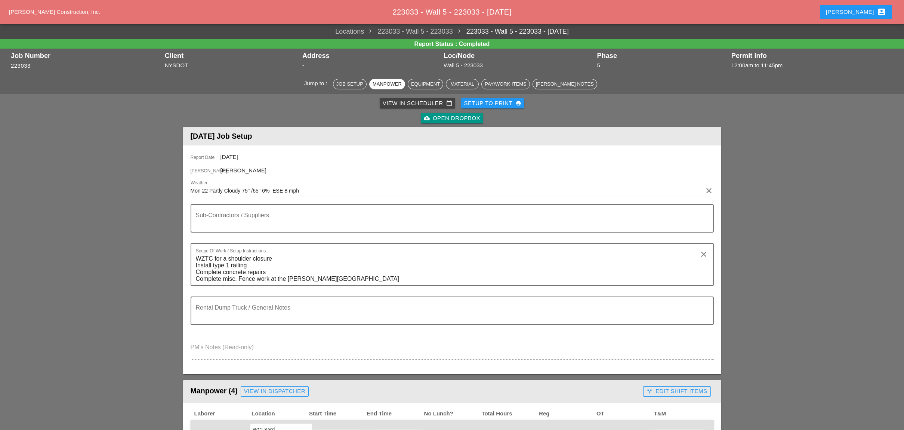
click at [396, 102] on div "View in Scheduler calendar_today" at bounding box center [417, 103] width 69 height 9
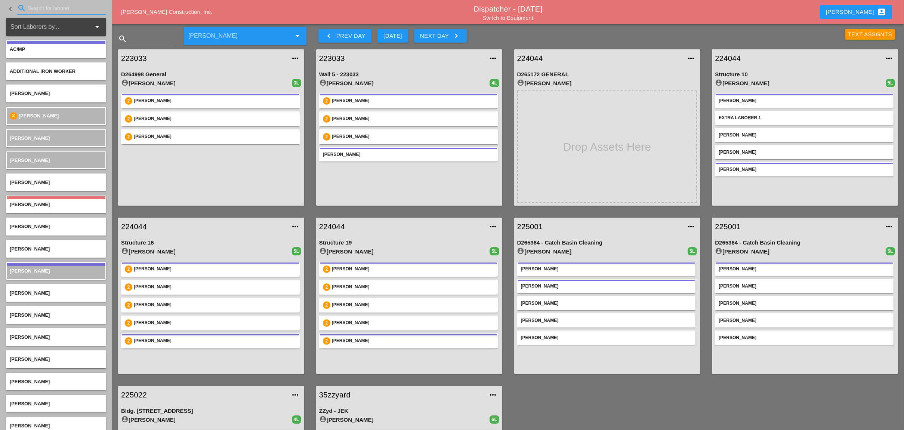
click at [40, 6] on input "Search for laborer" at bounding box center [62, 8] width 68 height 12
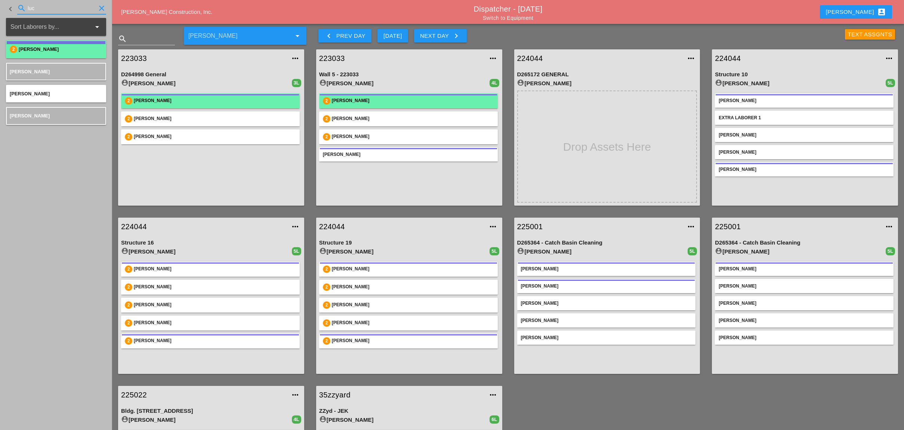
type input "luc"
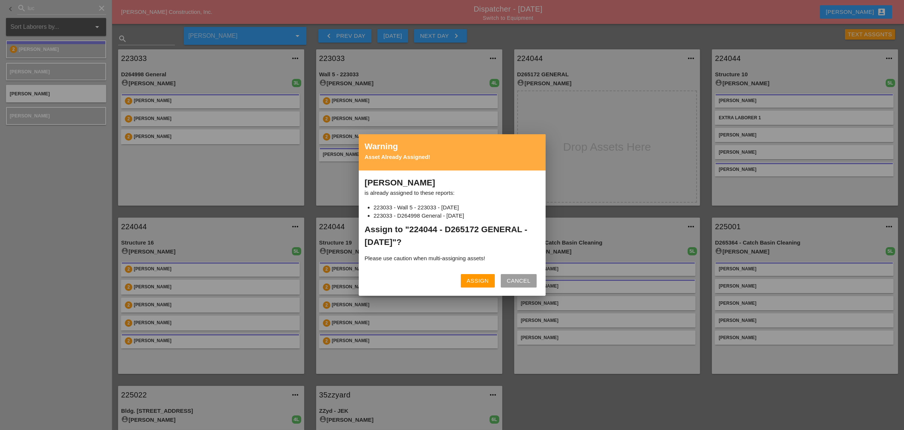
click at [485, 278] on div "Assign" at bounding box center [478, 280] width 22 height 9
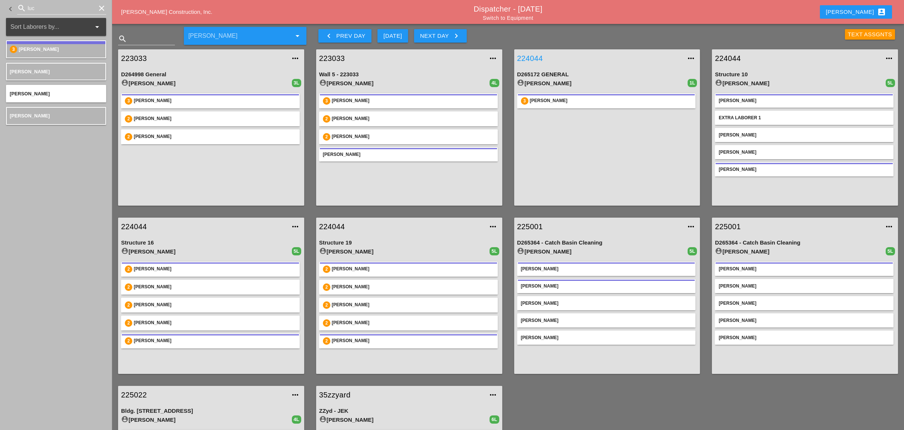
click at [523, 57] on link "224044" at bounding box center [599, 58] width 165 height 11
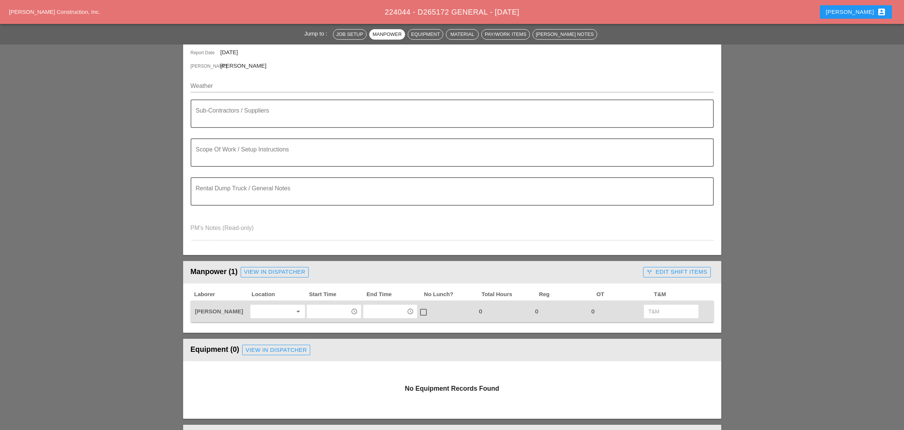
scroll to position [149, 0]
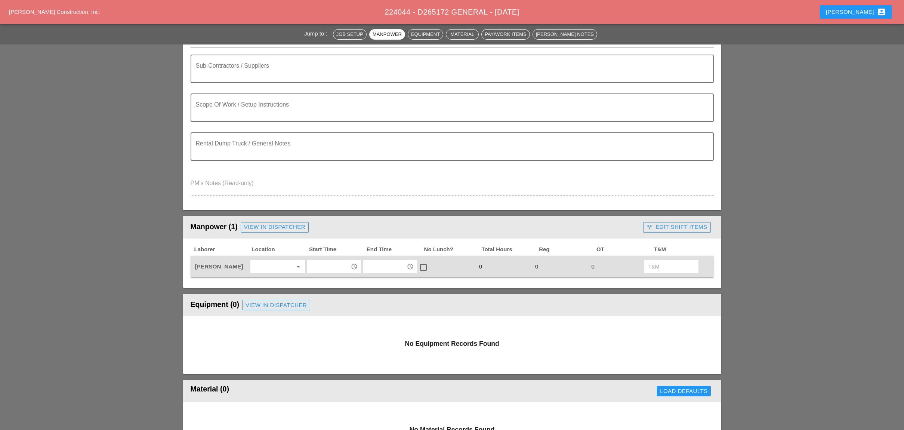
click at [323, 263] on input "text" at bounding box center [328, 266] width 39 height 12
click at [326, 323] on div "3: 30 pm" at bounding box center [334, 324] width 42 height 9
type input "3:30 pm"
click at [380, 265] on input "text" at bounding box center [384, 266] width 39 height 12
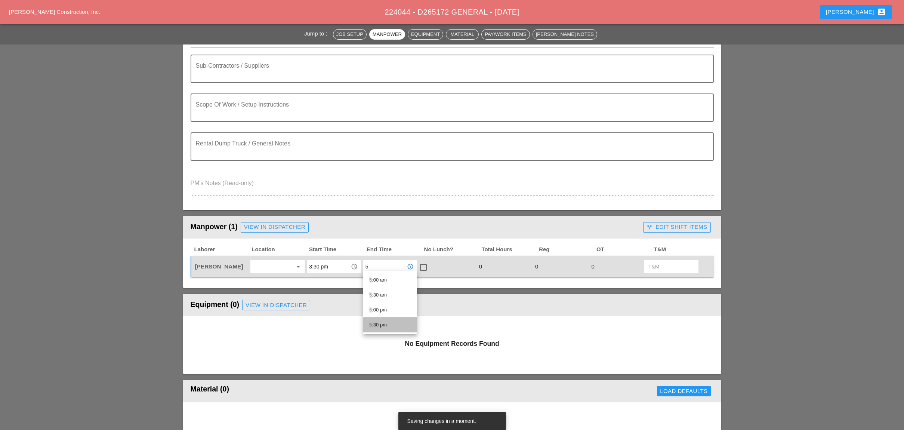
click at [379, 321] on div "5 :30 pm" at bounding box center [390, 324] width 42 height 9
type input "5:30 pm"
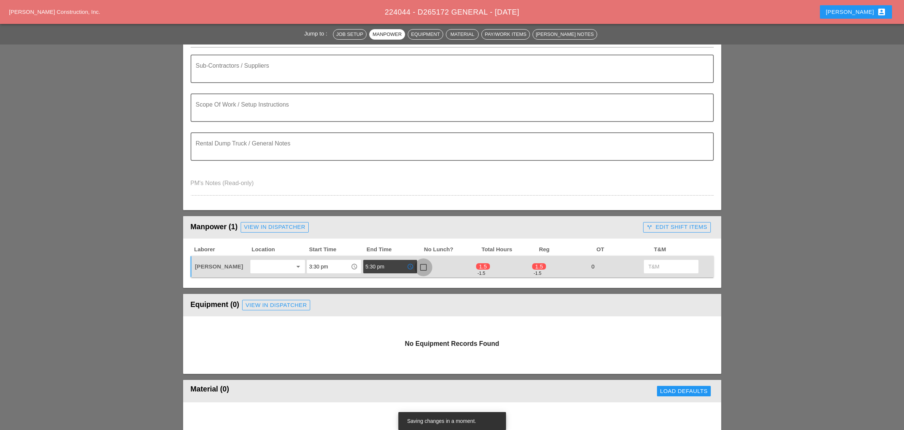
click at [423, 261] on div at bounding box center [423, 267] width 13 height 13
checkbox input "true"
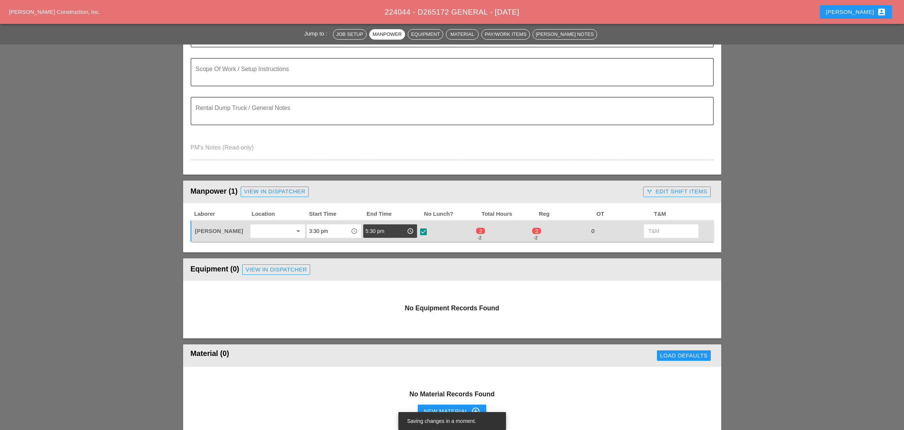
scroll to position [199, 0]
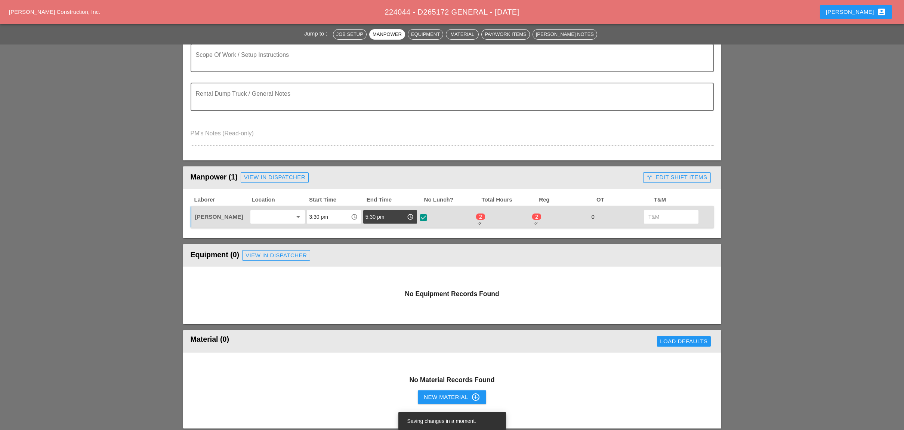
click at [685, 174] on div "call_split Edit Shift Items" at bounding box center [676, 177] width 61 height 9
click at [661, 213] on div "visibility Default" at bounding box center [664, 217] width 35 height 9
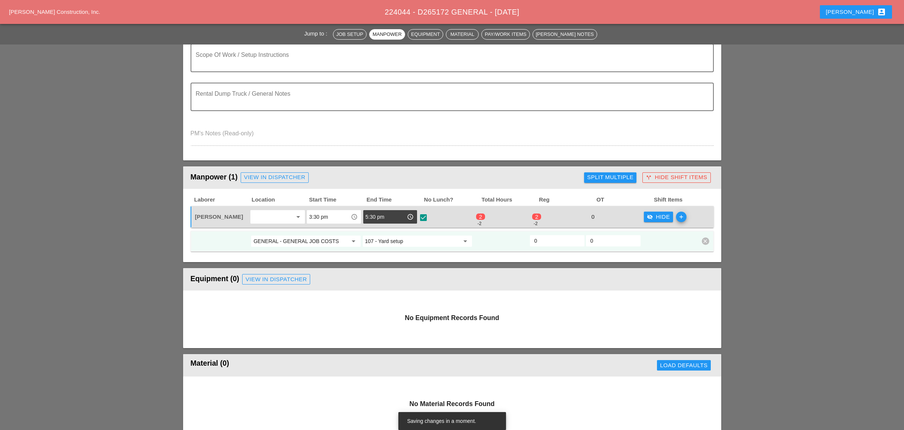
click at [392, 238] on input "107 - Yard setup" at bounding box center [412, 241] width 94 height 12
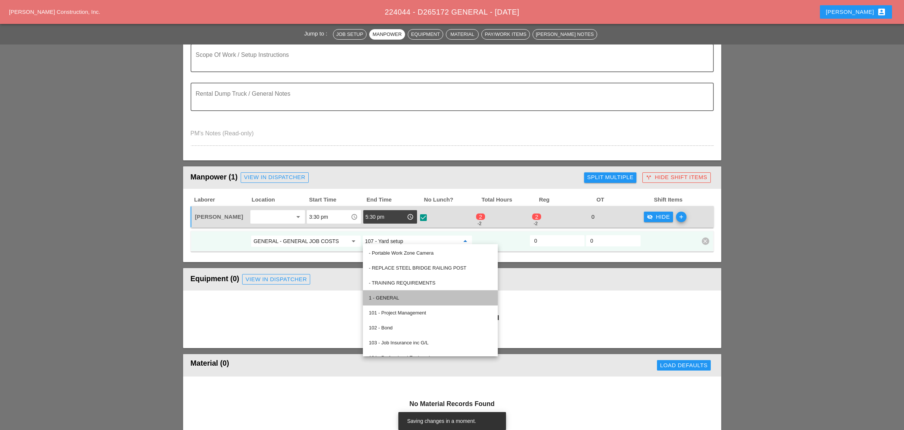
click at [393, 296] on div "1 - GENERAL" at bounding box center [430, 297] width 123 height 9
type input "1 - GENERAL"
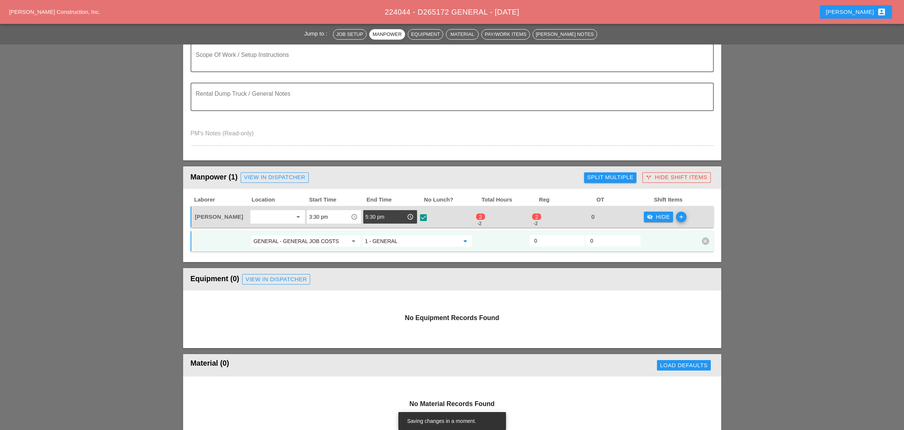
drag, startPoint x: 546, startPoint y: 238, endPoint x: 525, endPoint y: 236, distance: 20.6
click at [525, 236] on div "GENERAL - GENERAL JOB COSTS arrow_drop_down 1 - GENERAL arrow_drop_down 0 0 cle…" at bounding box center [446, 240] width 504 height 13
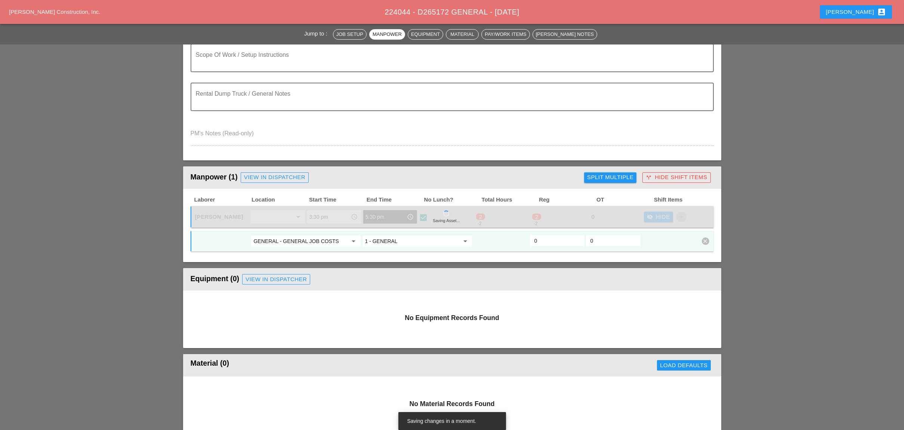
type input "2"
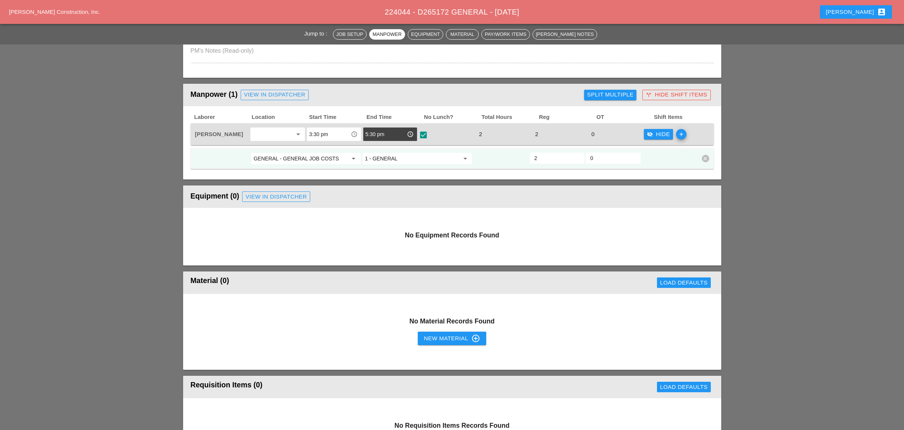
scroll to position [299, 0]
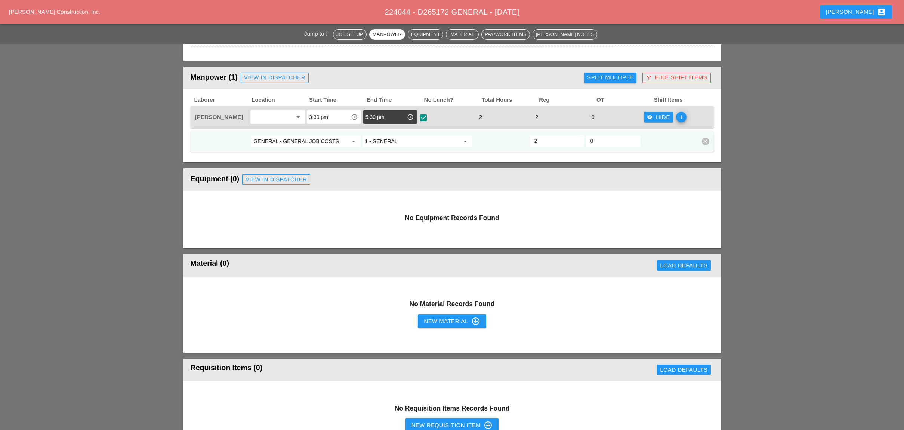
click at [617, 73] on div "Split Multiple" at bounding box center [610, 77] width 46 height 9
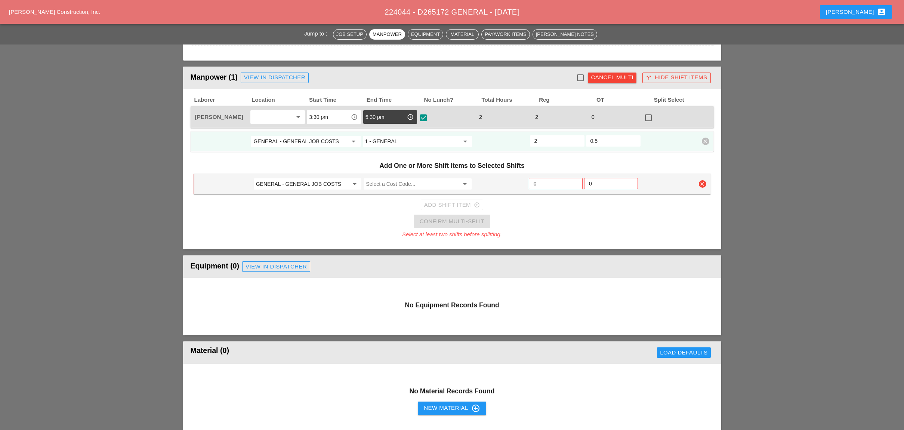
click at [632, 135] on input "0.5" at bounding box center [613, 141] width 46 height 12
click at [633, 135] on input "1" at bounding box center [613, 141] width 46 height 12
click at [633, 135] on input "1.5" at bounding box center [613, 141] width 46 height 12
type input "2"
click at [633, 135] on input "2" at bounding box center [613, 141] width 46 height 12
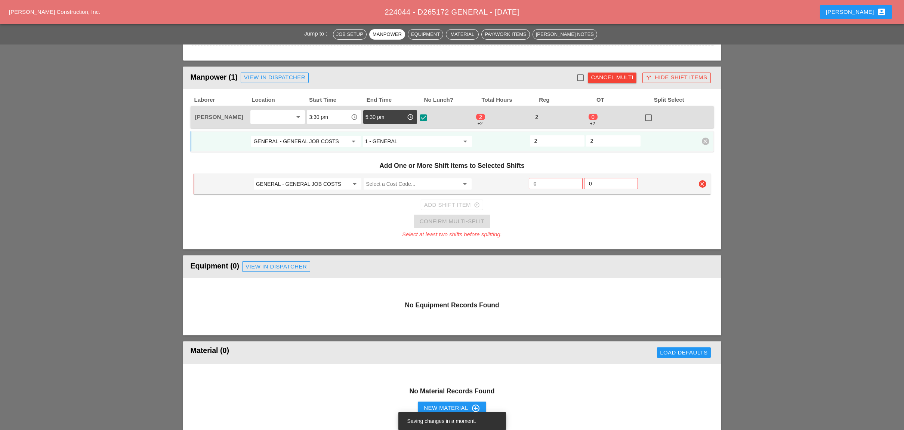
drag, startPoint x: 546, startPoint y: 137, endPoint x: 527, endPoint y: 137, distance: 18.7
click at [527, 137] on div "GENERAL - GENERAL JOB COSTS arrow_drop_down 1 - GENERAL arrow_drop_down 2 2 cle…" at bounding box center [446, 140] width 504 height 13
type input "0"
click at [703, 180] on icon "clear" at bounding box center [702, 183] width 7 height 7
click at [700, 164] on div "Confirm delete" at bounding box center [702, 164] width 36 height 9
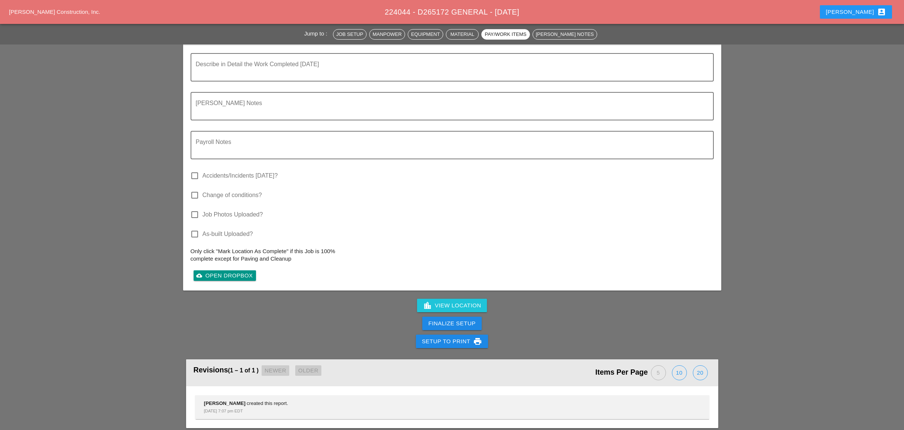
scroll to position [798, 0]
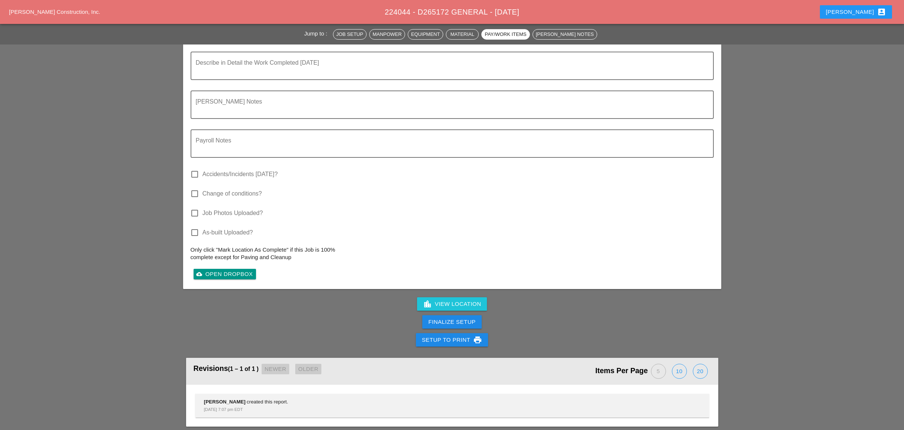
click at [465, 318] on div "Finalize Setup" at bounding box center [451, 322] width 47 height 9
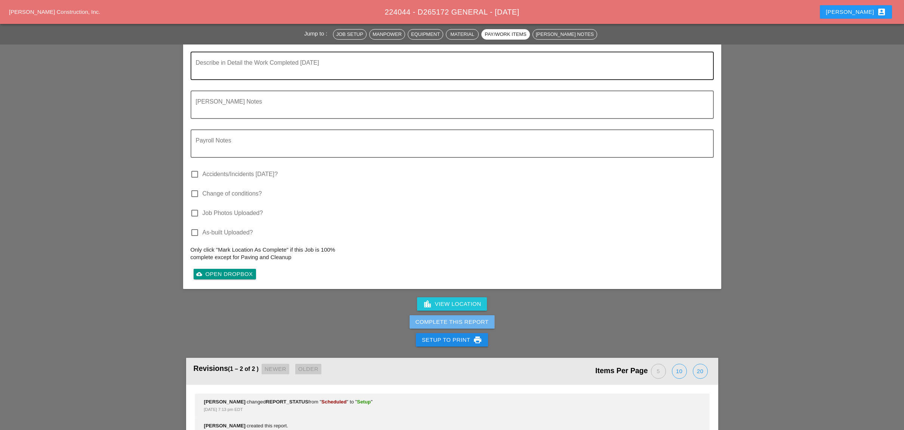
drag, startPoint x: 479, startPoint y: 313, endPoint x: 540, endPoint y: 52, distance: 268.1
click at [479, 318] on div "Complete This Report" at bounding box center [451, 322] width 73 height 9
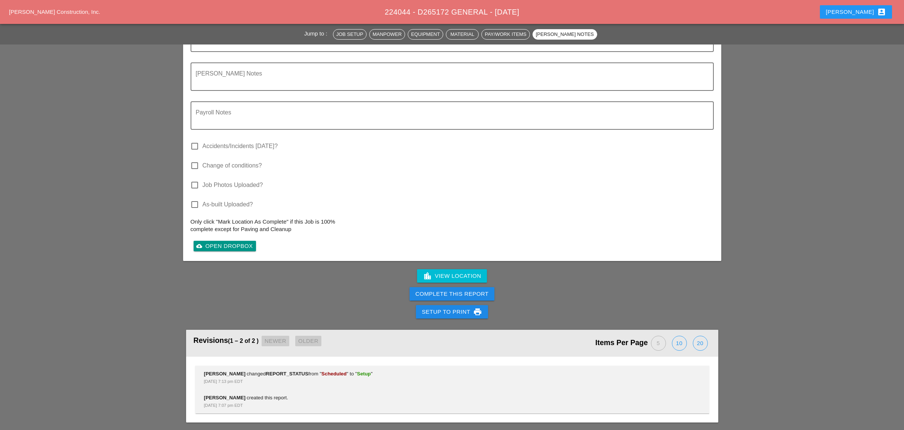
scroll to position [736, 0]
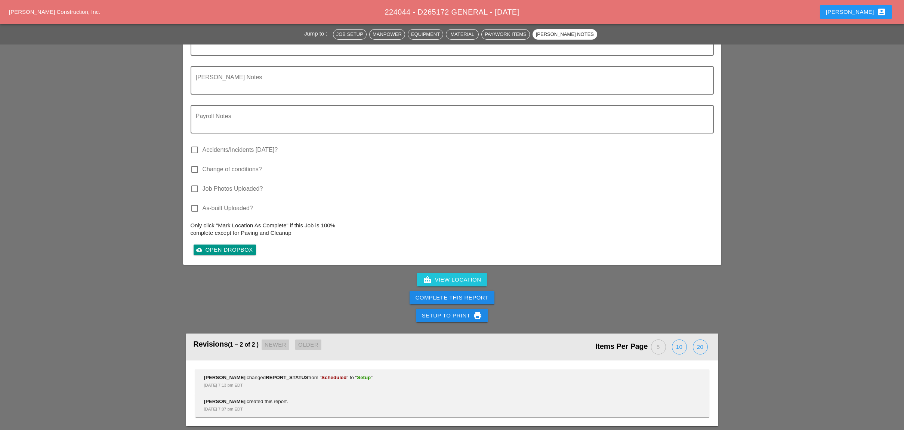
click at [477, 293] on div "Complete This Report" at bounding box center [451, 297] width 73 height 9
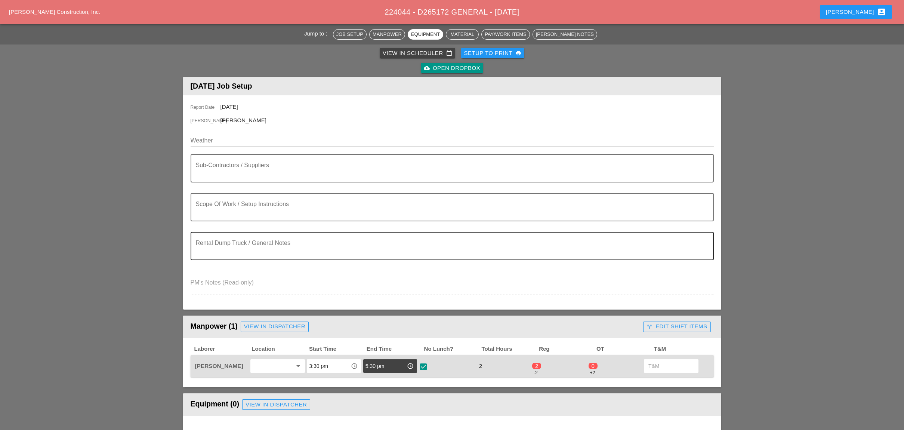
scroll to position [0, 0]
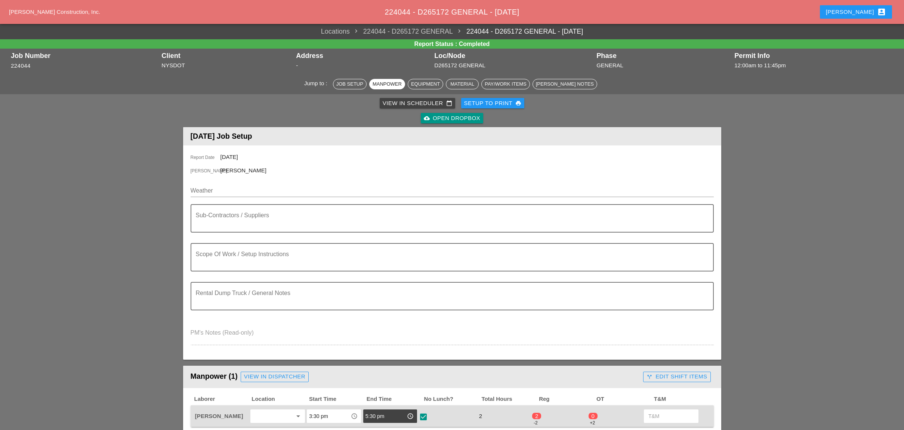
click at [396, 101] on div "View in Scheduler calendar_today" at bounding box center [417, 103] width 69 height 9
